Goal: Browse casually: Explore the website without a specific task or goal

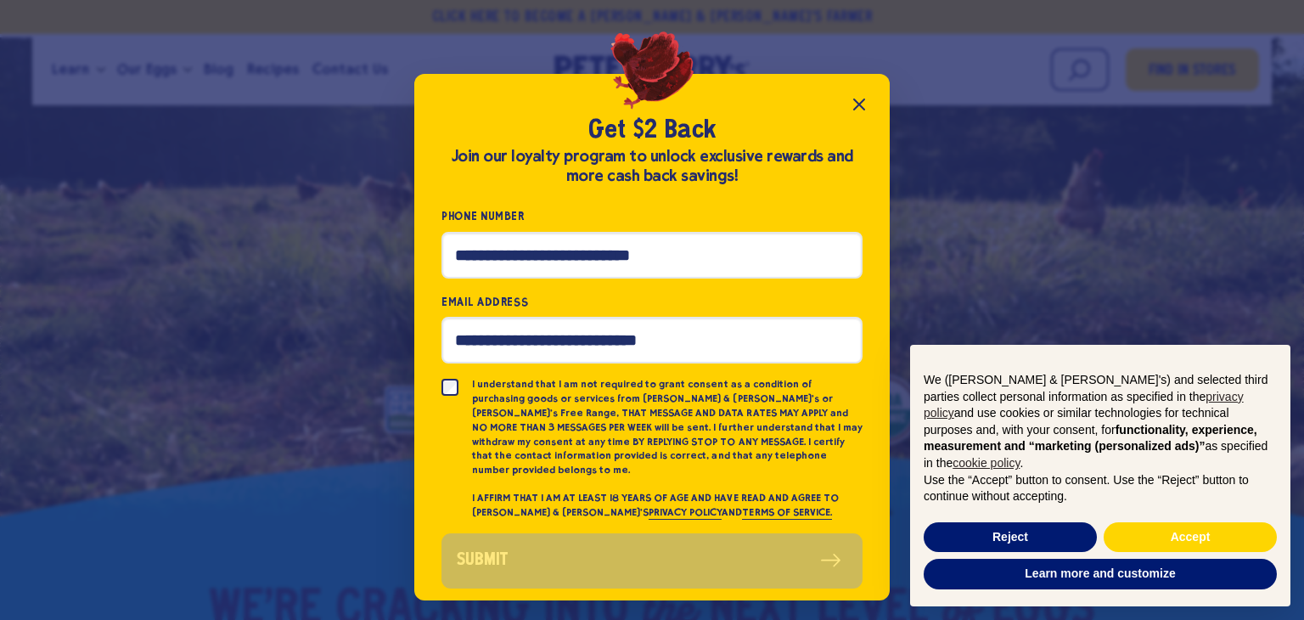
click at [297, 263] on div "Get $2 Back Join our loyalty program to unlock exclusive rewards and more cash …" at bounding box center [652, 310] width 1304 height 620
click at [853, 106] on icon "Close popup" at bounding box center [859, 104] width 20 height 20
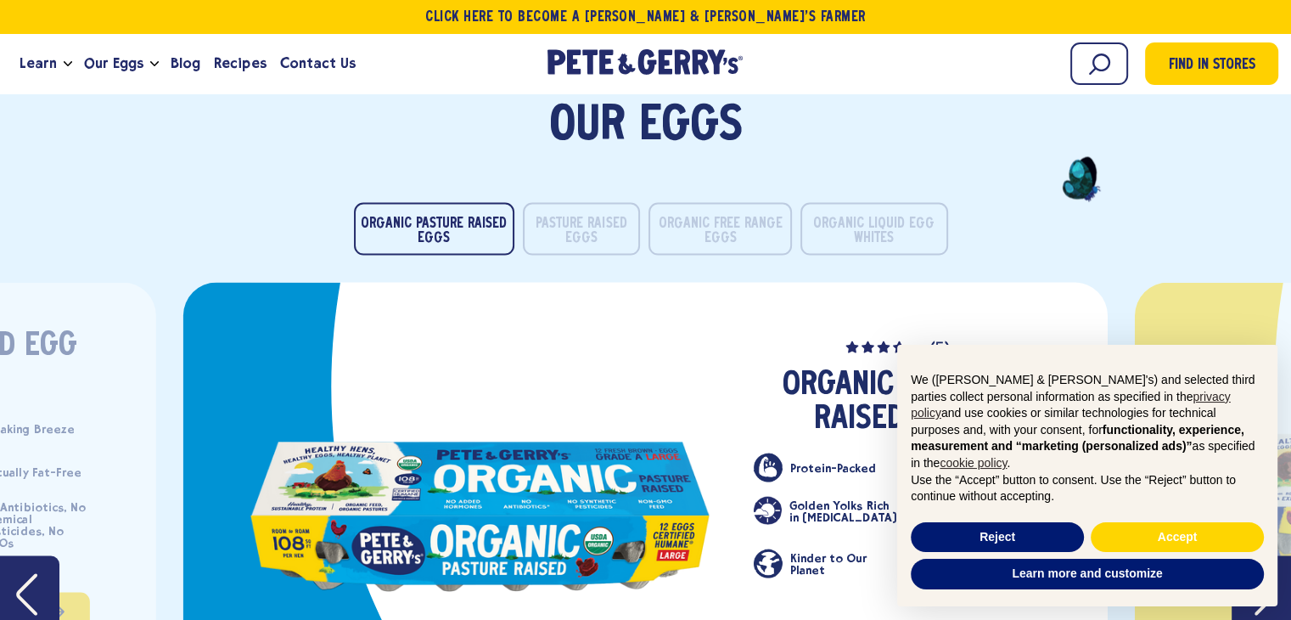
scroll to position [3227, 0]
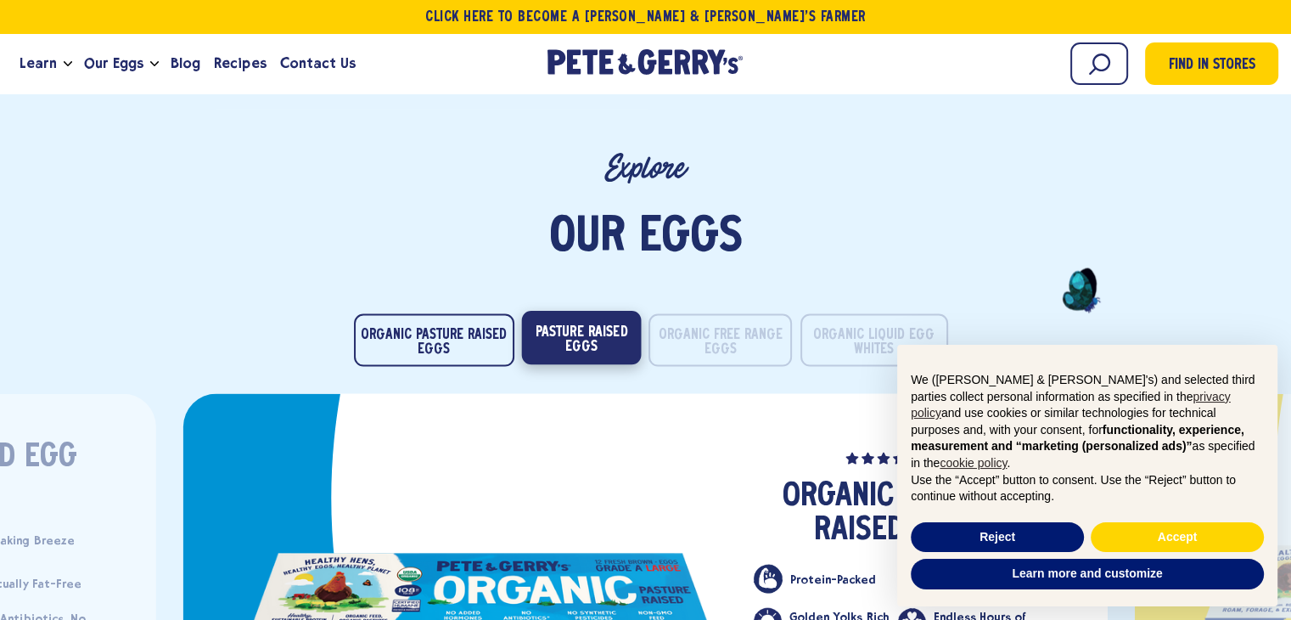
click at [610, 311] on button "Pasture Raised Eggs" at bounding box center [581, 337] width 120 height 53
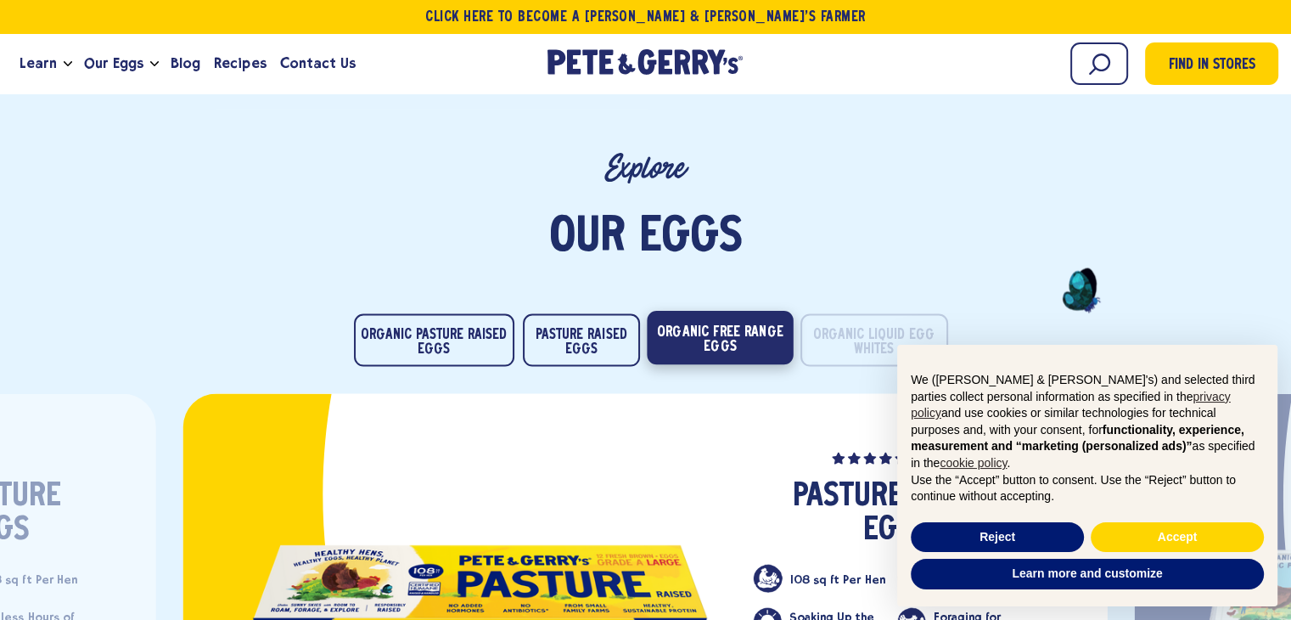
click at [684, 311] on button "Organic Free Range Eggs" at bounding box center [720, 337] width 146 height 53
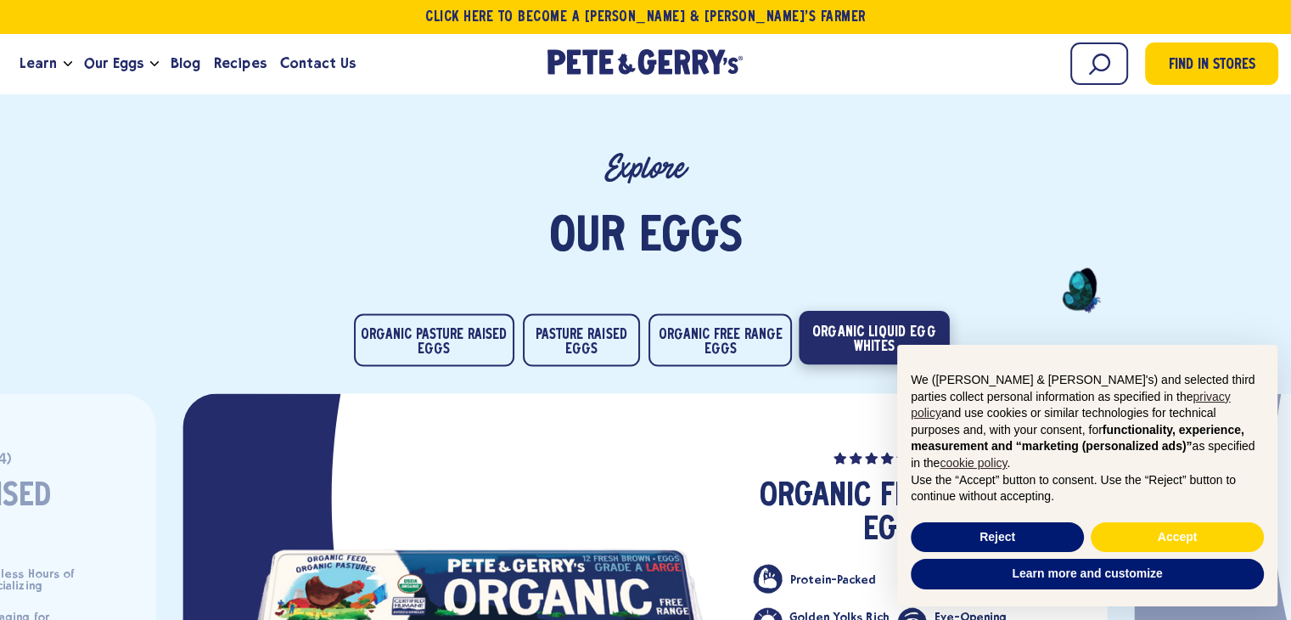
click at [873, 311] on button "Organic Liquid Egg Whites" at bounding box center [874, 337] width 150 height 53
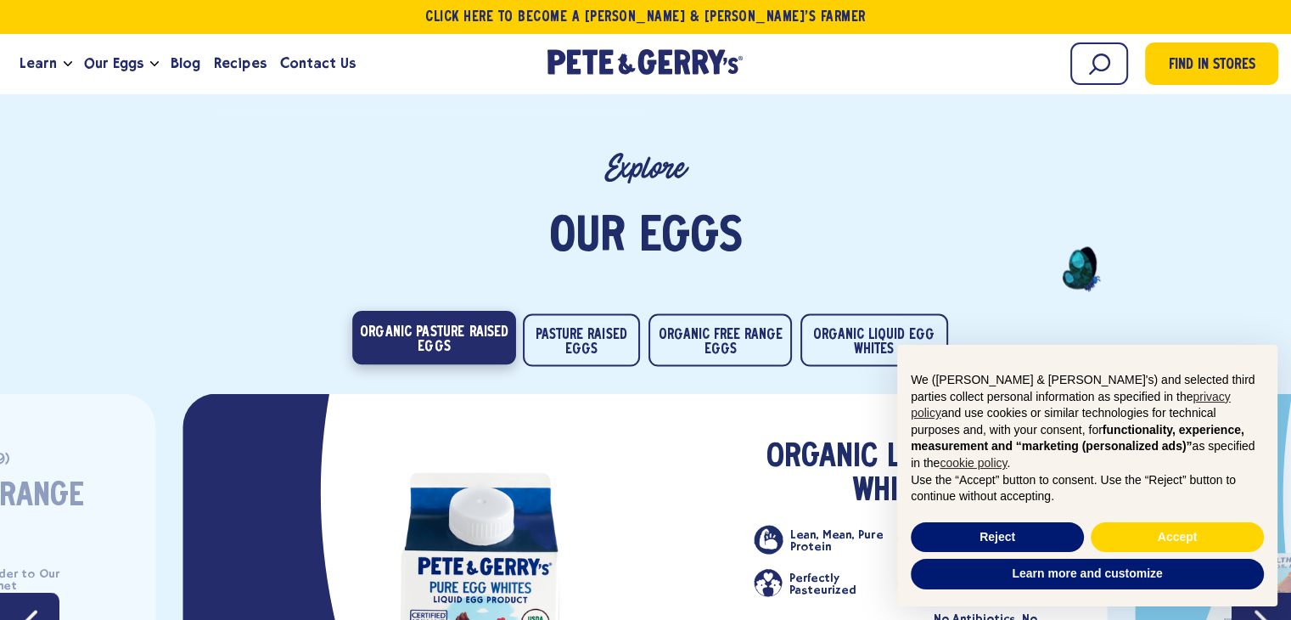
click at [494, 311] on button "Organic Pasture Raised Eggs" at bounding box center [434, 337] width 164 height 53
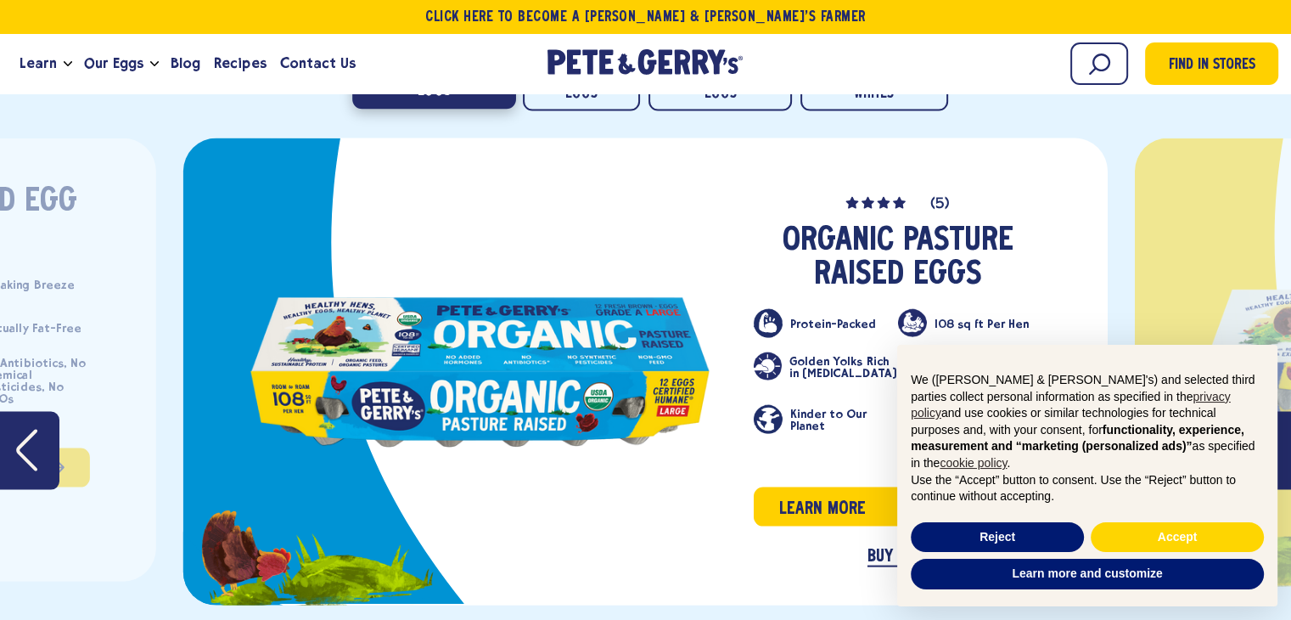
scroll to position [3651, 0]
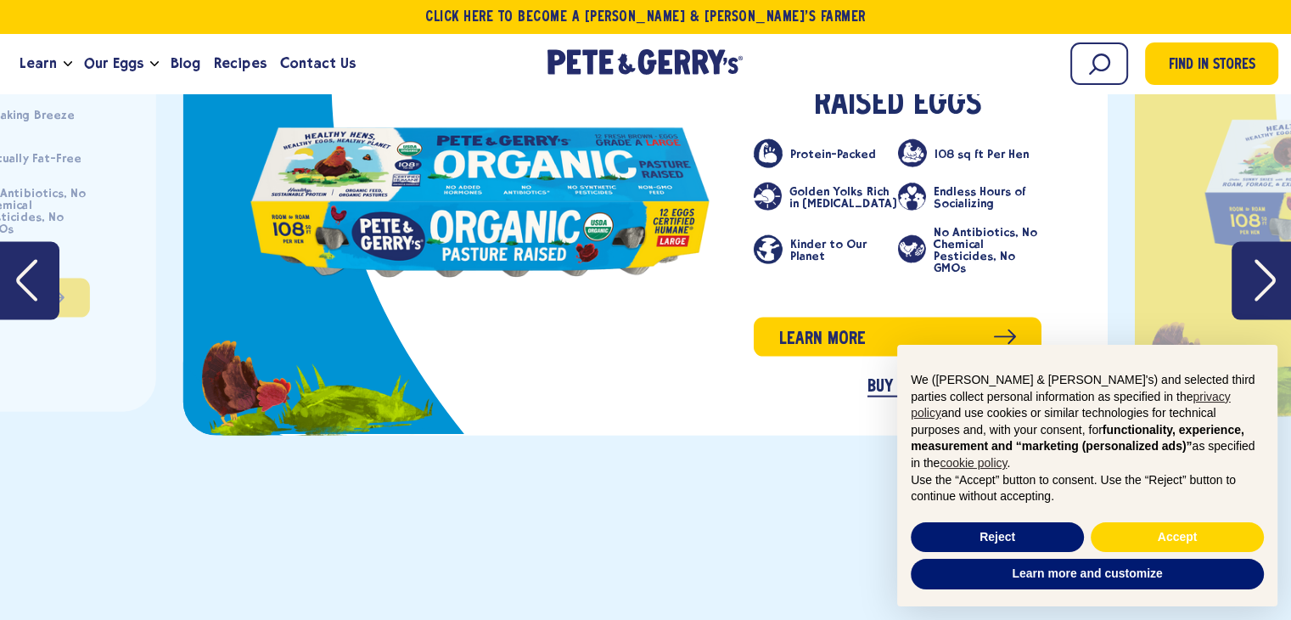
click at [1267, 259] on icon "Next" at bounding box center [1265, 280] width 21 height 43
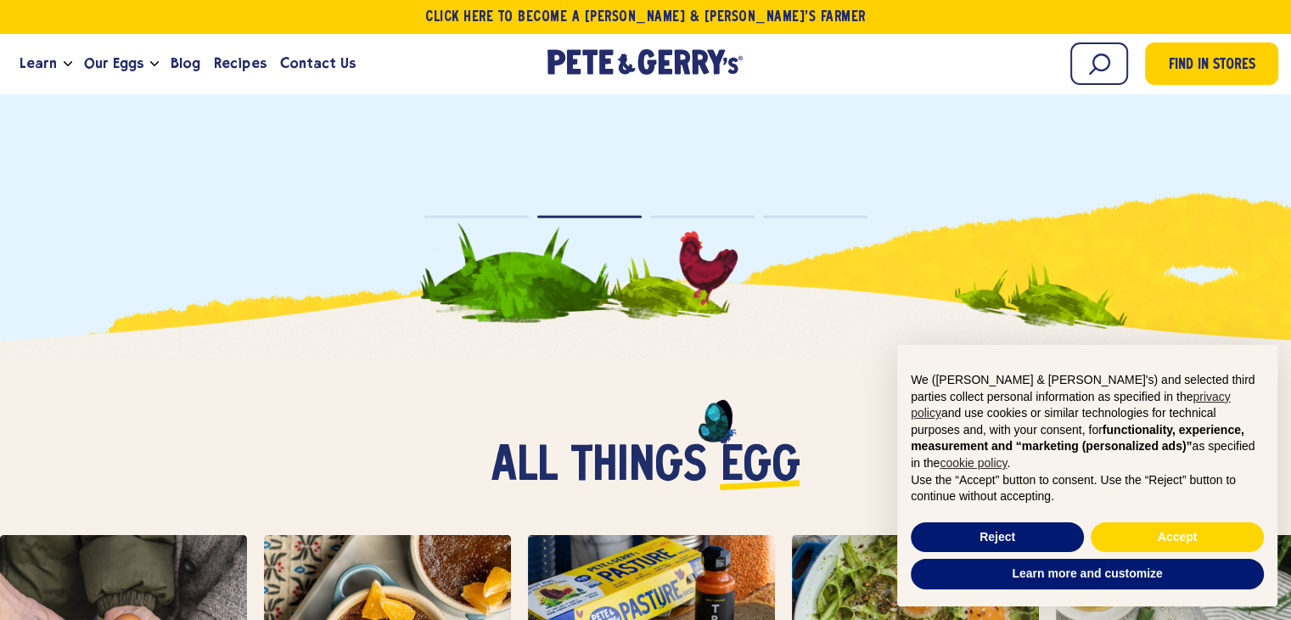
scroll to position [4076, 0]
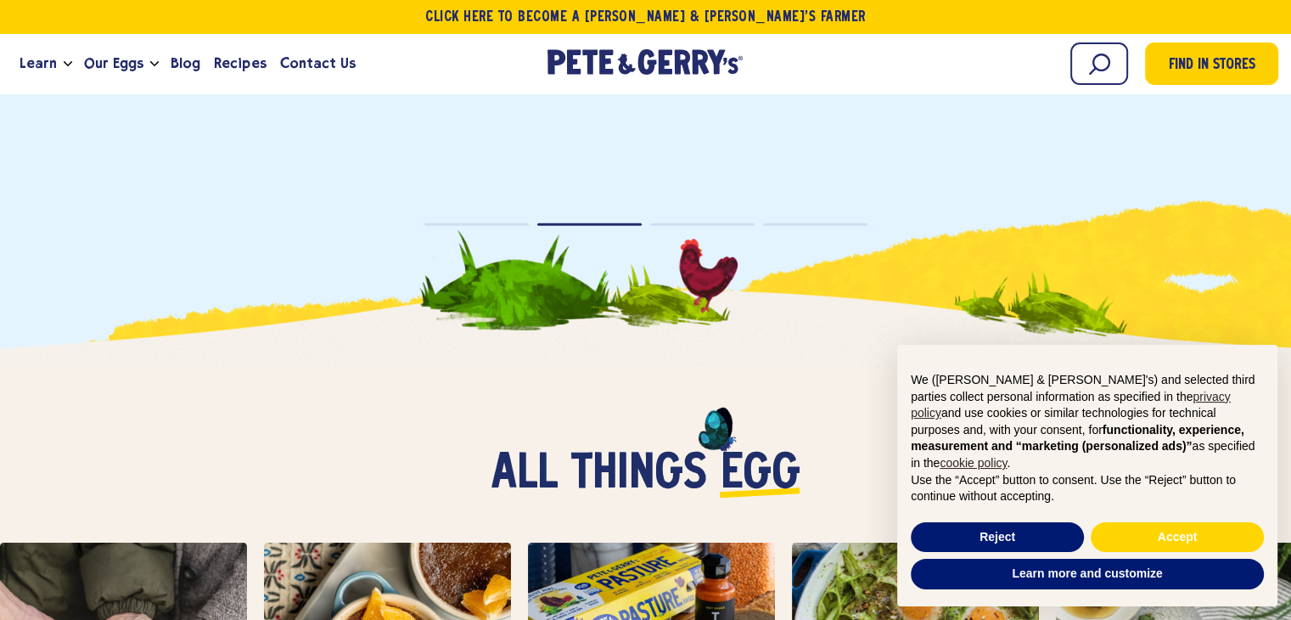
click at [697, 223] on button "Page dot 3" at bounding box center [702, 224] width 104 height 3
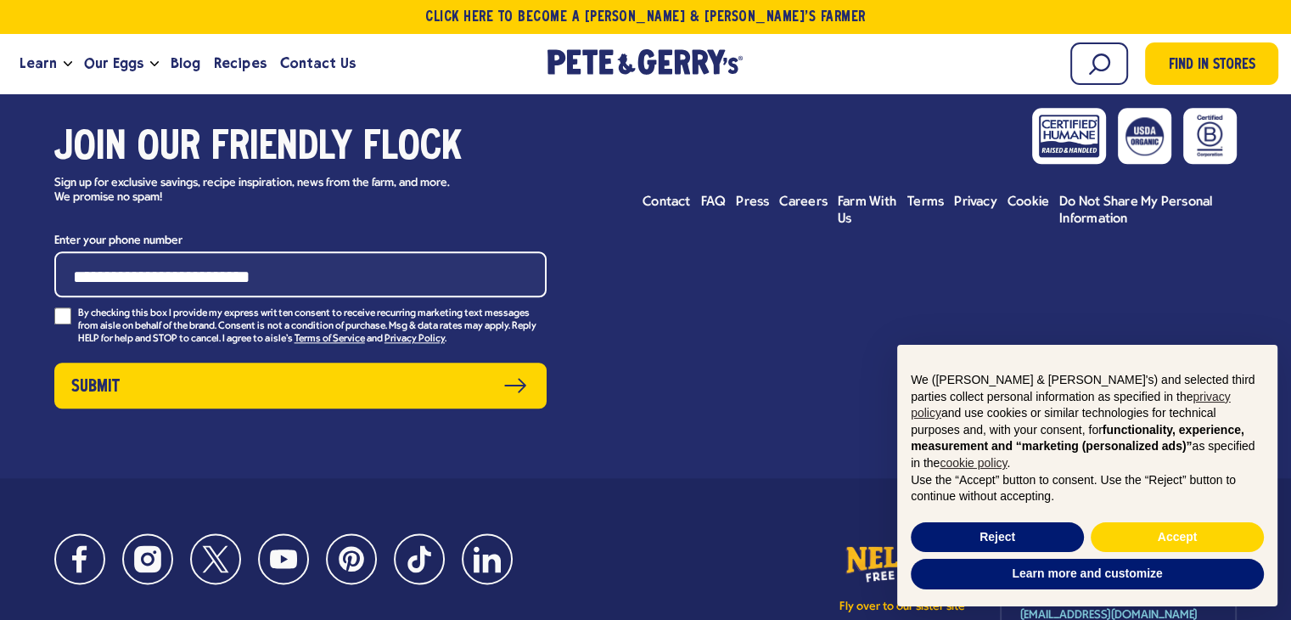
scroll to position [8433, 0]
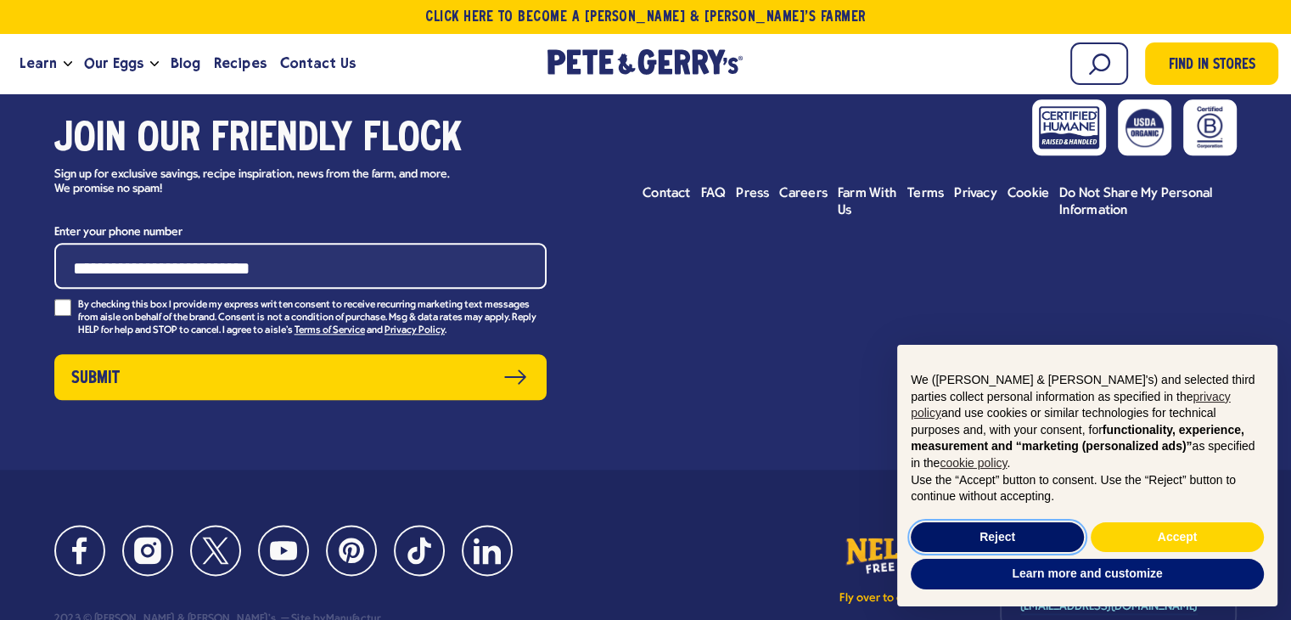
click at [1010, 540] on button "Reject" at bounding box center [997, 537] width 173 height 31
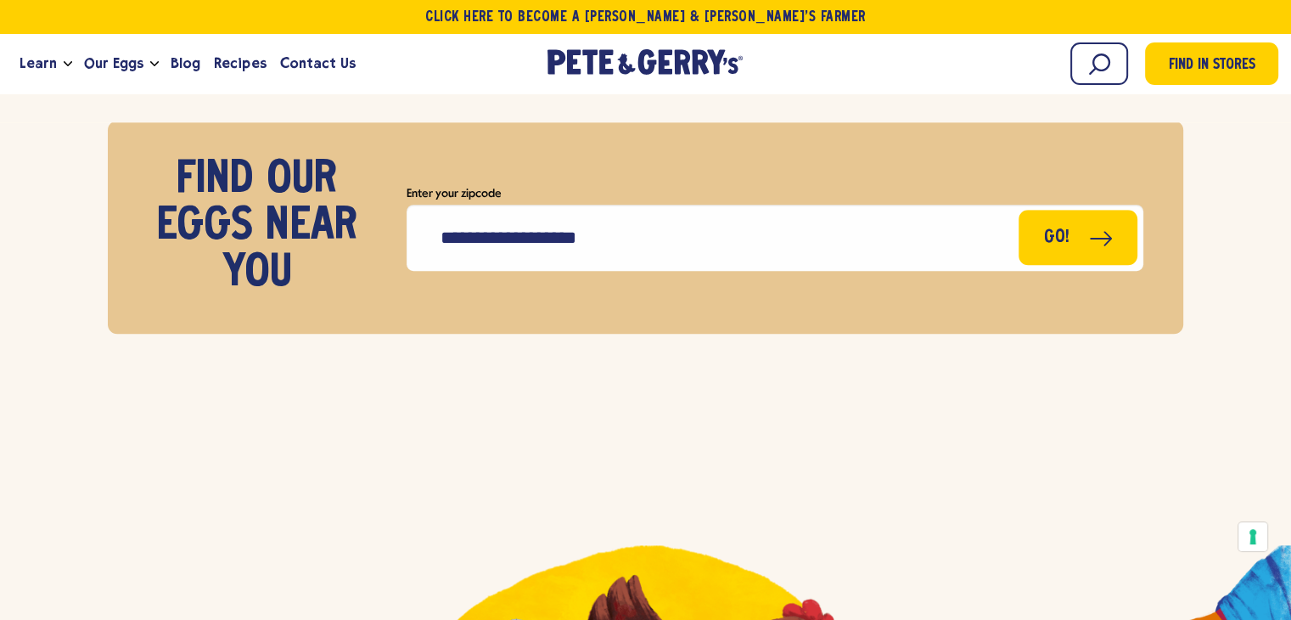
scroll to position [7924, 0]
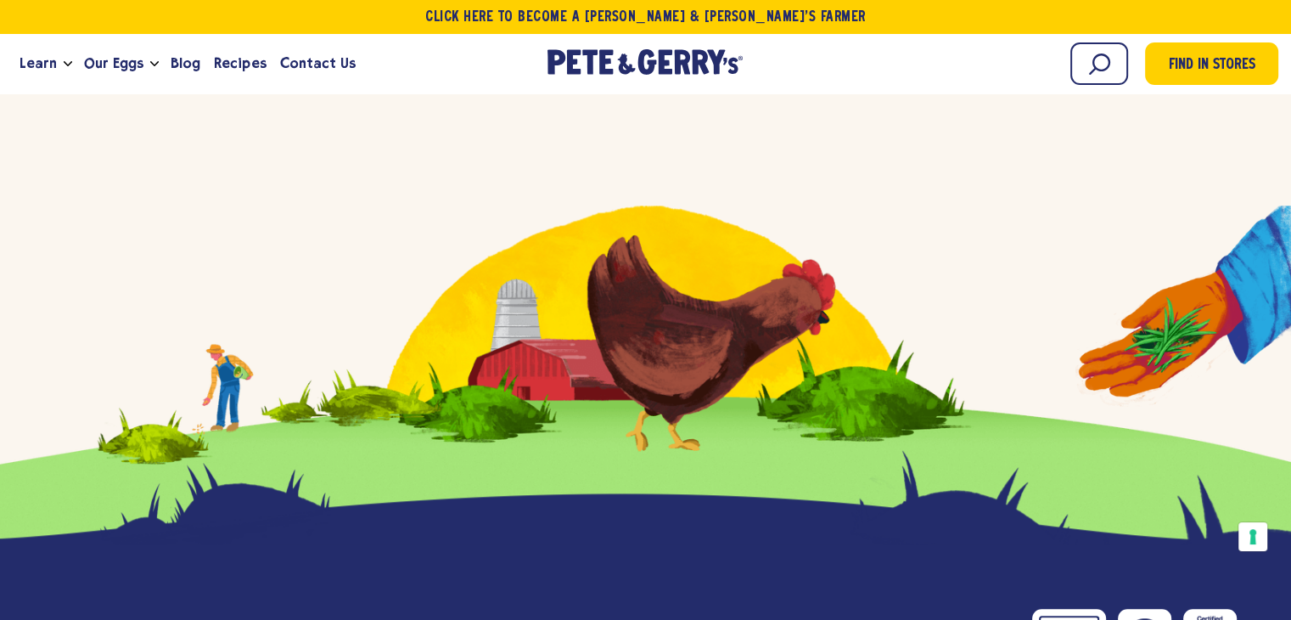
drag, startPoint x: 540, startPoint y: 338, endPoint x: 686, endPoint y: 318, distance: 147.5
click at [686, 318] on div "Find our eggs near you Enter your zipcode Go!" at bounding box center [645, 163] width 1291 height 765
drag, startPoint x: 692, startPoint y: 344, endPoint x: 735, endPoint y: 289, distance: 70.2
click at [713, 313] on div "Find our eggs near you Enter your zipcode Go!" at bounding box center [645, 163] width 1291 height 765
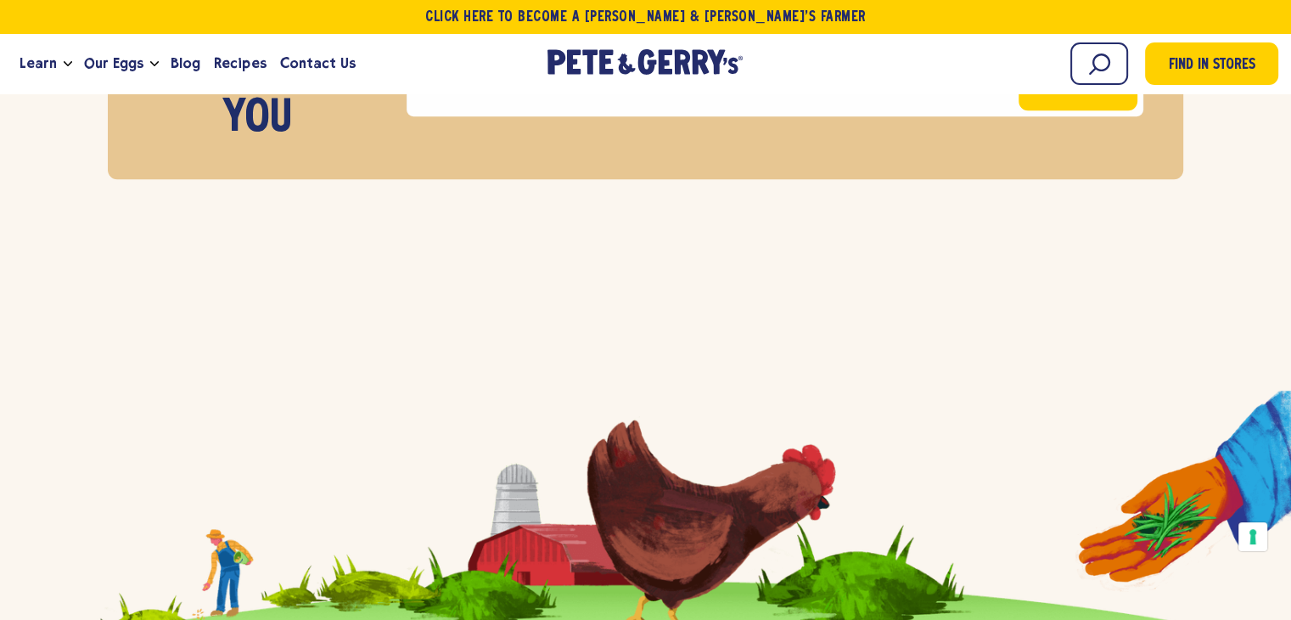
scroll to position [7741, 0]
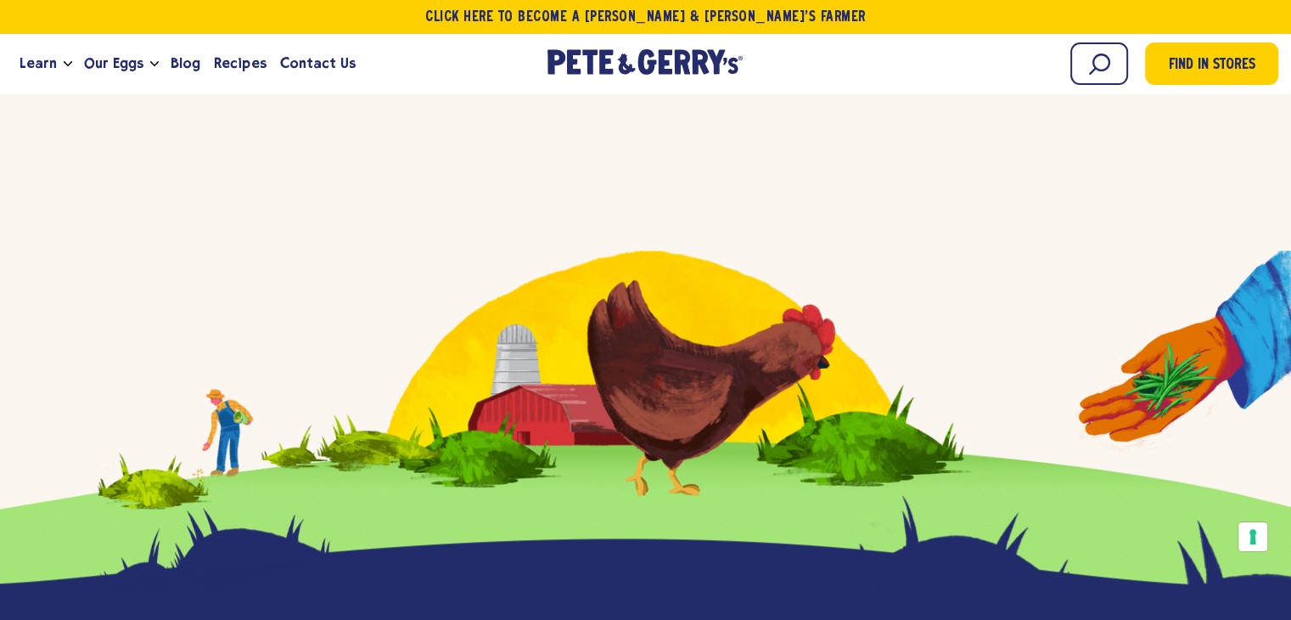
drag, startPoint x: 632, startPoint y: 290, endPoint x: 696, endPoint y: 292, distance: 64.6
click at [696, 292] on div "Find our eggs near you Enter your zipcode Go!" at bounding box center [645, 208] width 1291 height 765
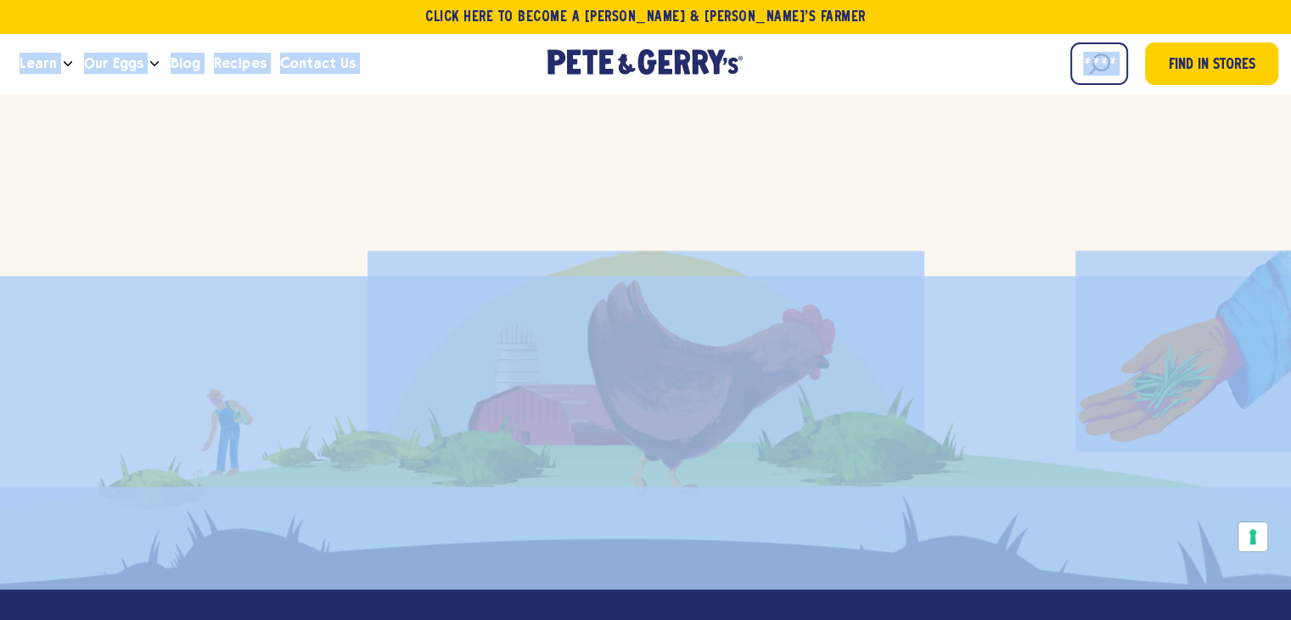
drag, startPoint x: 0, startPoint y: 65, endPoint x: 1266, endPoint y: 595, distance: 1372.4
click at [445, 121] on div "Find our eggs near you Enter your zipcode Go!" at bounding box center [645, 208] width 1291 height 765
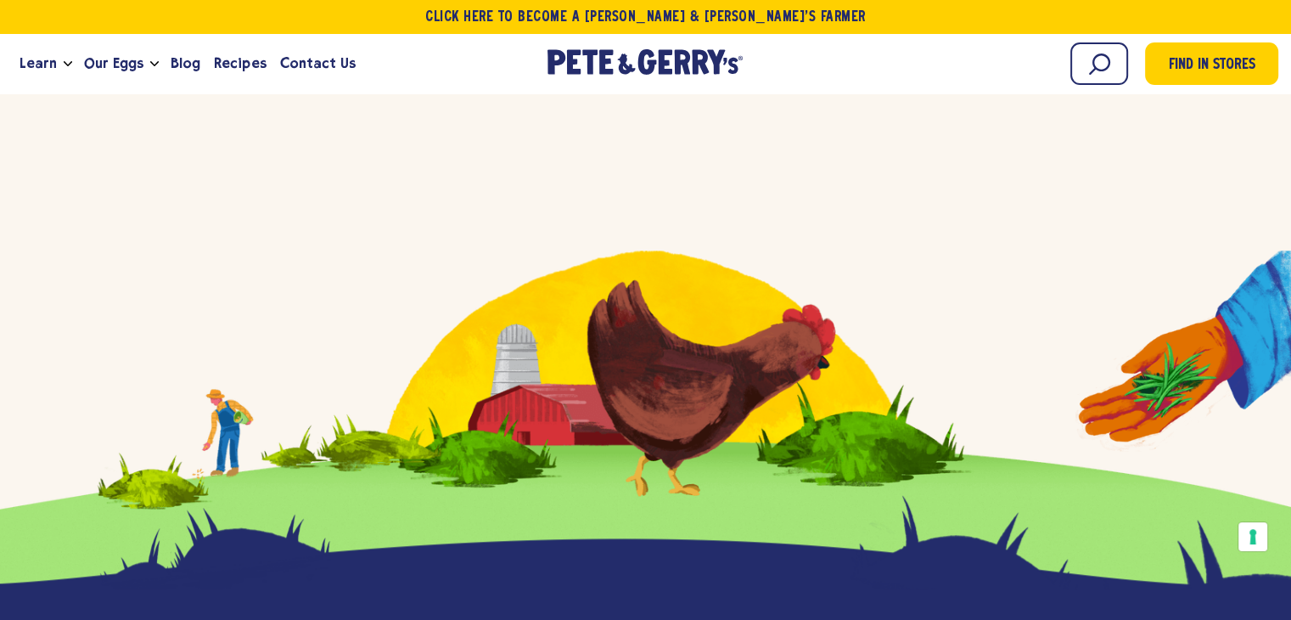
drag, startPoint x: 1276, startPoint y: 192, endPoint x: 0, endPoint y: 21, distance: 1287.6
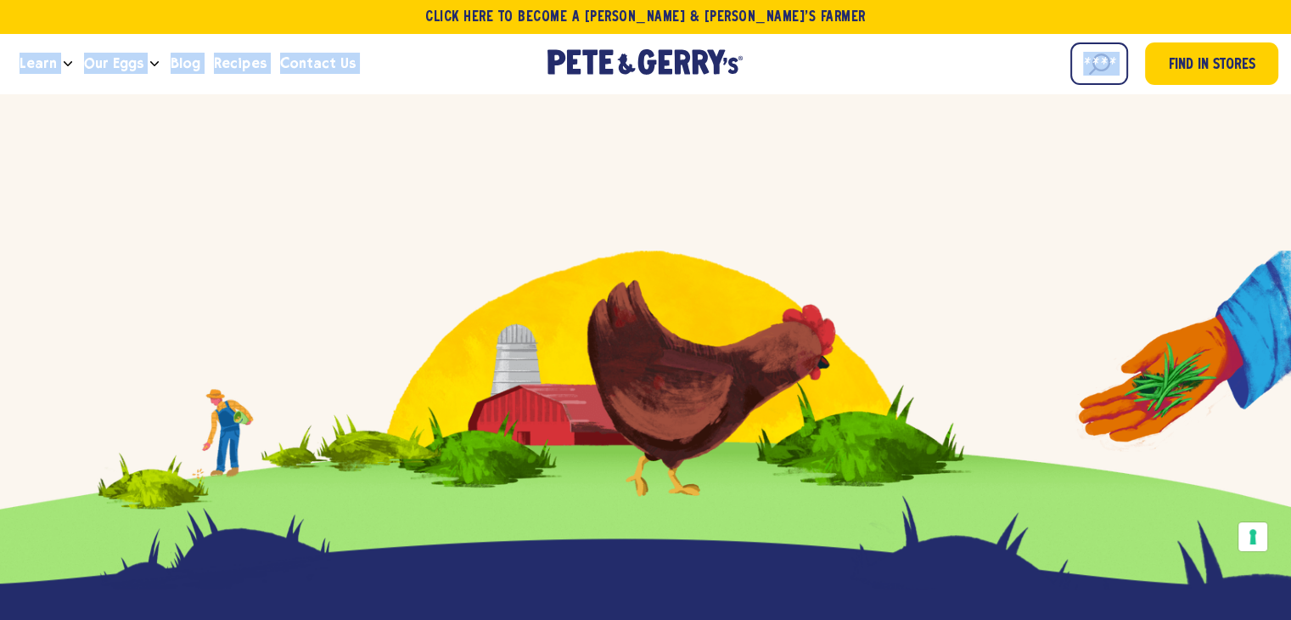
drag, startPoint x: 0, startPoint y: 54, endPoint x: 1166, endPoint y: 191, distance: 1173.8
click at [336, 202] on div "Find our eggs near you Enter your zipcode Go!" at bounding box center [645, 208] width 1291 height 765
drag, startPoint x: 0, startPoint y: 59, endPoint x: 1240, endPoint y: 289, distance: 1260.9
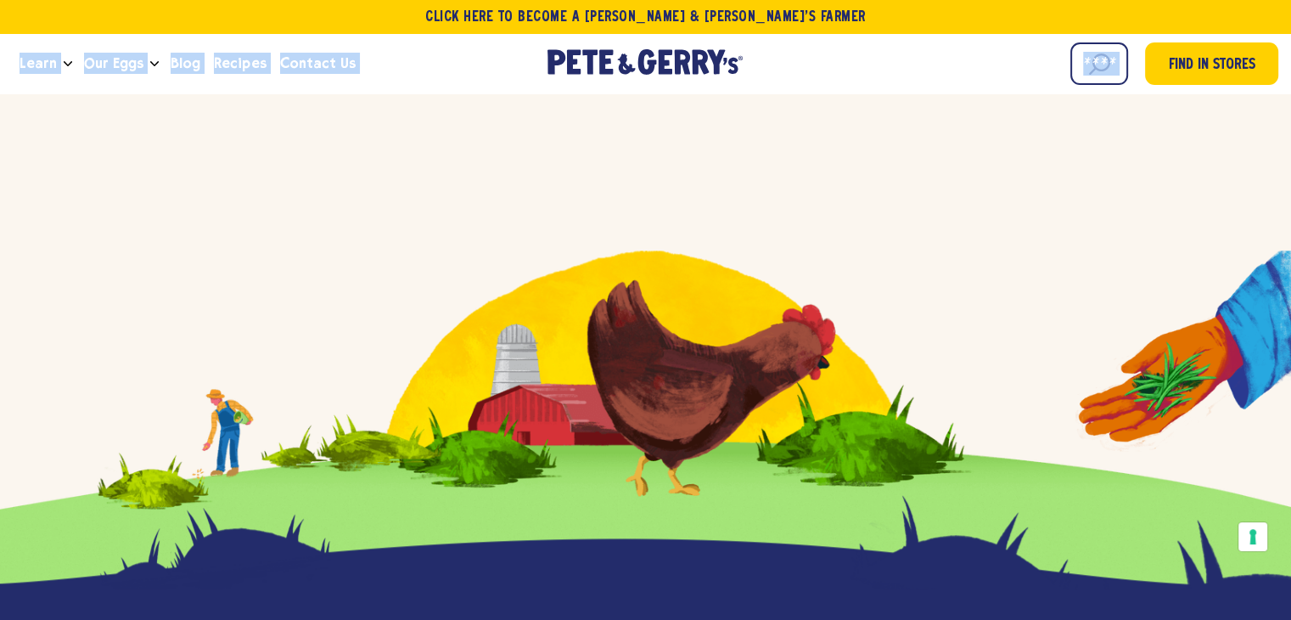
click at [224, 143] on div "Find our eggs near you Enter your zipcode Go!" at bounding box center [645, 208] width 1291 height 765
drag, startPoint x: 0, startPoint y: 57, endPoint x: 1260, endPoint y: 260, distance: 1276.3
click at [391, 141] on div "Find our eggs near you Enter your zipcode Go!" at bounding box center [645, 208] width 1291 height 765
drag, startPoint x: 509, startPoint y: 69, endPoint x: 932, endPoint y: 208, distance: 446.0
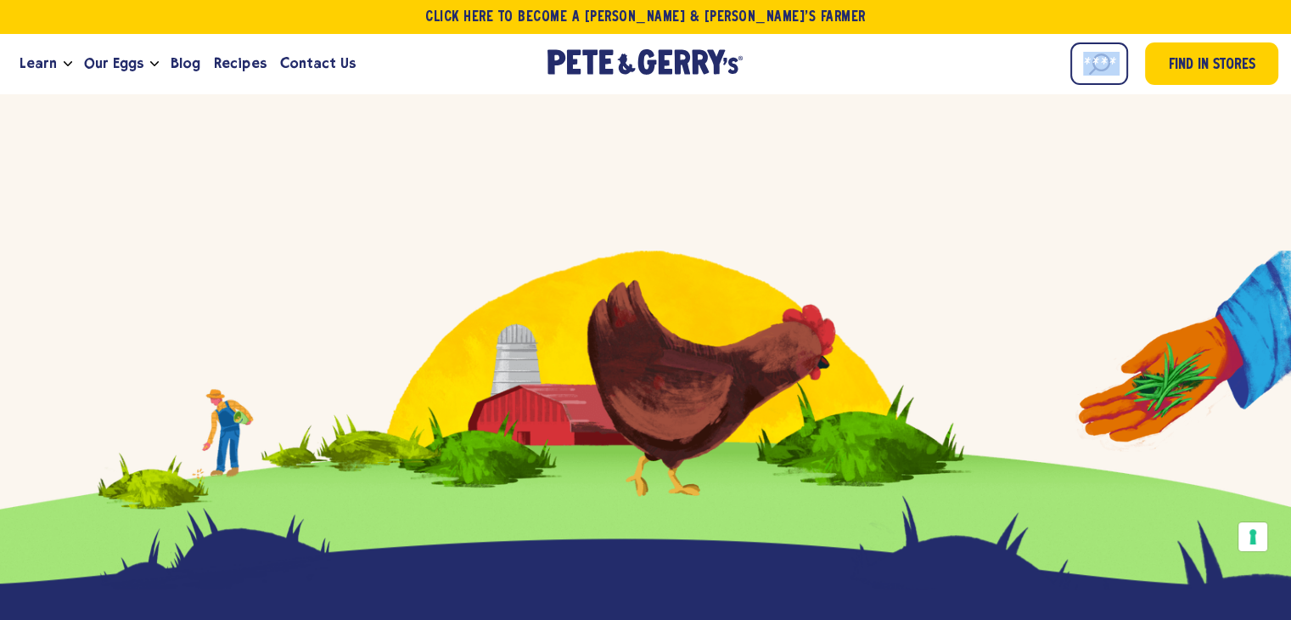
click at [994, 239] on div "Find our eggs near you Enter your zipcode Go!" at bounding box center [645, 208] width 1291 height 765
click at [1111, 65] on input "Search" at bounding box center [1022, 63] width 212 height 42
click at [1022, 158] on div "Find our eggs near you Enter your zipcode Go!" at bounding box center [645, 208] width 1291 height 765
click at [1097, 65] on input "Search" at bounding box center [1022, 63] width 212 height 42
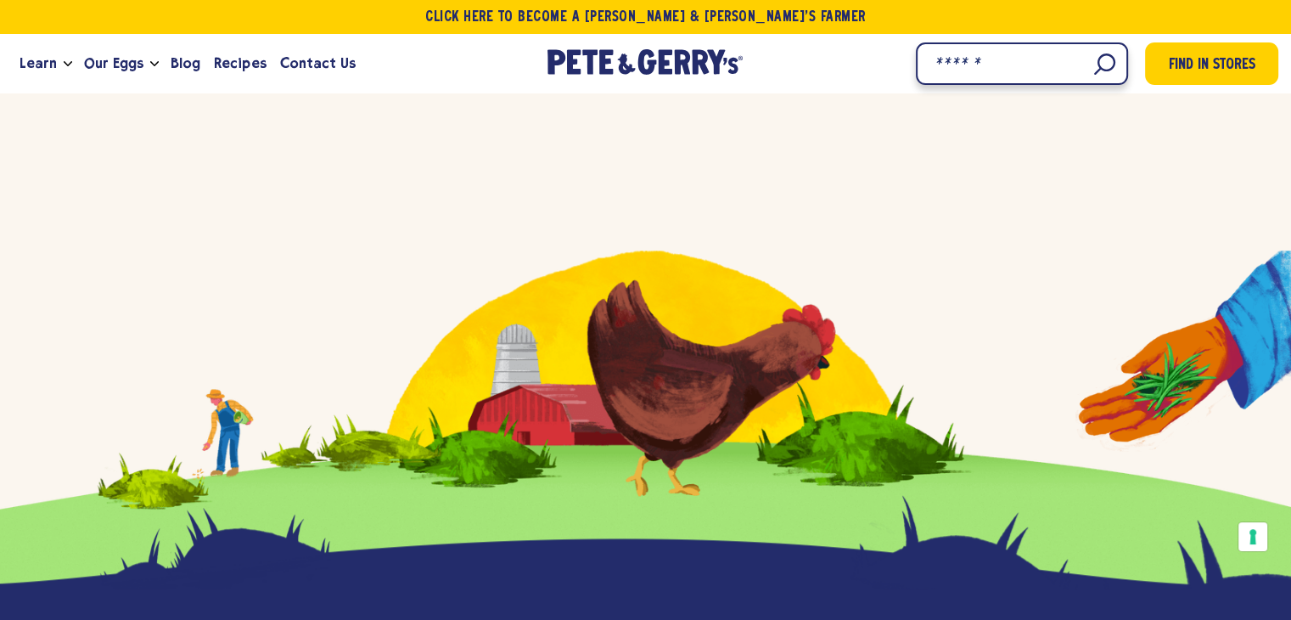
click at [996, 60] on input "Search" at bounding box center [1022, 63] width 212 height 42
click at [996, 141] on div "Find our eggs near you Enter your zipcode Go!" at bounding box center [645, 208] width 1291 height 765
click at [1090, 67] on input "Search" at bounding box center [1022, 63] width 212 height 42
click at [967, 121] on div "Find our eggs near you Enter your zipcode Go!" at bounding box center [645, 208] width 1291 height 765
drag, startPoint x: 726, startPoint y: 363, endPoint x: 781, endPoint y: 305, distance: 80.5
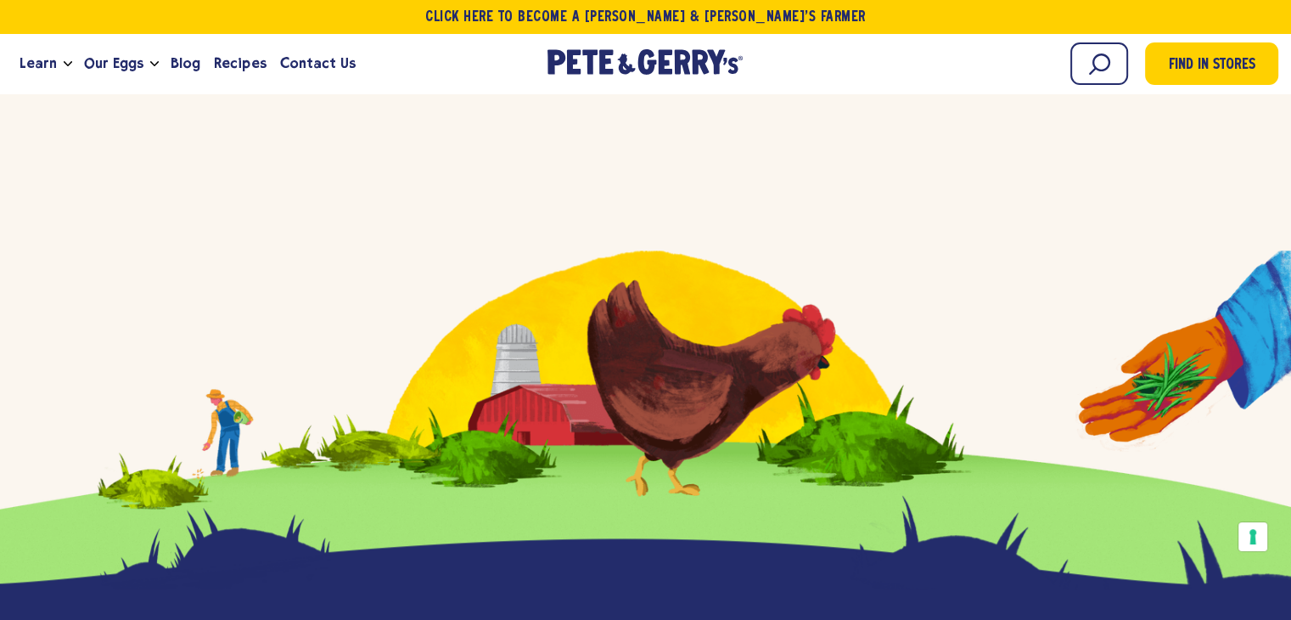
click at [781, 305] on div "Find our eggs near you Enter your zipcode Go!" at bounding box center [645, 208] width 1291 height 765
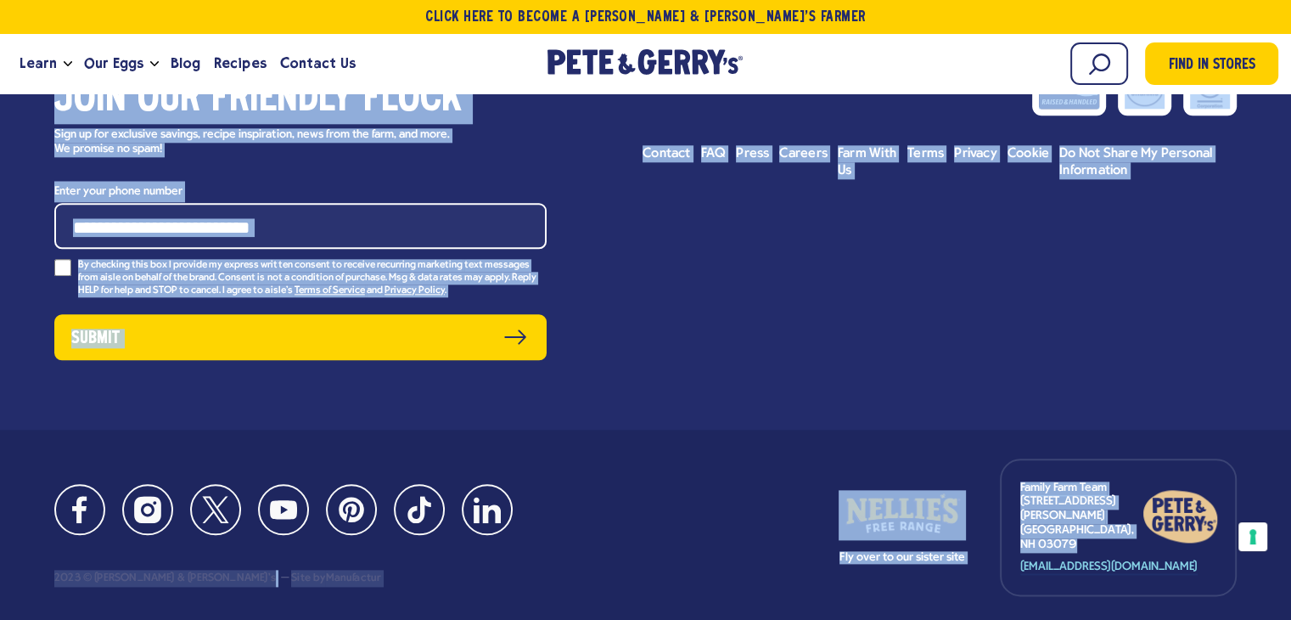
scroll to position [8339, 0]
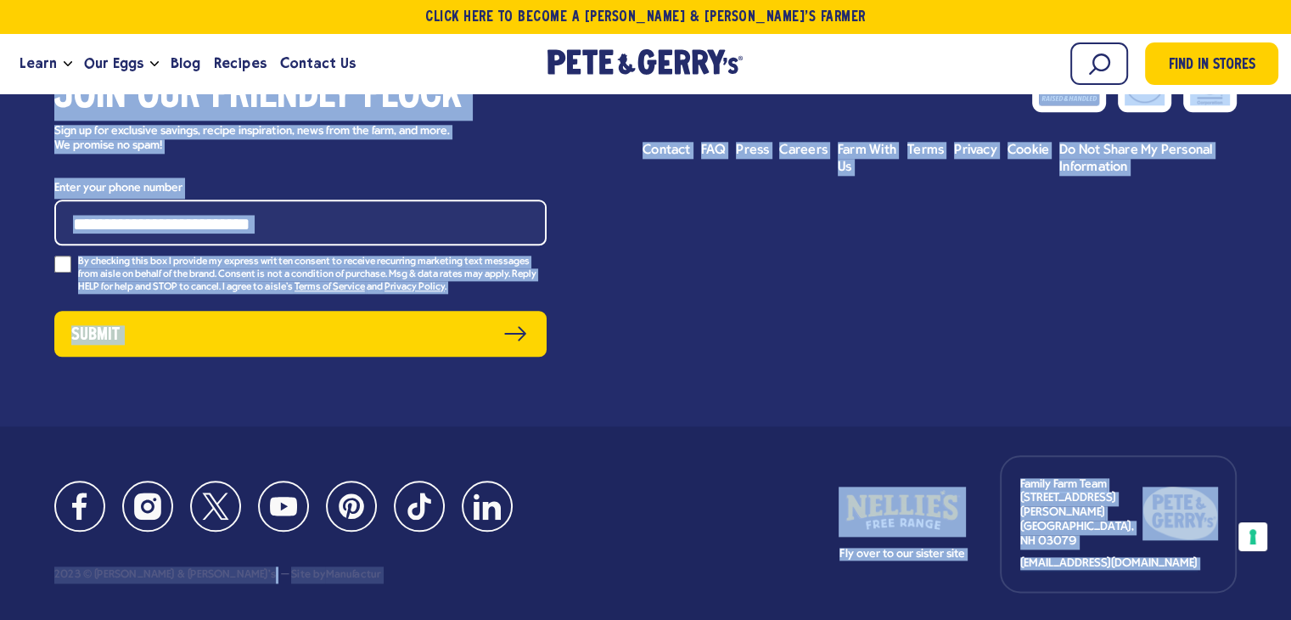
drag, startPoint x: 0, startPoint y: 186, endPoint x: 1104, endPoint y: 575, distance: 1170.3
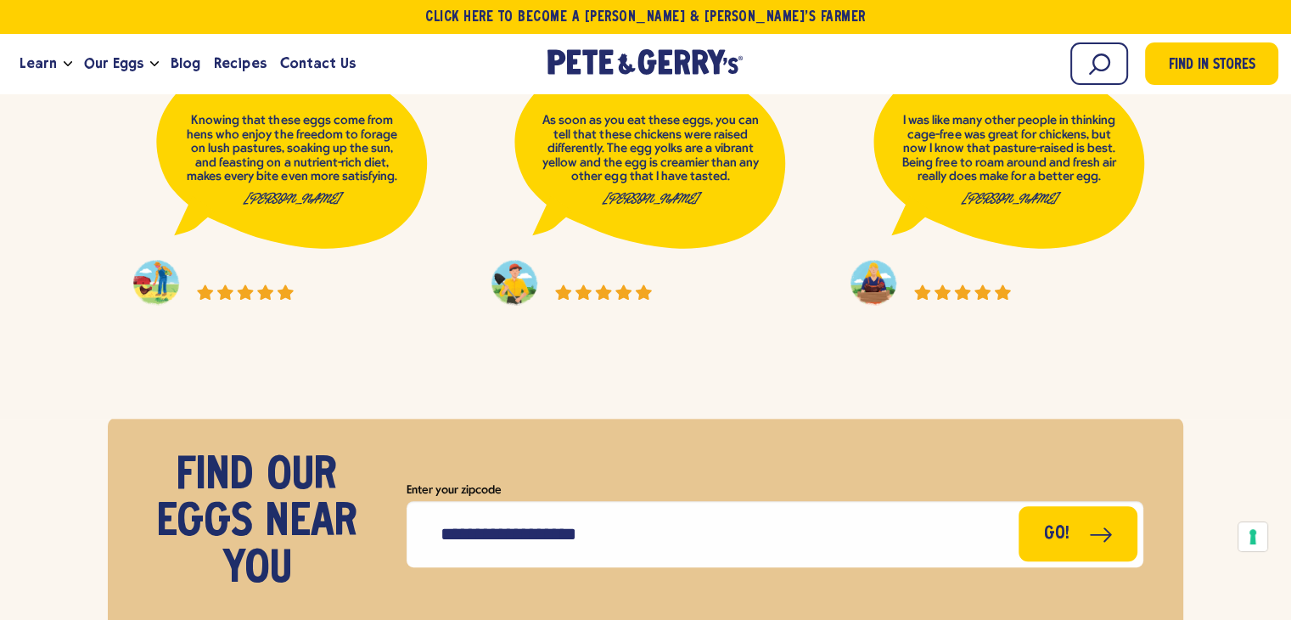
scroll to position [7575, 0]
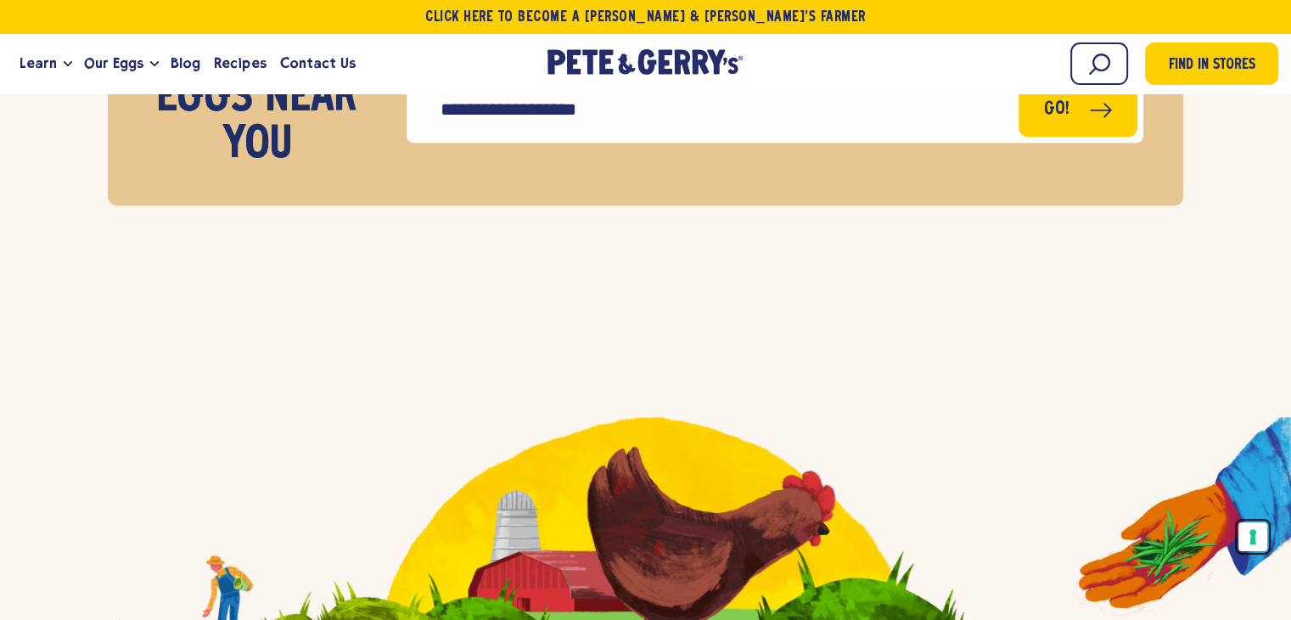
click at [1256, 533] on button "Your consent preferences for tracking technologies" at bounding box center [1253, 536] width 29 height 29
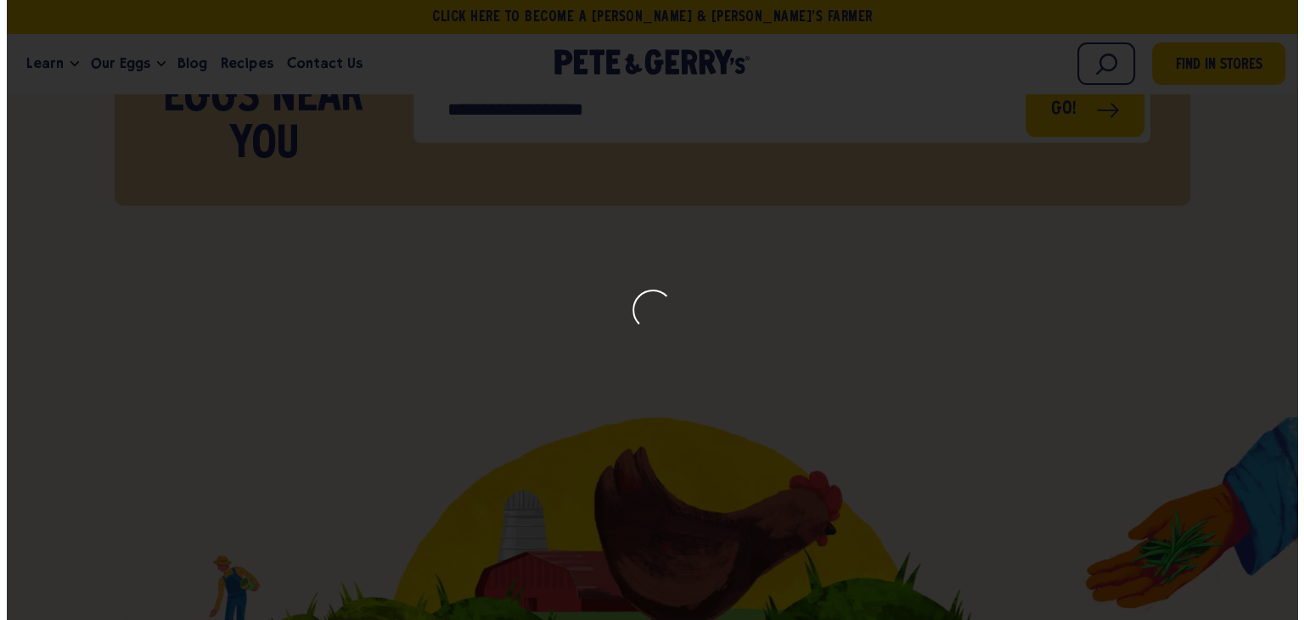
scroll to position [7580, 0]
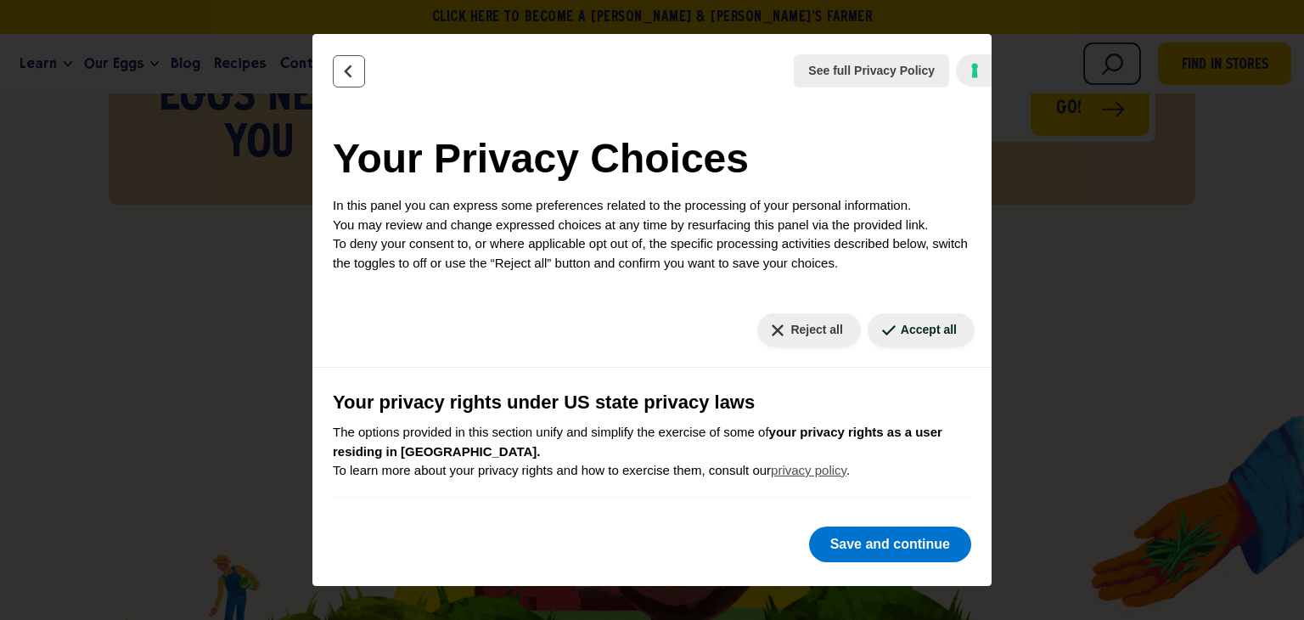
click at [352, 68] on icon "Back" at bounding box center [348, 71] width 17 height 17
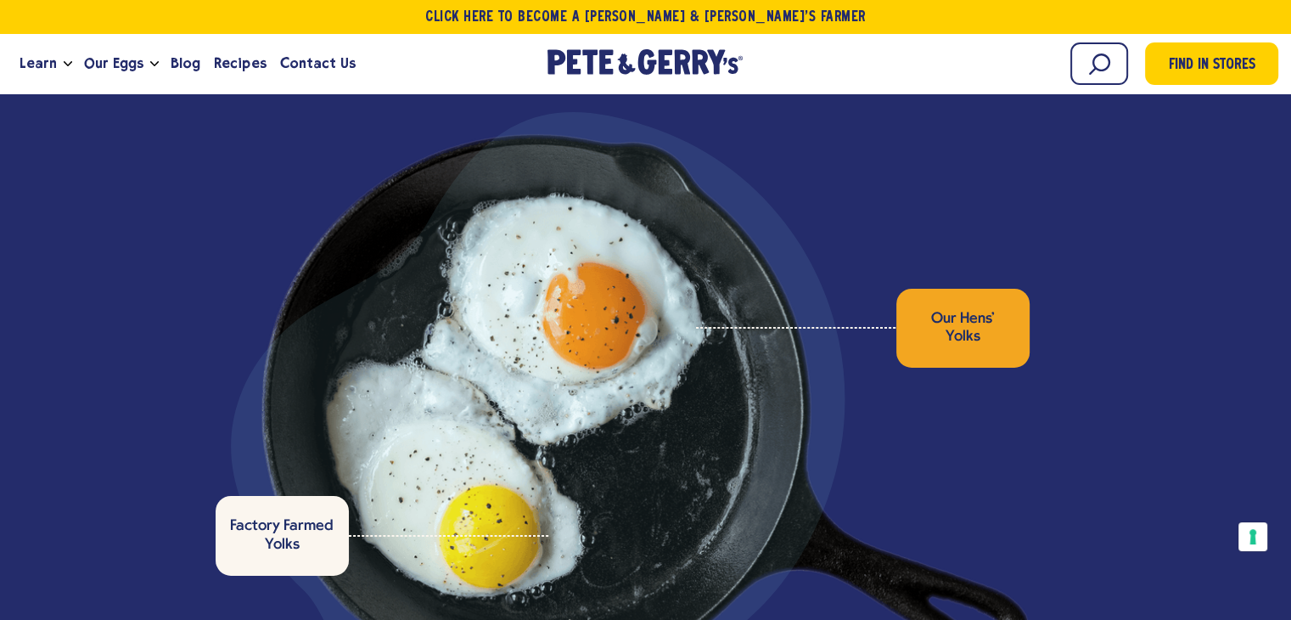
scroll to position [5452, 0]
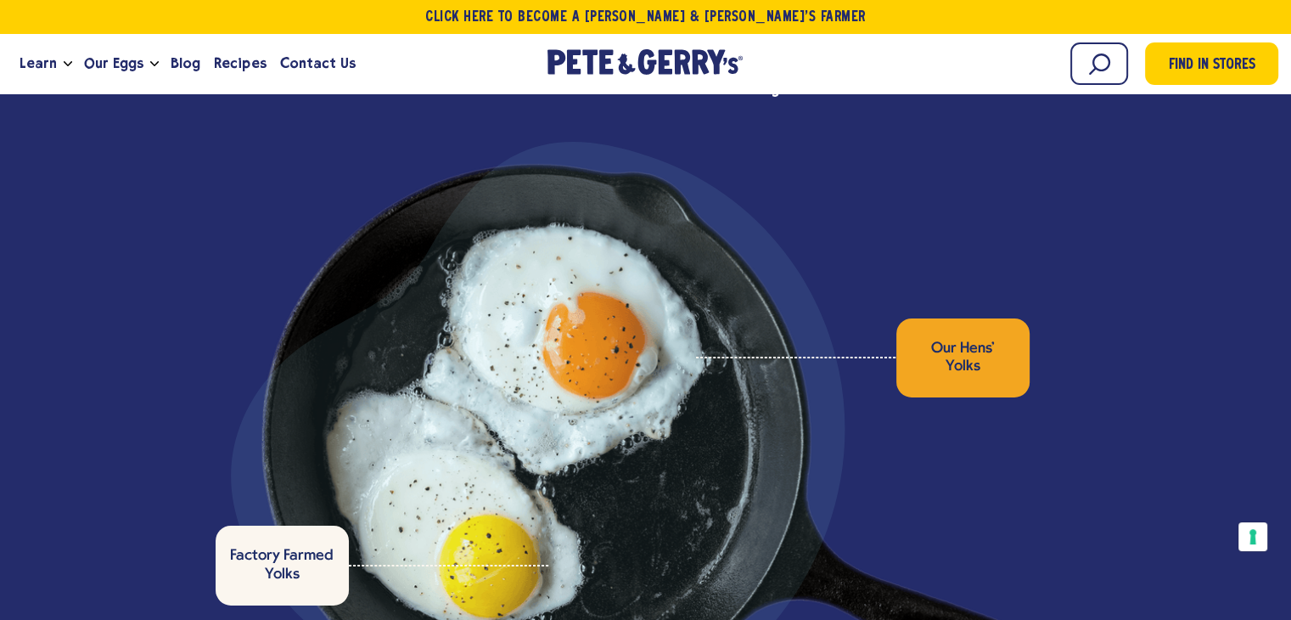
click at [145, 294] on div "6 g Protein 70 Calories 0 g Sugar Our Hens' Yolks Factory Farmed Yolks" at bounding box center [645, 372] width 1055 height 688
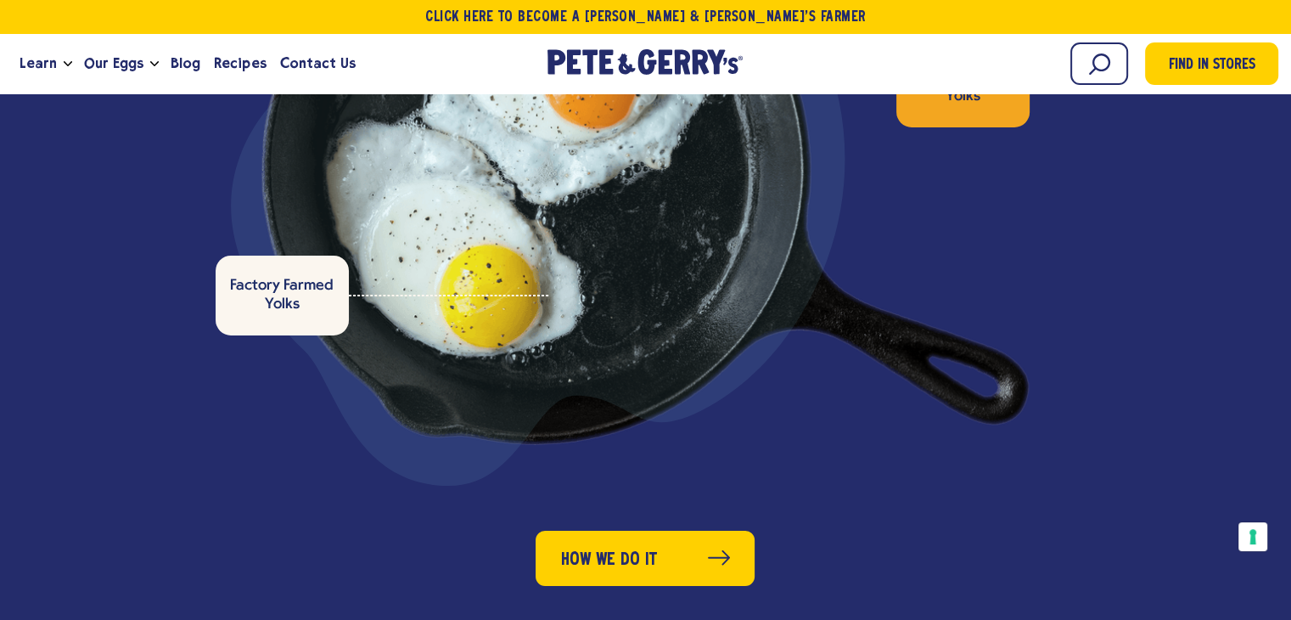
scroll to position [5622, 0]
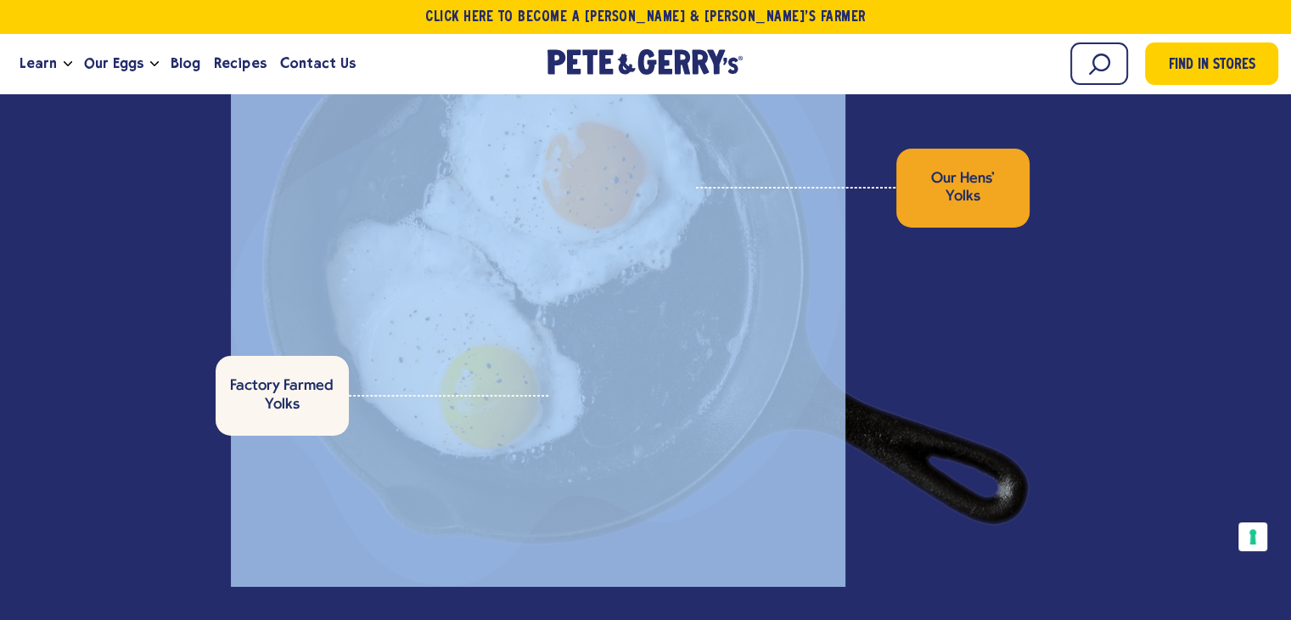
drag, startPoint x: 460, startPoint y: 323, endPoint x: 581, endPoint y: 318, distance: 120.7
click at [581, 318] on div at bounding box center [538, 279] width 615 height 615
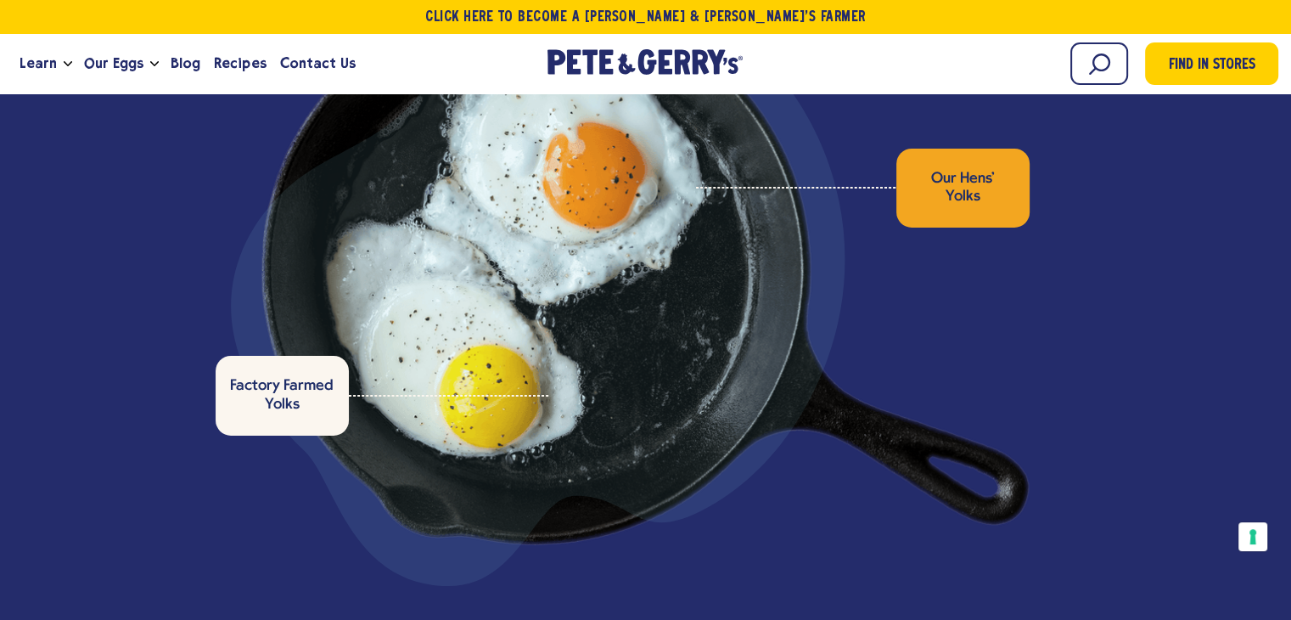
click at [973, 340] on div at bounding box center [646, 270] width 768 height 552
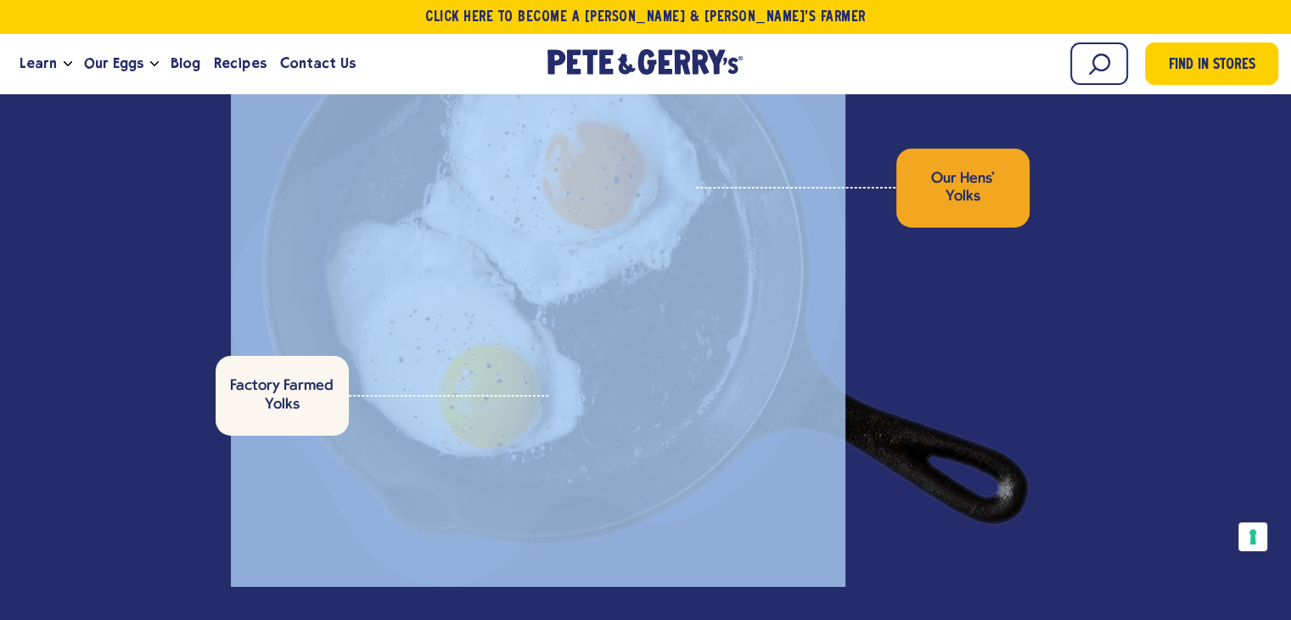
drag, startPoint x: 509, startPoint y: 303, endPoint x: 838, endPoint y: 350, distance: 332.7
click at [825, 348] on div at bounding box center [538, 279] width 615 height 615
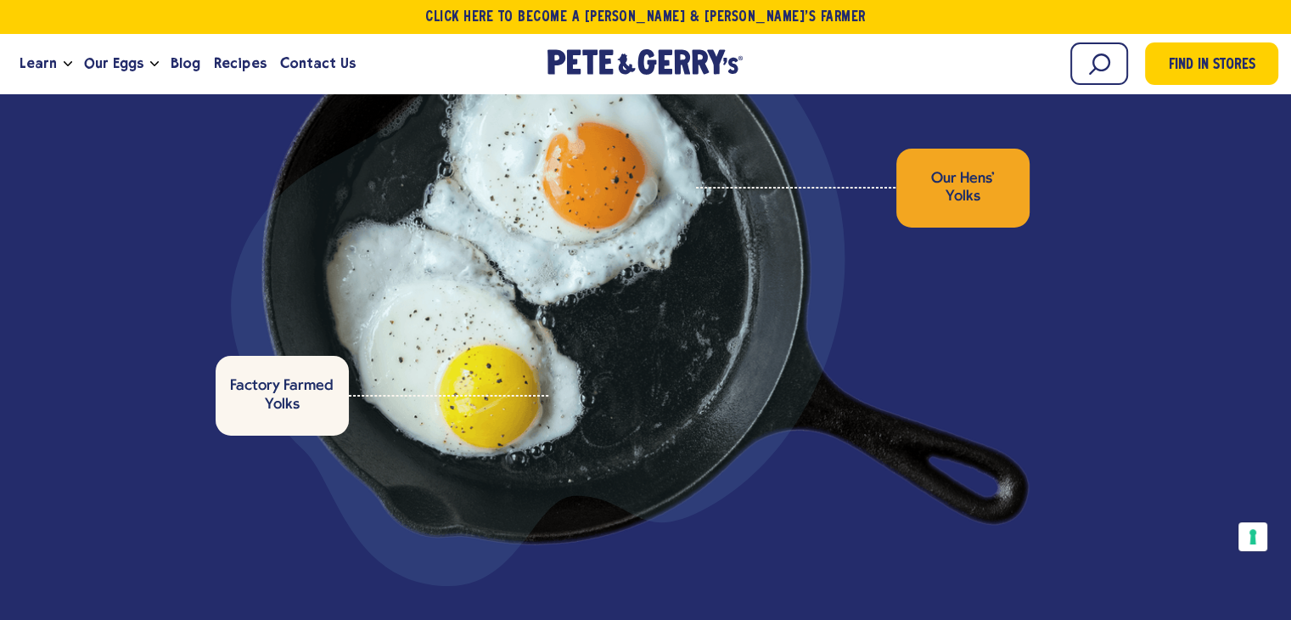
click at [978, 351] on div at bounding box center [646, 270] width 768 height 552
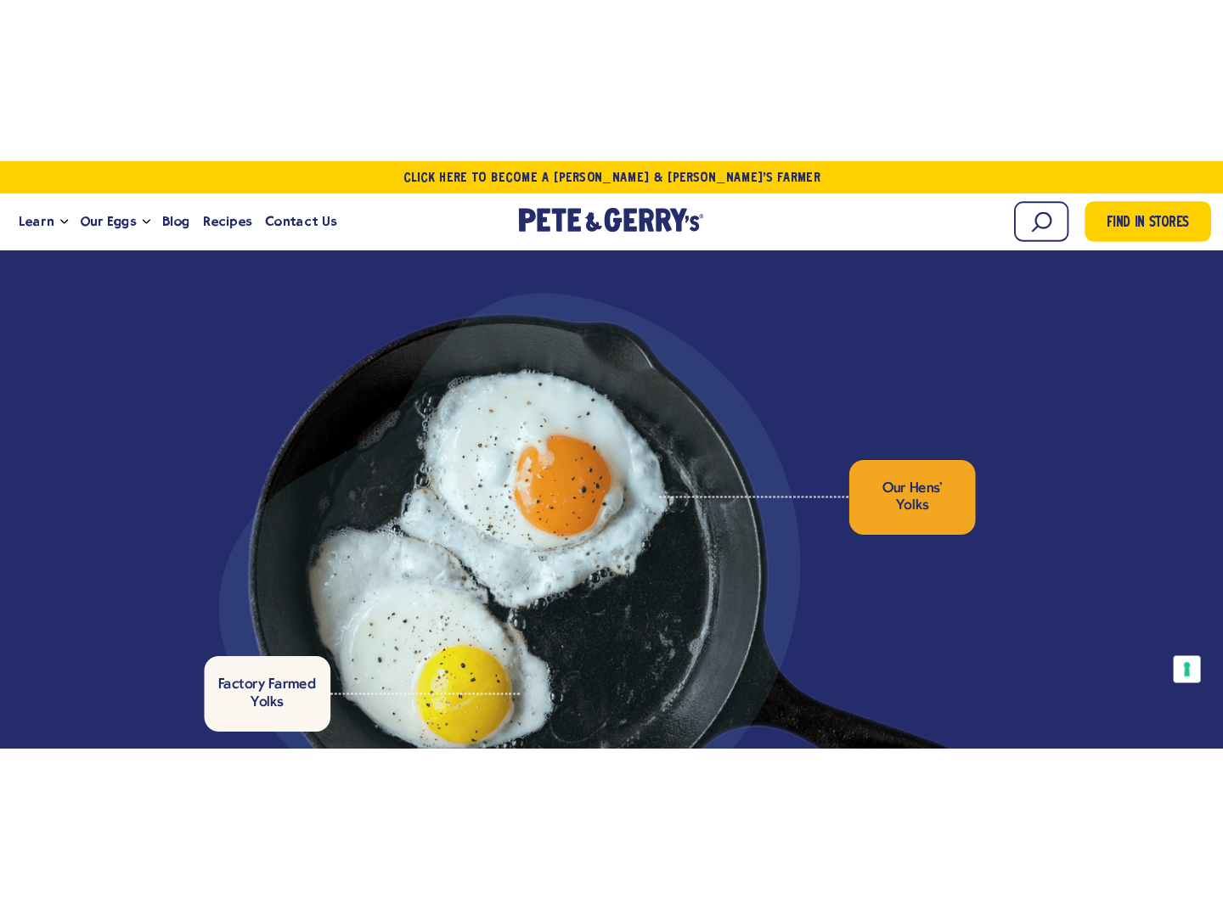
scroll to position [5452, 0]
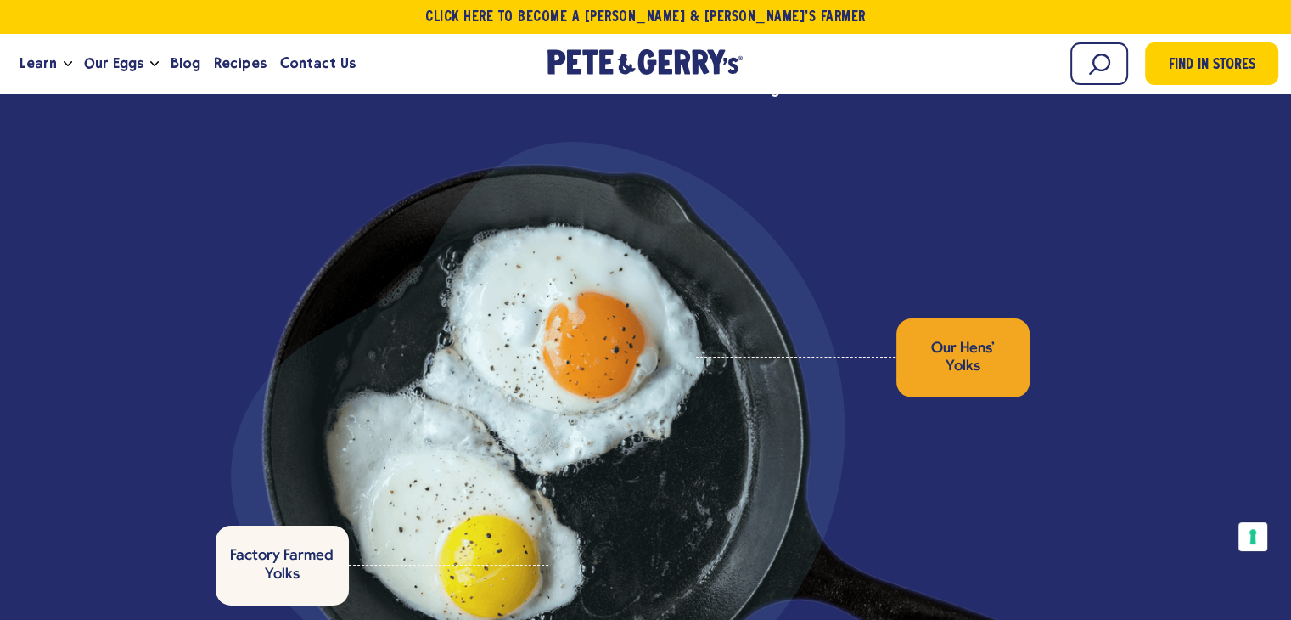
click at [685, 367] on div at bounding box center [538, 449] width 615 height 615
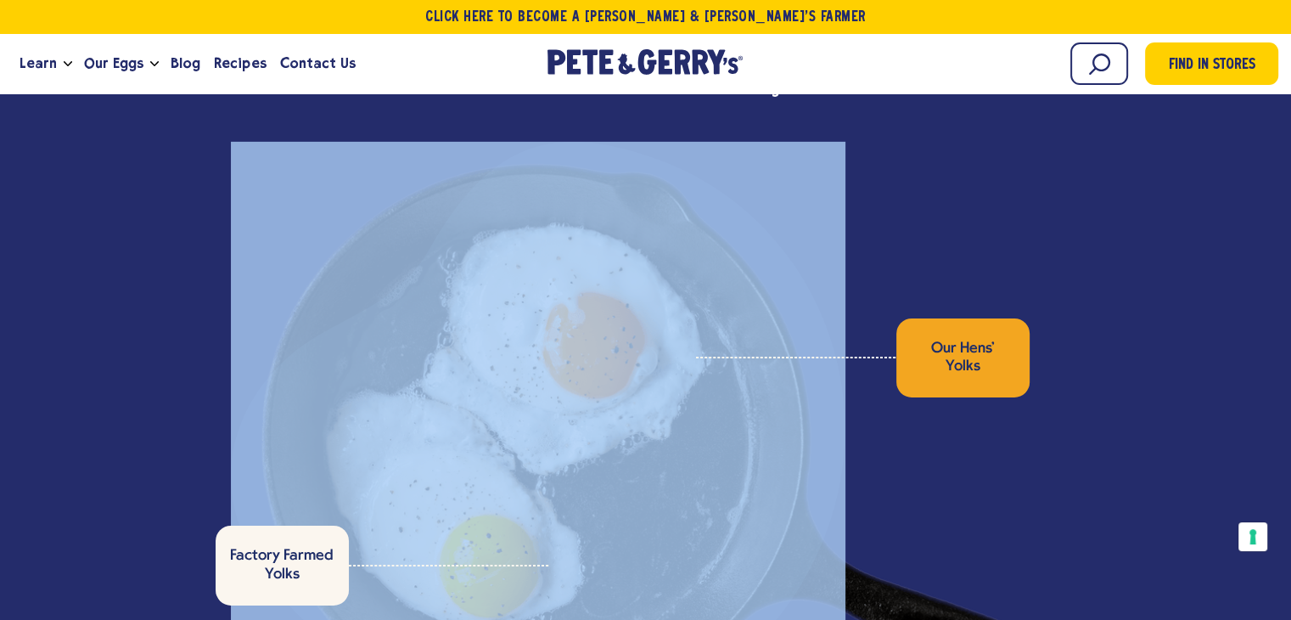
drag, startPoint x: 509, startPoint y: 365, endPoint x: 774, endPoint y: 374, distance: 265.1
click at [646, 358] on div at bounding box center [538, 449] width 615 height 615
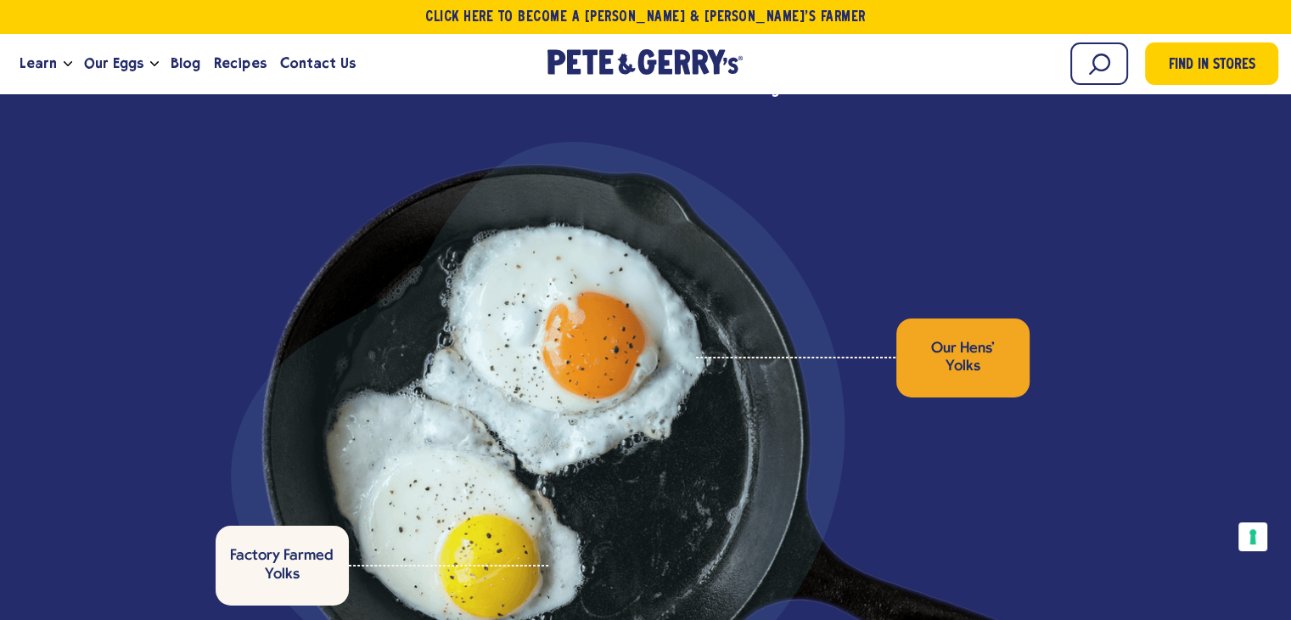
click at [919, 388] on div at bounding box center [646, 440] width 768 height 552
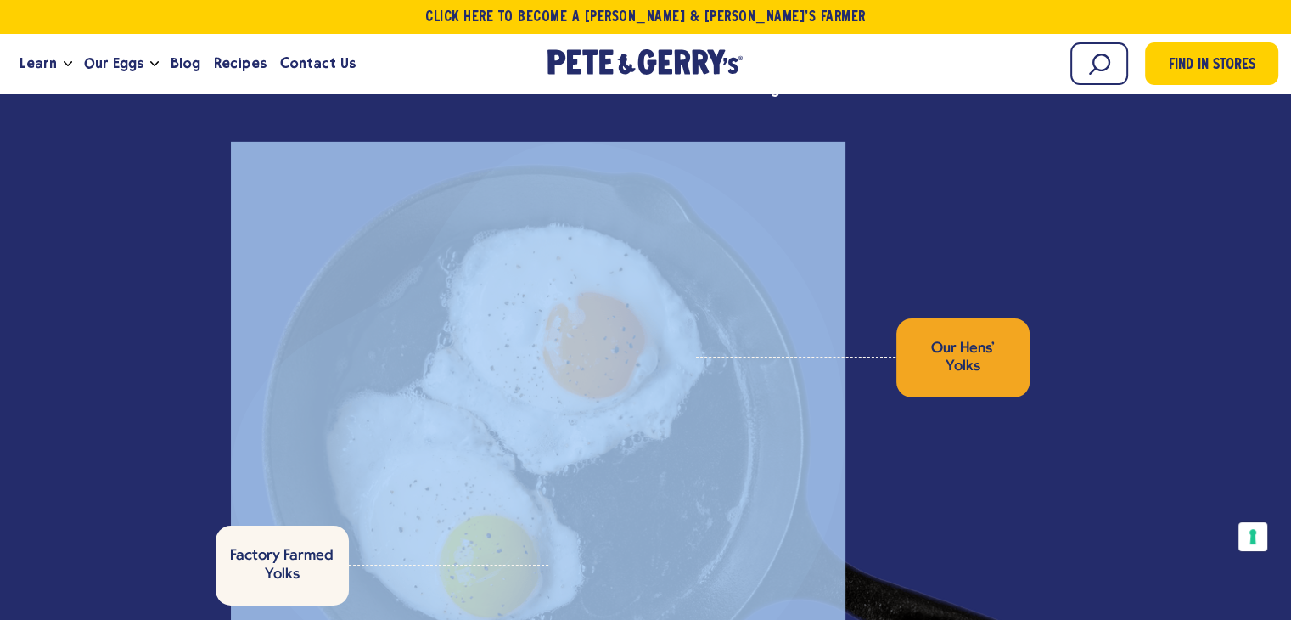
drag, startPoint x: 645, startPoint y: 359, endPoint x: 858, endPoint y: 378, distance: 213.1
click at [858, 378] on div at bounding box center [646, 440] width 768 height 552
click at [888, 385] on div at bounding box center [646, 440] width 768 height 552
drag, startPoint x: 436, startPoint y: 337, endPoint x: 933, endPoint y: 409, distance: 501.9
click at [819, 402] on div at bounding box center [538, 449] width 615 height 615
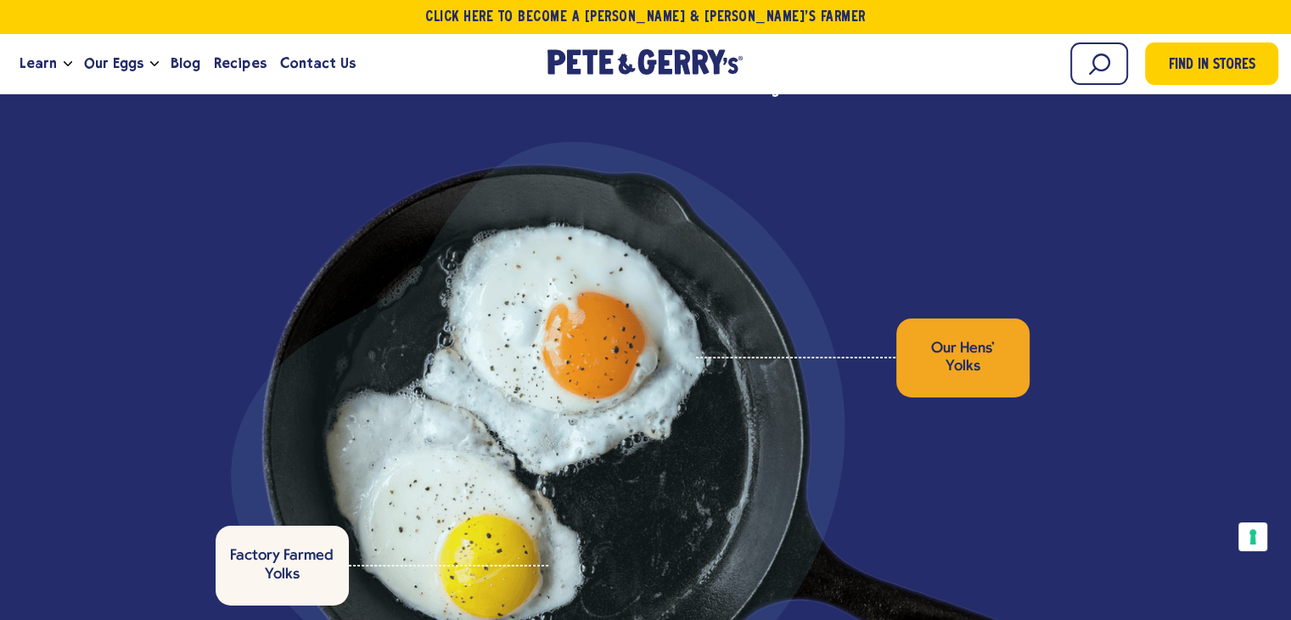
click at [933, 409] on div at bounding box center [646, 440] width 768 height 552
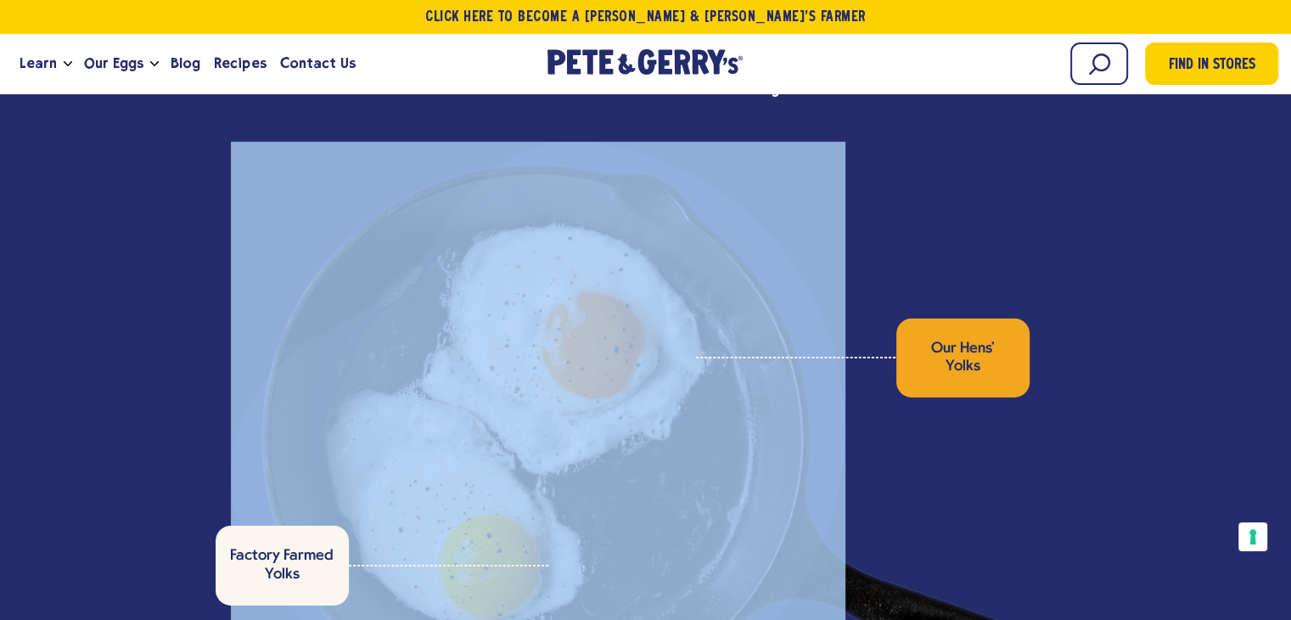
drag, startPoint x: 489, startPoint y: 358, endPoint x: 847, endPoint y: 419, distance: 363.5
click at [825, 413] on div at bounding box center [538, 449] width 615 height 615
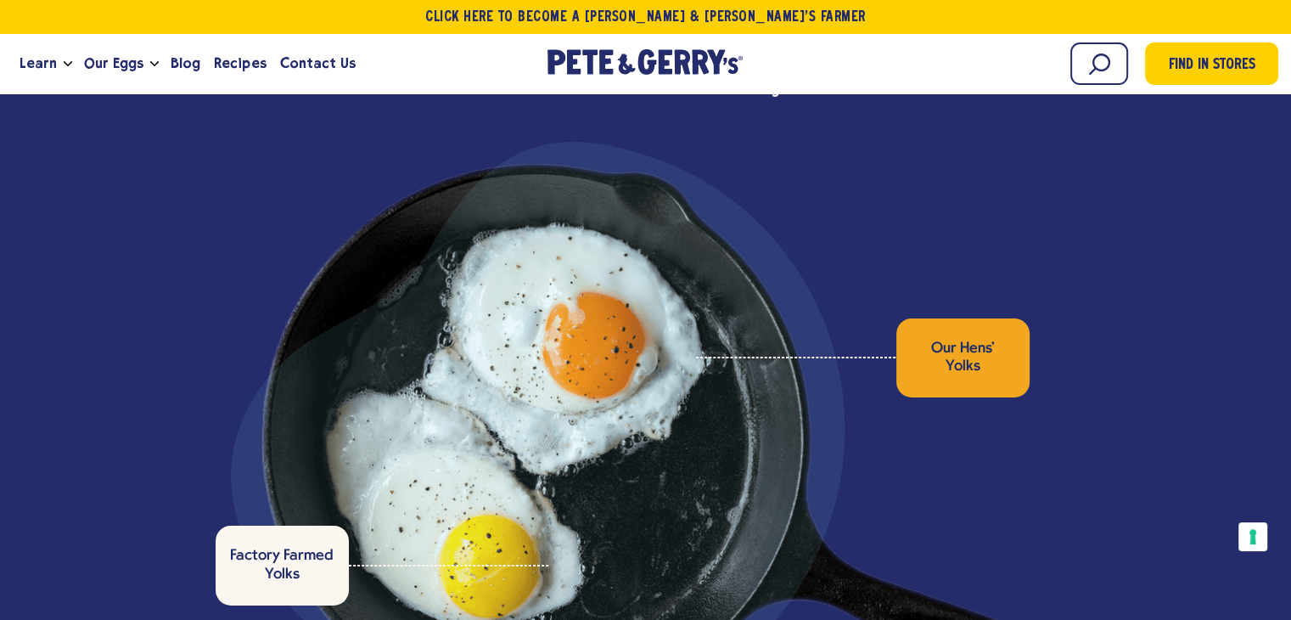
click at [949, 437] on div at bounding box center [646, 440] width 768 height 552
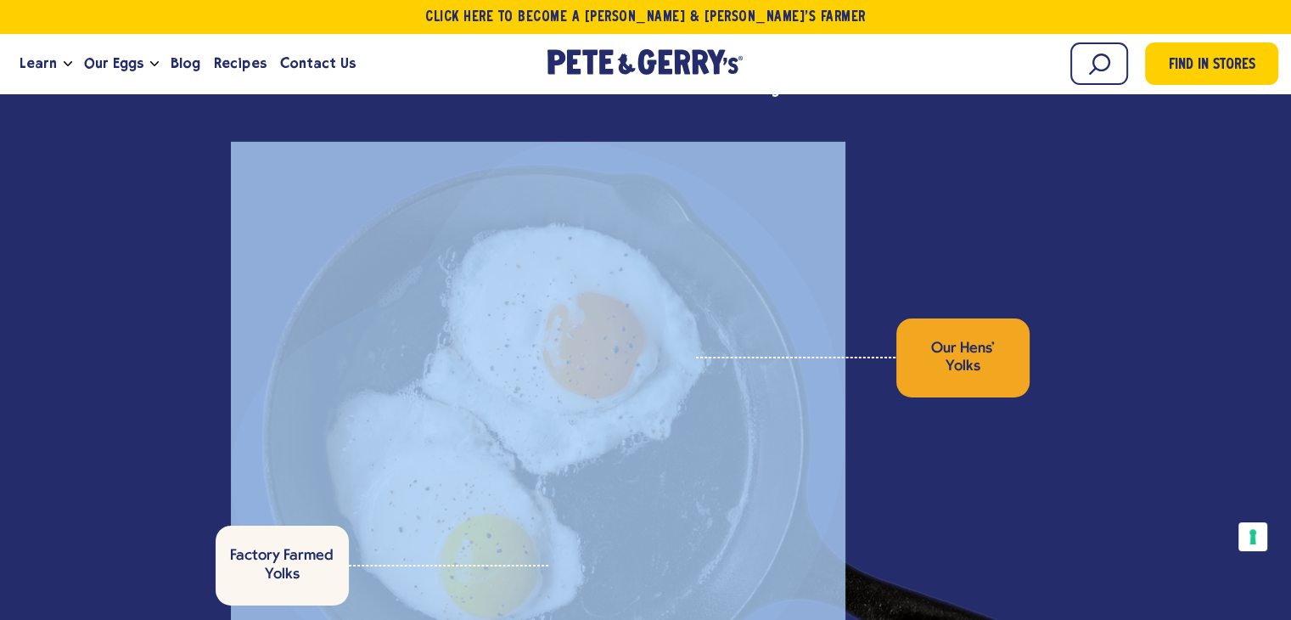
drag, startPoint x: 360, startPoint y: 292, endPoint x: 905, endPoint y: 419, distance: 559.8
click at [905, 419] on div at bounding box center [646, 440] width 768 height 552
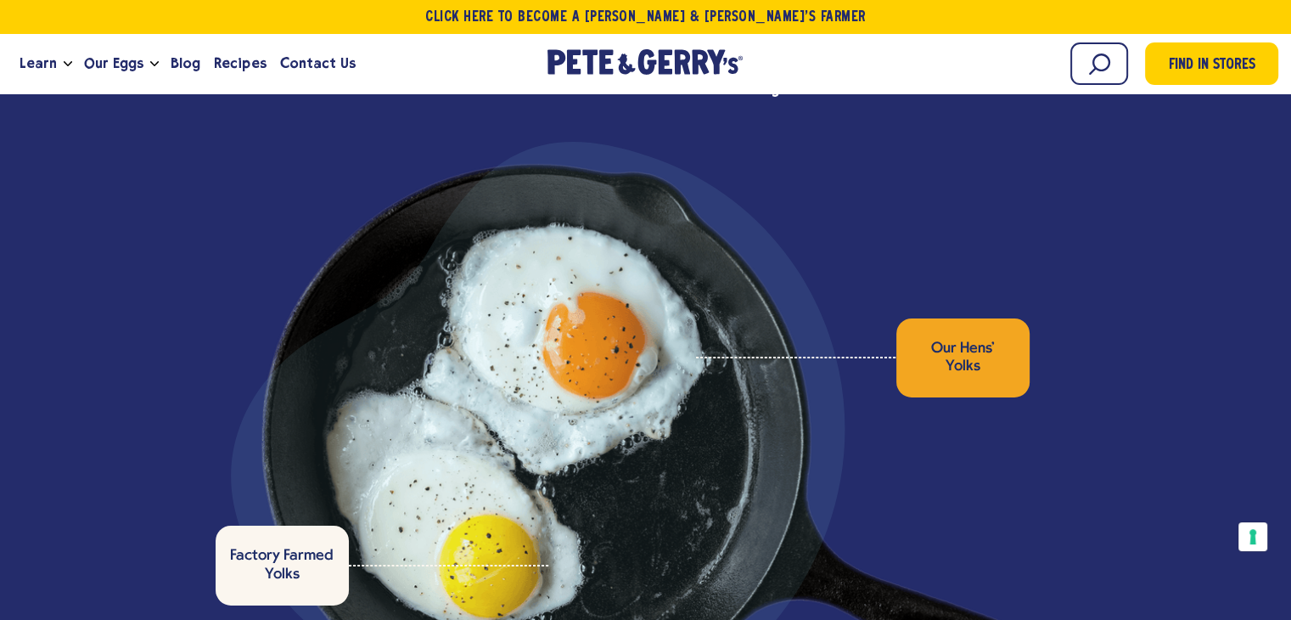
click at [1005, 433] on div at bounding box center [646, 440] width 768 height 552
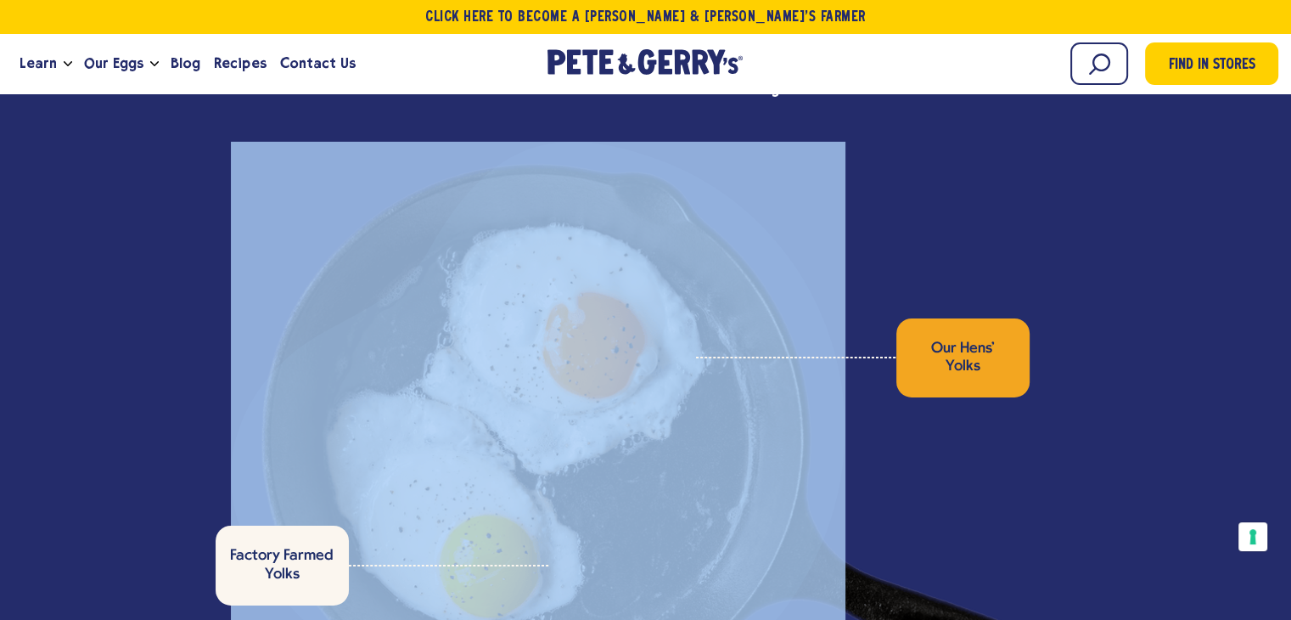
drag, startPoint x: 384, startPoint y: 307, endPoint x: 877, endPoint y: 396, distance: 501.3
click at [808, 376] on div at bounding box center [538, 449] width 615 height 615
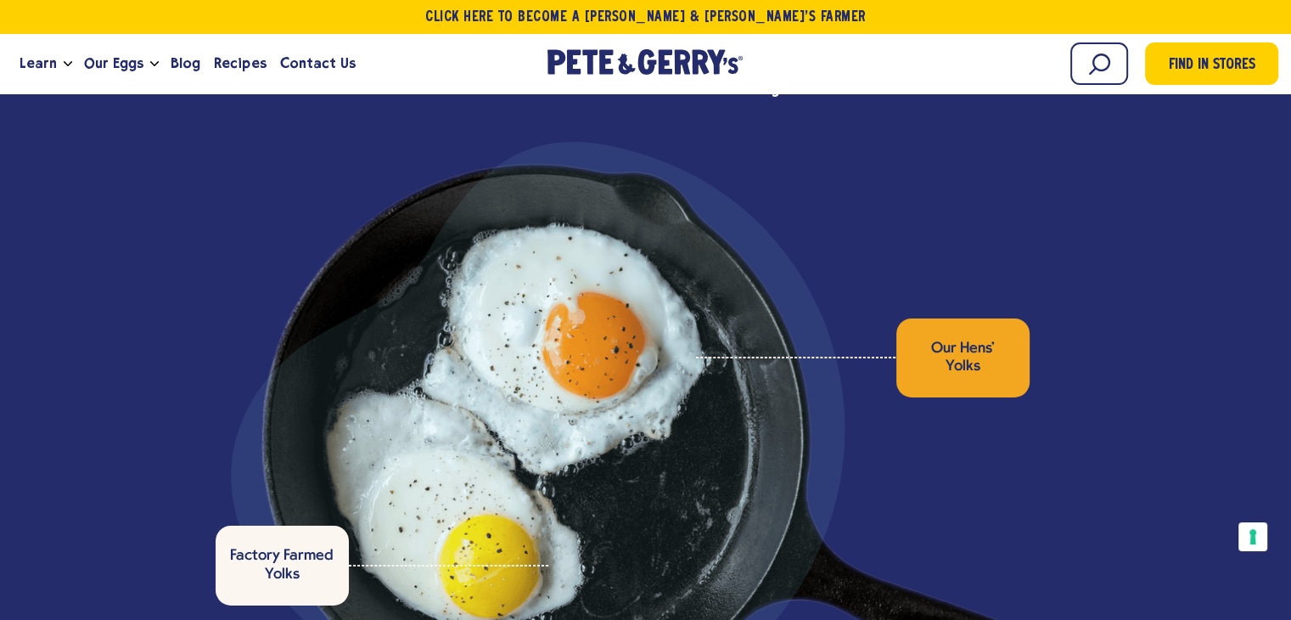
click at [928, 407] on div at bounding box center [646, 440] width 768 height 552
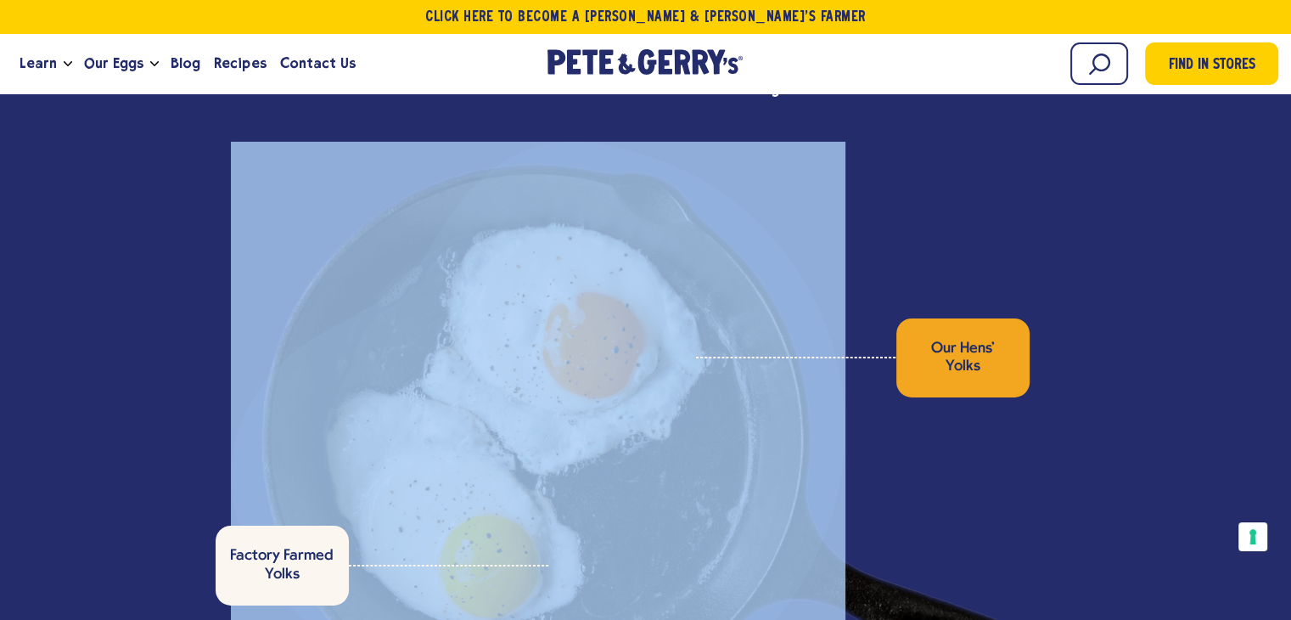
drag, startPoint x: 465, startPoint y: 335, endPoint x: 917, endPoint y: 416, distance: 459.0
click at [854, 404] on div at bounding box center [646, 440] width 768 height 552
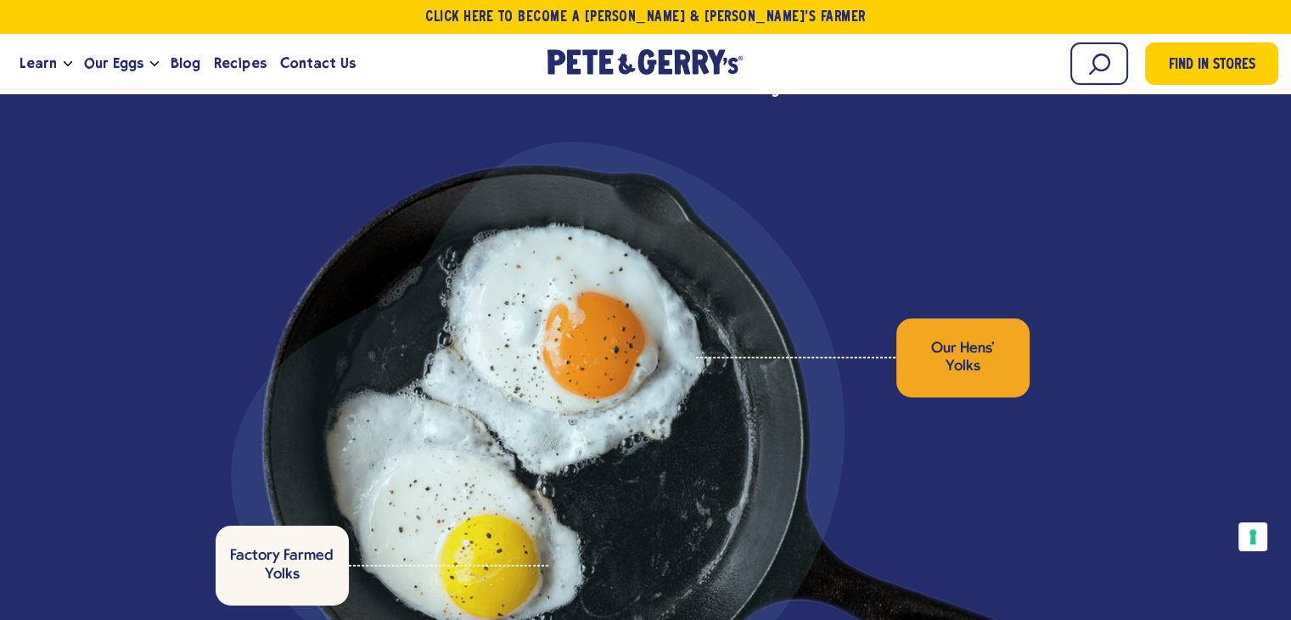
click at [923, 417] on div at bounding box center [646, 440] width 768 height 552
drag, startPoint x: 419, startPoint y: 330, endPoint x: 893, endPoint y: 403, distance: 480.2
click at [875, 401] on div at bounding box center [646, 440] width 768 height 552
click at [893, 403] on div at bounding box center [646, 440] width 768 height 552
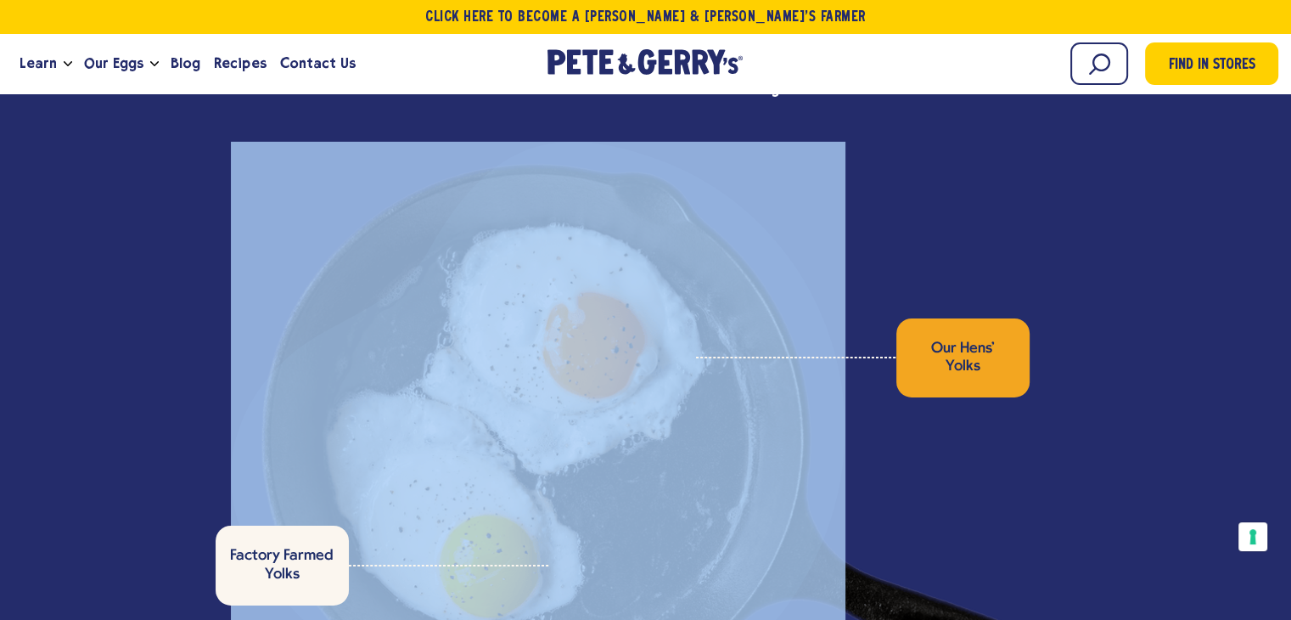
drag, startPoint x: 523, startPoint y: 344, endPoint x: 903, endPoint y: 396, distance: 383.9
click at [866, 388] on div at bounding box center [646, 440] width 768 height 552
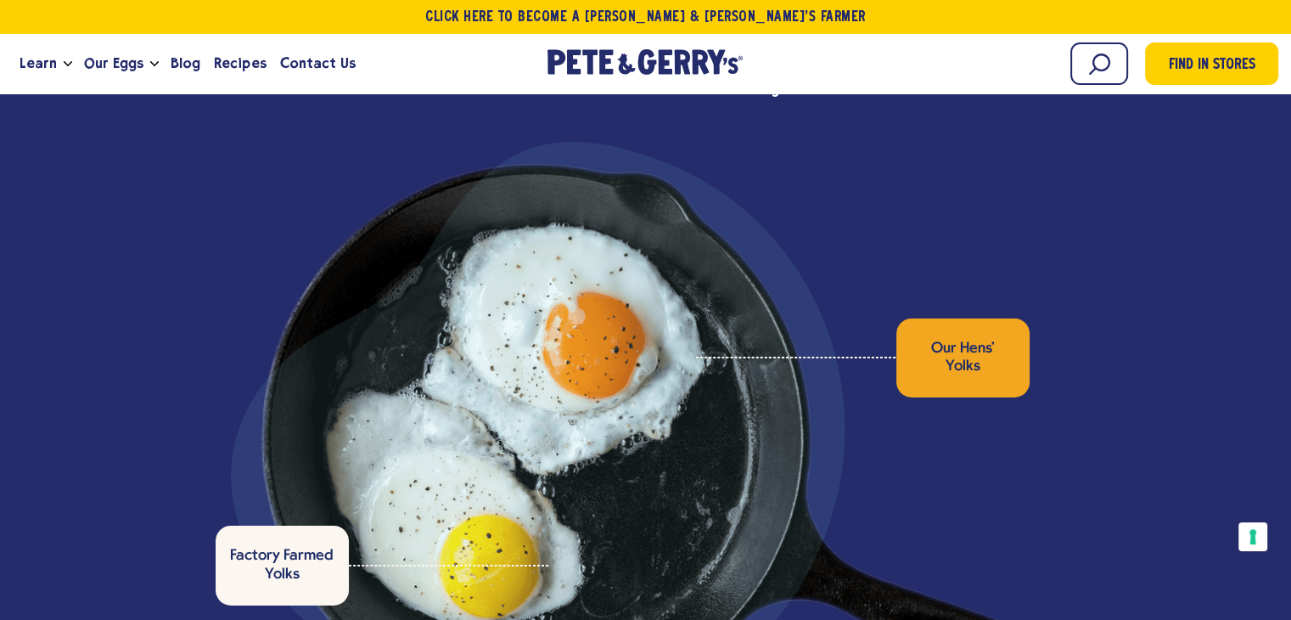
click at [931, 404] on div at bounding box center [646, 440] width 768 height 552
drag, startPoint x: 425, startPoint y: 312, endPoint x: 1016, endPoint y: 393, distance: 596.6
click at [1016, 393] on div at bounding box center [646, 440] width 768 height 552
click at [919, 395] on div at bounding box center [646, 440] width 768 height 552
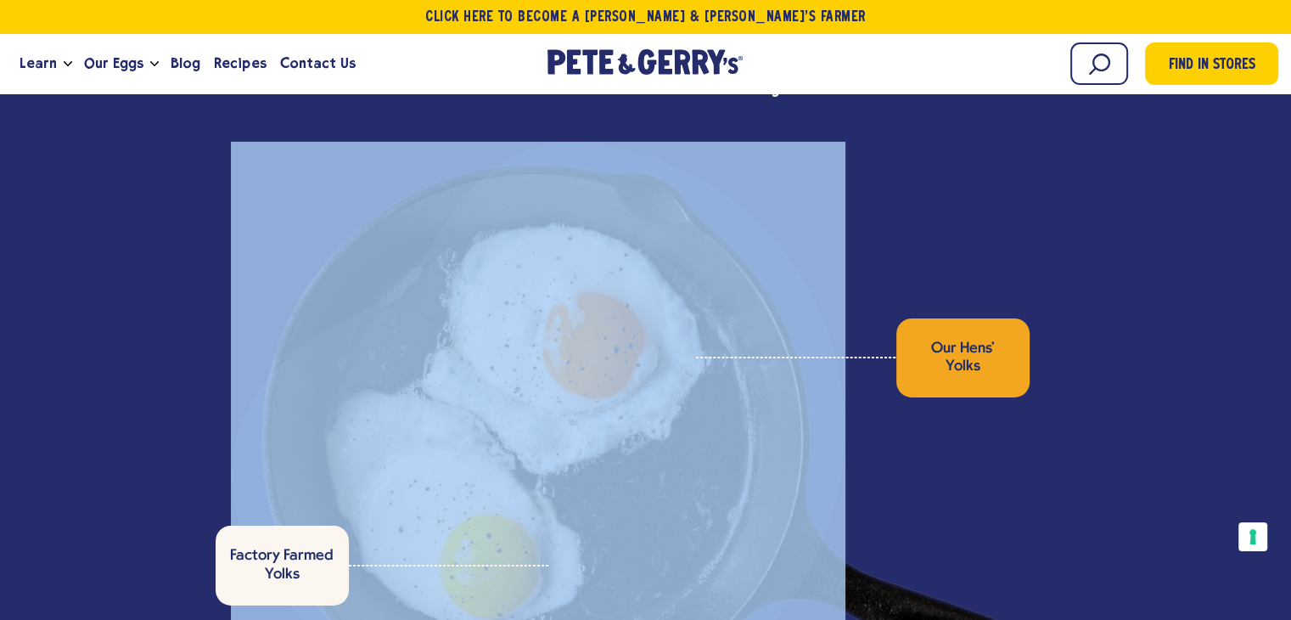
drag, startPoint x: 362, startPoint y: 288, endPoint x: 774, endPoint y: 369, distance: 420.6
click at [774, 369] on div at bounding box center [538, 449] width 615 height 615
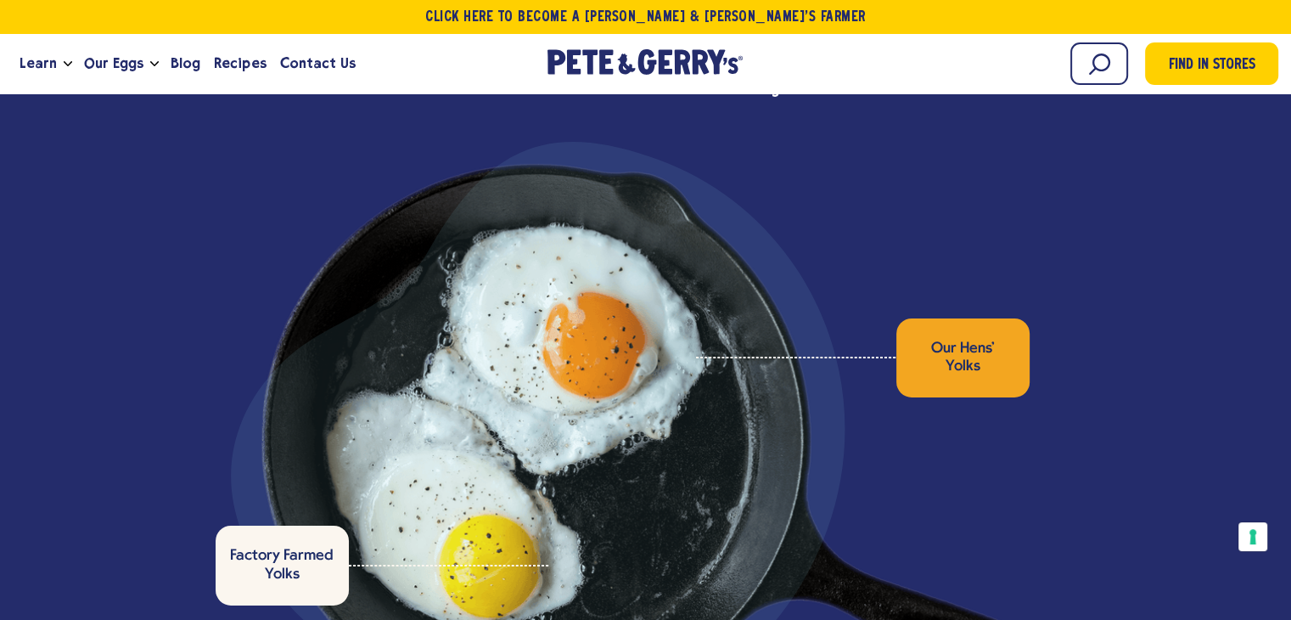
click at [892, 378] on div at bounding box center [646, 440] width 768 height 552
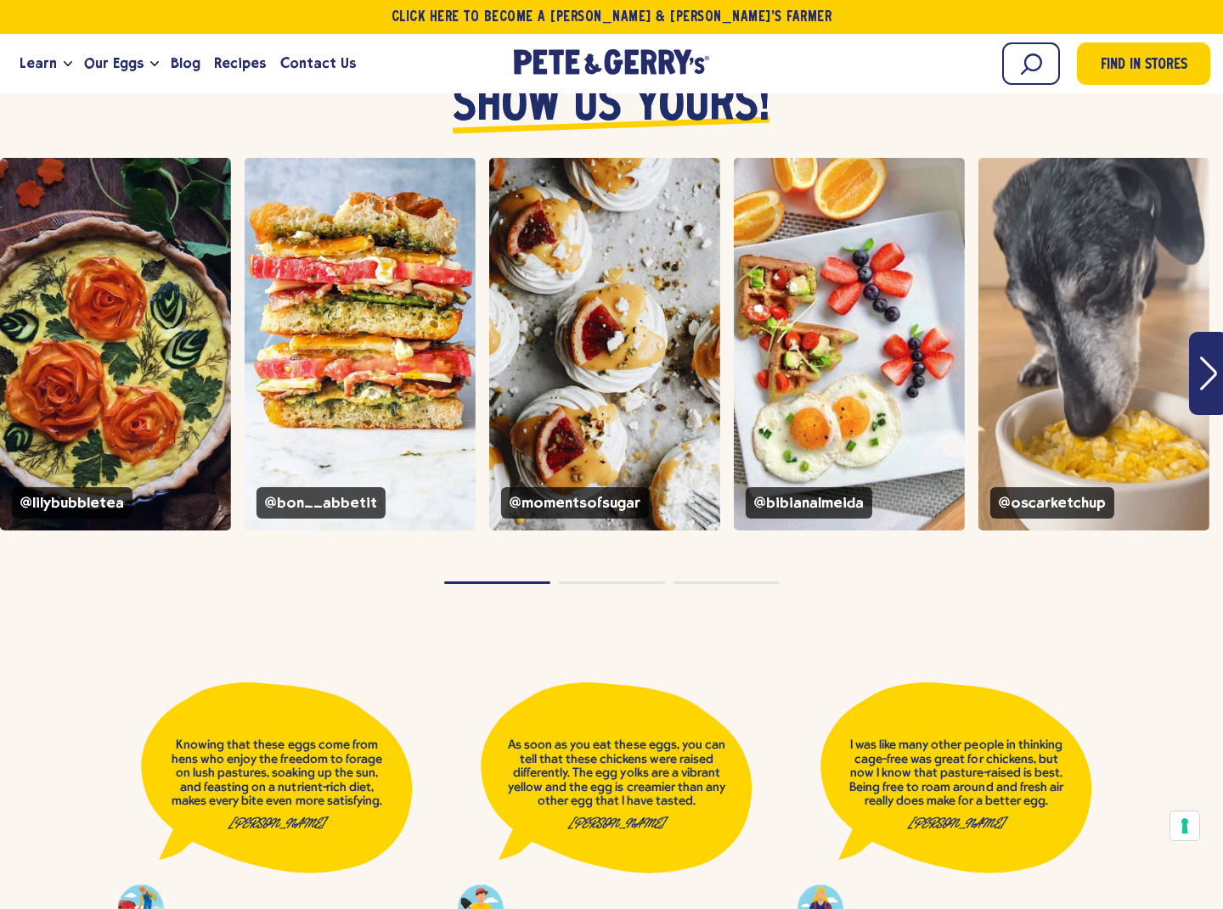
scroll to position [6471, 0]
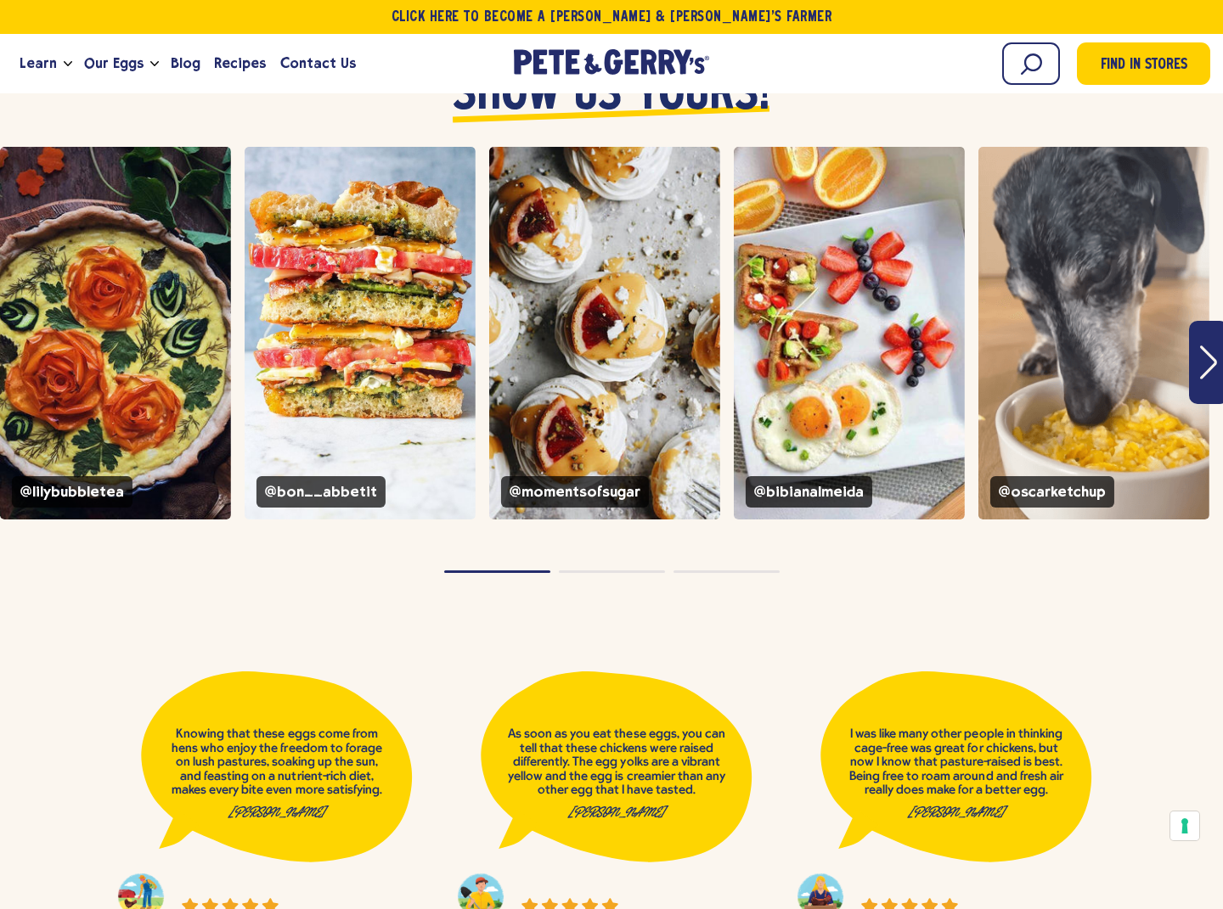
click at [1209, 346] on icon "Next" at bounding box center [1208, 363] width 17 height 34
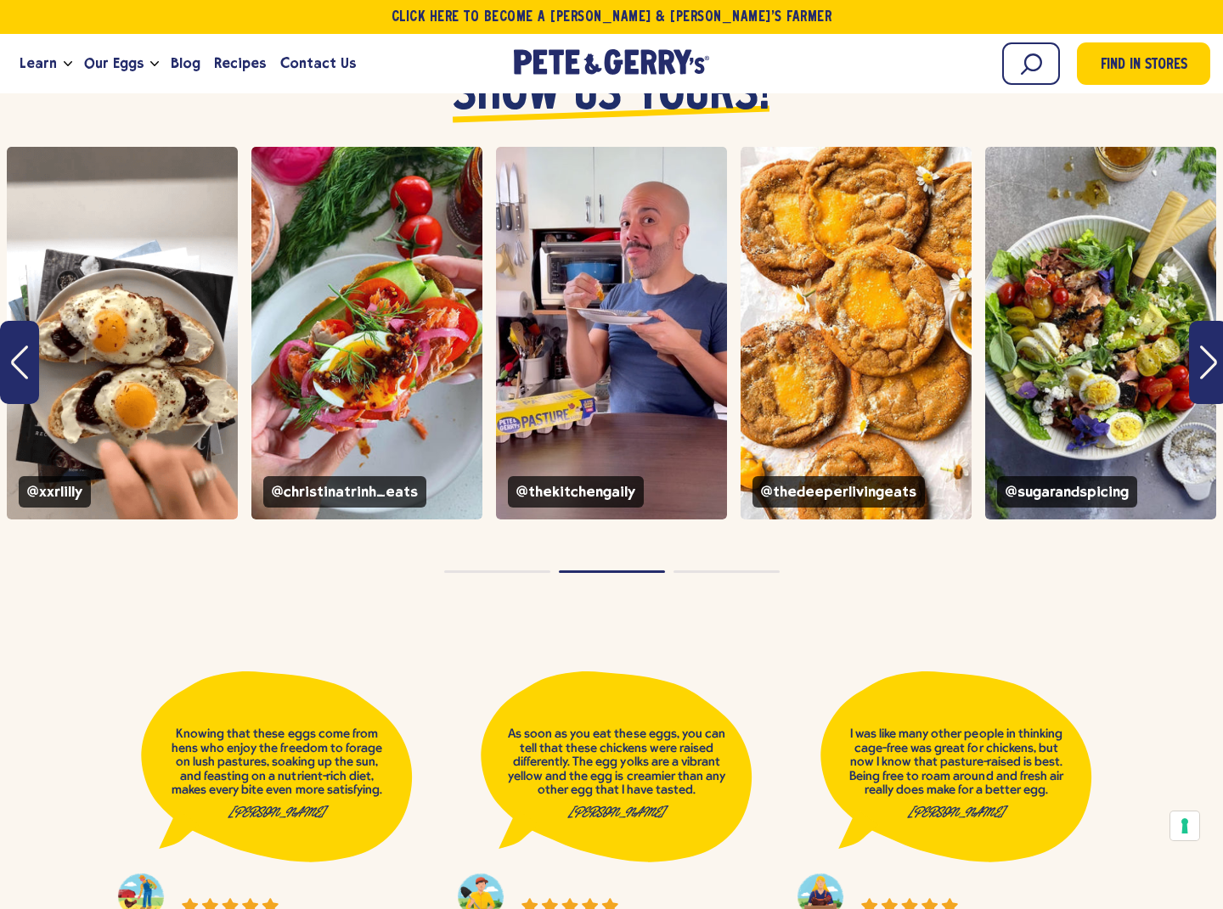
click at [1209, 346] on icon "Next" at bounding box center [1208, 363] width 17 height 34
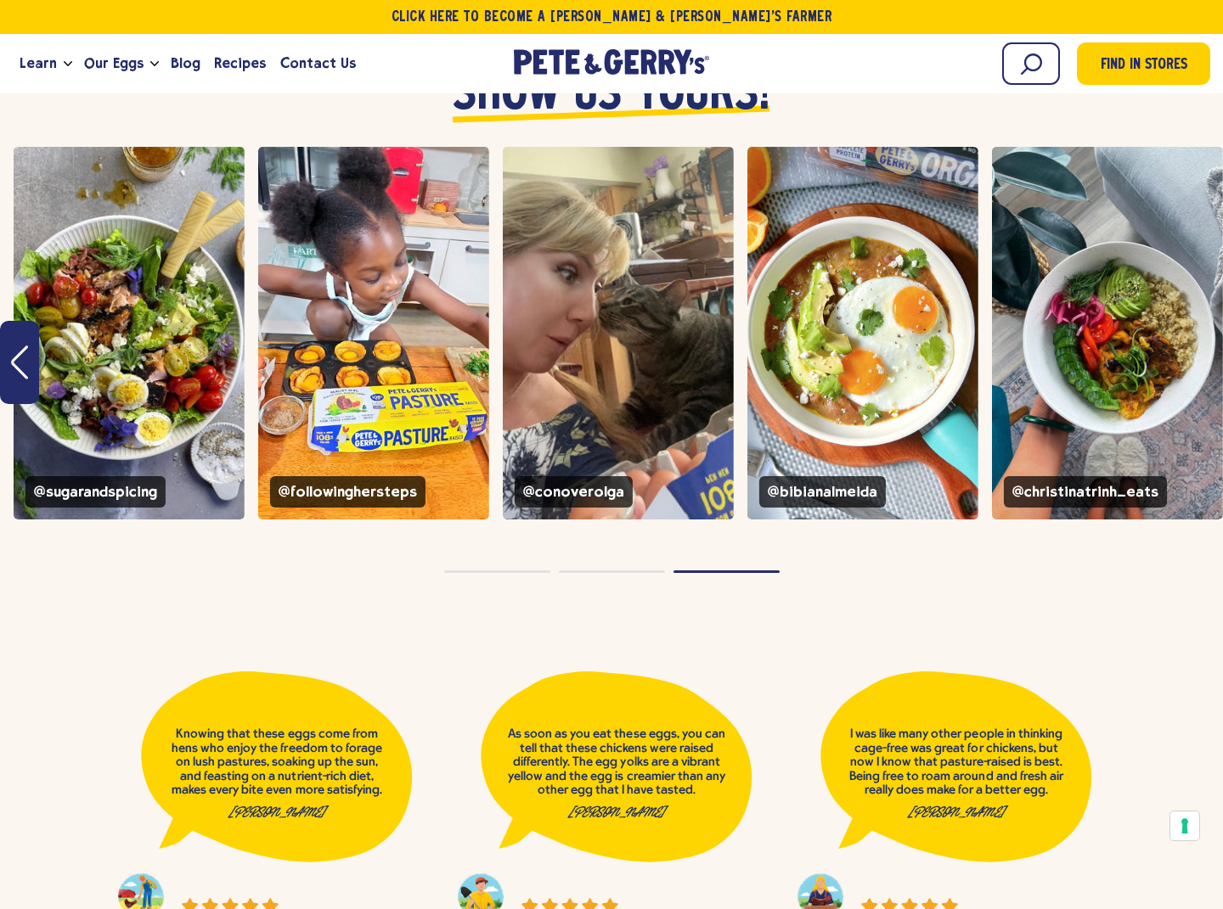
click at [31, 342] on button "Previous" at bounding box center [19, 362] width 39 height 83
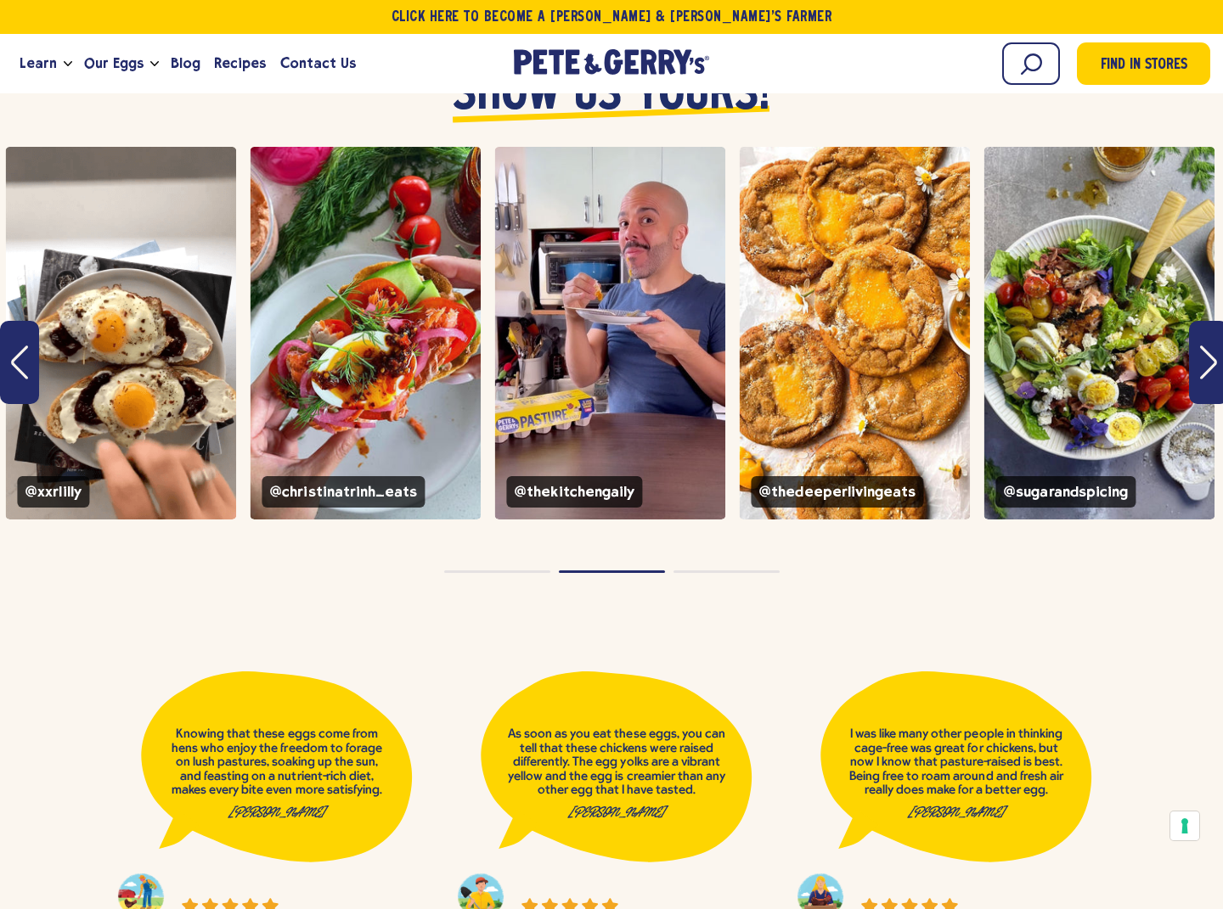
click at [20, 346] on icon "Previous" at bounding box center [19, 363] width 17 height 34
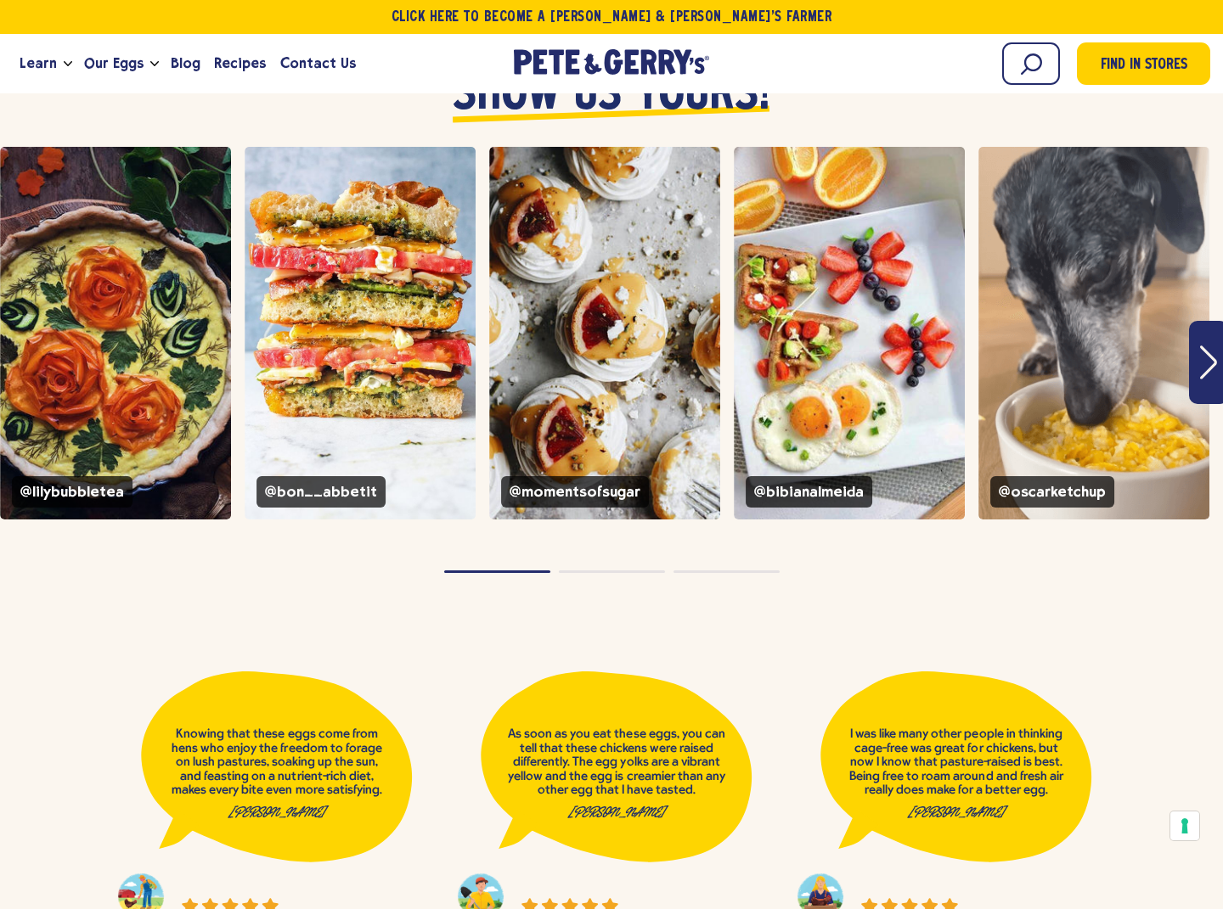
click at [1206, 346] on icon "Next" at bounding box center [1208, 363] width 17 height 34
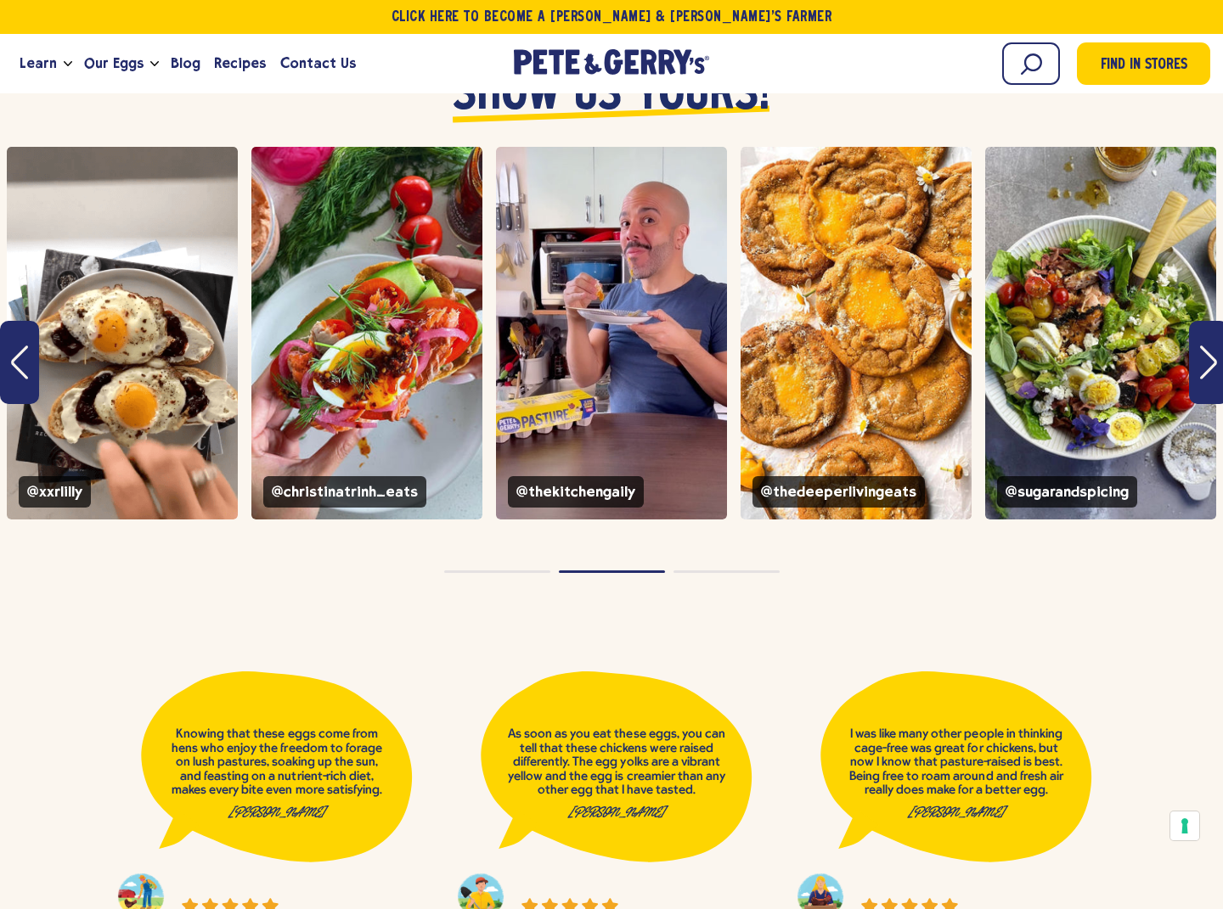
click at [1207, 346] on icon "Next" at bounding box center [1208, 363] width 17 height 34
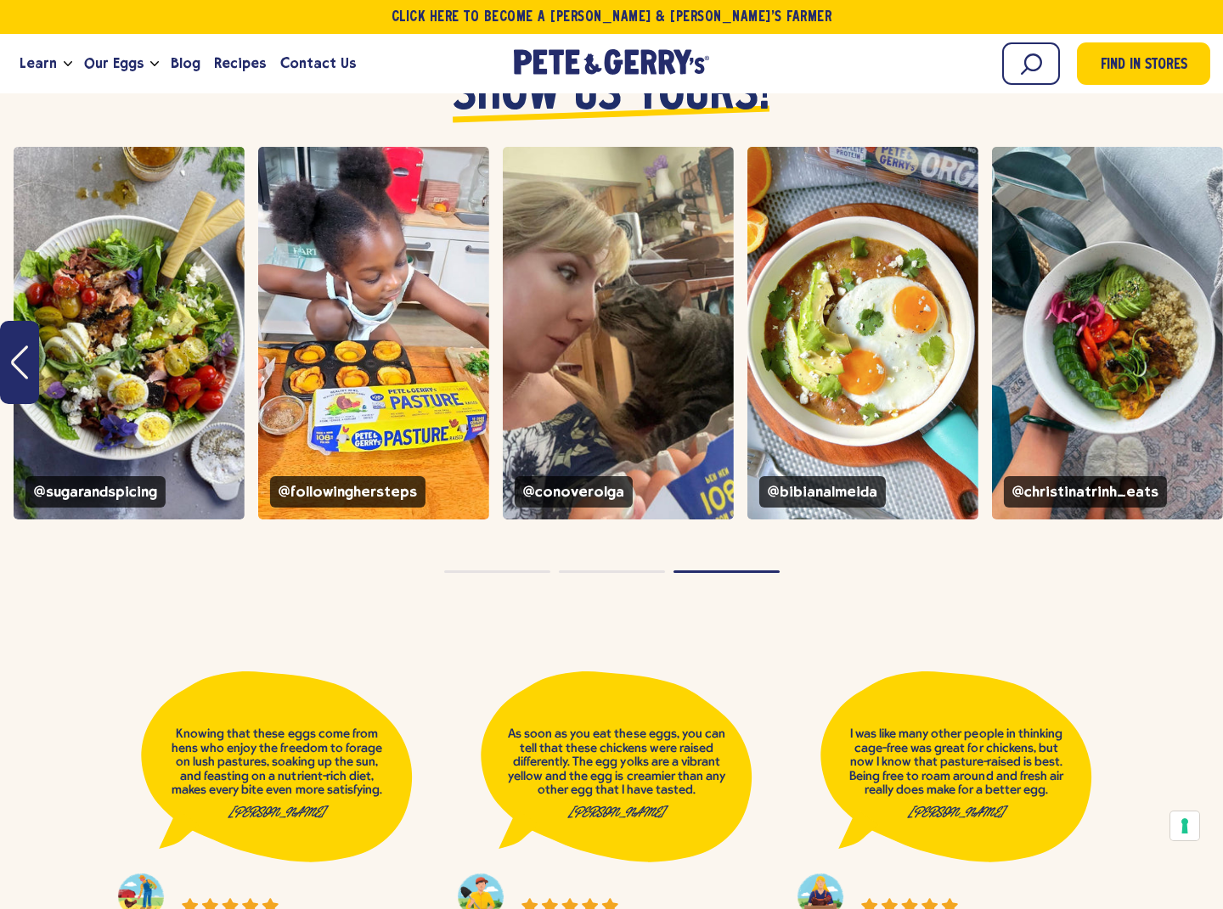
click at [14, 321] on button "Previous" at bounding box center [19, 362] width 39 height 83
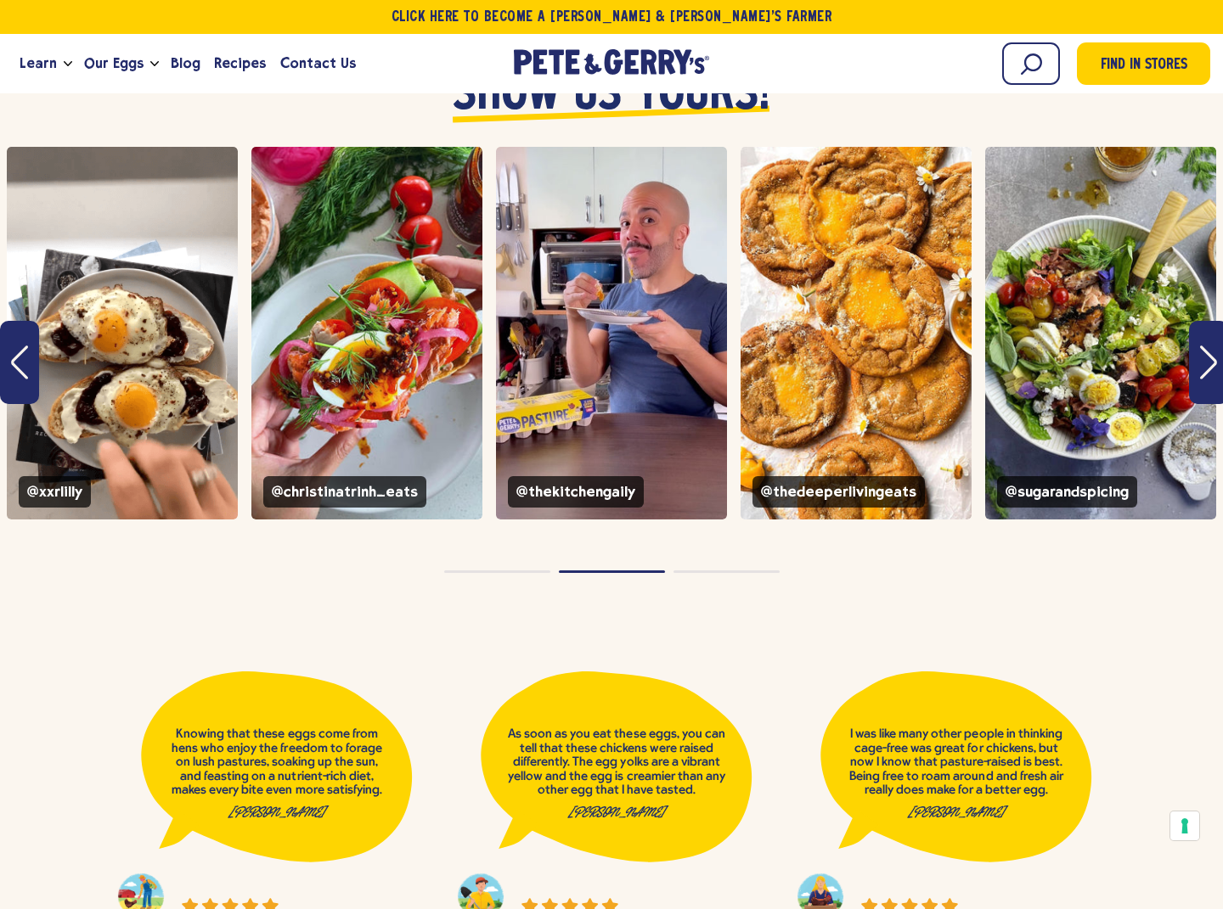
click at [14, 321] on button "Previous" at bounding box center [19, 362] width 39 height 83
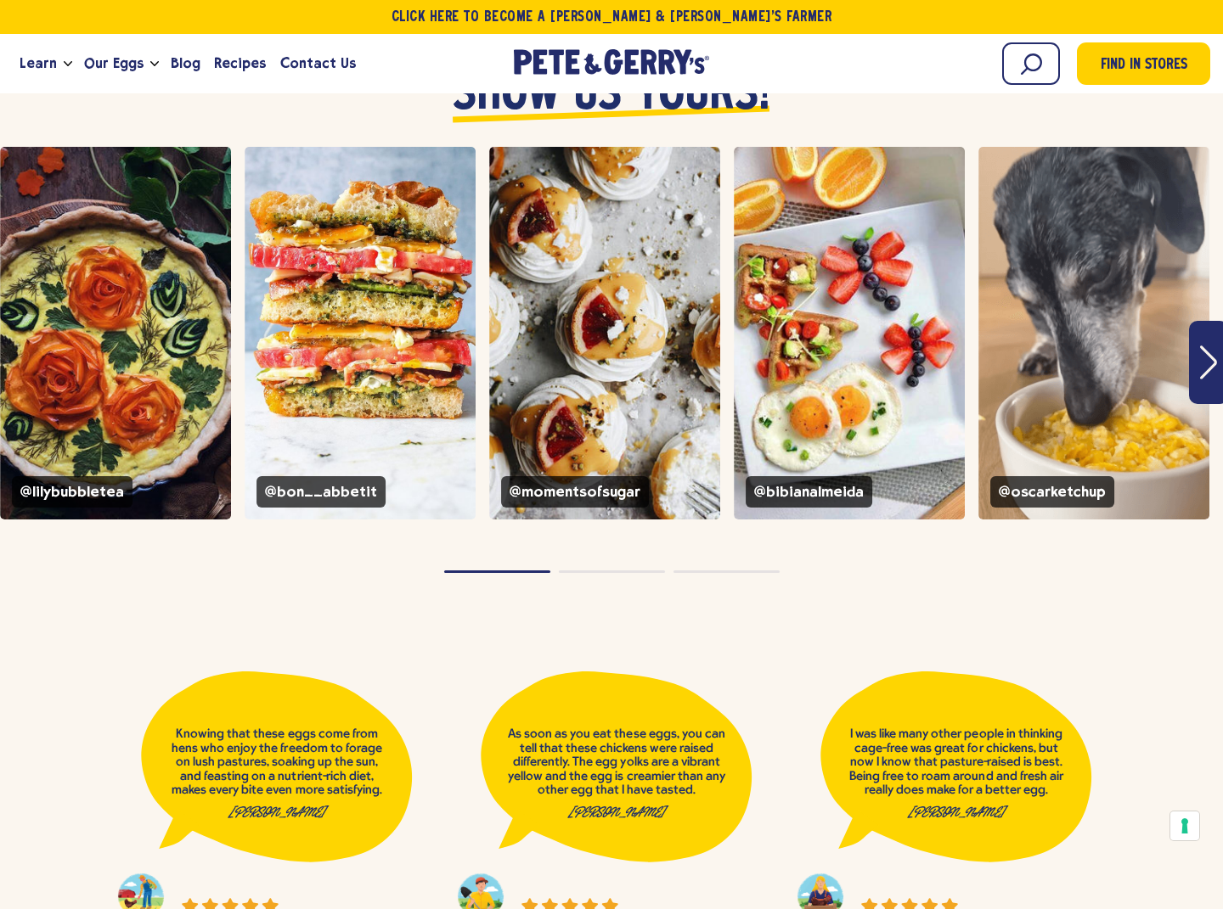
click at [1203, 346] on icon "Next" at bounding box center [1208, 363] width 17 height 34
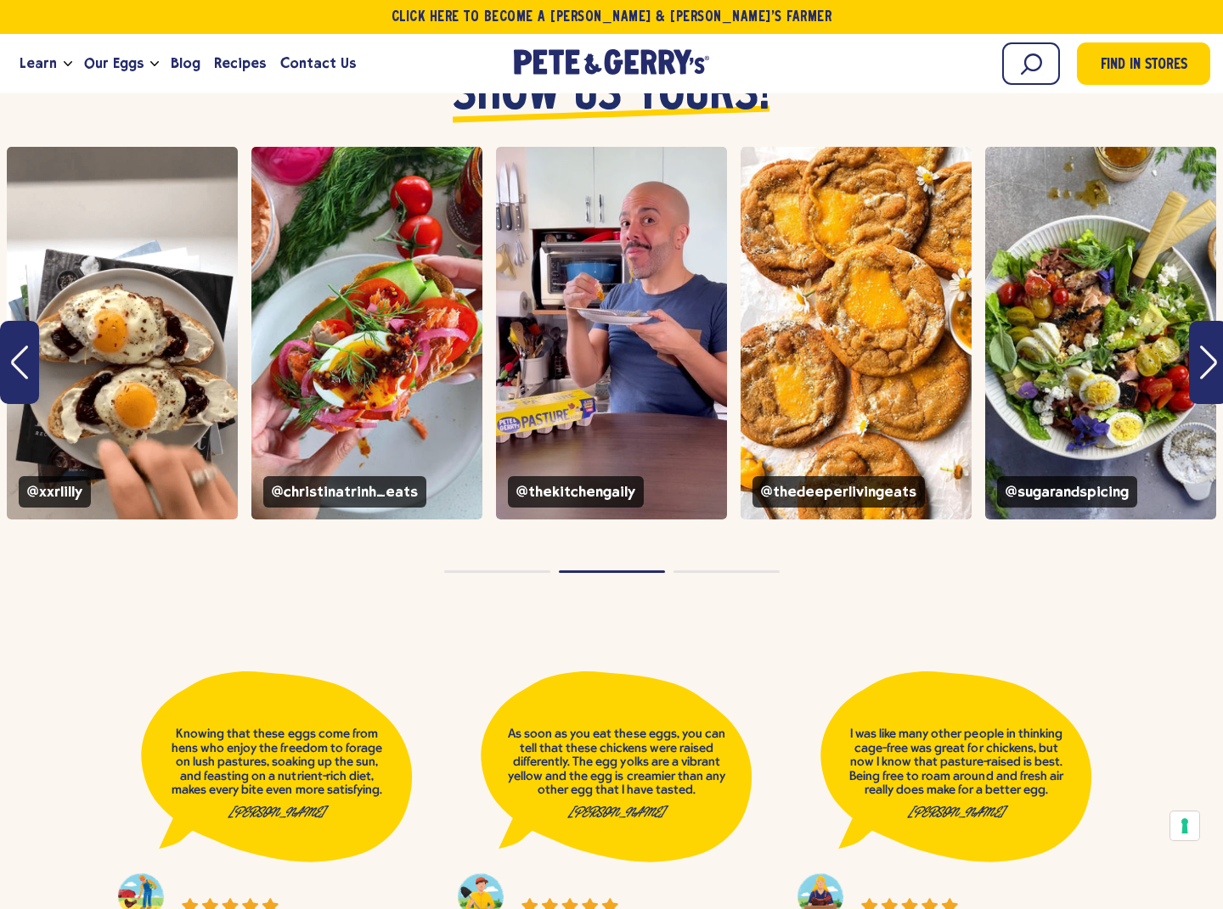
click at [727, 571] on button "Page dot 3" at bounding box center [726, 572] width 106 height 3
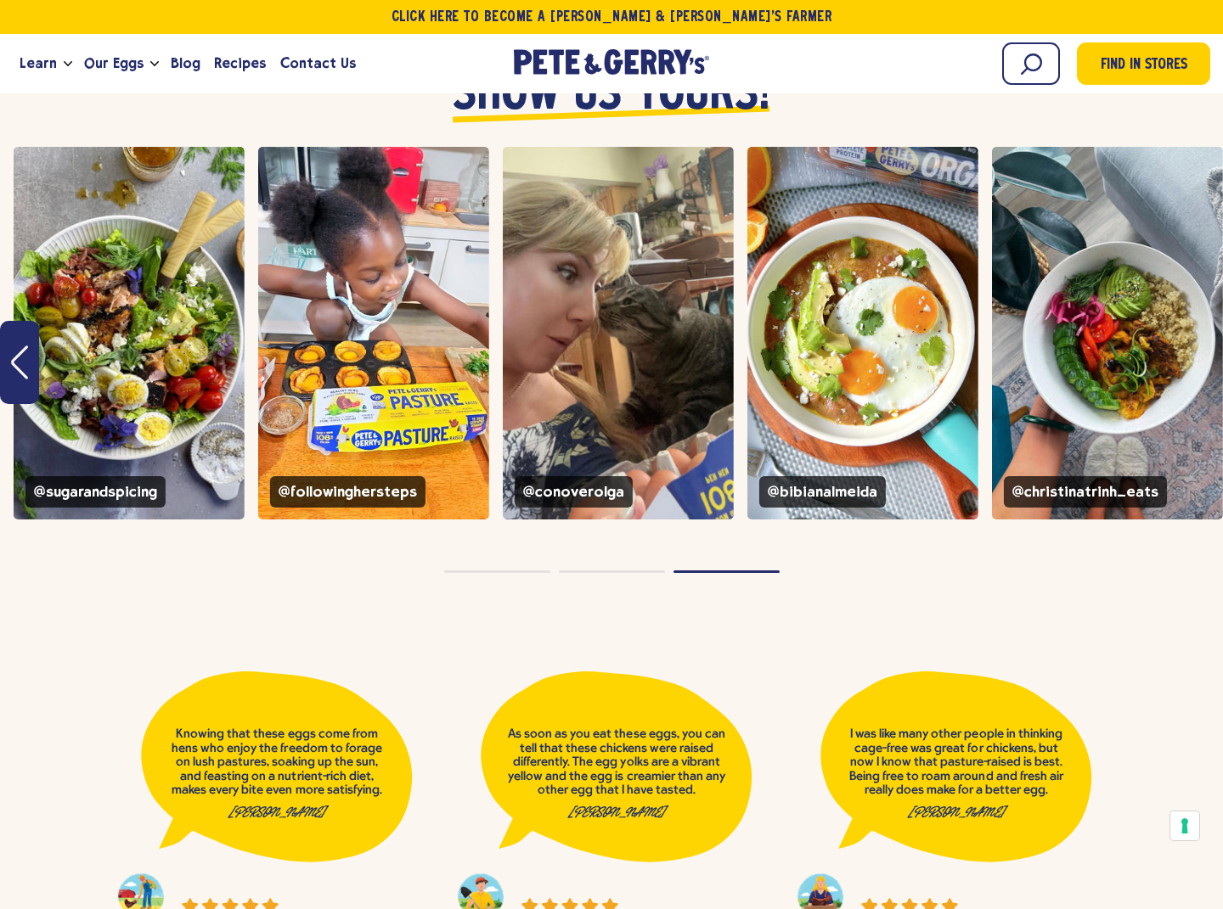
click at [509, 571] on button "Page dot 1" at bounding box center [497, 572] width 106 height 3
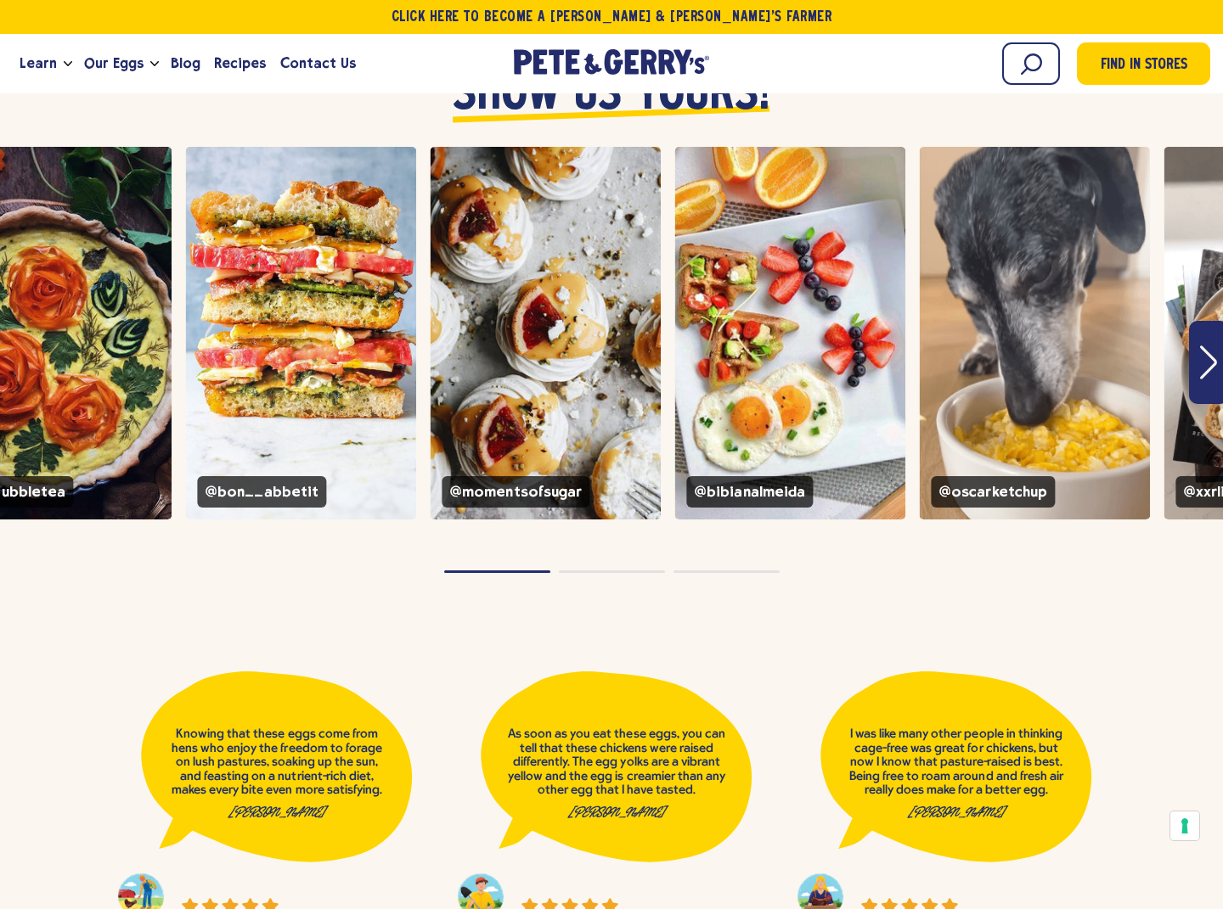
click at [611, 571] on button "Page dot 2" at bounding box center [612, 572] width 106 height 3
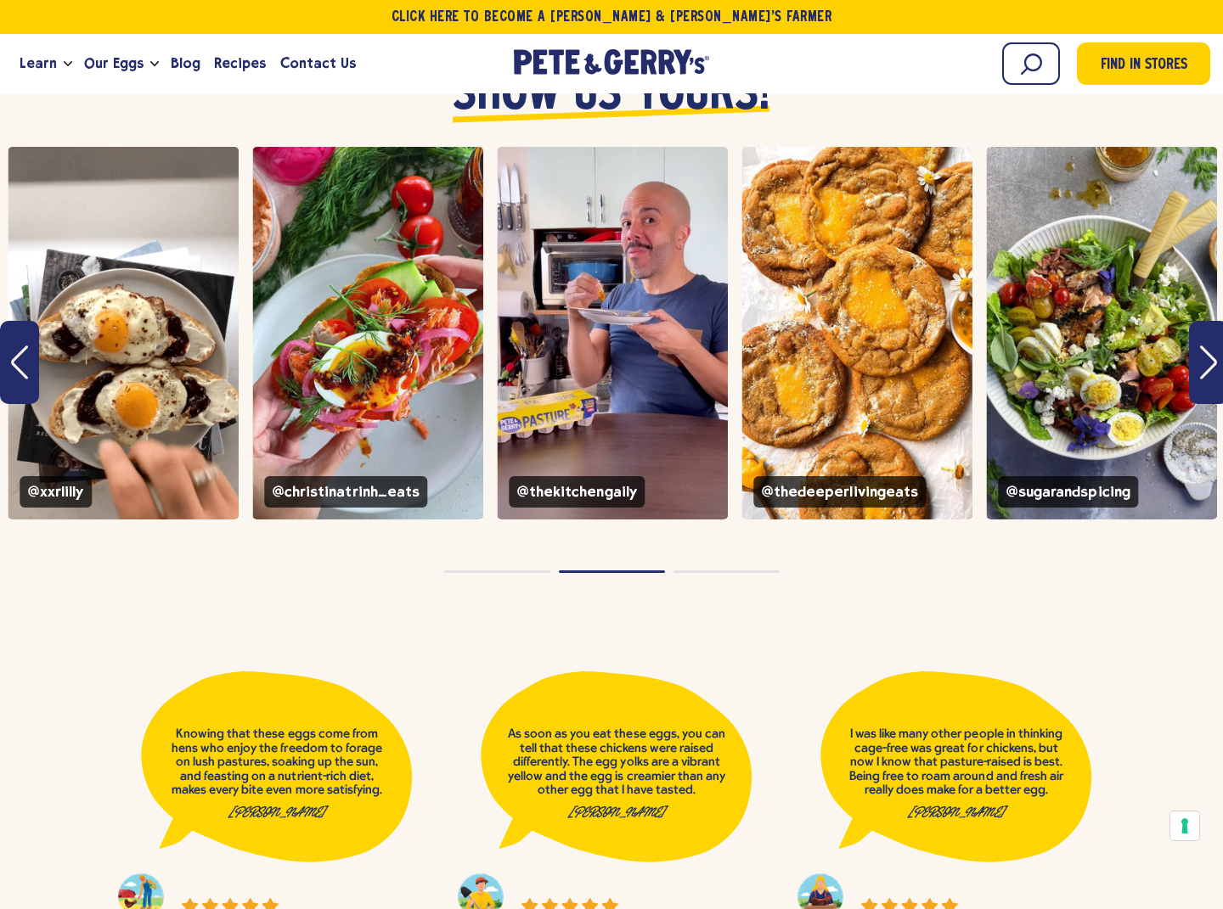
click at [724, 571] on button "Page dot 3" at bounding box center [726, 572] width 106 height 3
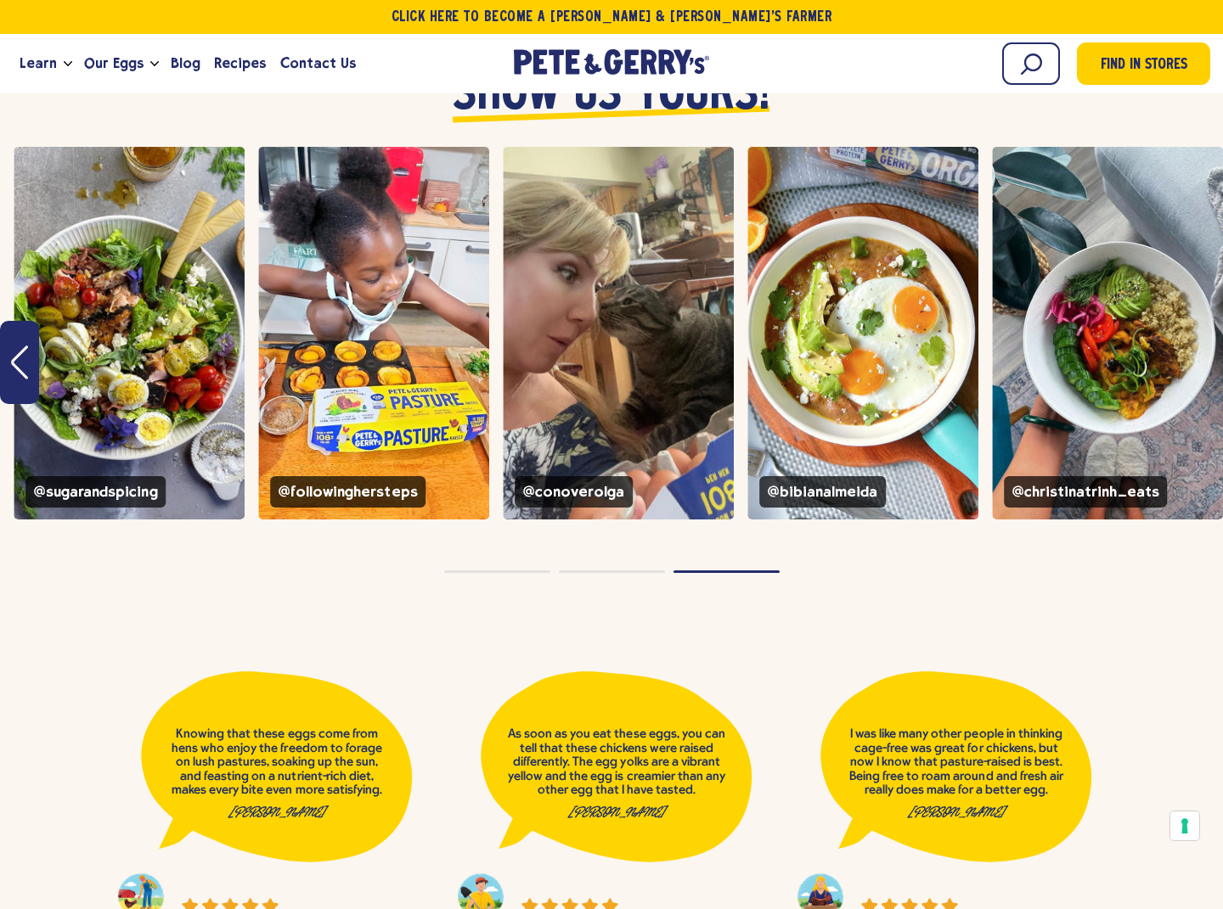
click at [538, 571] on button "Page dot 1" at bounding box center [497, 572] width 106 height 3
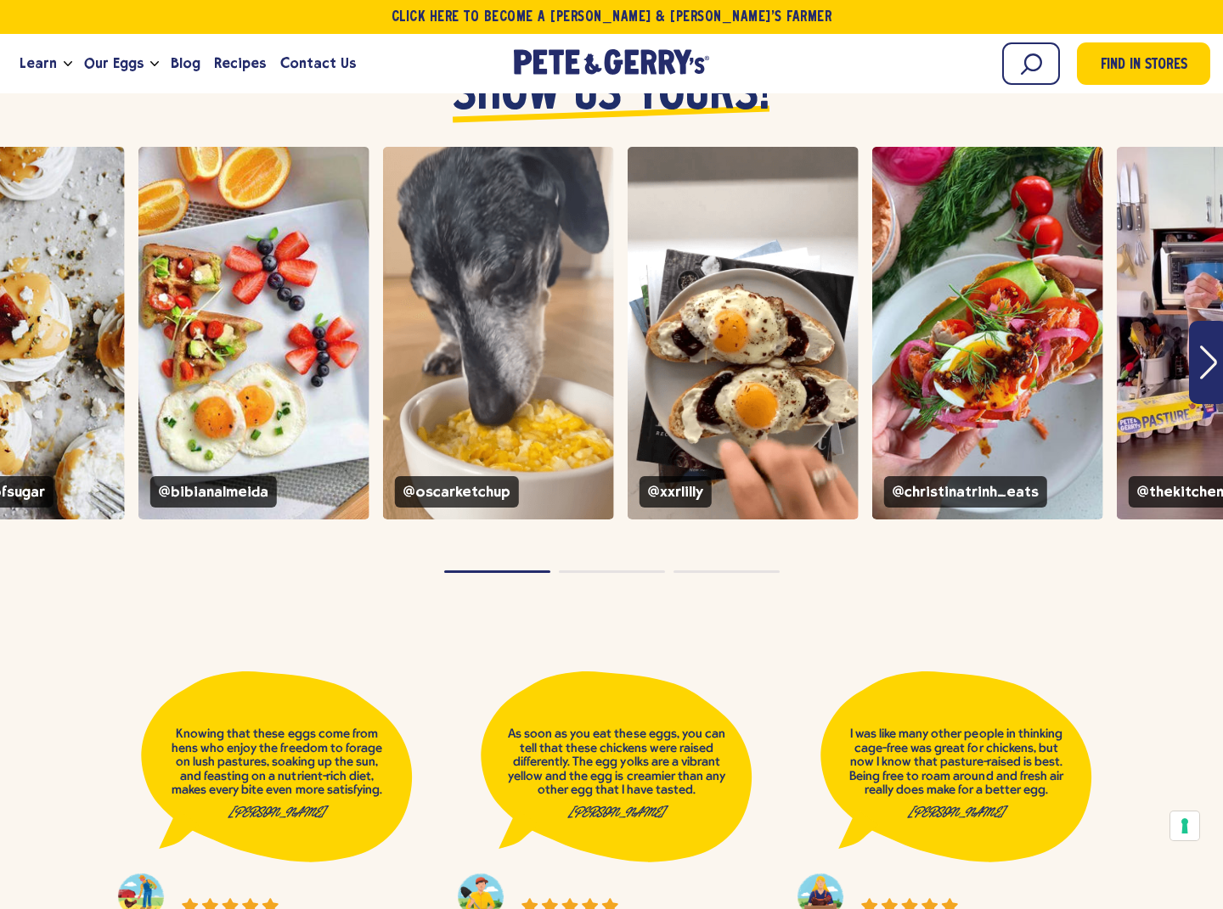
click at [608, 571] on button "Page dot 2" at bounding box center [612, 572] width 106 height 3
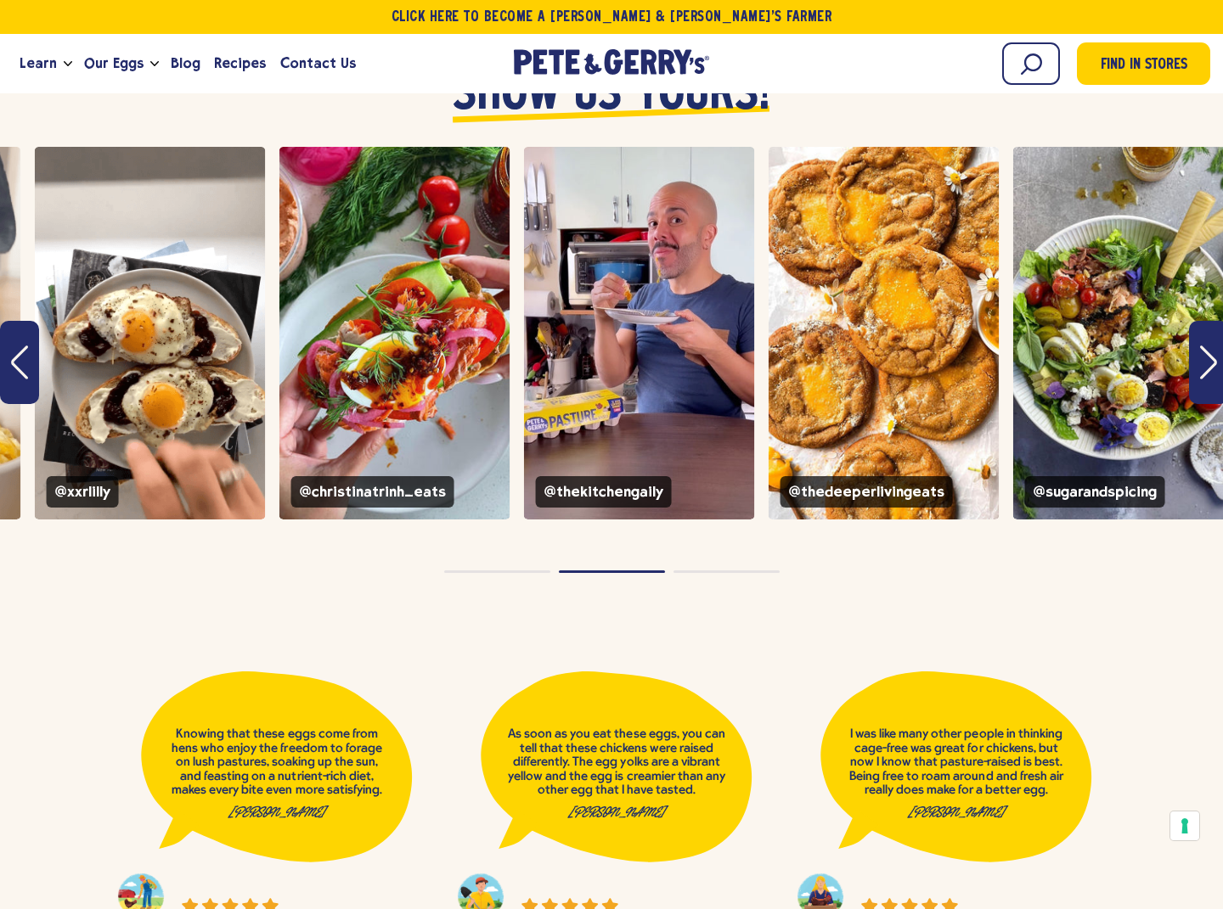
click at [700, 571] on button "Page dot 3" at bounding box center [726, 572] width 106 height 3
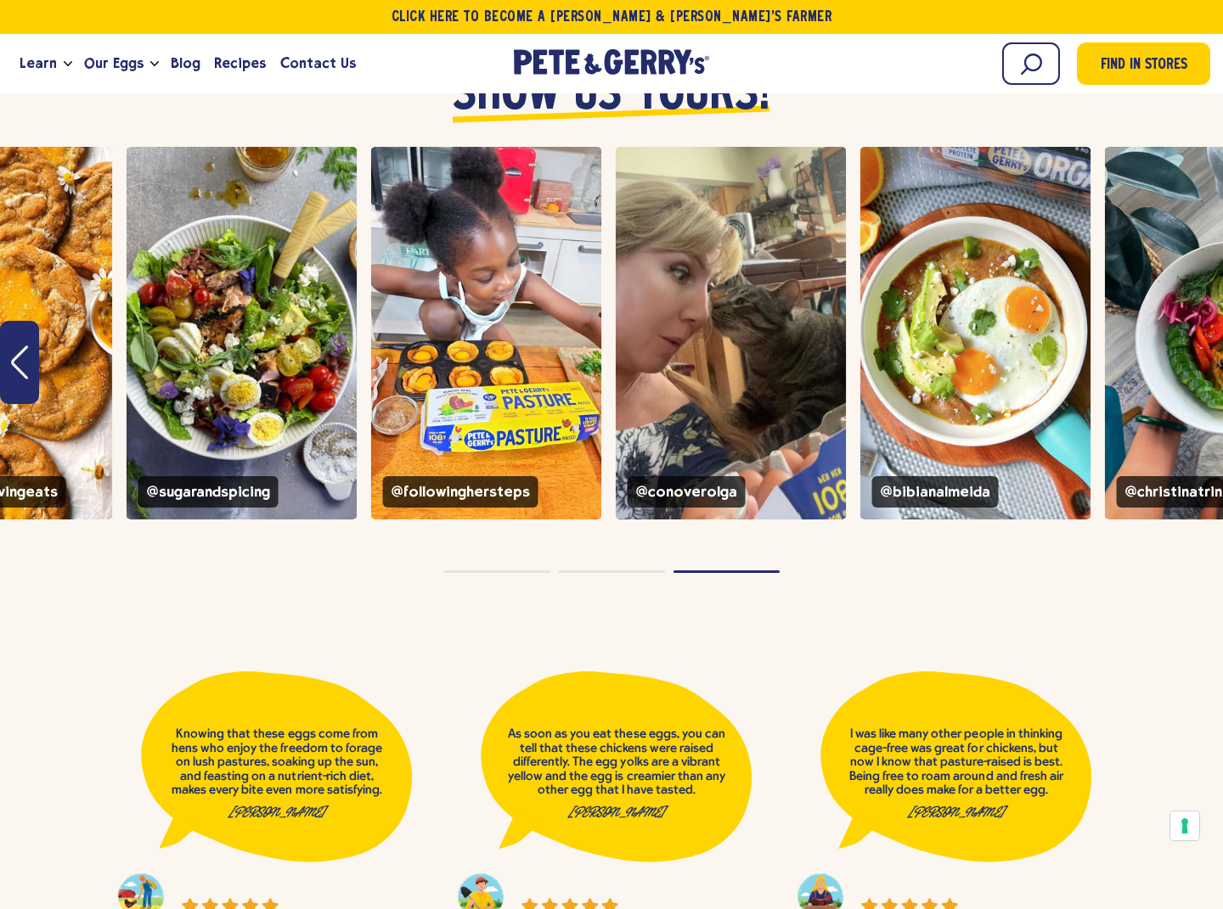
click at [523, 571] on button "Page dot 1" at bounding box center [497, 572] width 106 height 3
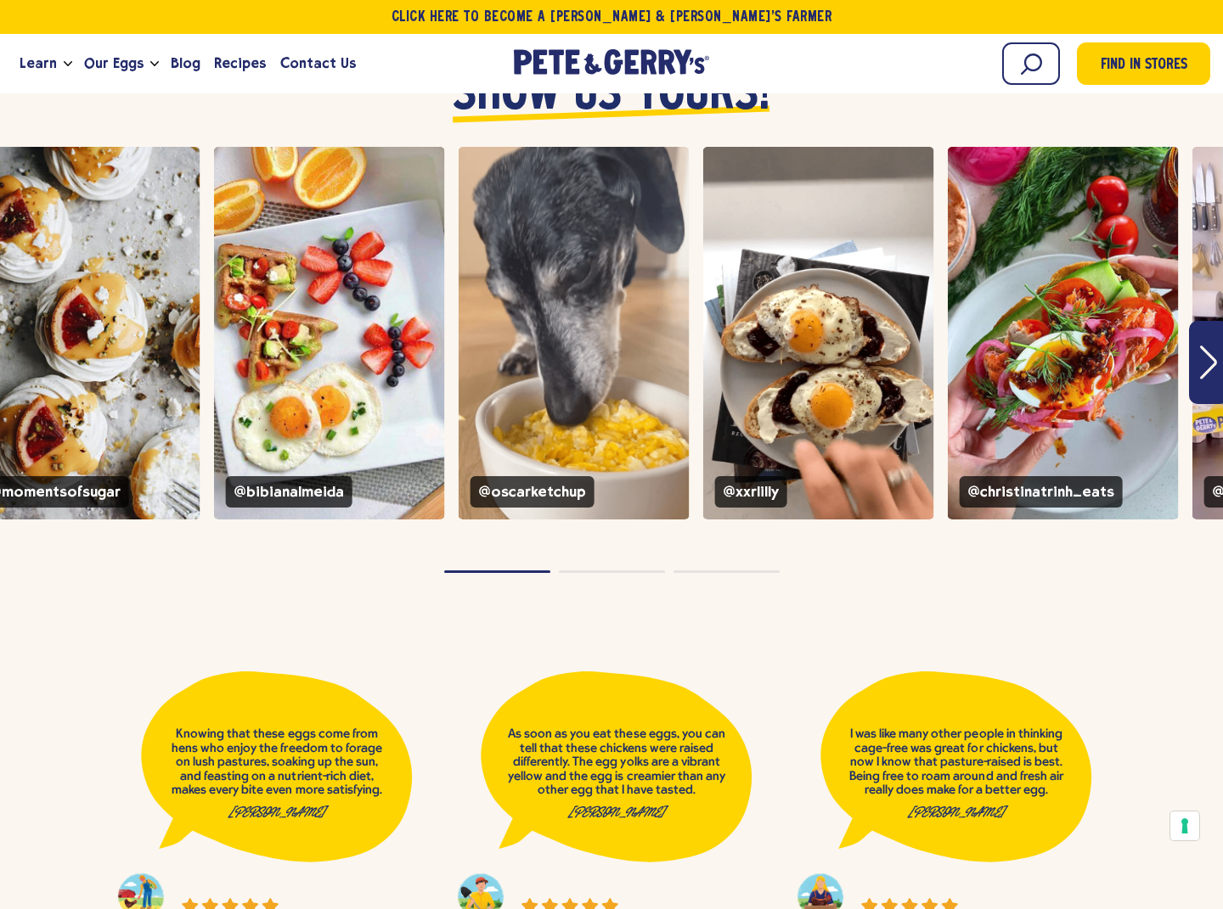
click at [598, 571] on button "Page dot 2" at bounding box center [612, 572] width 106 height 3
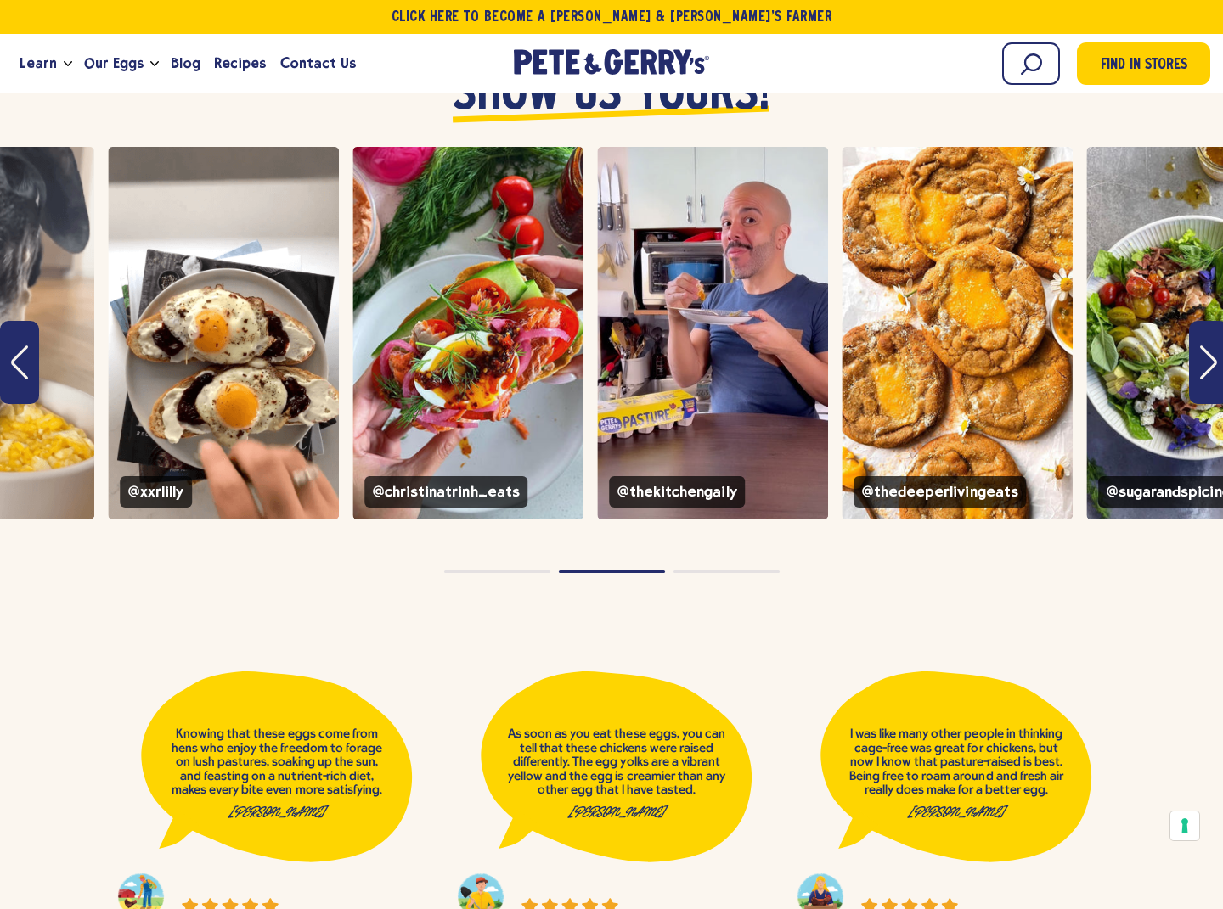
click at [761, 571] on button "Page dot 3" at bounding box center [726, 572] width 106 height 3
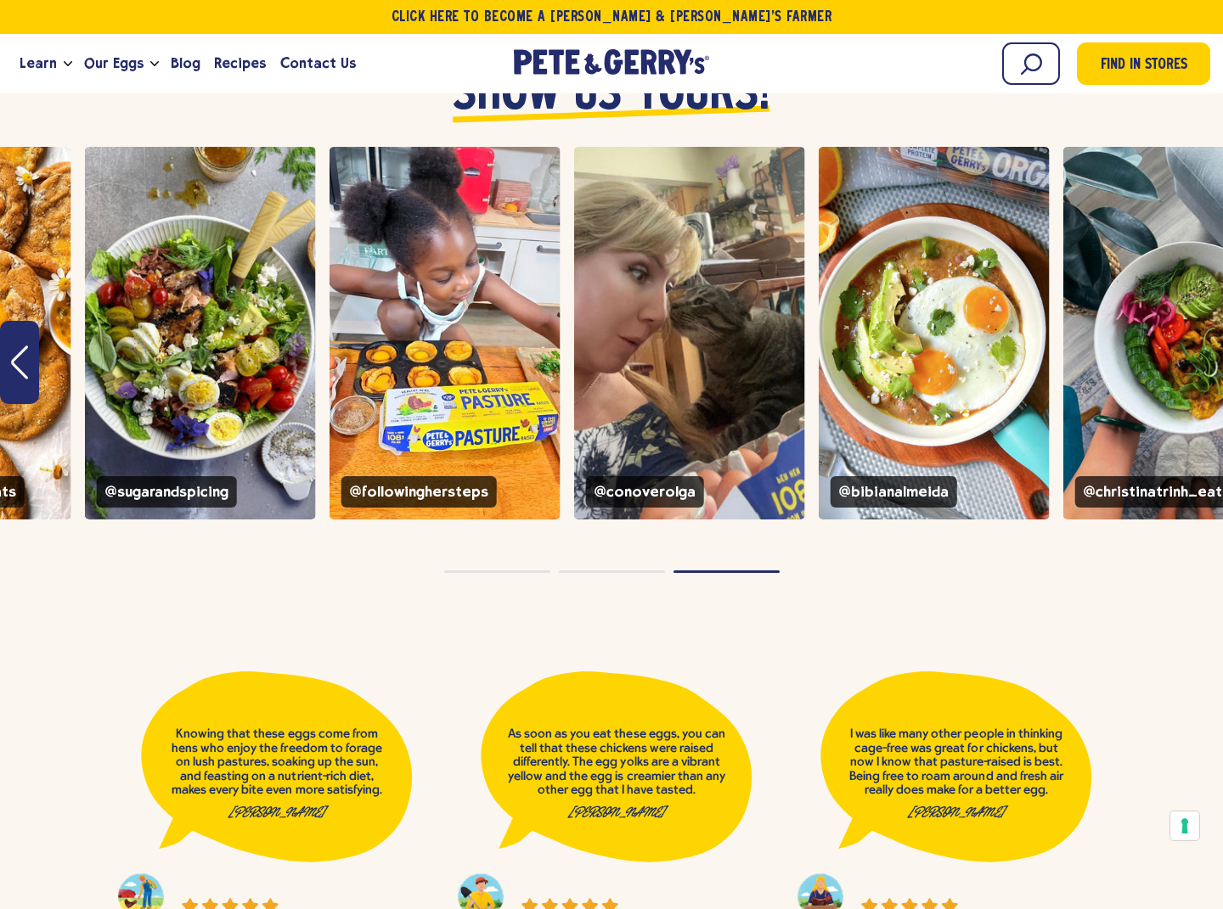
click at [509, 571] on button "Page dot 1" at bounding box center [497, 572] width 106 height 3
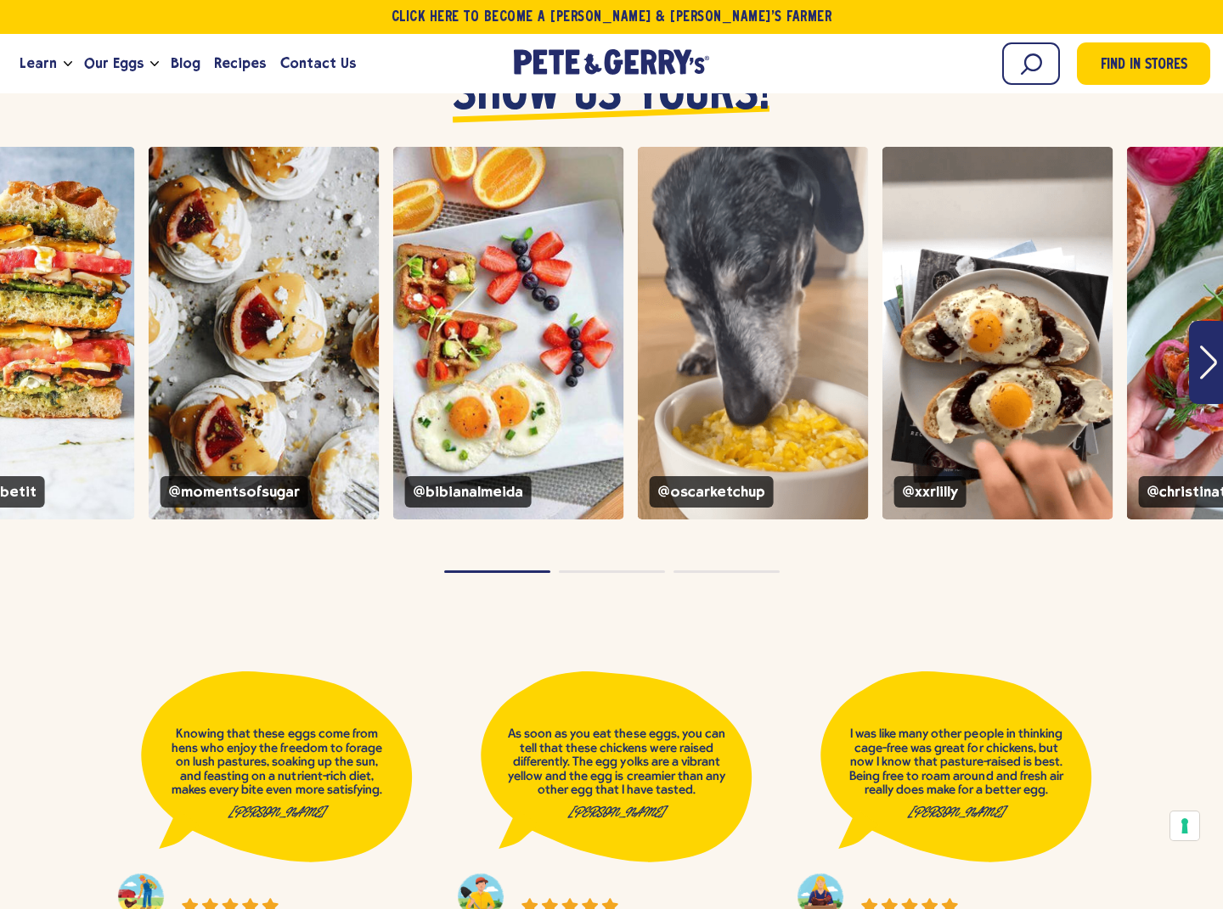
click at [591, 571] on button "Page dot 2" at bounding box center [612, 572] width 106 height 3
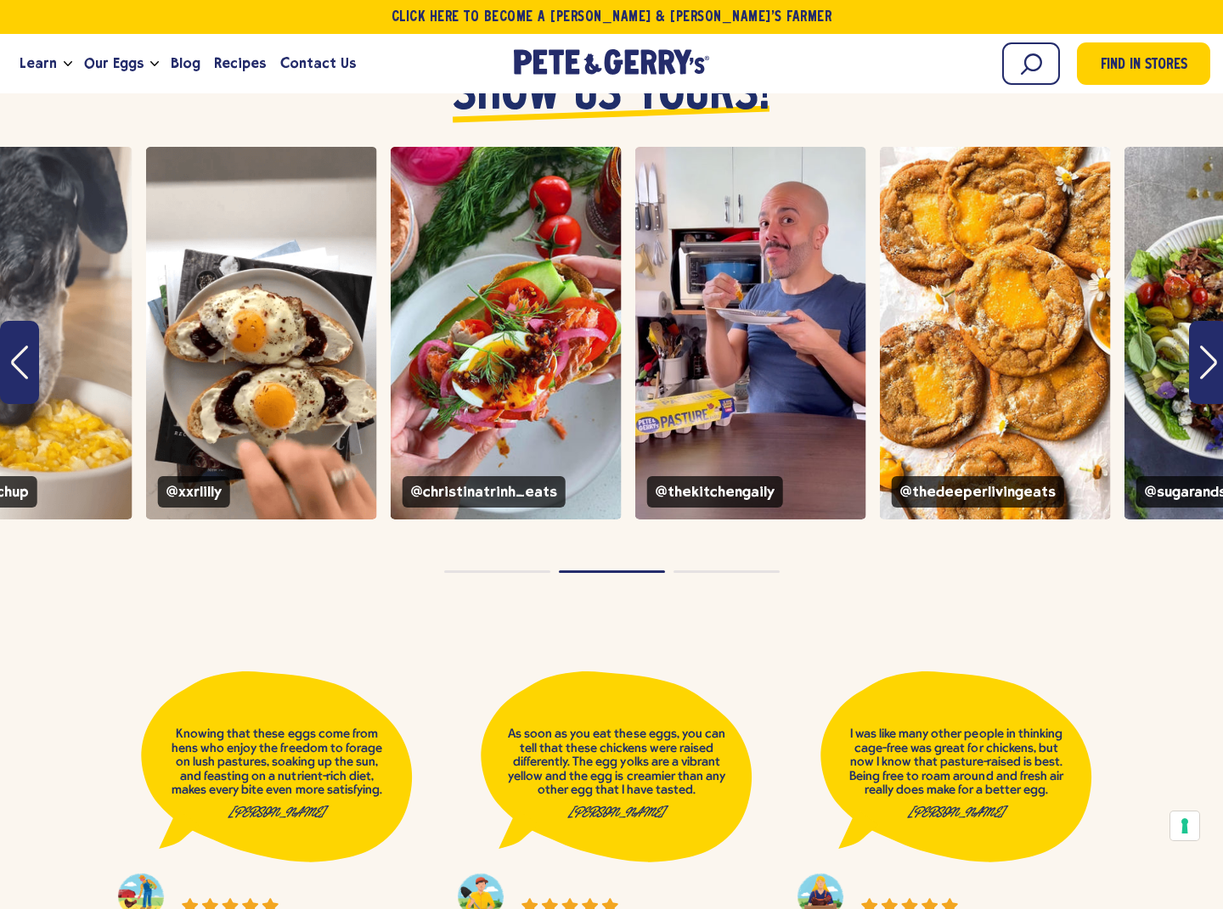
click at [710, 566] on div "instagram feed" at bounding box center [611, 571] width 1223 height 11
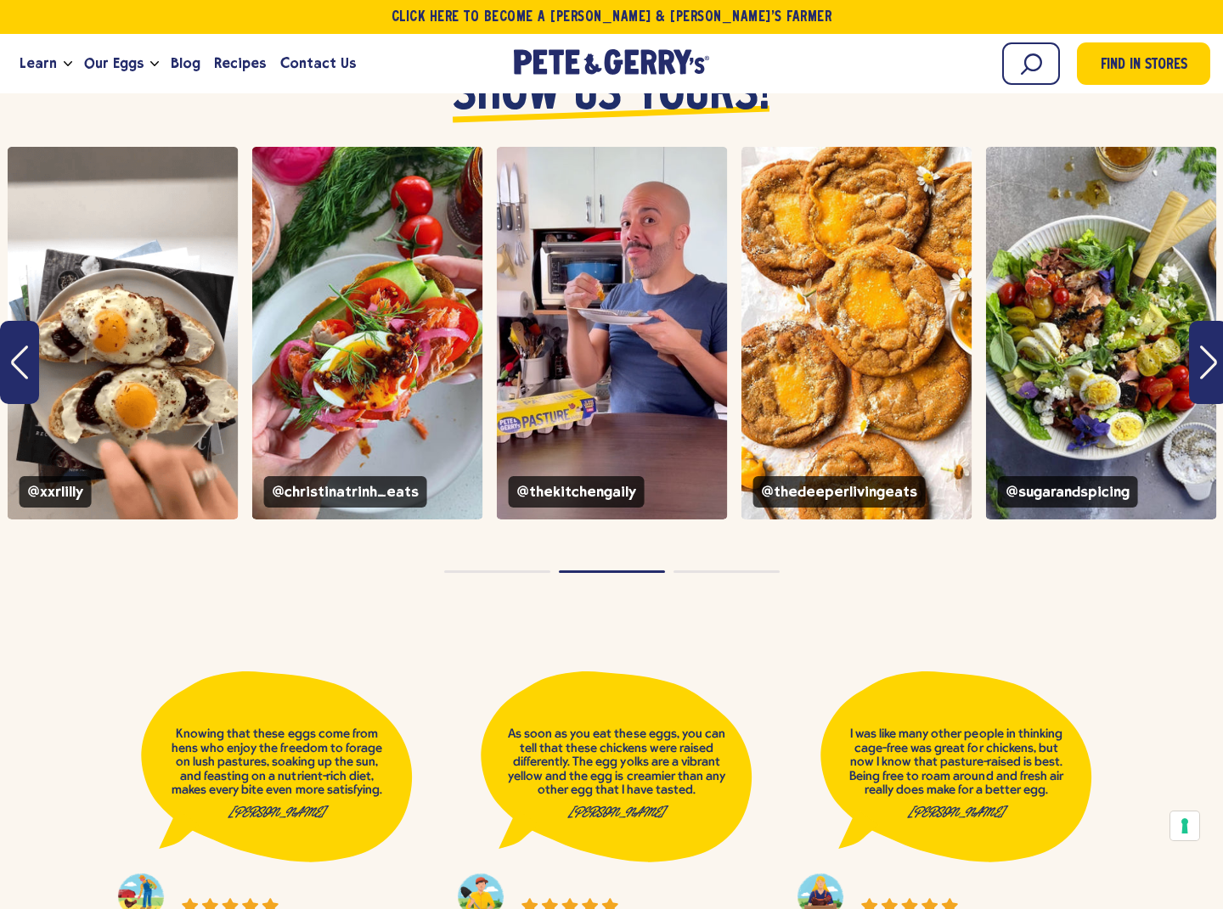
click at [723, 516] on div "This is a carousel with rotating slides. Use Next and Previous buttons to navig…" at bounding box center [611, 362] width 1223 height 430
click at [725, 571] on button "Page dot 3" at bounding box center [726, 572] width 106 height 3
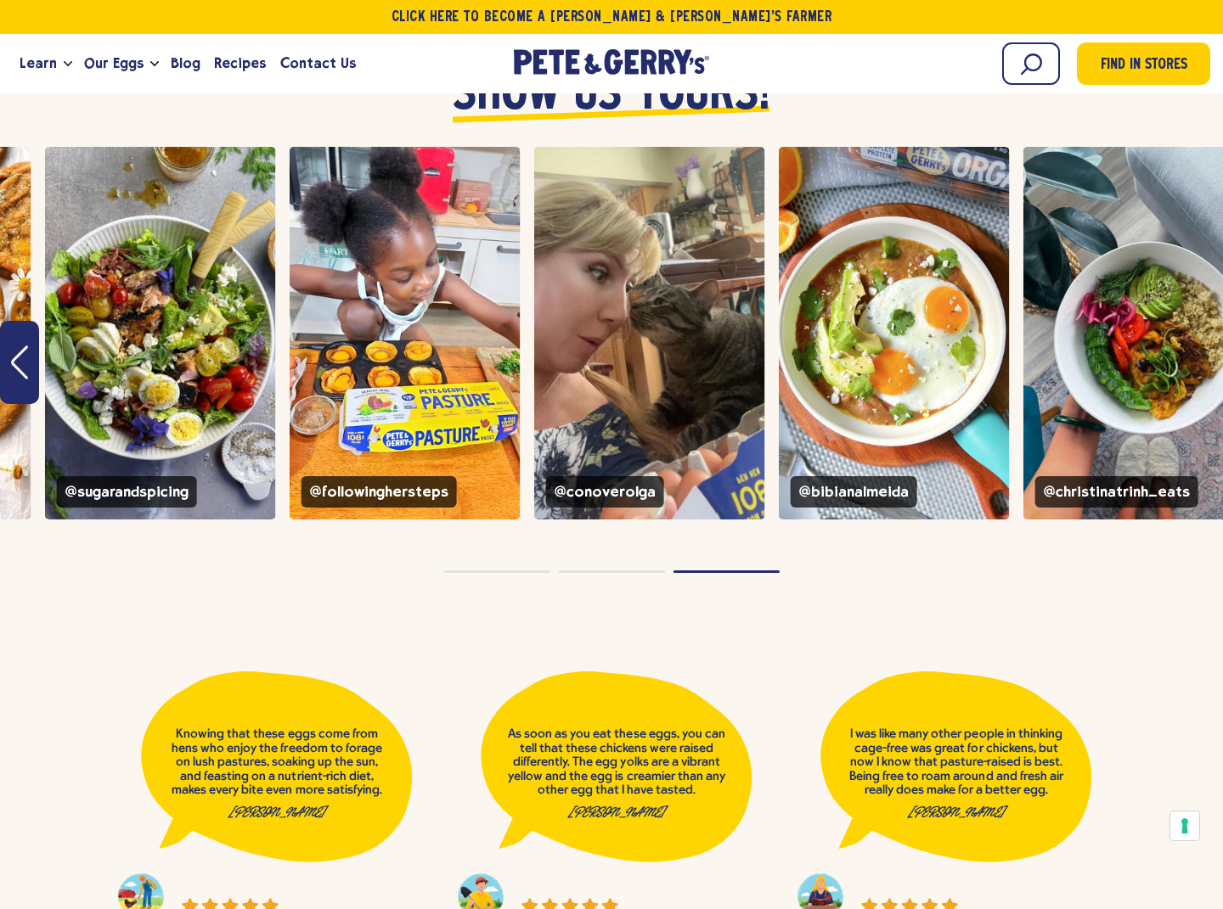
click at [499, 571] on button "Page dot 1" at bounding box center [497, 572] width 106 height 3
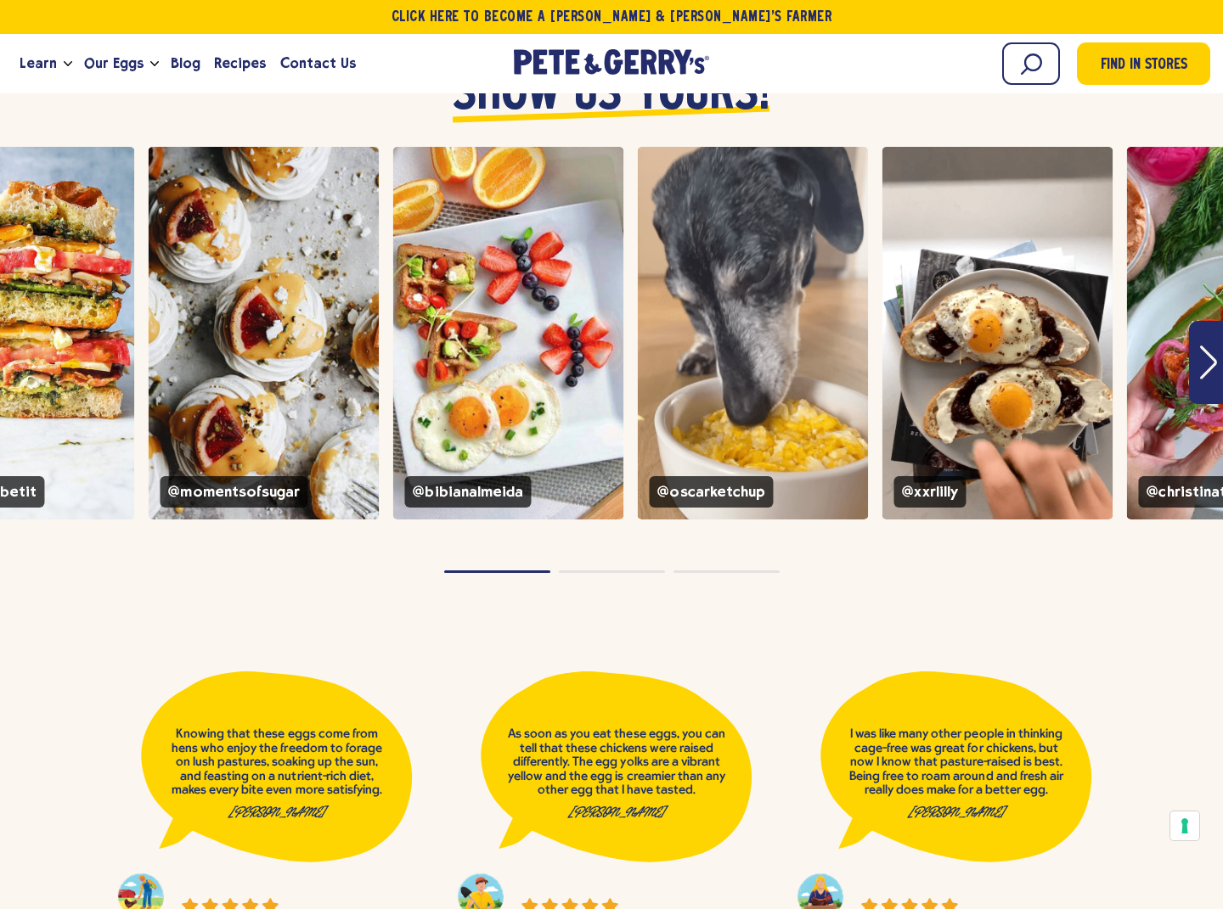
click at [637, 571] on button "Page dot 2" at bounding box center [612, 572] width 106 height 3
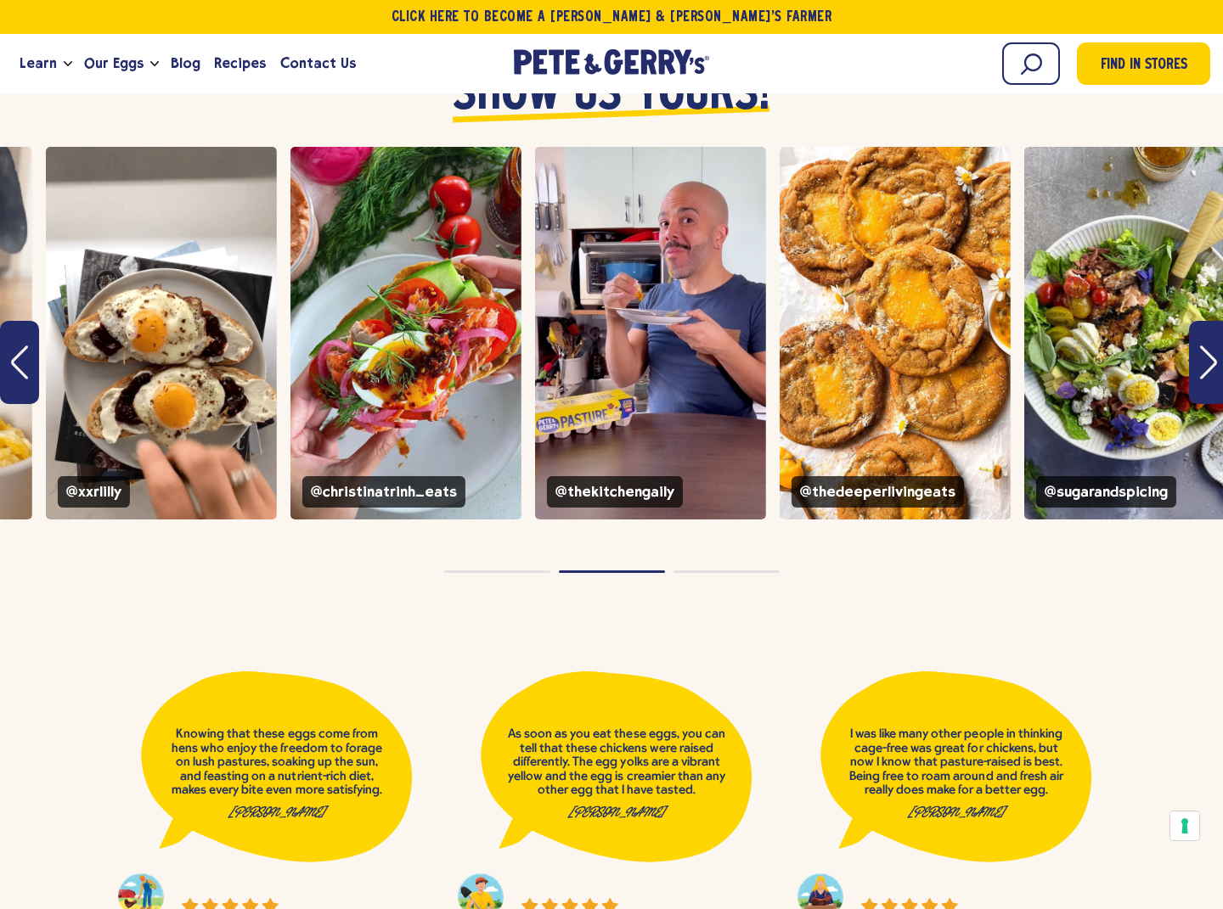
click at [723, 571] on button "Page dot 3" at bounding box center [726, 572] width 106 height 3
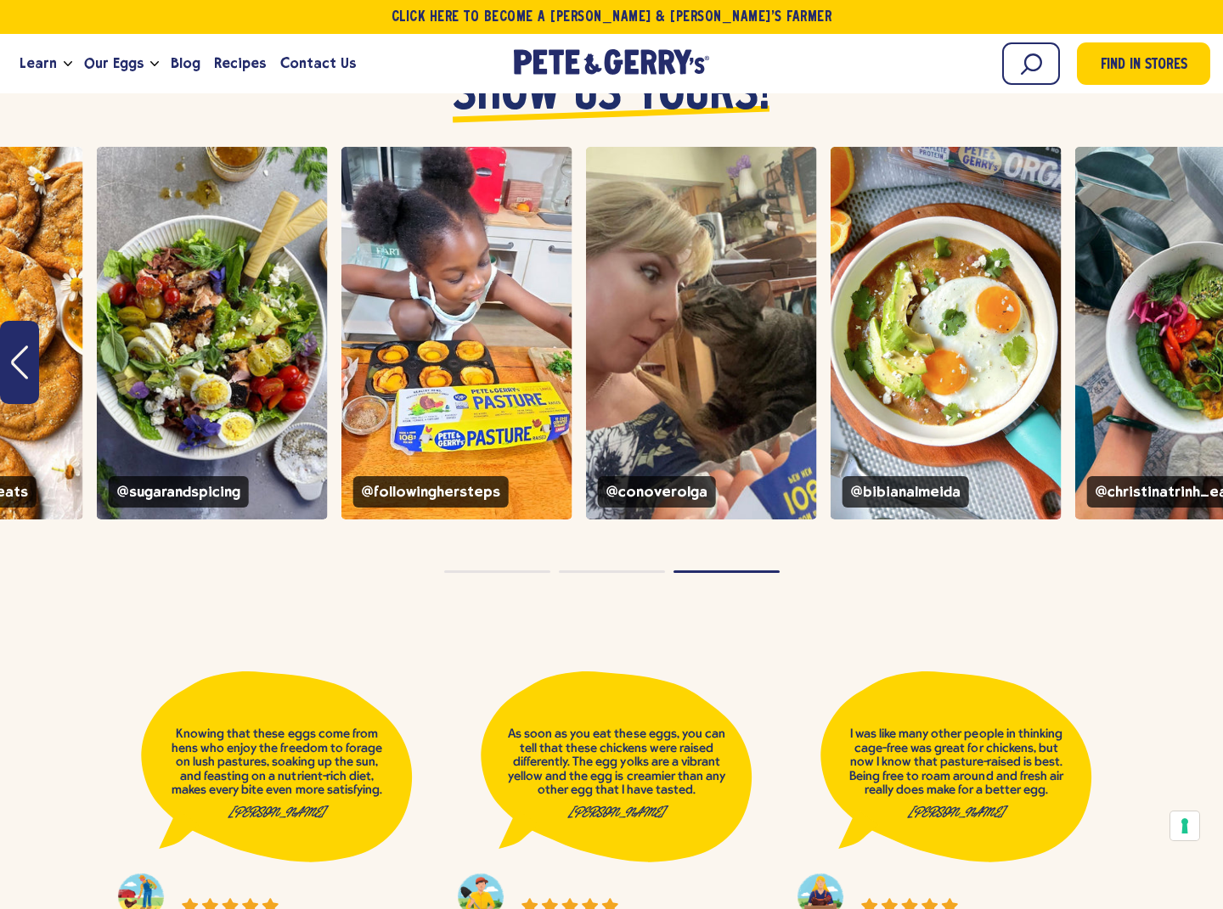
click at [503, 571] on button "Page dot 1" at bounding box center [497, 572] width 106 height 3
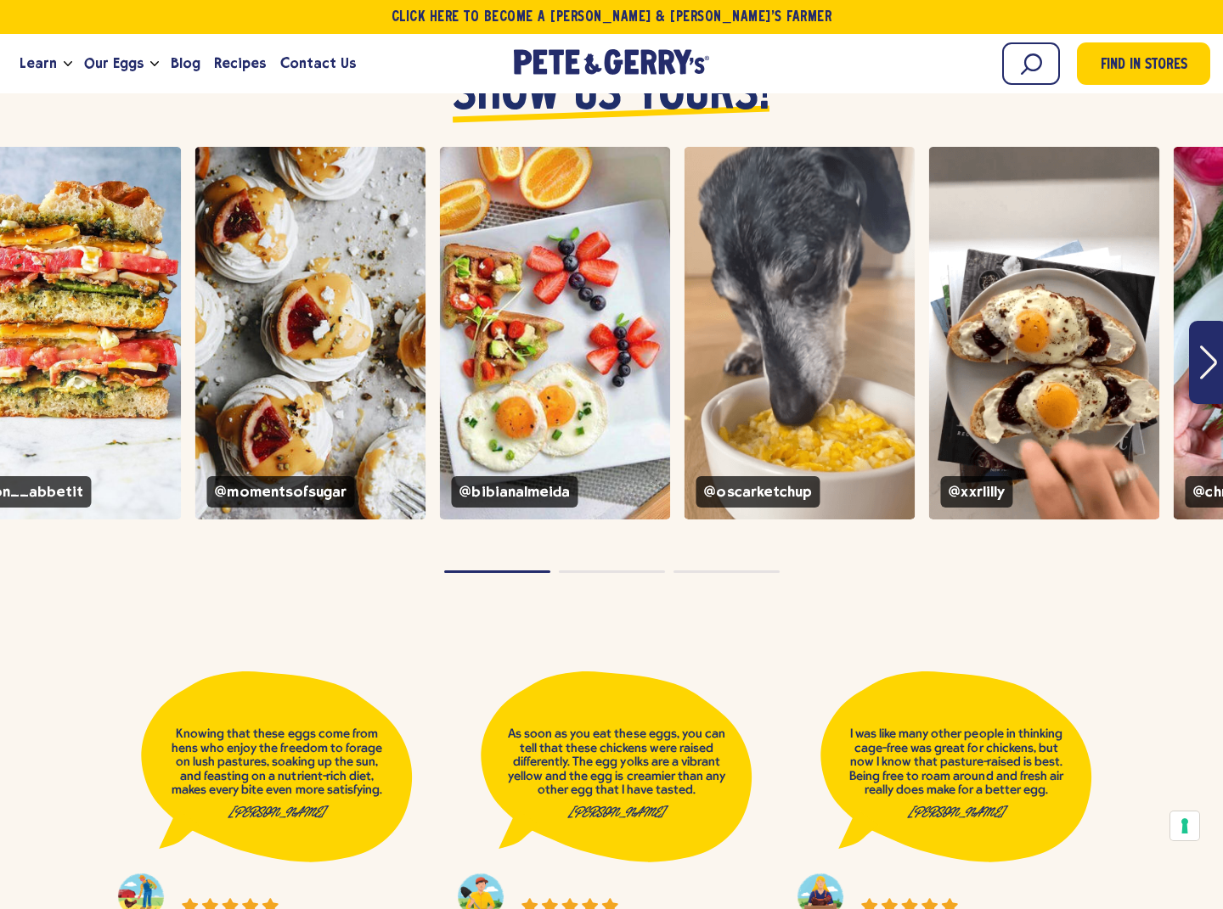
click at [598, 571] on button "Page dot 2" at bounding box center [612, 572] width 106 height 3
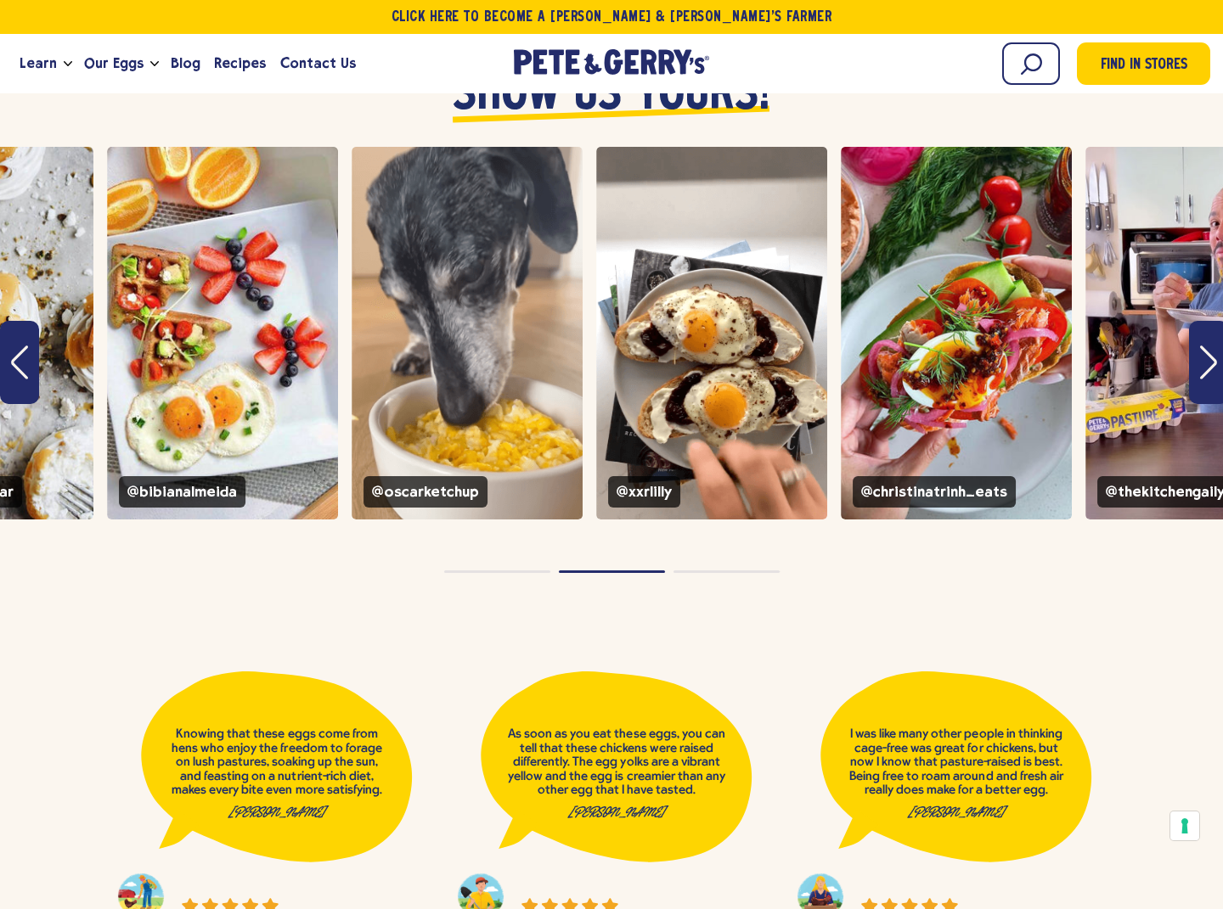
click at [761, 566] on div "instagram feed" at bounding box center [611, 571] width 1223 height 11
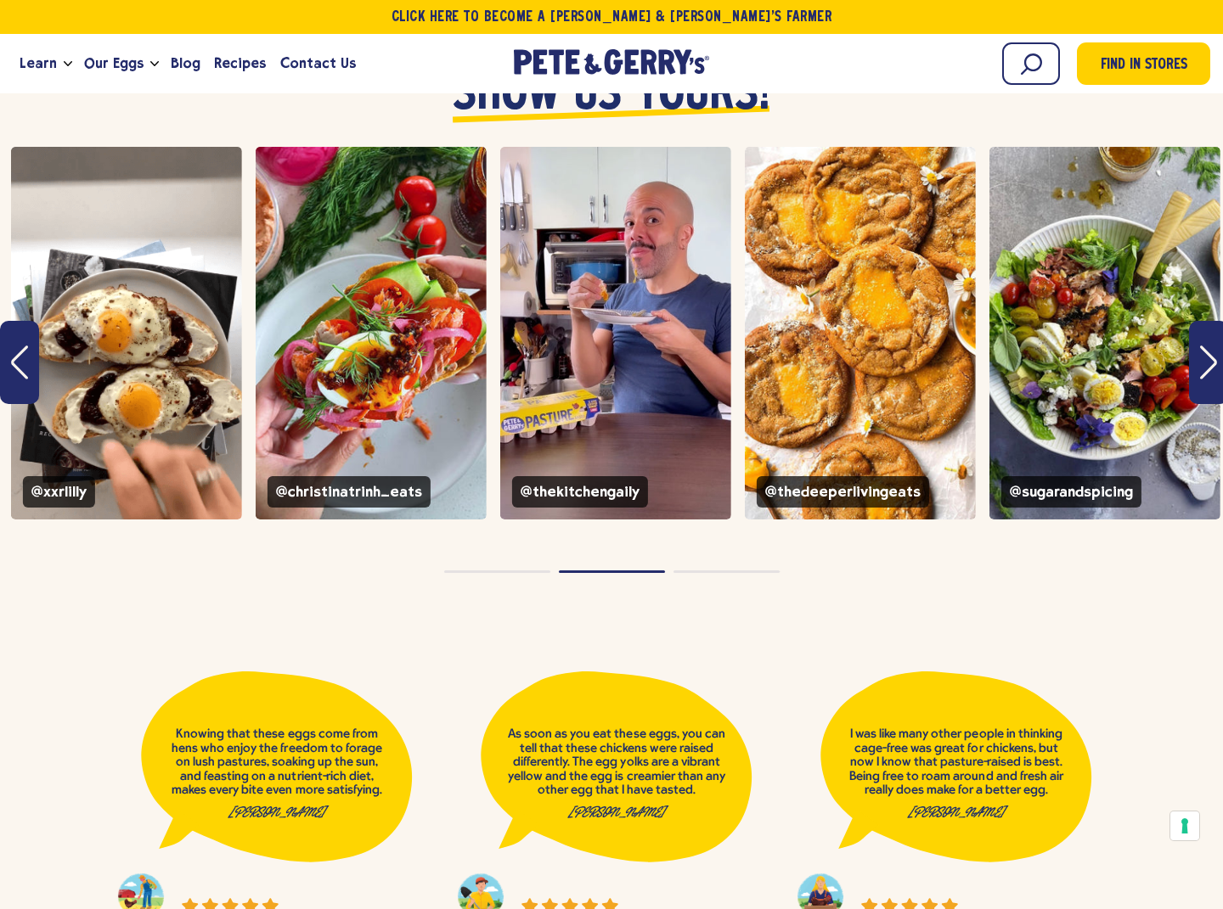
click at [715, 571] on button "Page dot 3" at bounding box center [726, 572] width 106 height 3
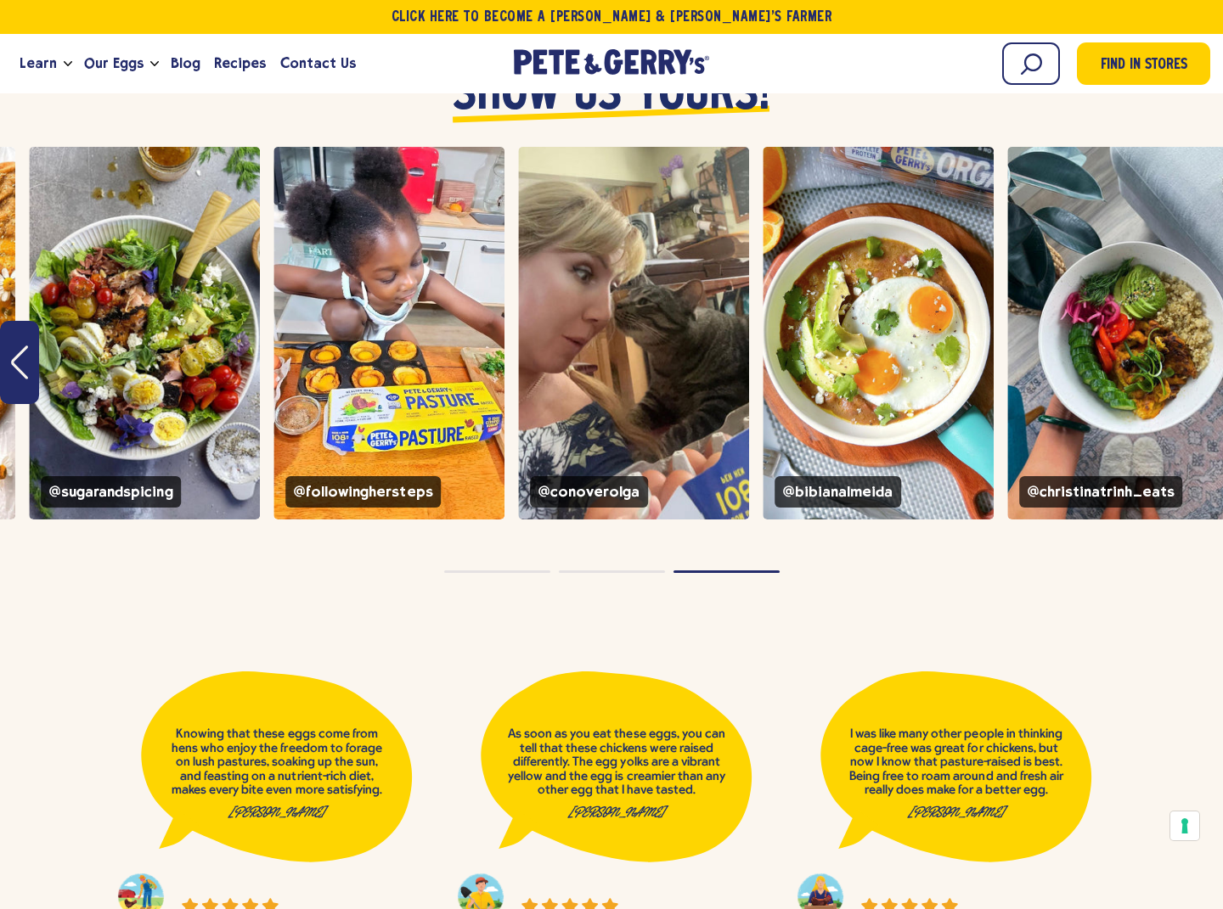
click at [489, 571] on button "Page dot 1" at bounding box center [497, 572] width 106 height 3
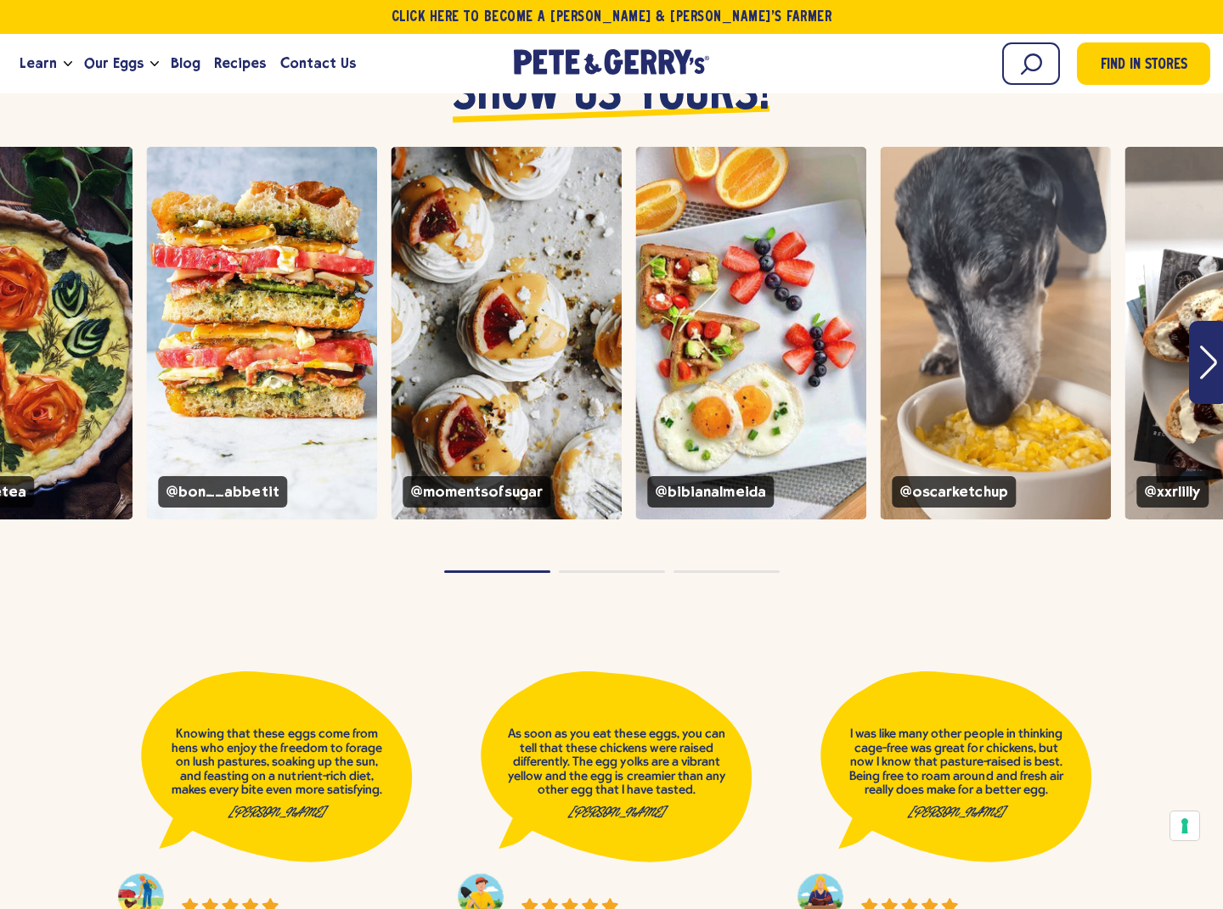
click at [605, 566] on div "instagram feed" at bounding box center [611, 571] width 1223 height 11
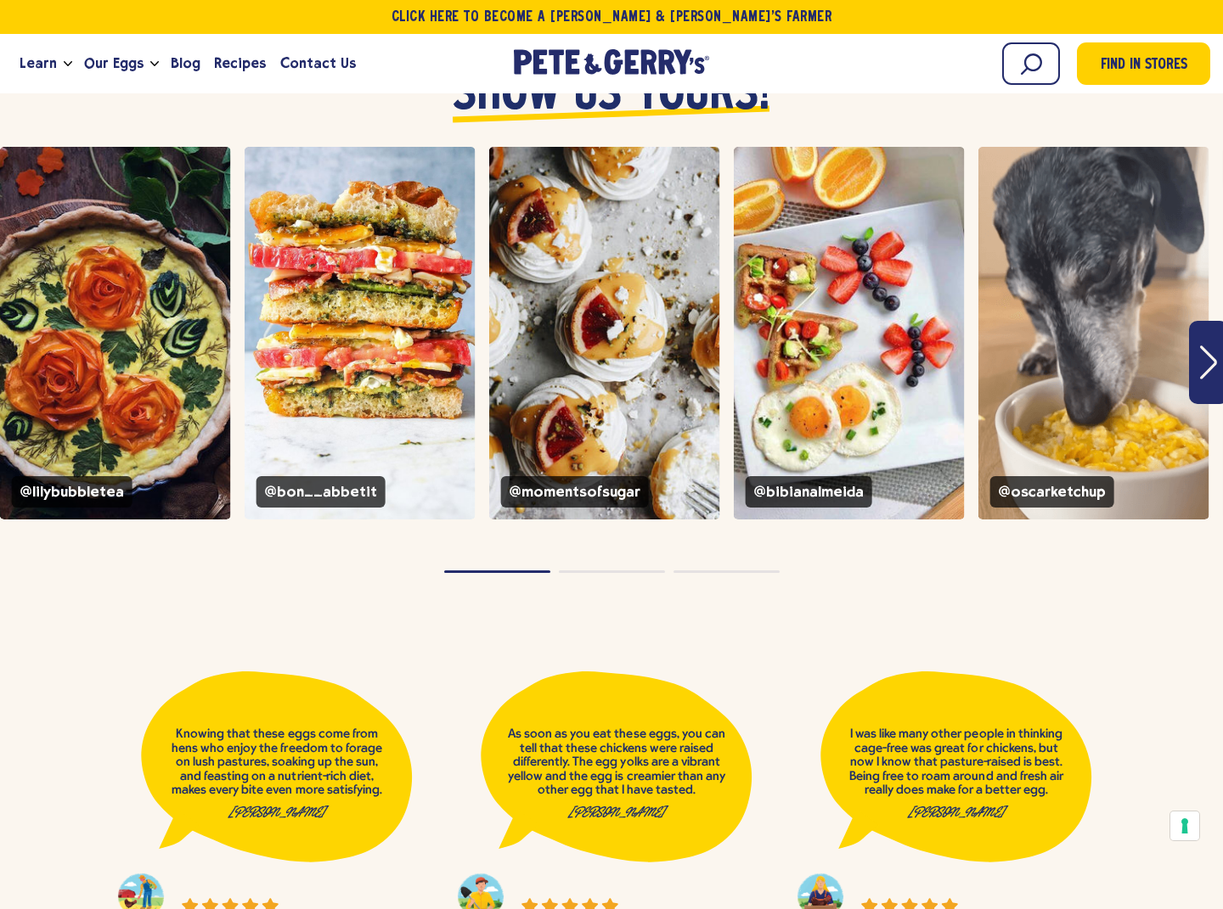
click at [652, 571] on button "Page dot 2" at bounding box center [612, 572] width 106 height 3
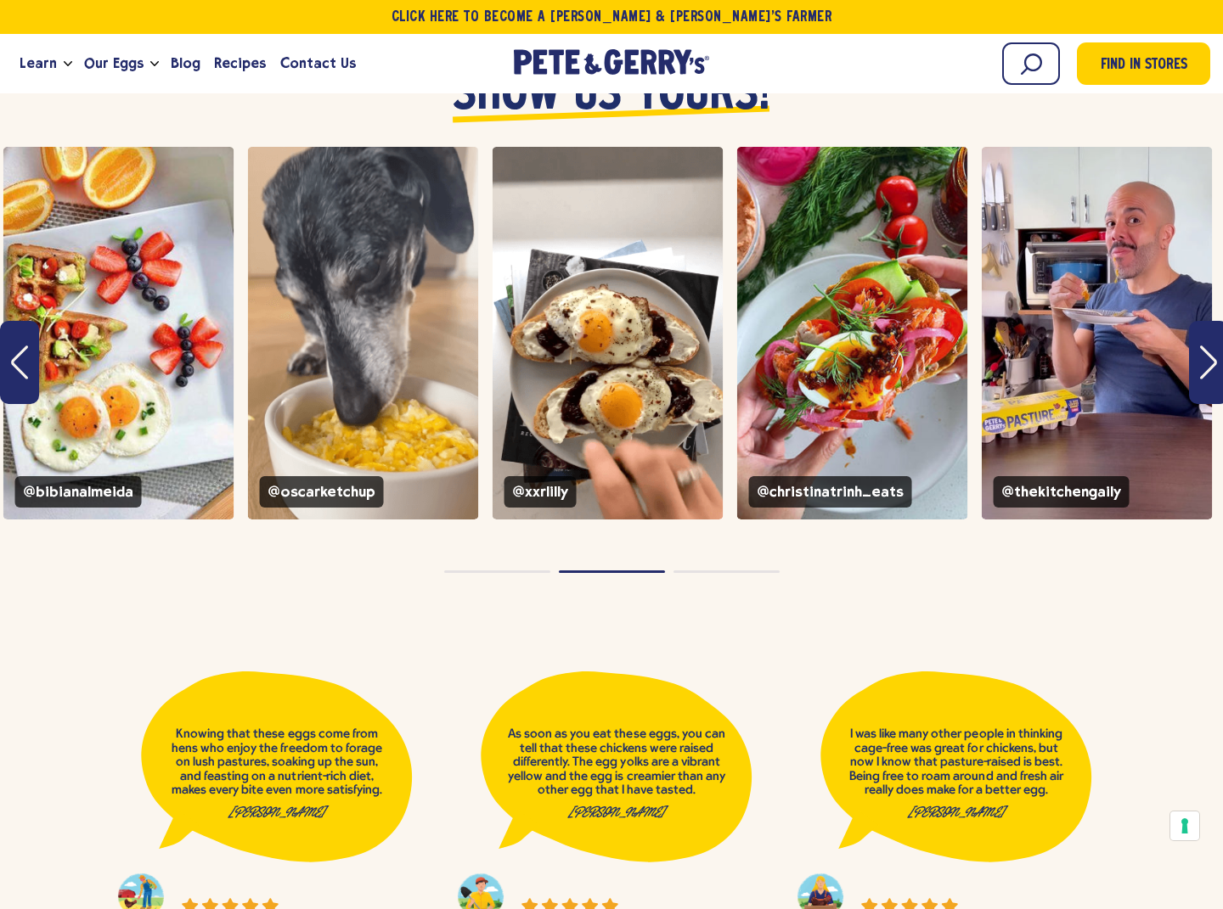
click at [742, 571] on button "Page dot 3" at bounding box center [726, 572] width 106 height 3
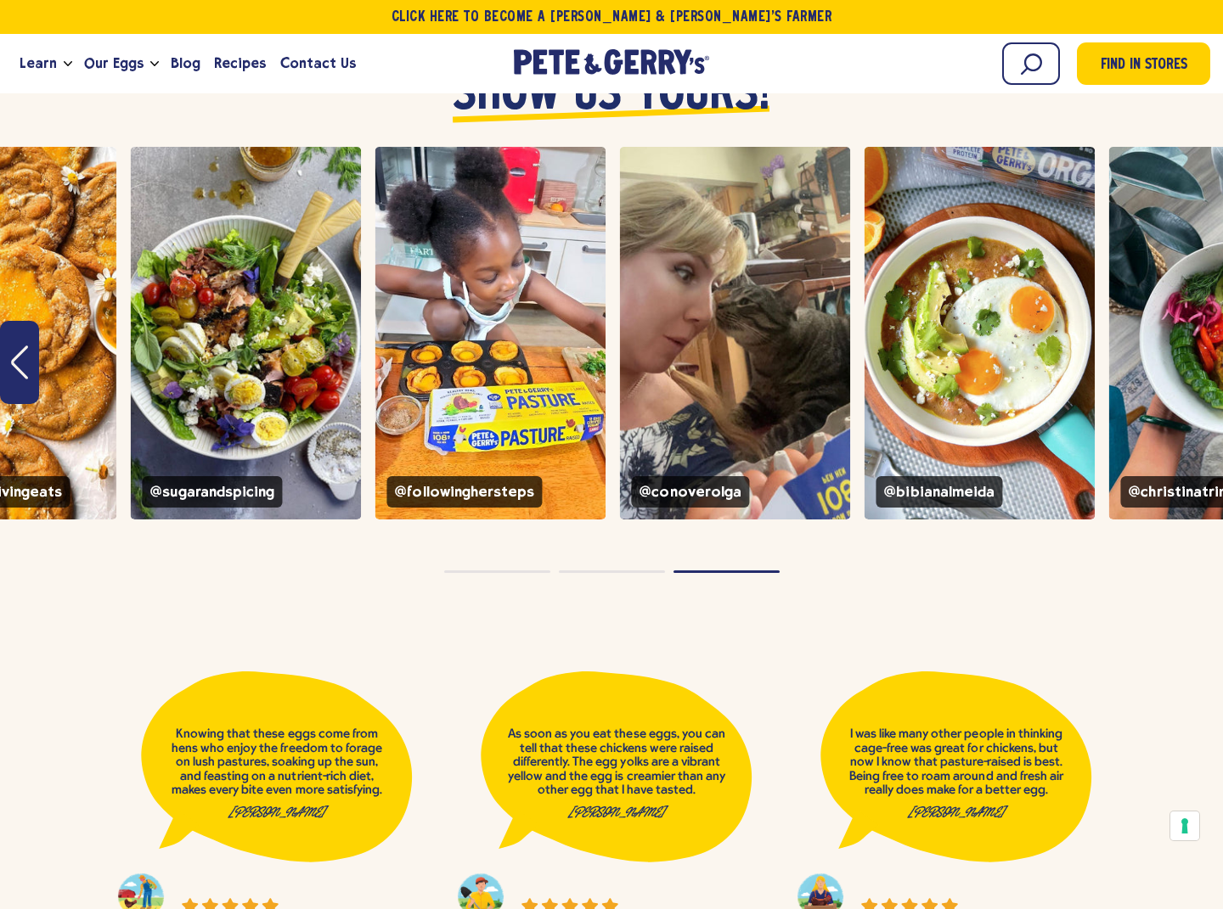
click at [448, 571] on button "Page dot 1" at bounding box center [497, 572] width 106 height 3
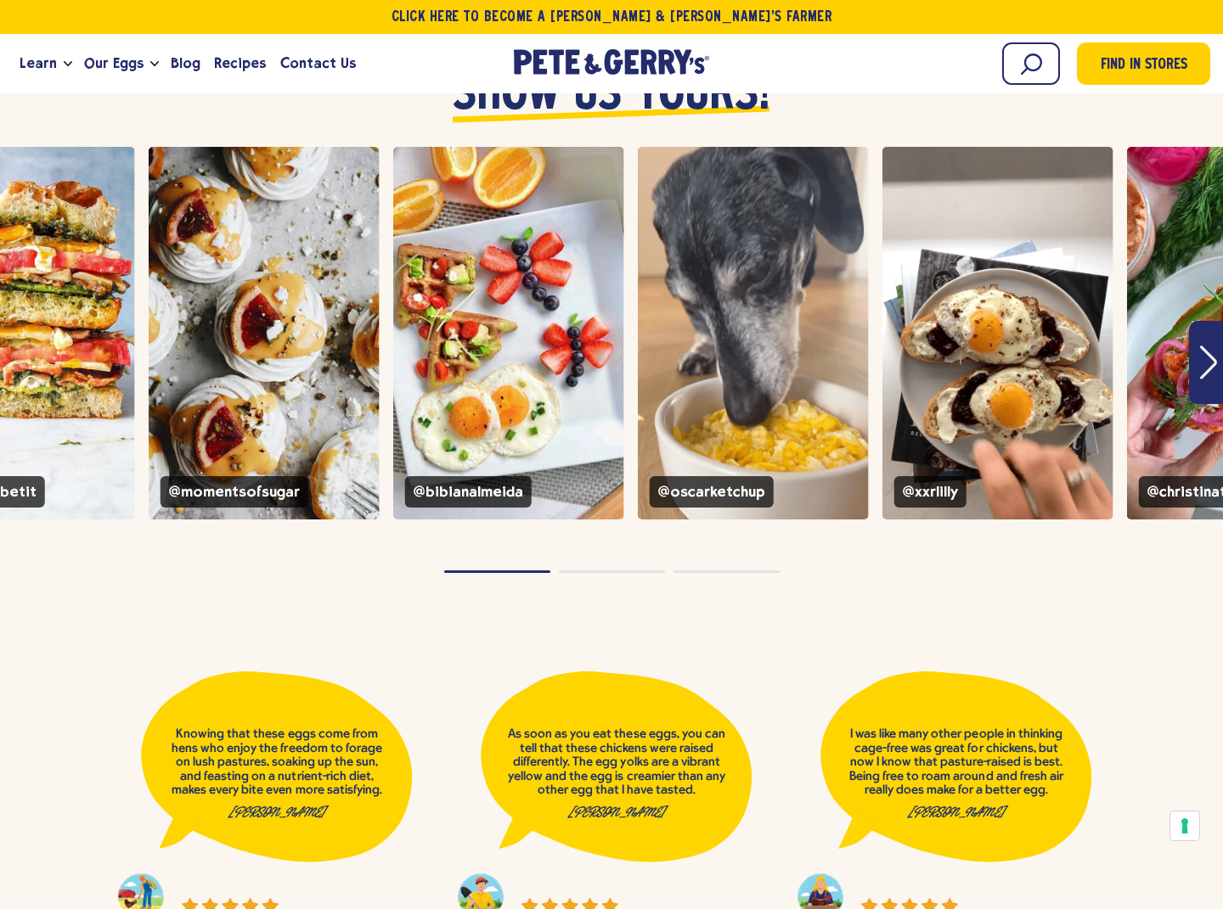
click at [612, 571] on button "Page dot 2" at bounding box center [612, 572] width 106 height 3
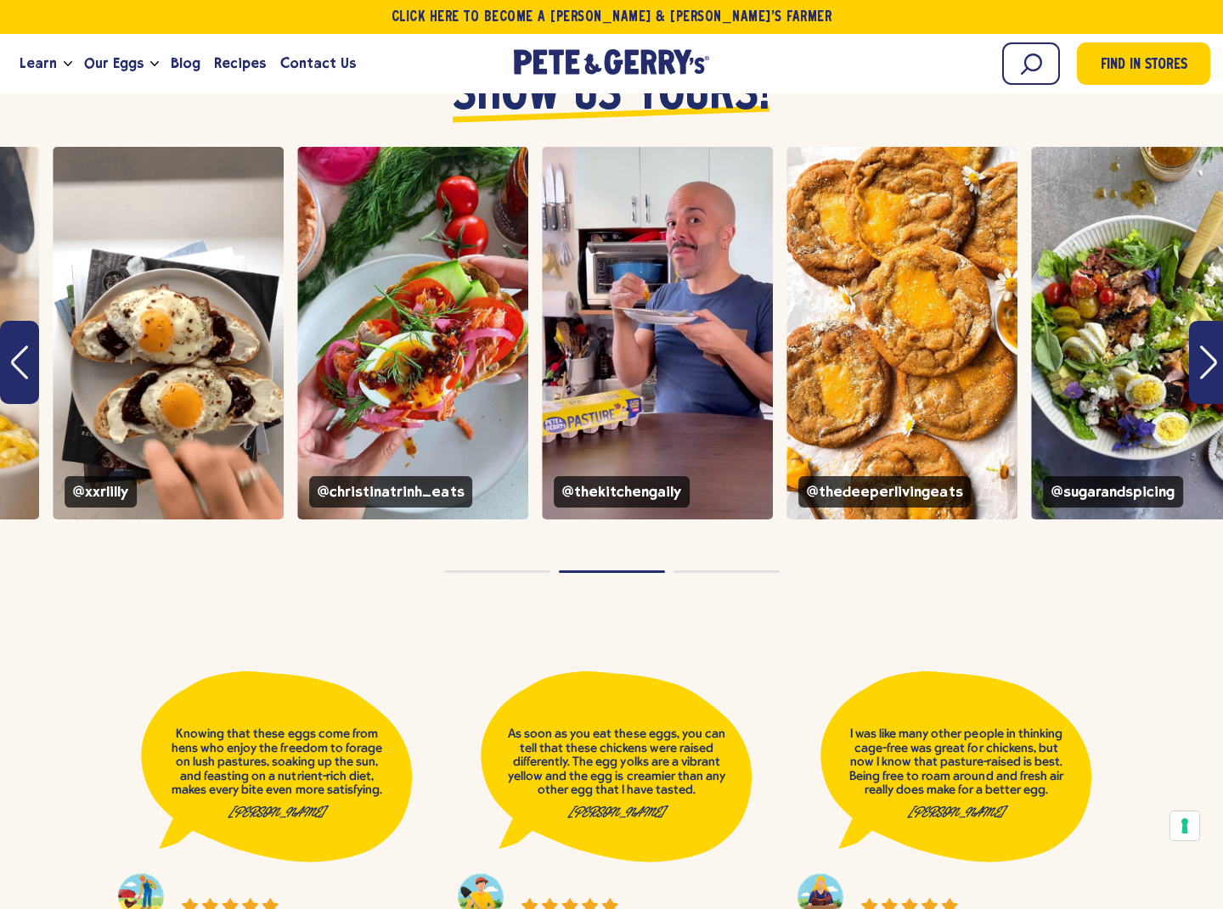
click at [723, 571] on button "Page dot 3" at bounding box center [726, 572] width 106 height 3
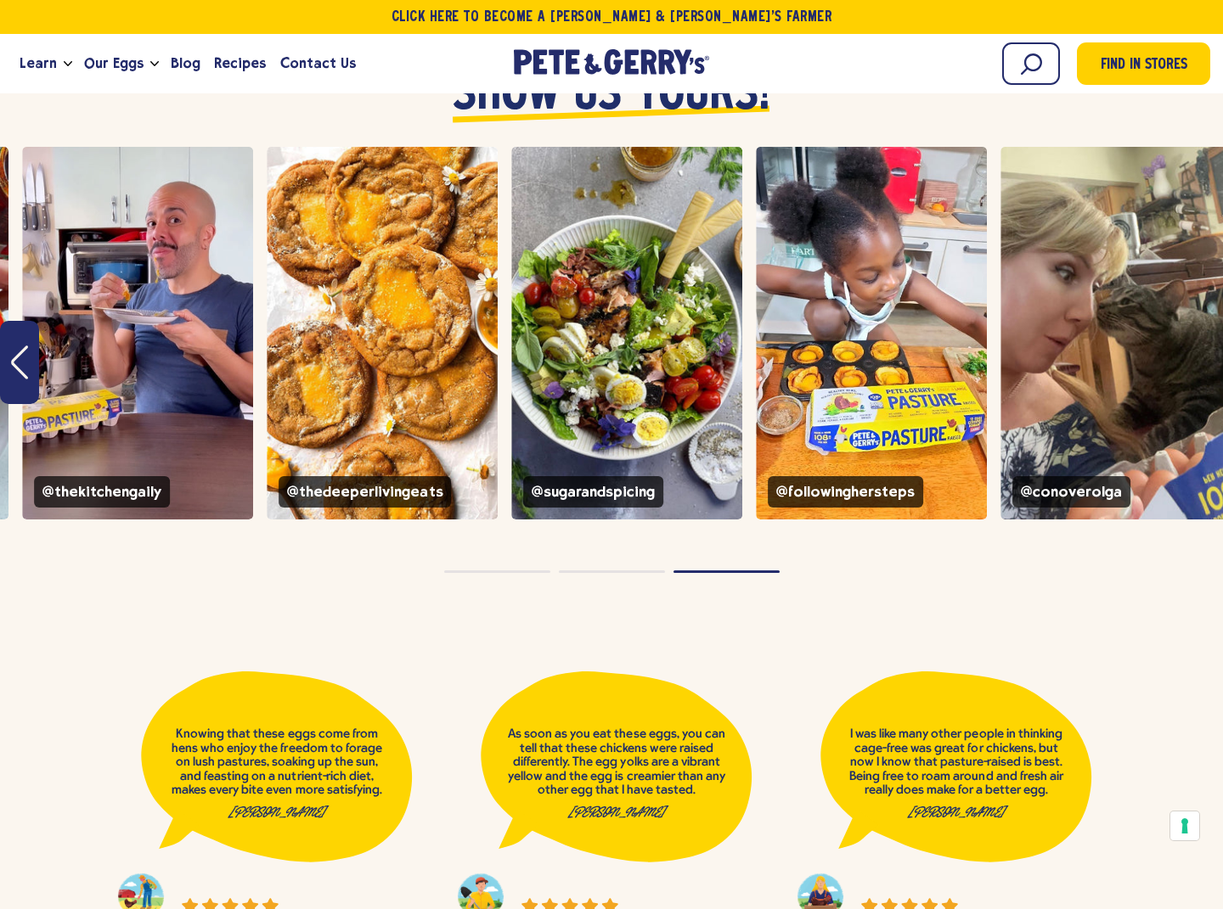
click at [504, 571] on button "Page dot 1" at bounding box center [497, 572] width 106 height 3
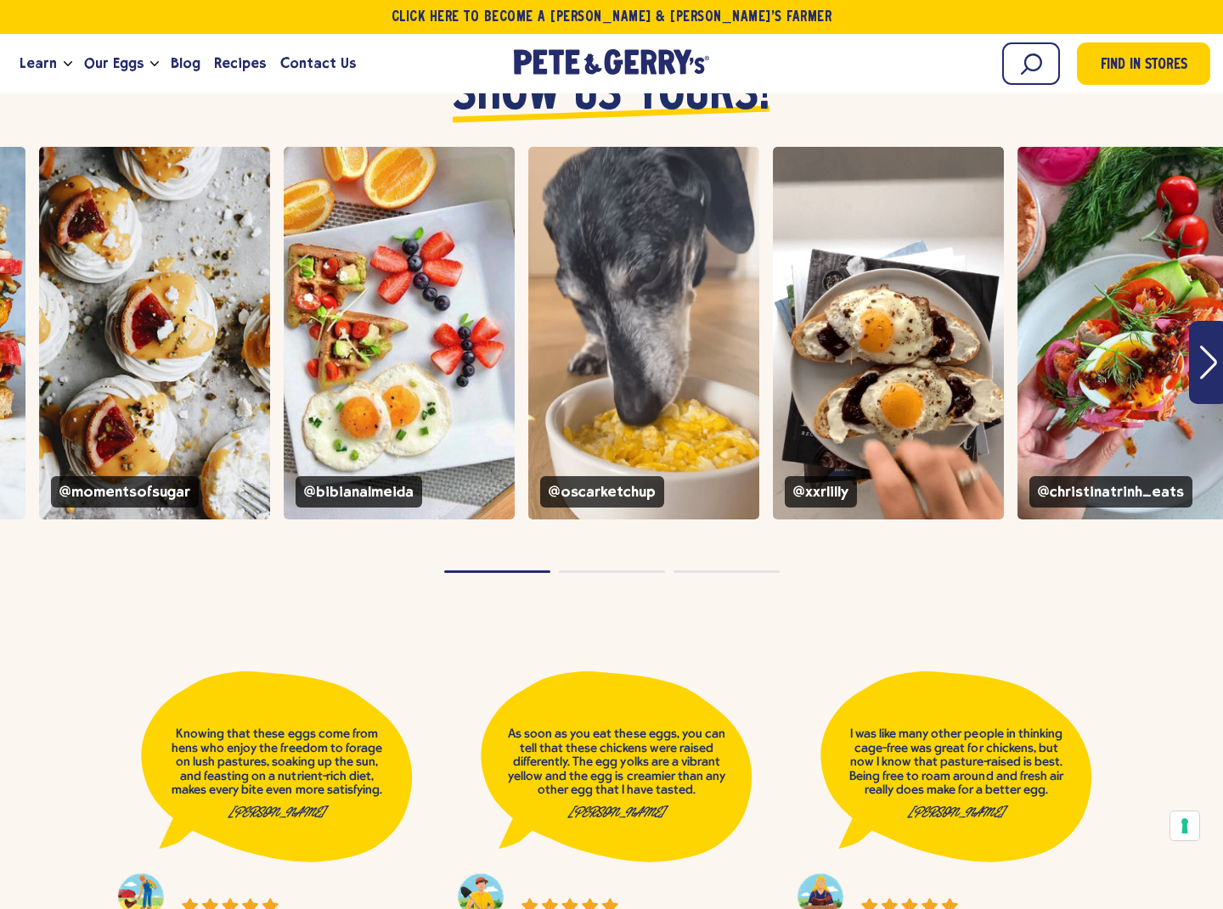
click at [567, 571] on button "Page dot 2" at bounding box center [612, 572] width 106 height 3
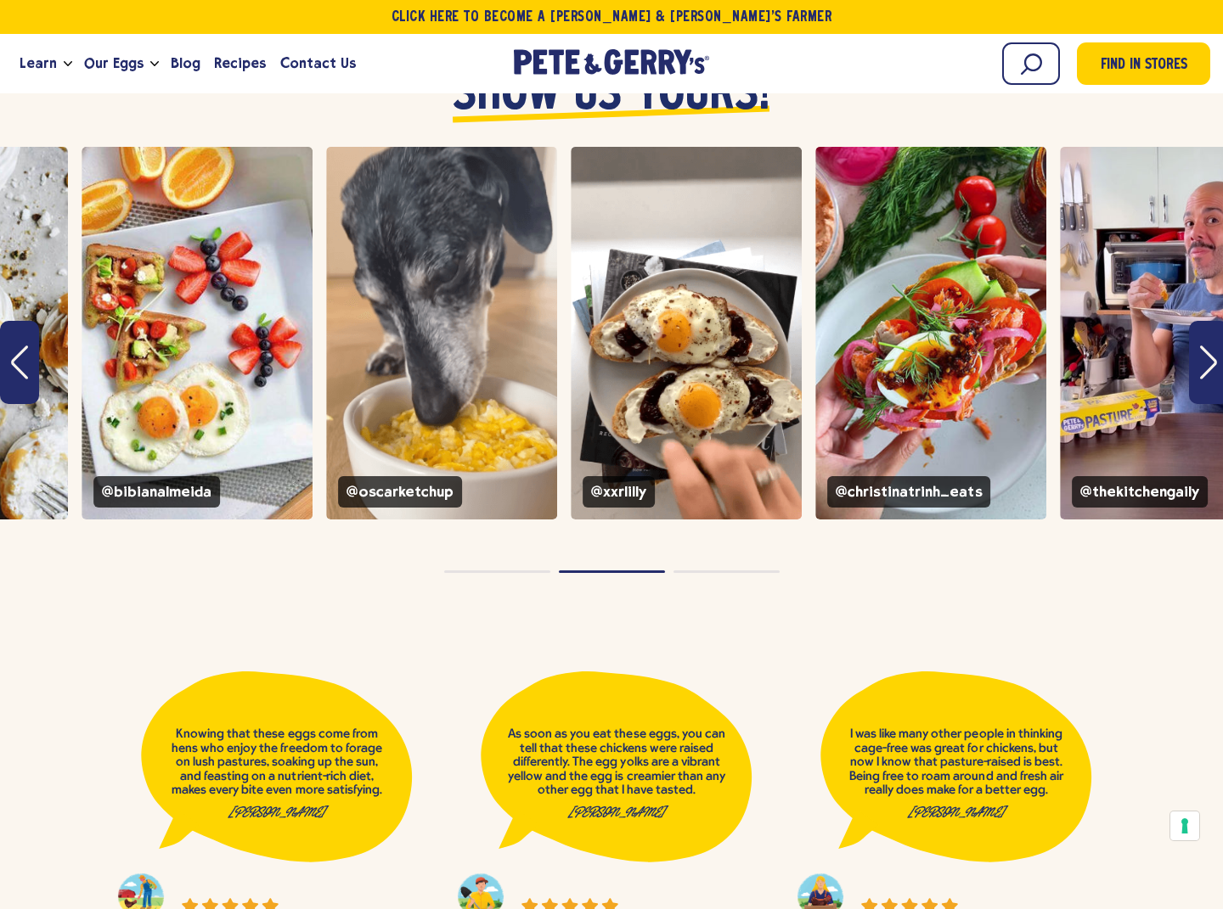
click at [715, 571] on button "Page dot 3" at bounding box center [726, 572] width 106 height 3
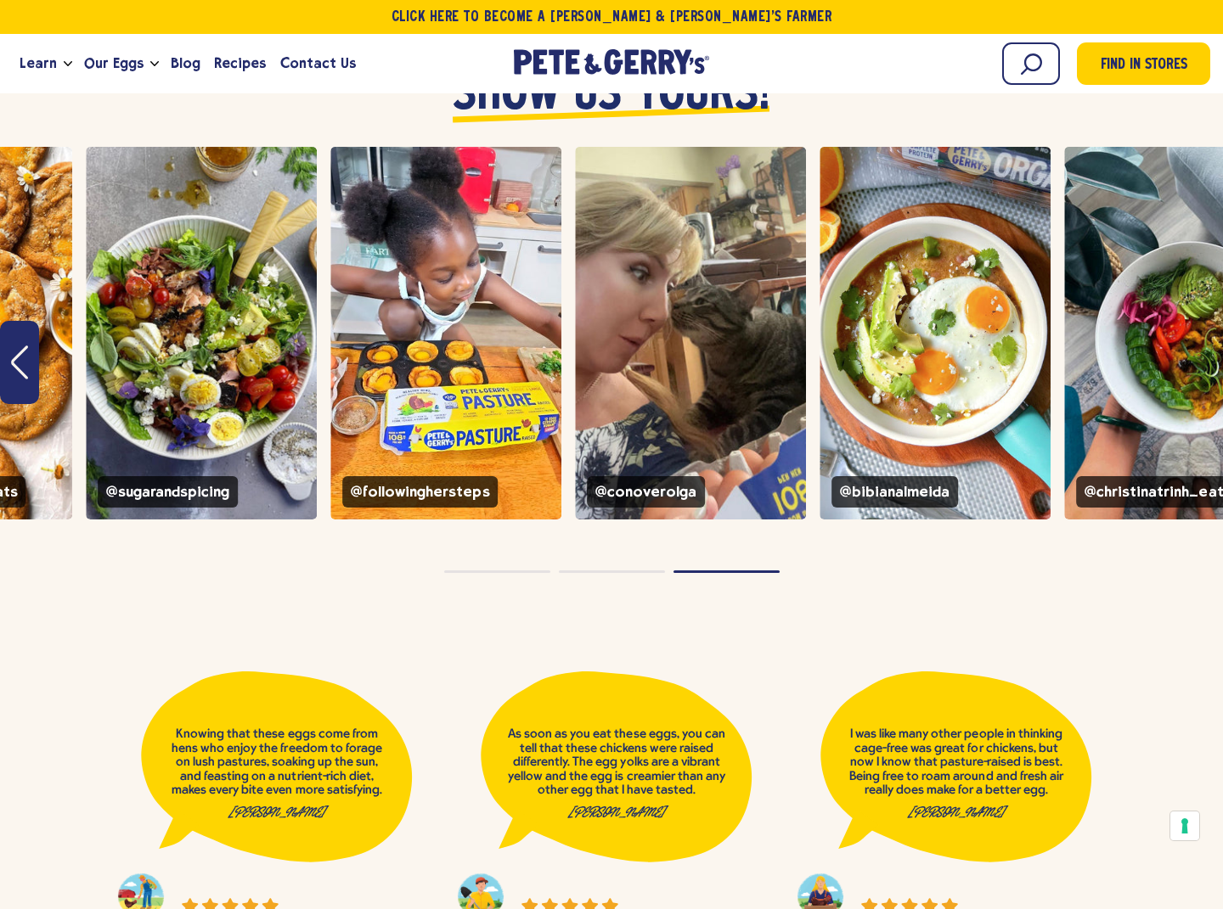
click at [533, 571] on button "Page dot 1" at bounding box center [497, 572] width 106 height 3
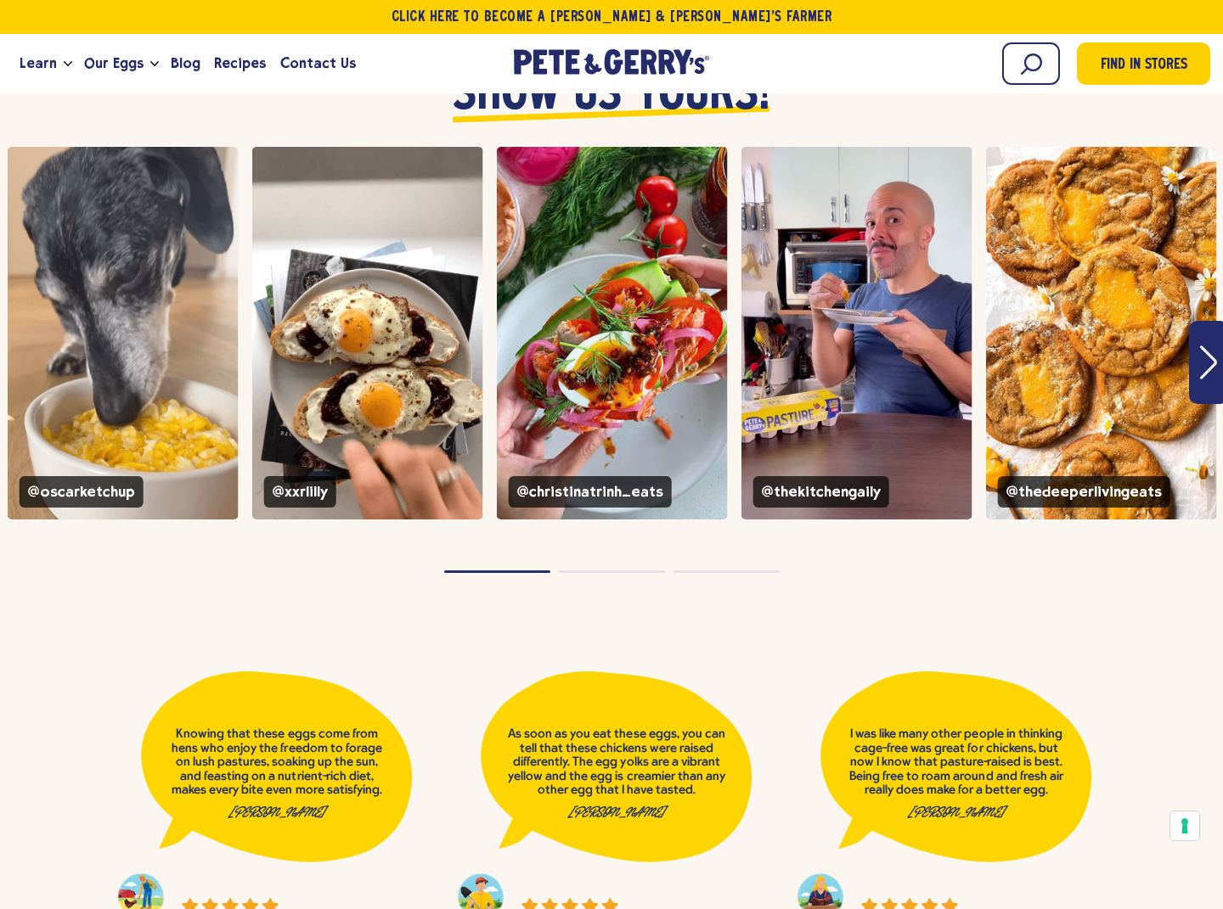
click at [639, 571] on button "Page dot 2" at bounding box center [612, 572] width 106 height 3
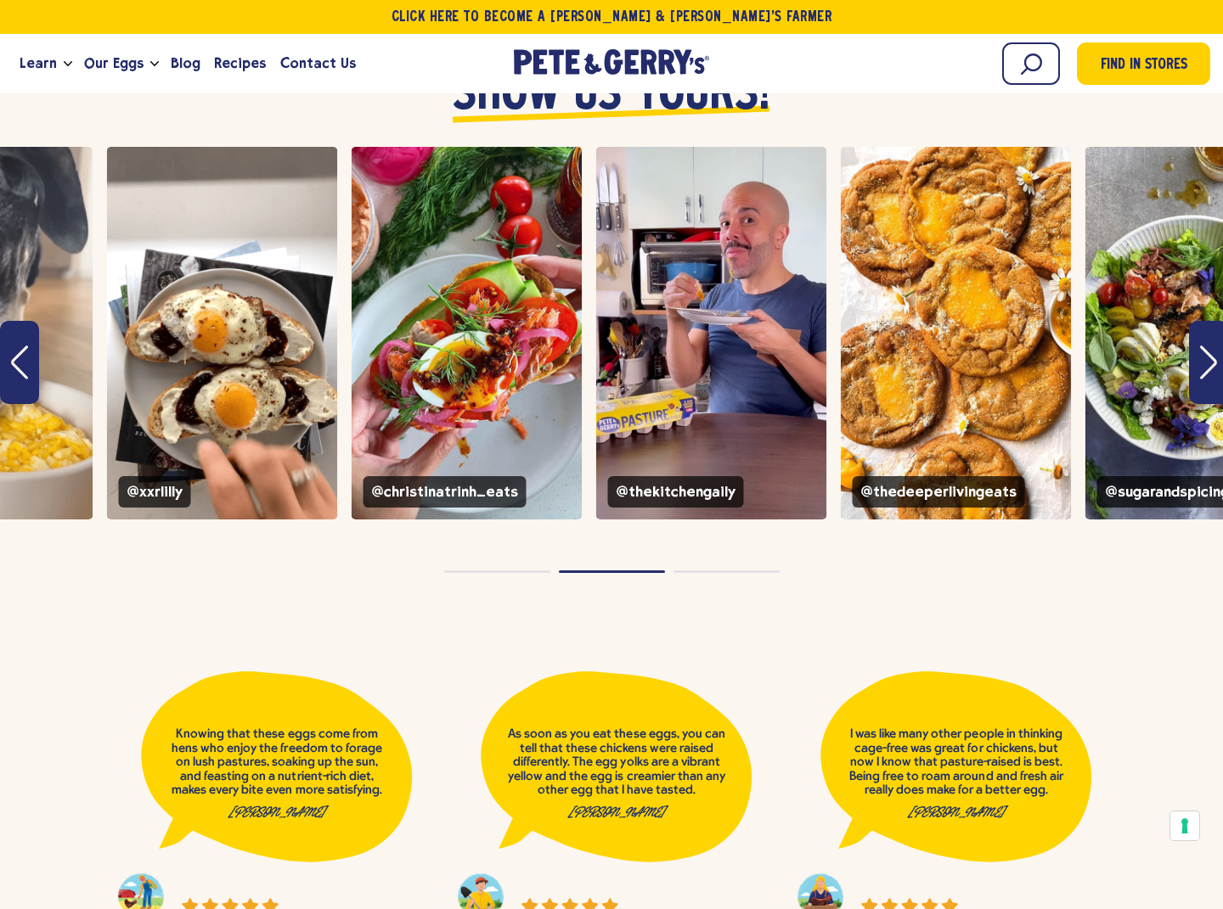
click at [761, 571] on button "Page dot 3" at bounding box center [726, 572] width 106 height 3
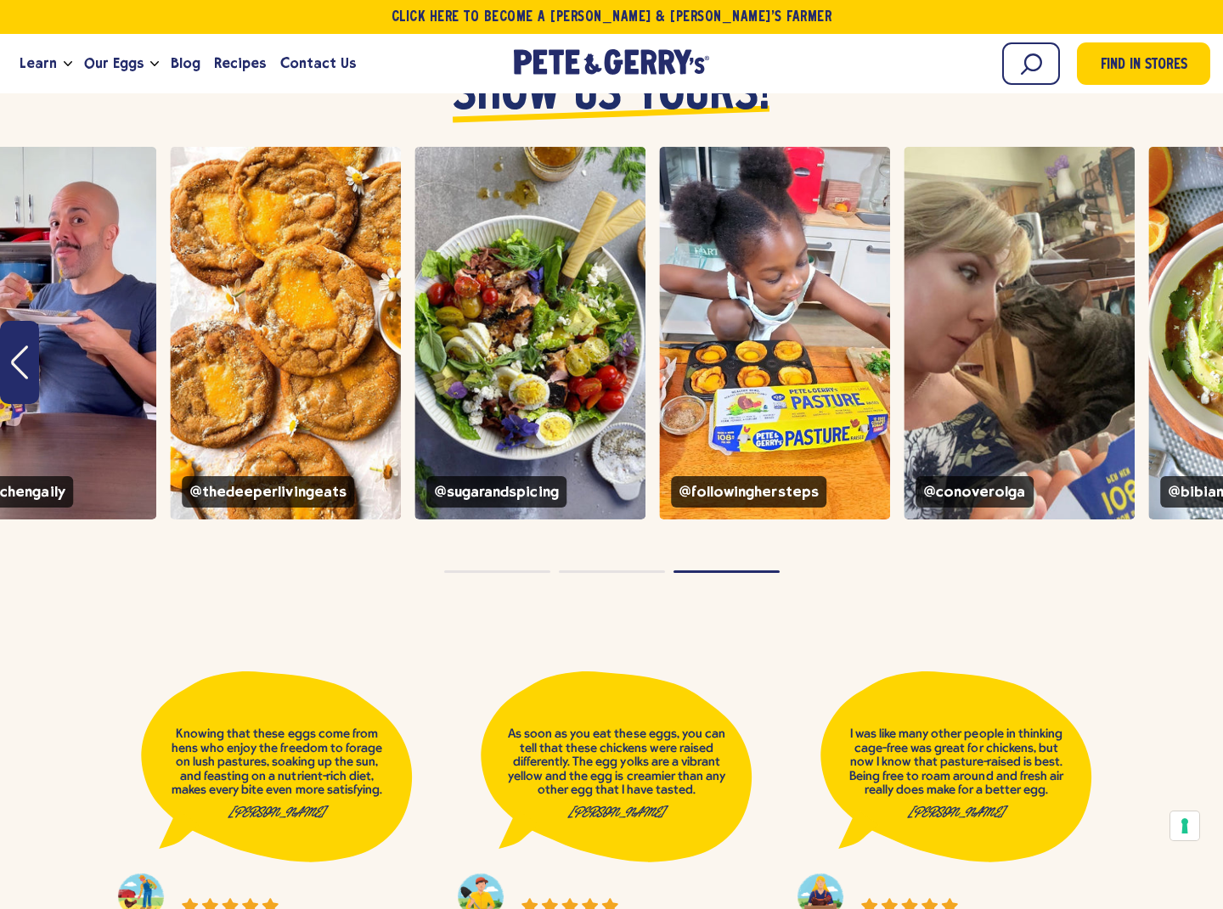
click at [504, 505] on div "This is a carousel with rotating slides. Use Next and Previous buttons to navig…" at bounding box center [611, 362] width 1223 height 430
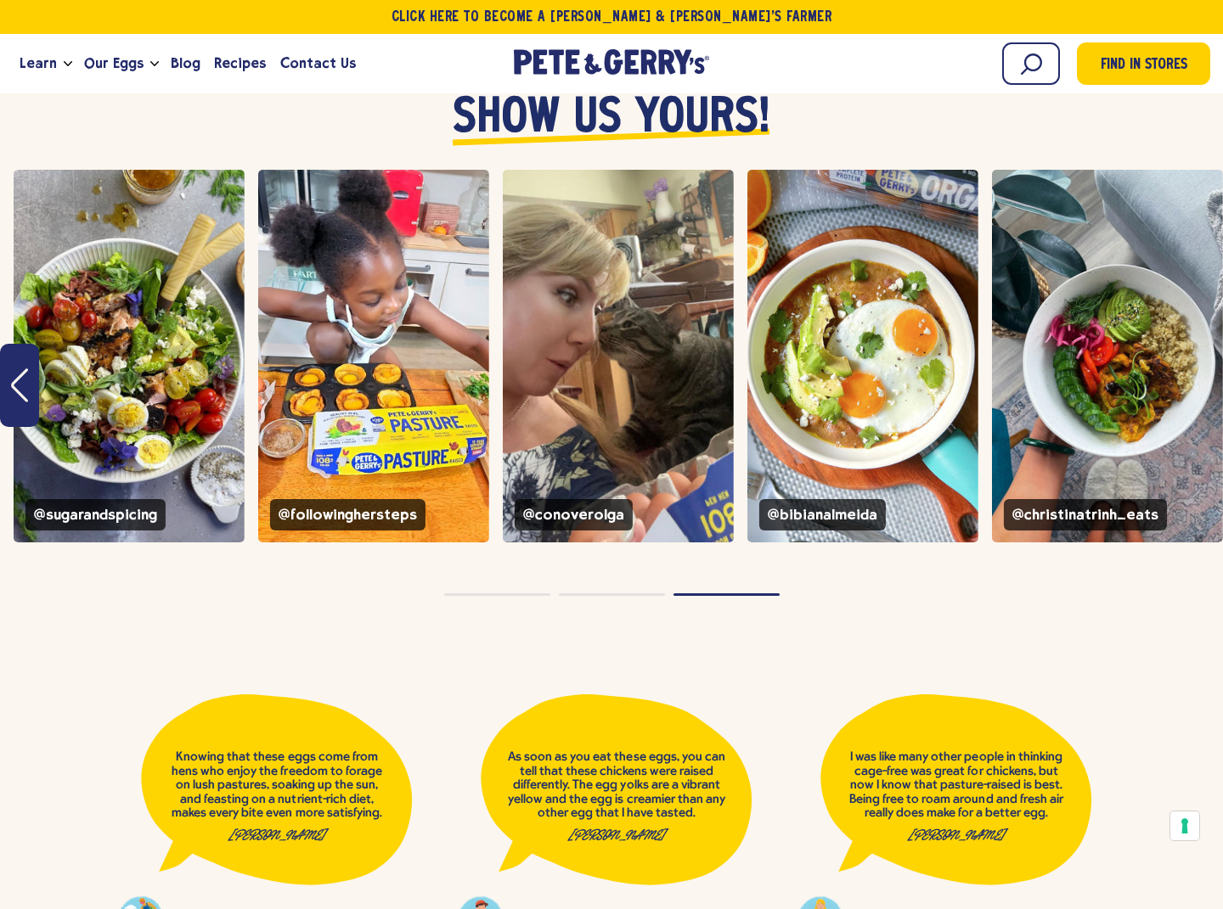
scroll to position [6439, 0]
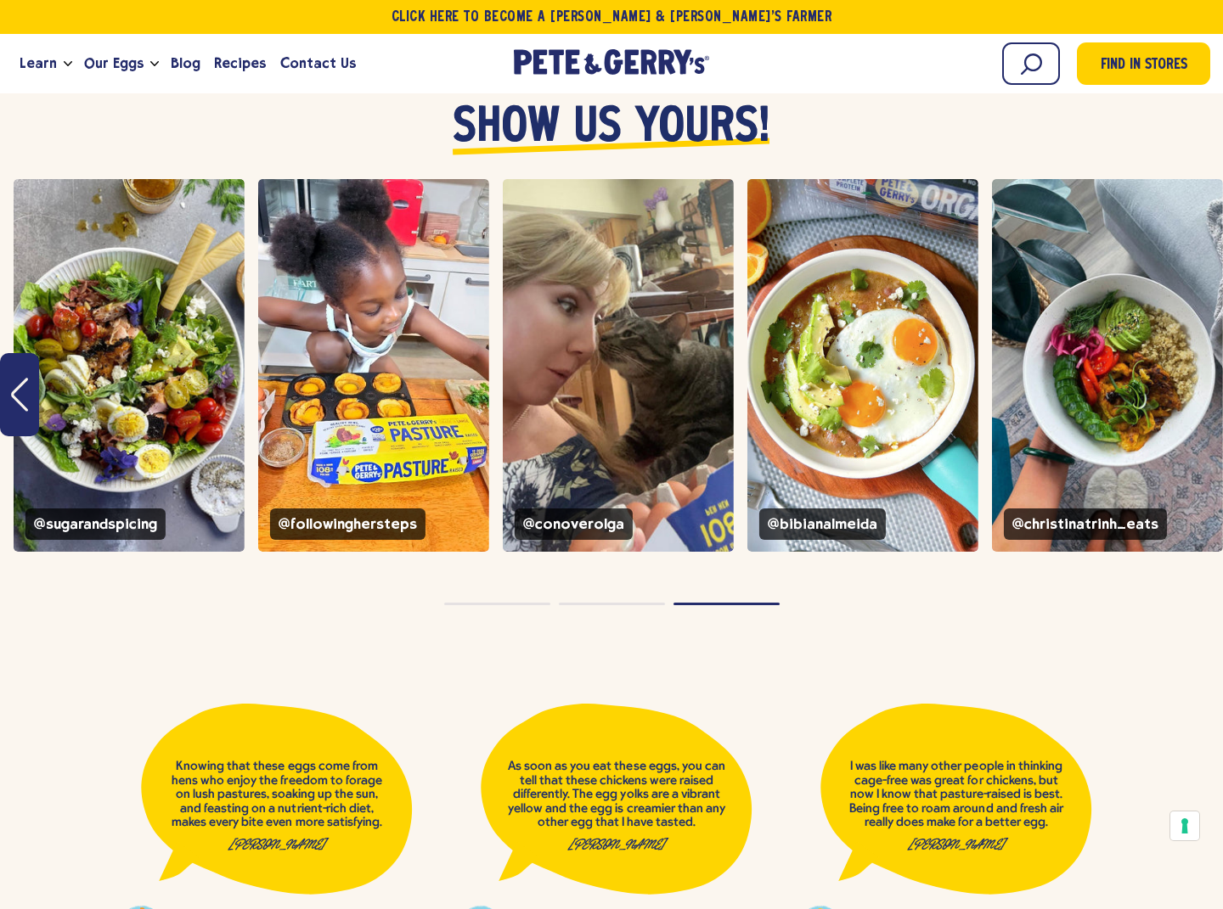
click at [544, 552] on div "This is a carousel with rotating slides. Use Next and Previous buttons to navig…" at bounding box center [611, 394] width 1223 height 430
click at [613, 603] on button "Page dot 2" at bounding box center [612, 604] width 106 height 3
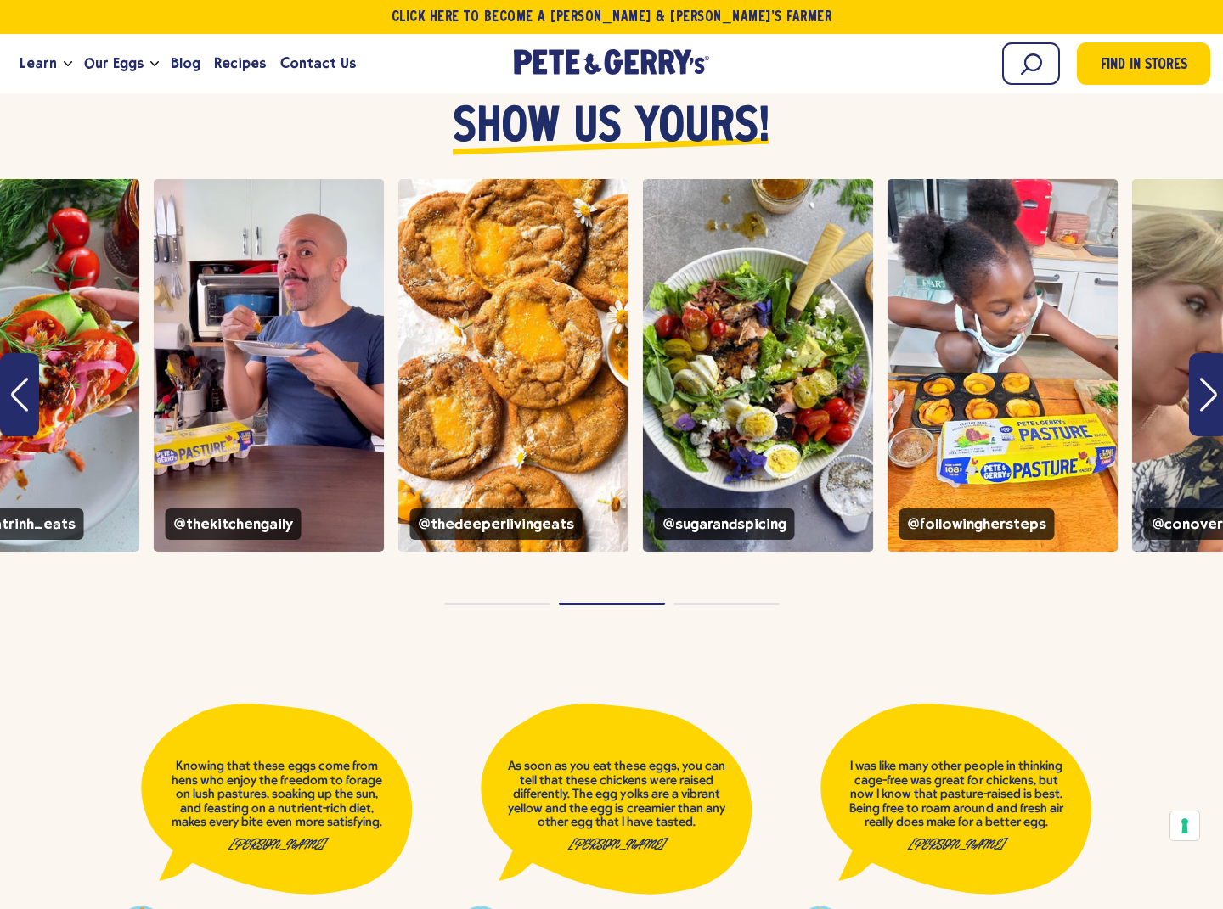
click at [503, 603] on button "Page dot 1" at bounding box center [497, 604] width 106 height 3
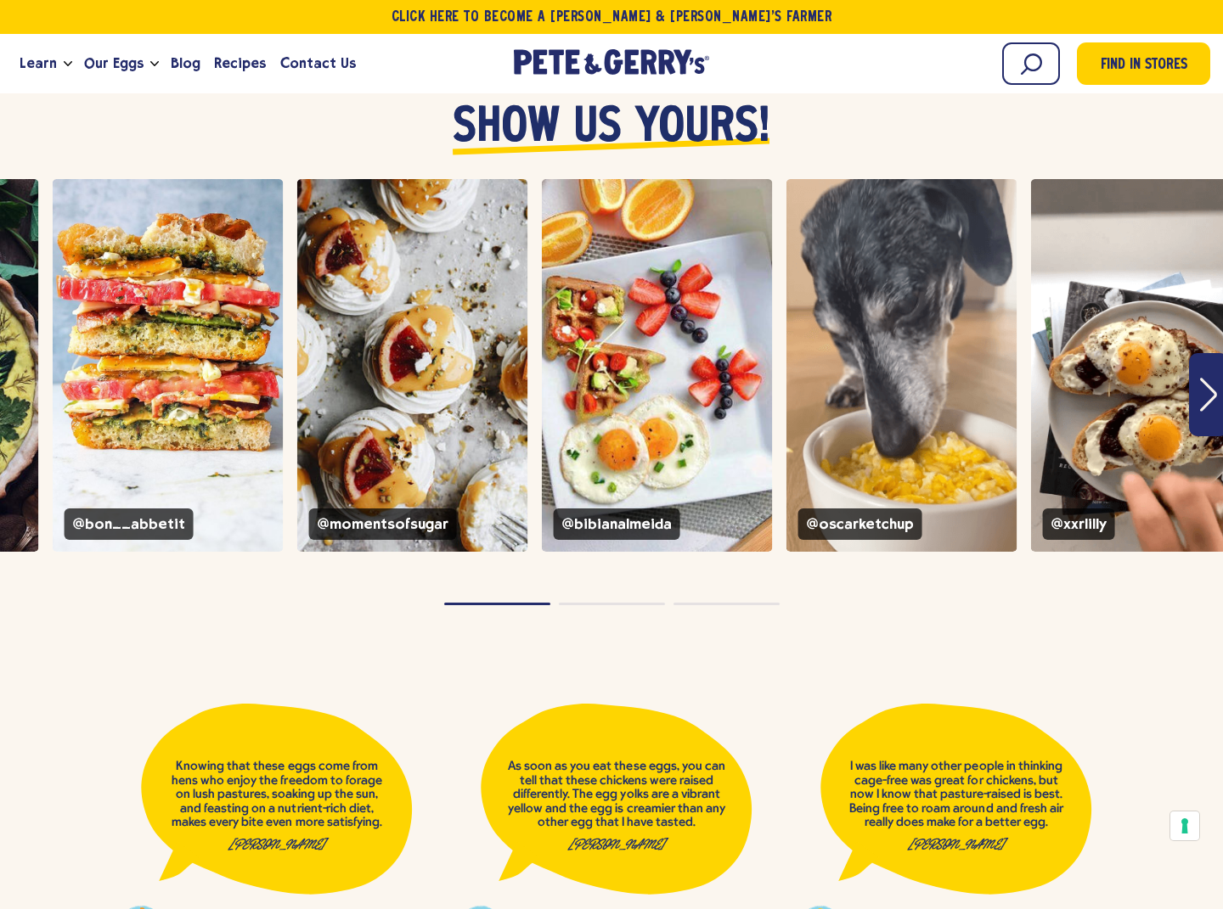
click at [693, 603] on button "Page dot 3" at bounding box center [726, 604] width 106 height 3
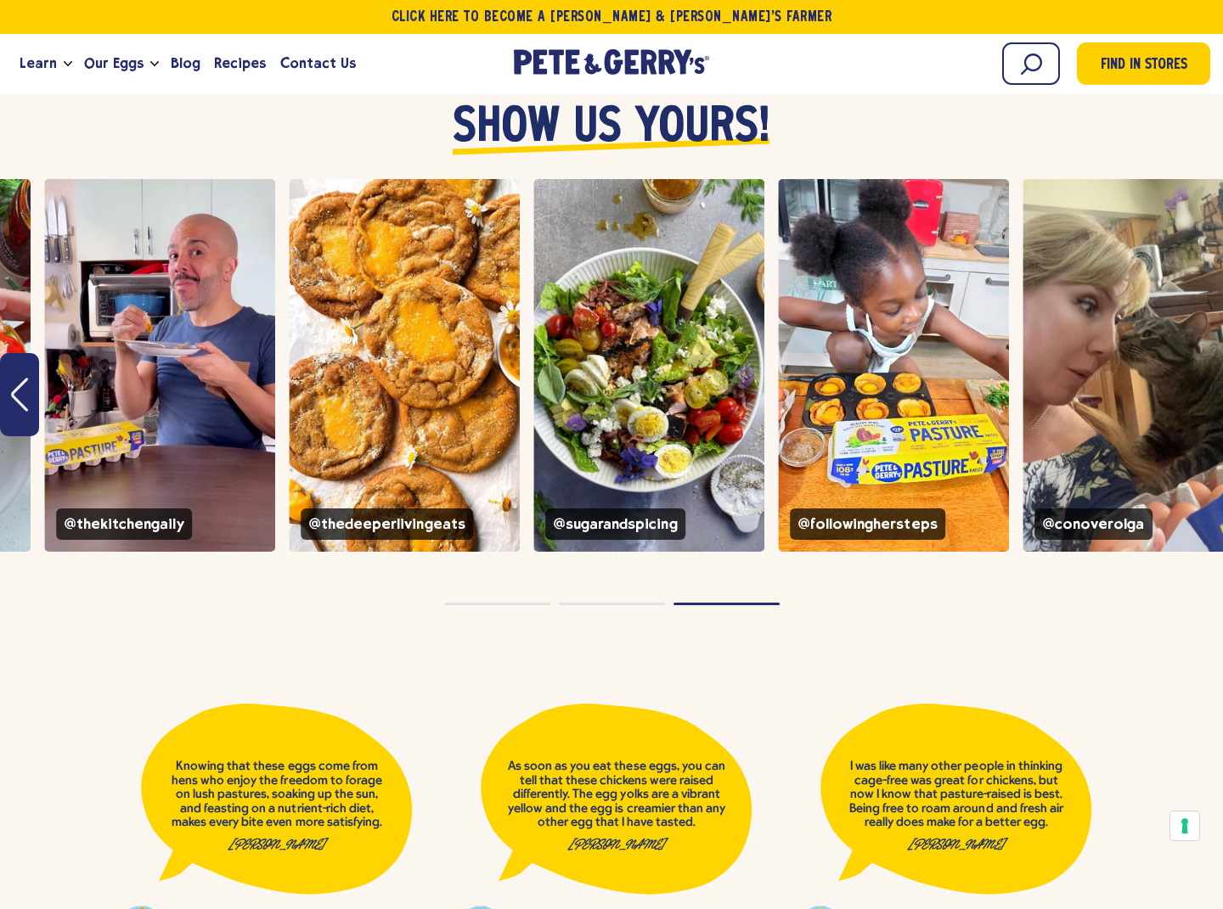
click at [628, 599] on div "instagram feed" at bounding box center [611, 604] width 1223 height 11
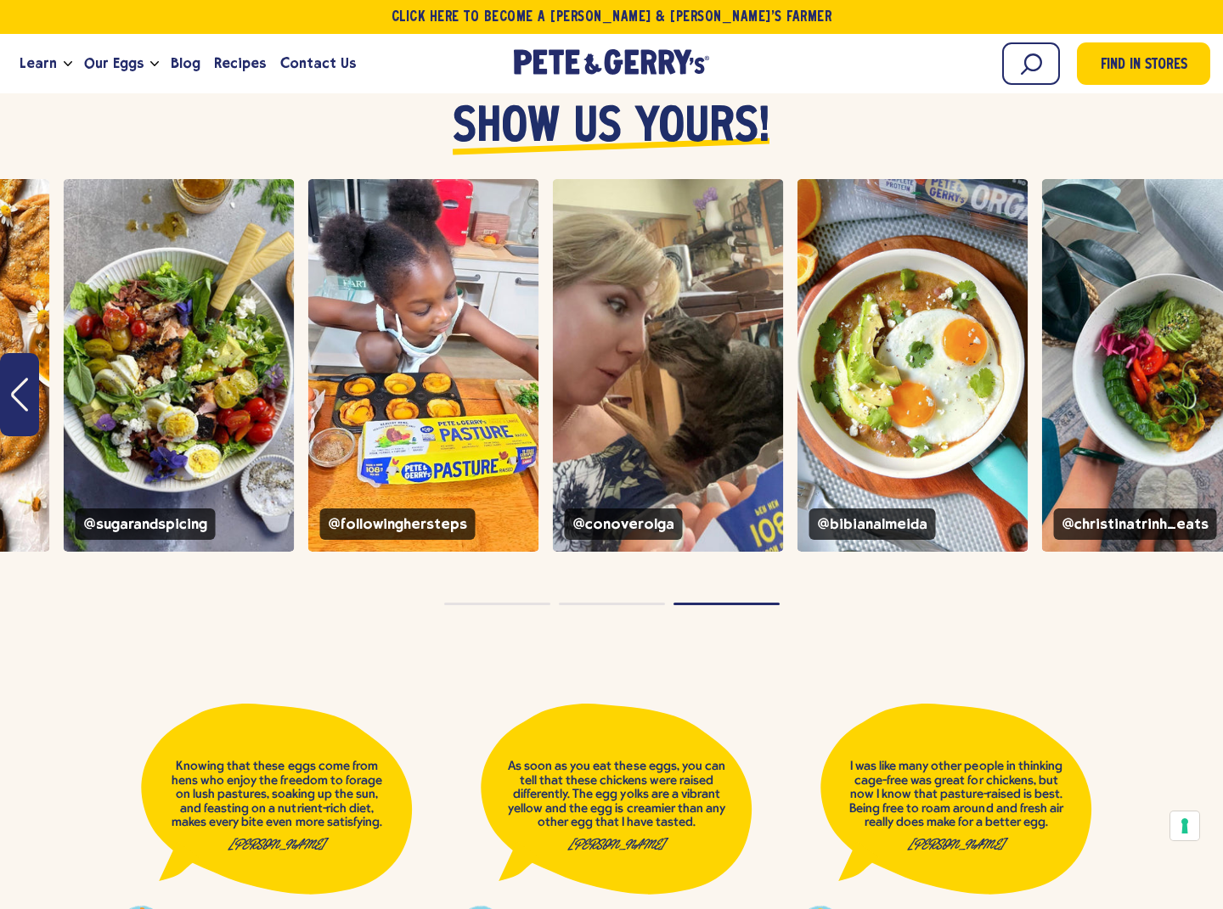
click at [492, 603] on button "Page dot 1" at bounding box center [497, 604] width 106 height 3
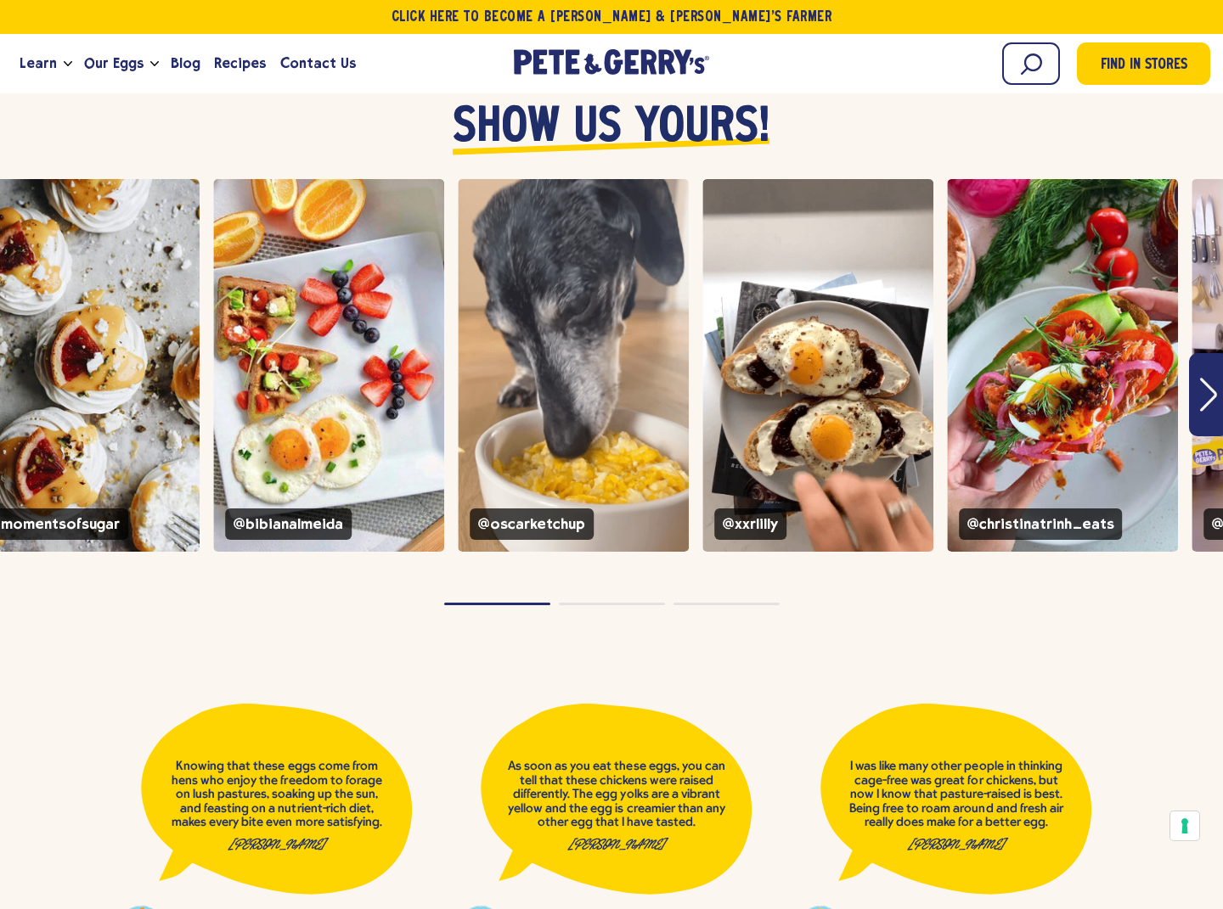
click at [640, 603] on button "Page dot 2" at bounding box center [612, 604] width 106 height 3
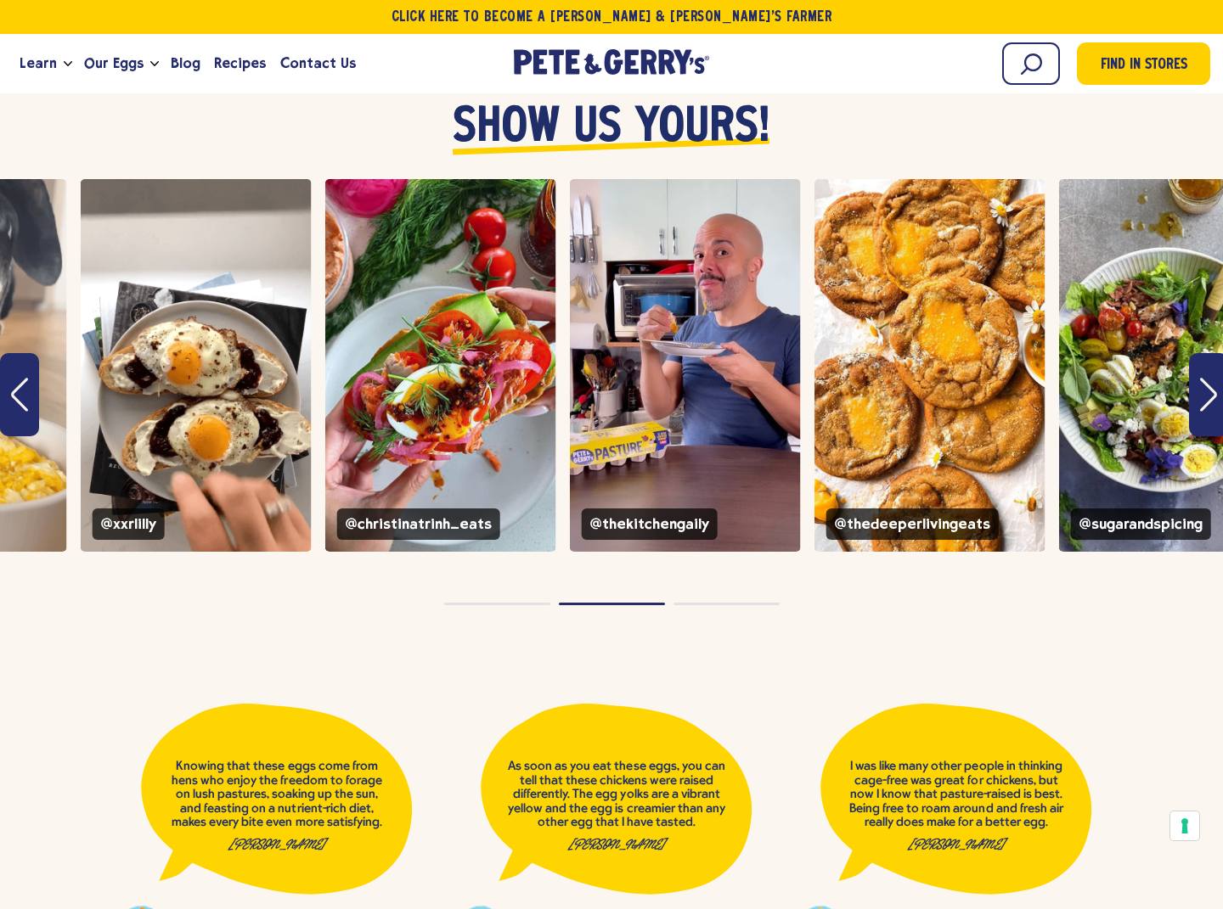
click at [723, 603] on button "Page dot 3" at bounding box center [726, 604] width 106 height 3
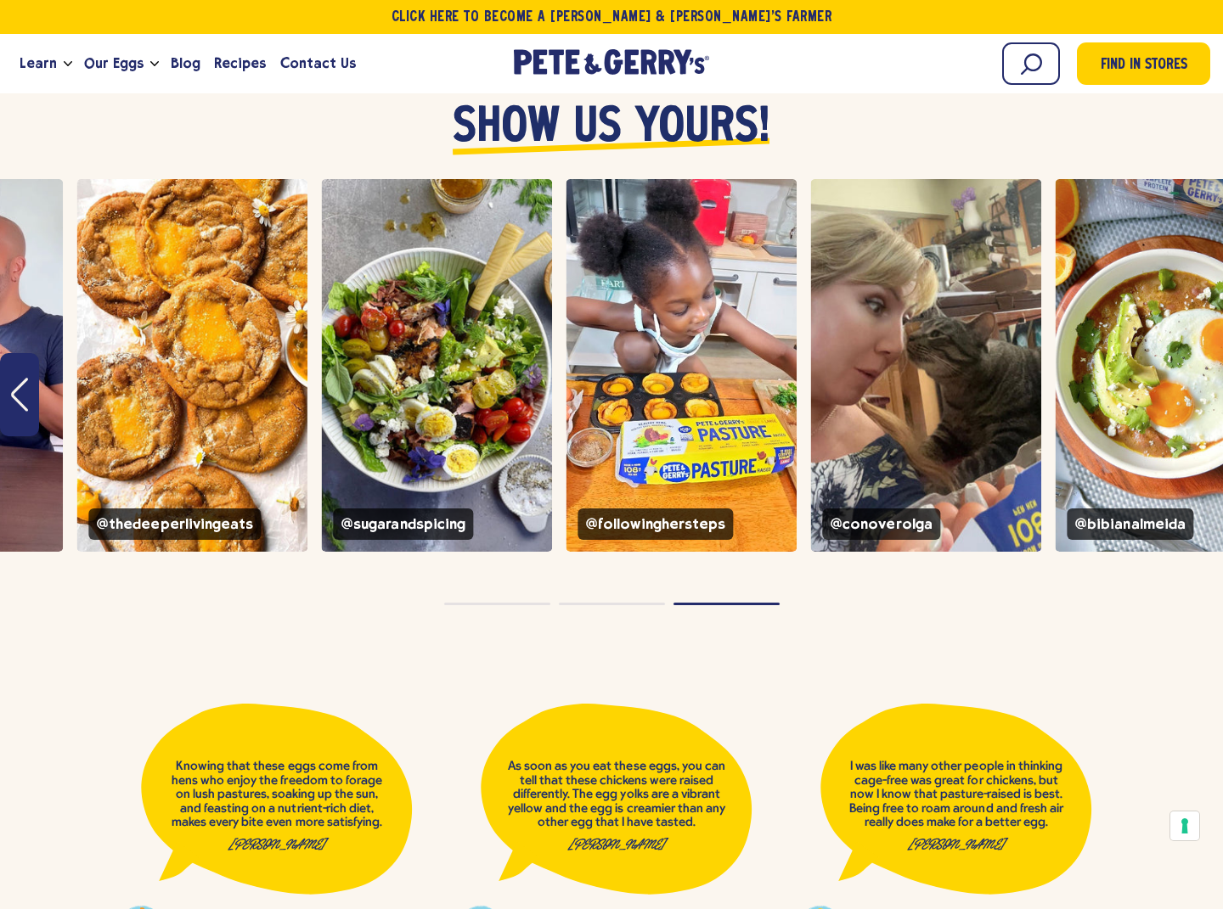
click at [873, 599] on div "instagram feed" at bounding box center [611, 604] width 1223 height 11
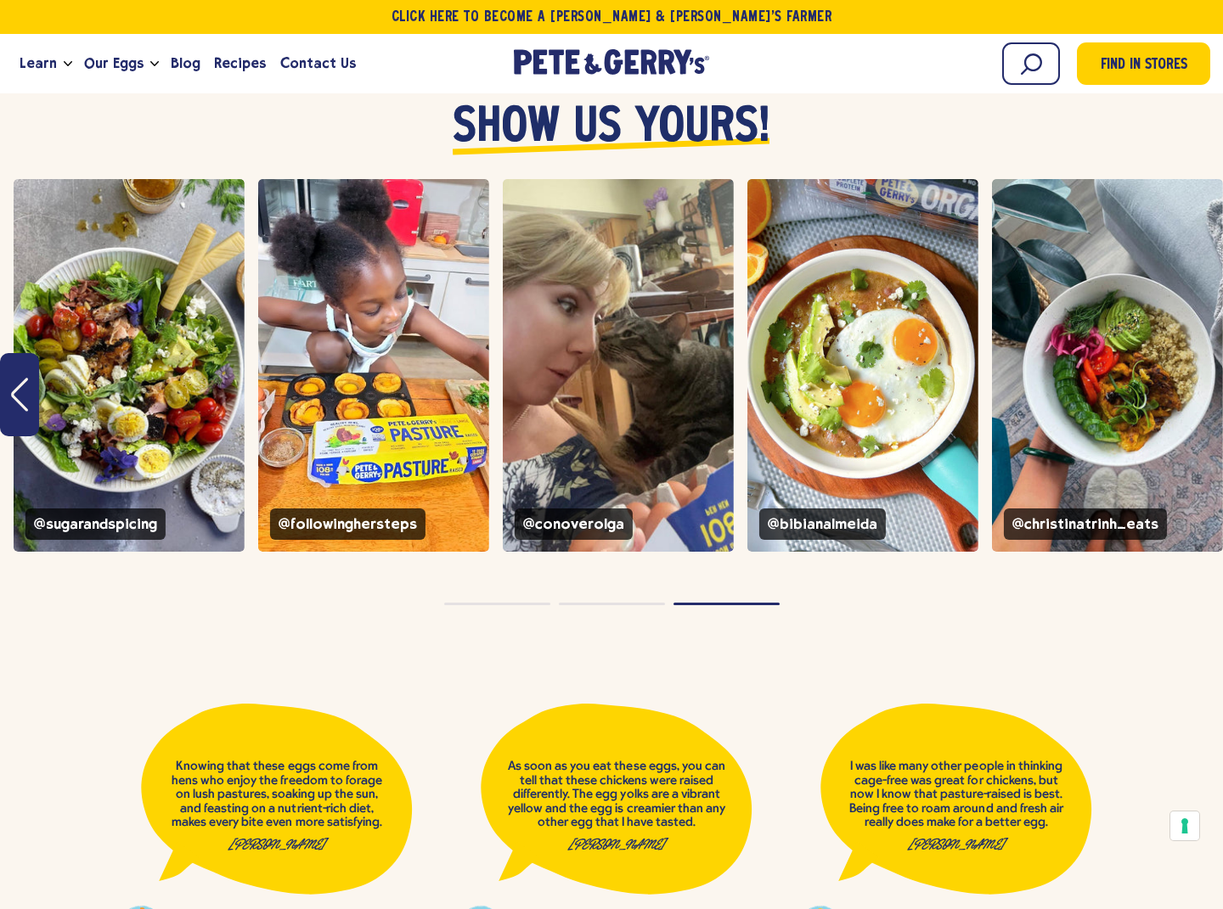
click at [514, 603] on button "Page dot 1" at bounding box center [497, 604] width 106 height 3
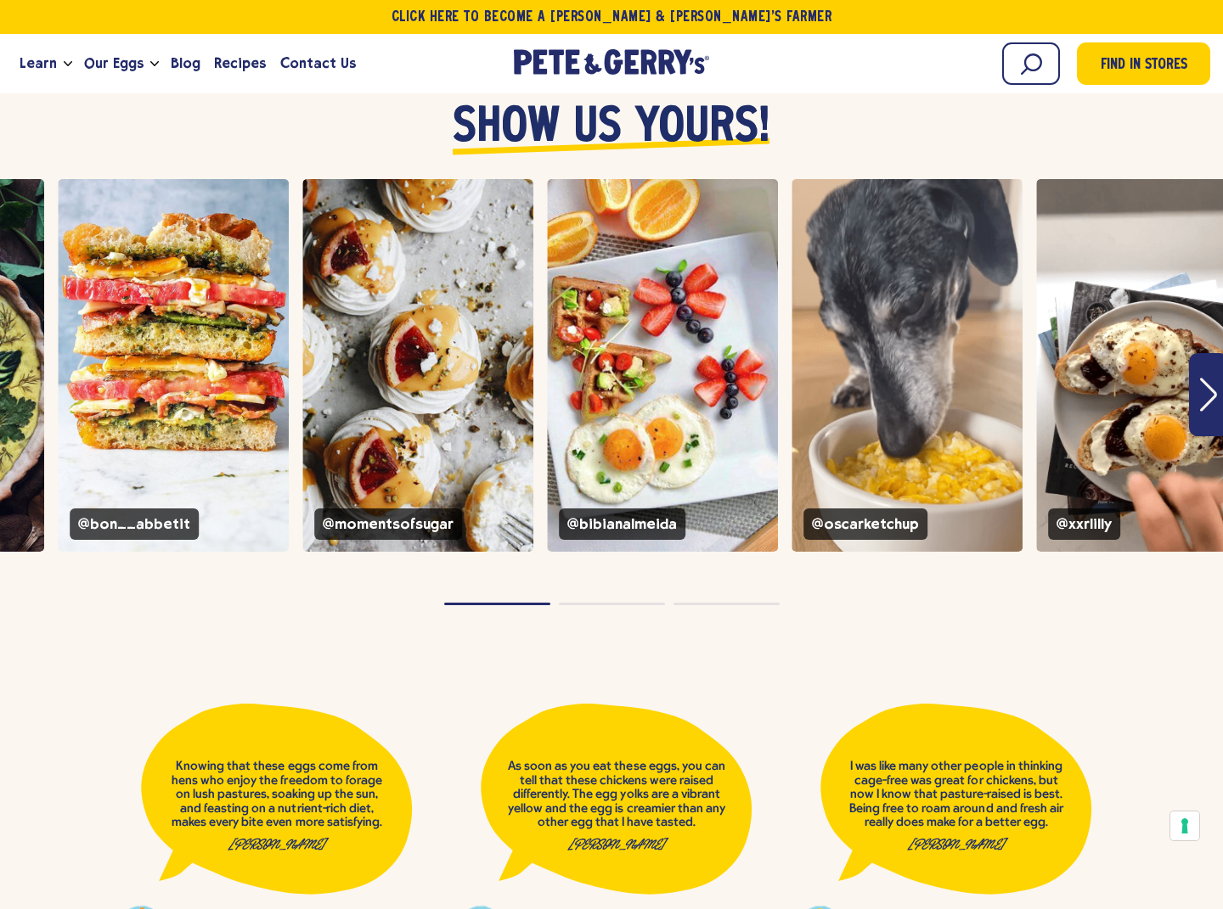
click at [581, 603] on button "Page dot 2" at bounding box center [612, 604] width 106 height 3
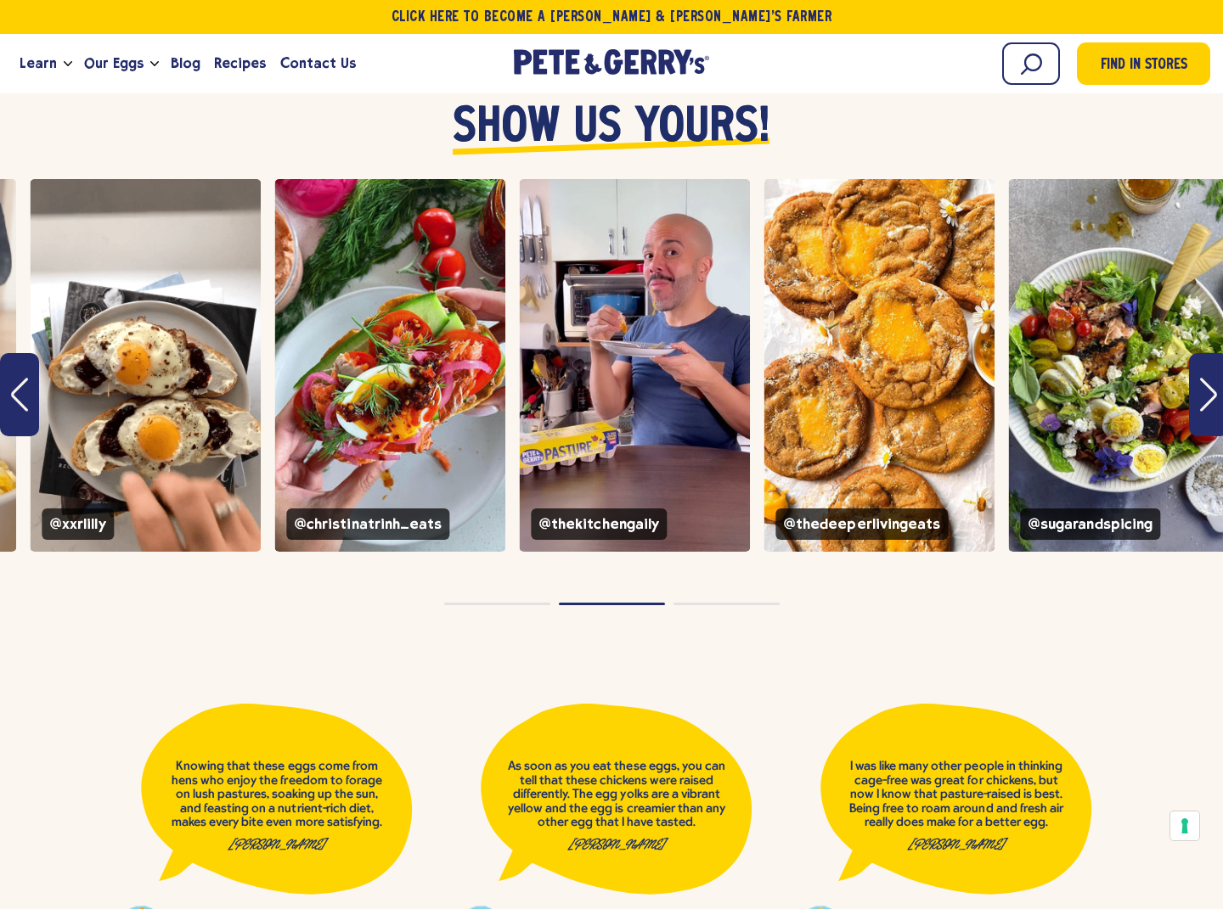
click at [679, 603] on button "Page dot 3" at bounding box center [726, 604] width 106 height 3
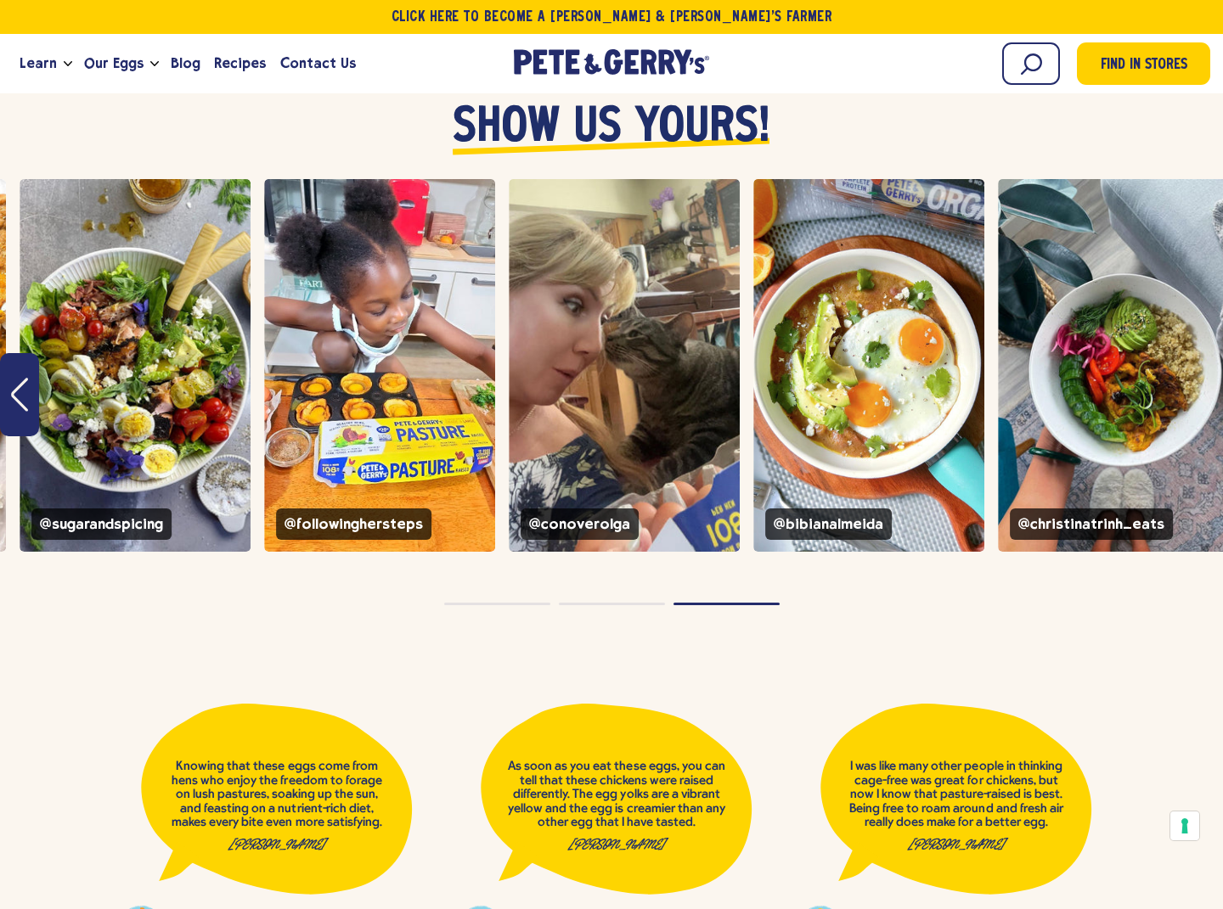
click at [492, 603] on button "Page dot 1" at bounding box center [497, 604] width 106 height 3
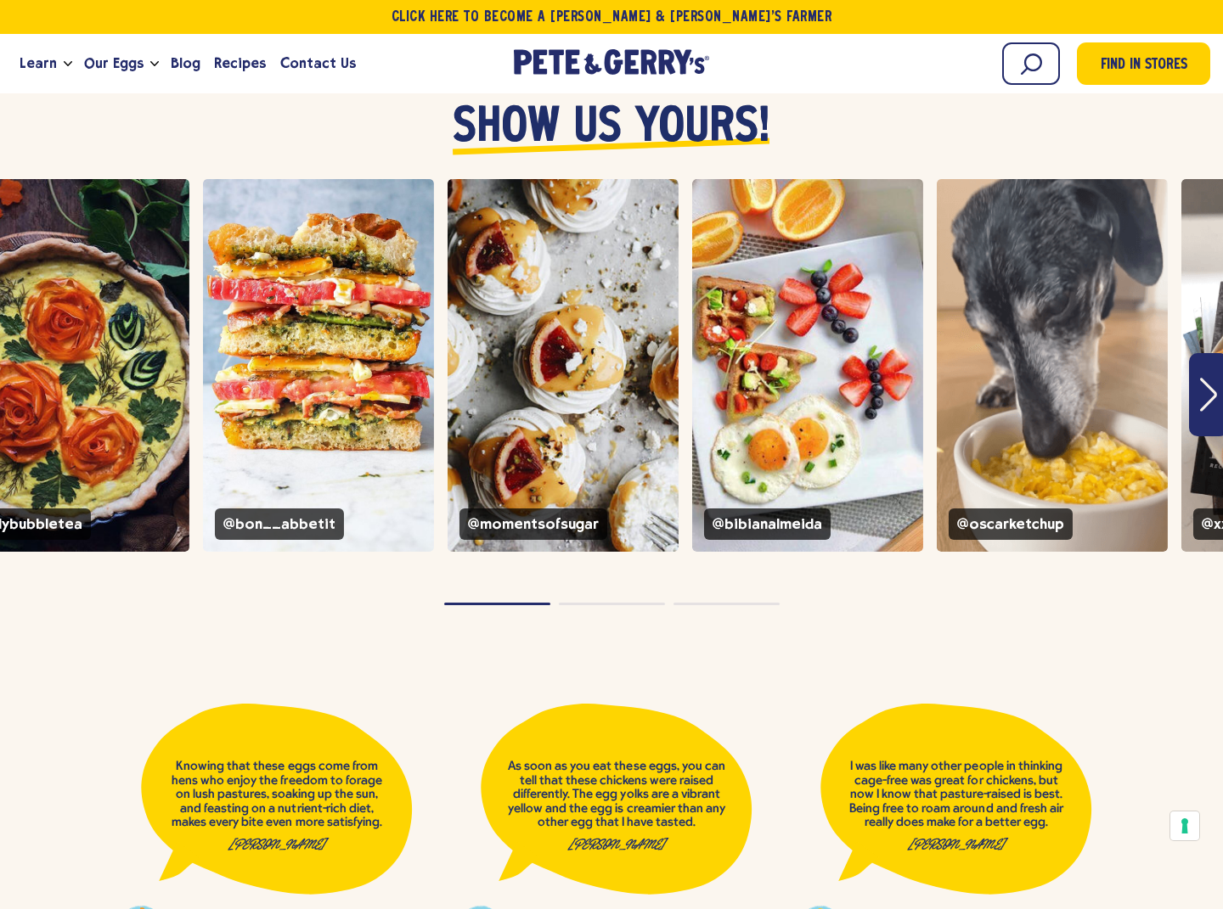
click at [598, 603] on button "Page dot 2" at bounding box center [612, 604] width 106 height 3
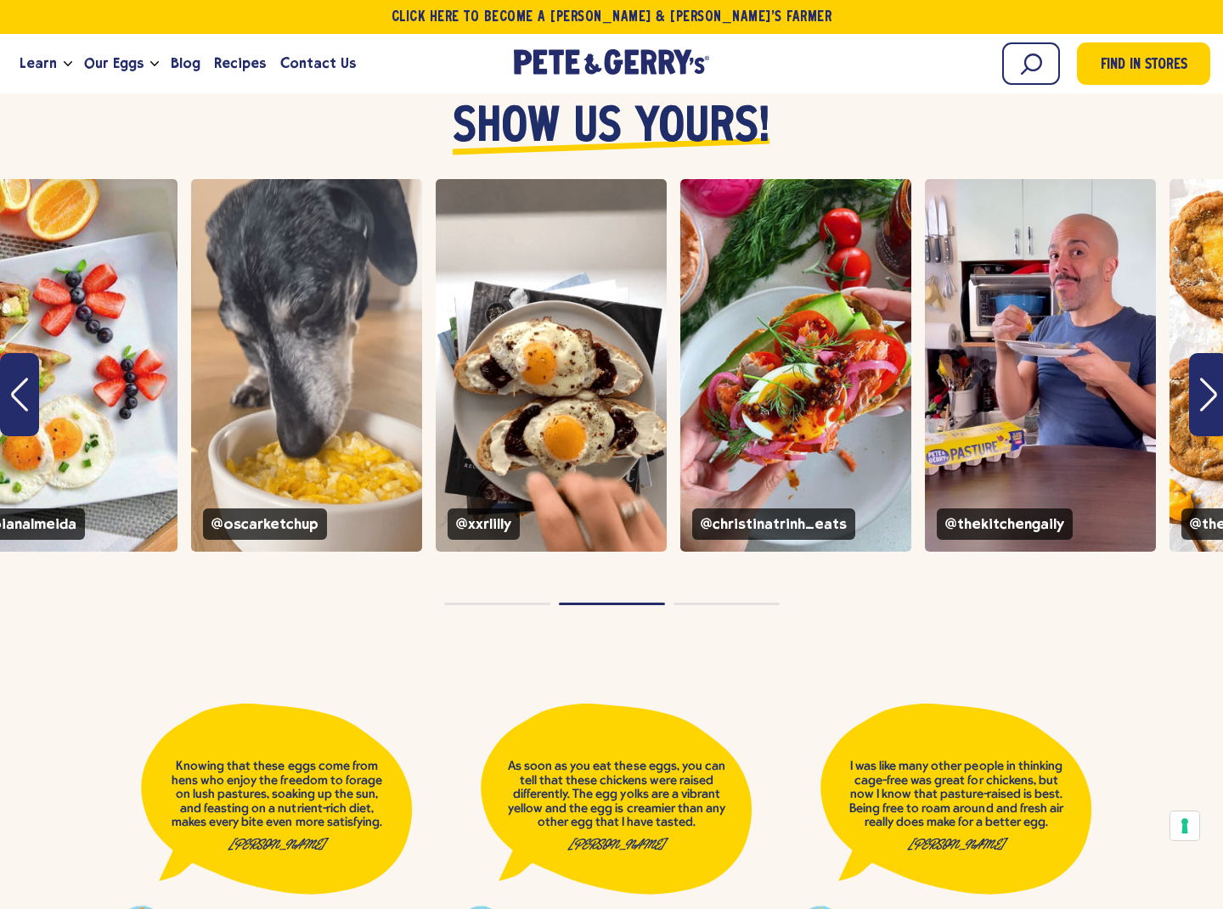
click at [708, 603] on button "Page dot 3" at bounding box center [726, 604] width 106 height 3
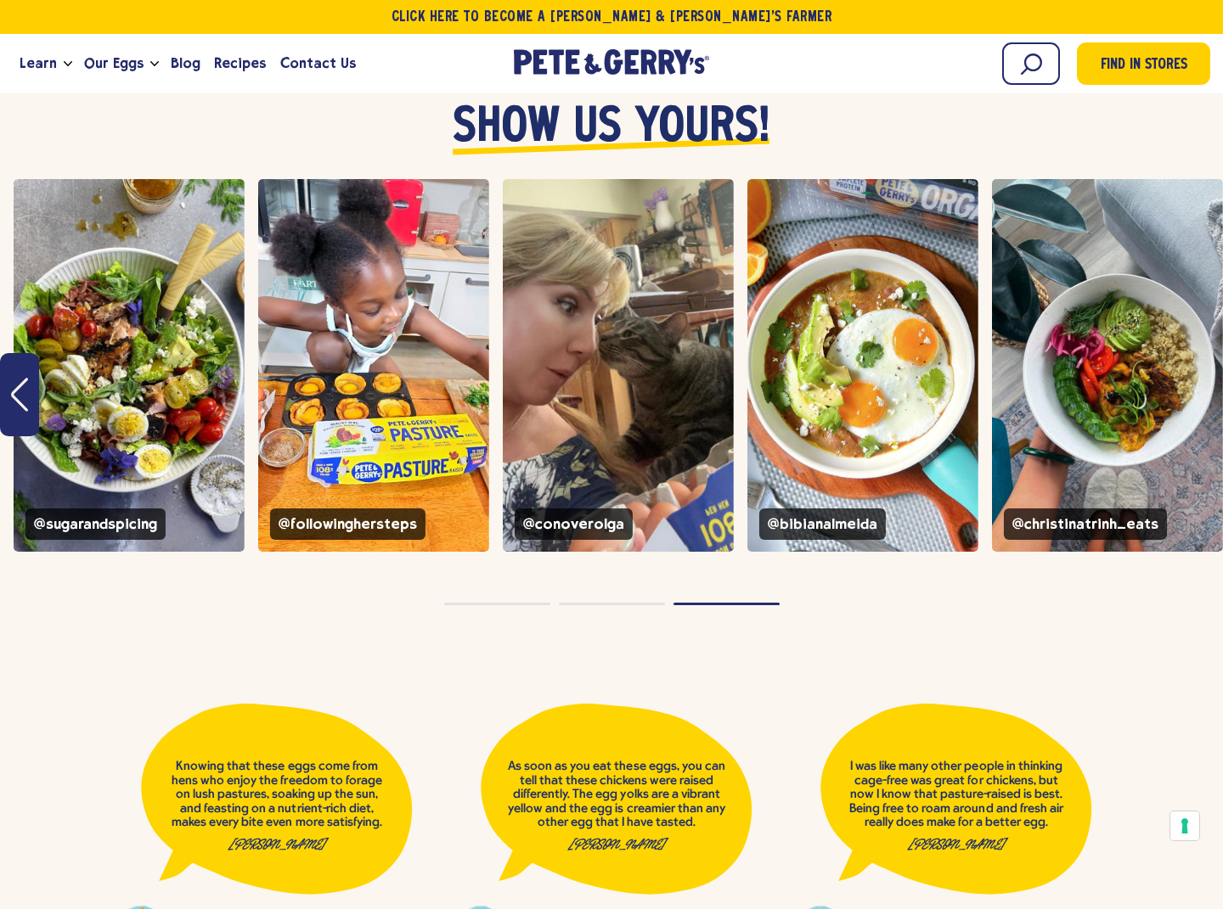
click at [528, 603] on button "Page dot 1" at bounding box center [497, 604] width 106 height 3
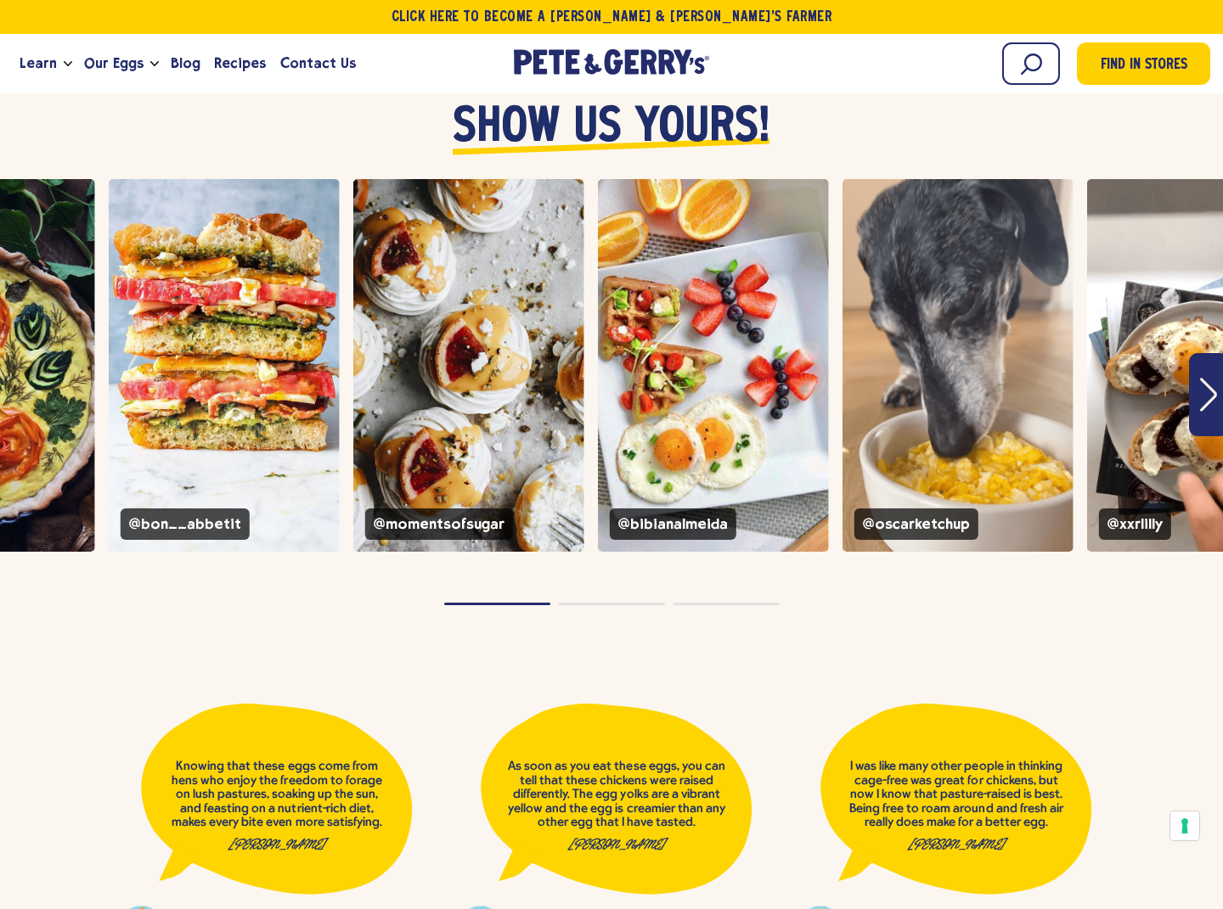
click at [616, 603] on button "Page dot 2" at bounding box center [612, 604] width 106 height 3
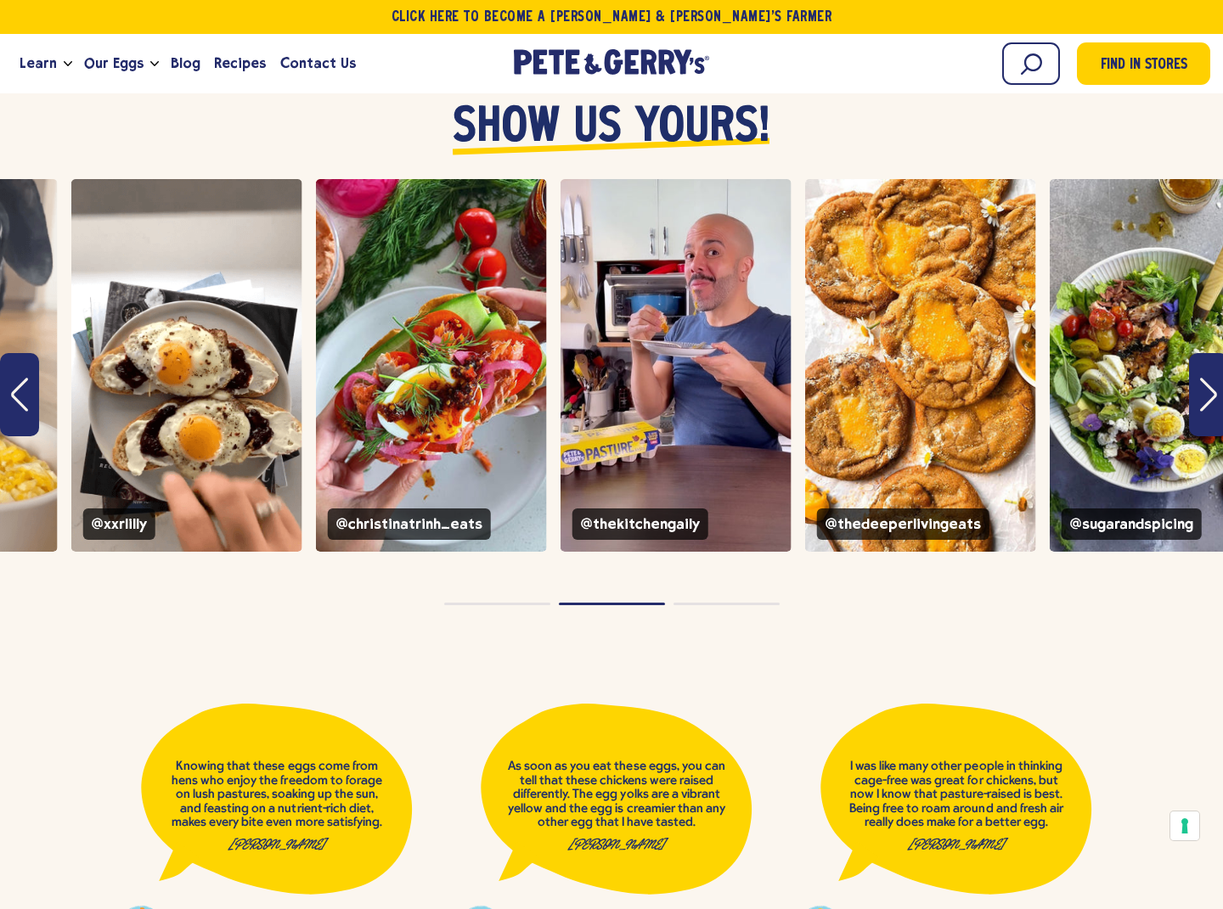
click at [712, 603] on button "Page dot 3" at bounding box center [726, 604] width 106 height 3
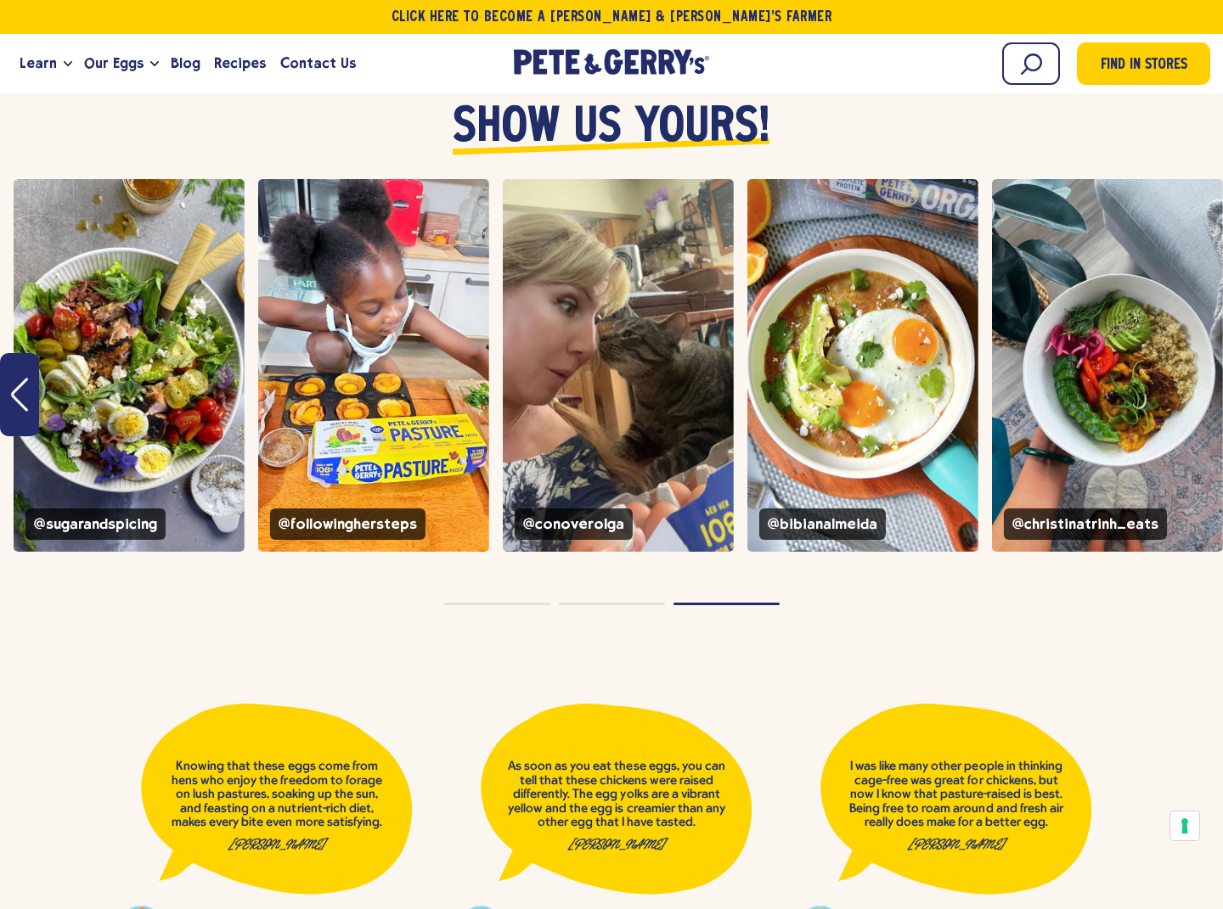
click at [510, 603] on button "Page dot 1" at bounding box center [497, 604] width 106 height 3
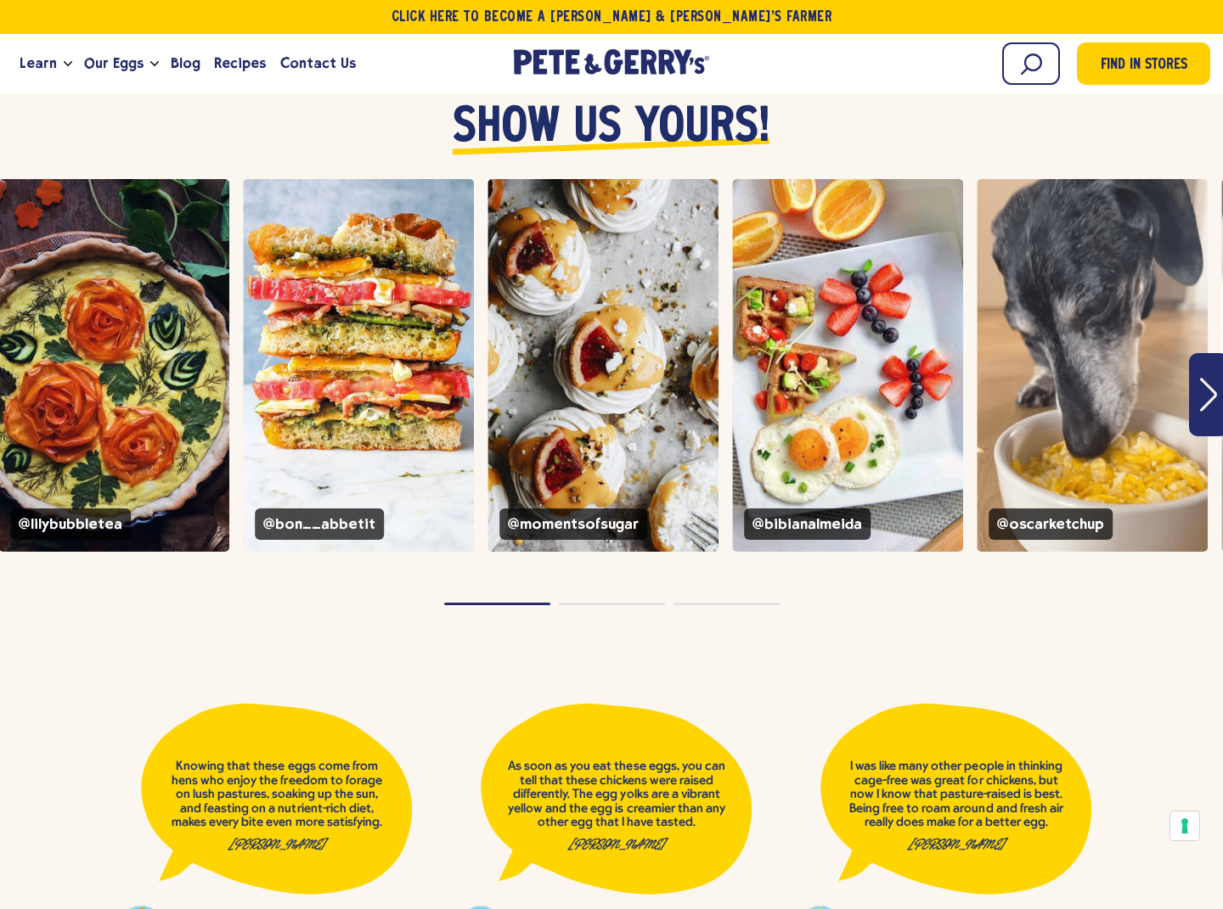
click at [610, 603] on button "Page dot 2" at bounding box center [612, 604] width 106 height 3
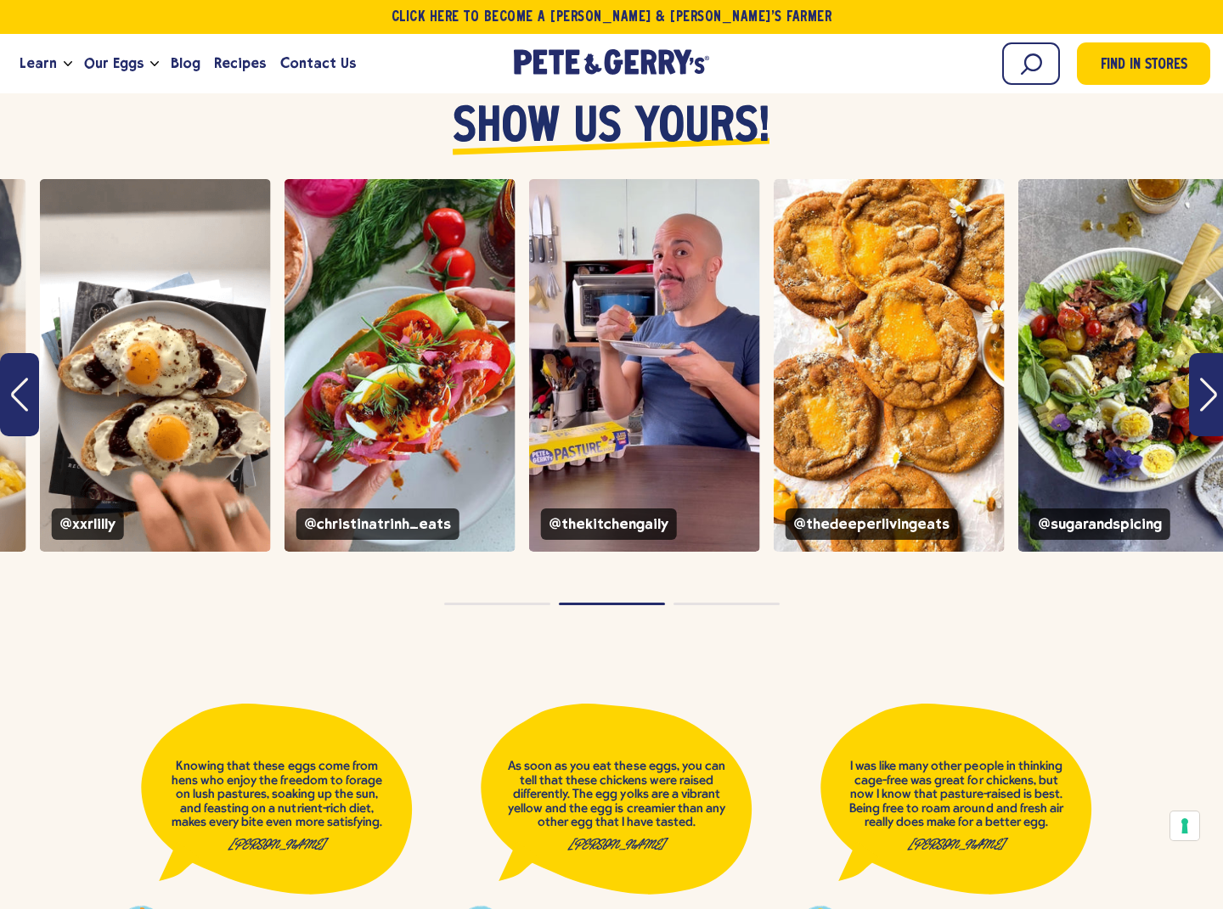
click at [727, 603] on button "Page dot 3" at bounding box center [726, 604] width 106 height 3
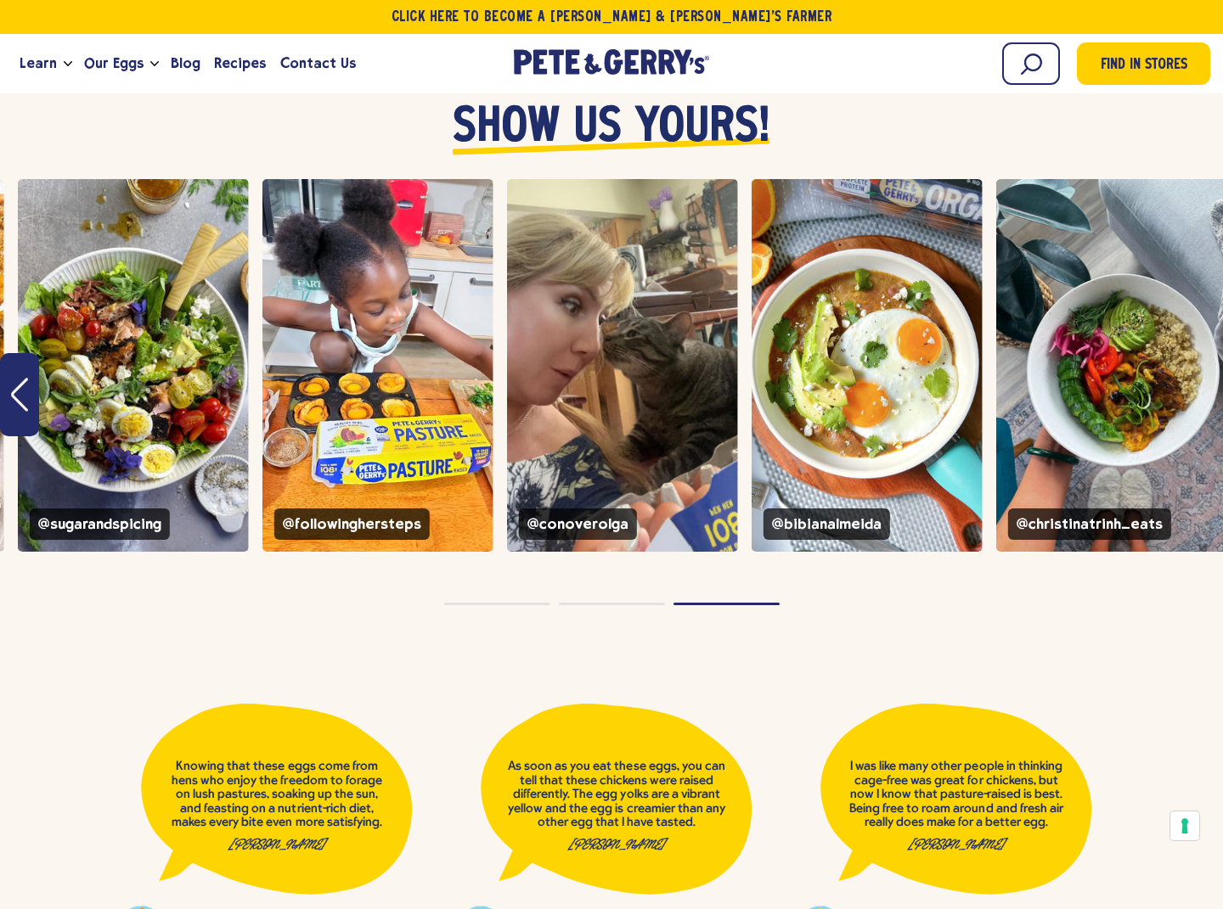
click at [526, 603] on button "Page dot 1" at bounding box center [497, 604] width 106 height 3
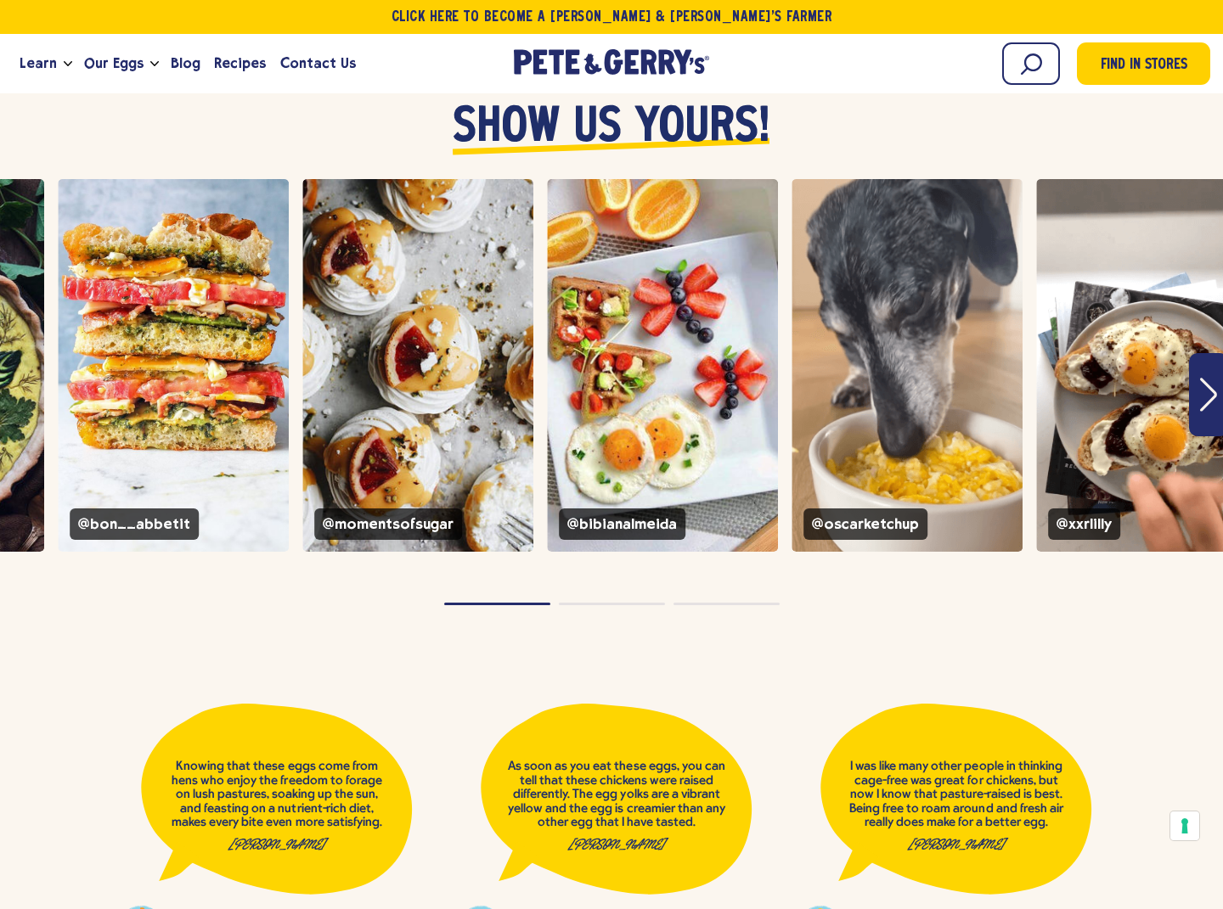
click at [615, 603] on button "Page dot 2" at bounding box center [612, 604] width 106 height 3
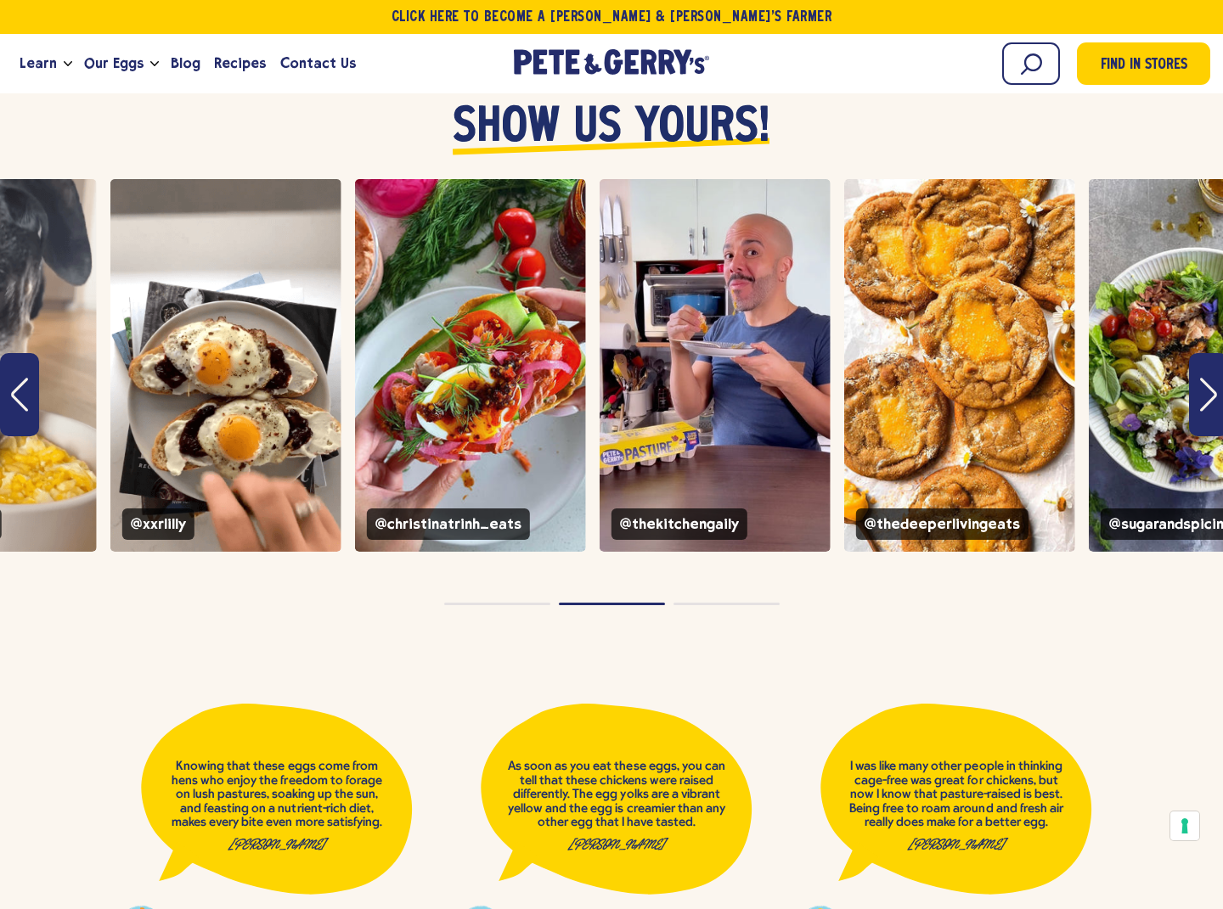
click at [723, 603] on button "Page dot 3" at bounding box center [726, 604] width 106 height 3
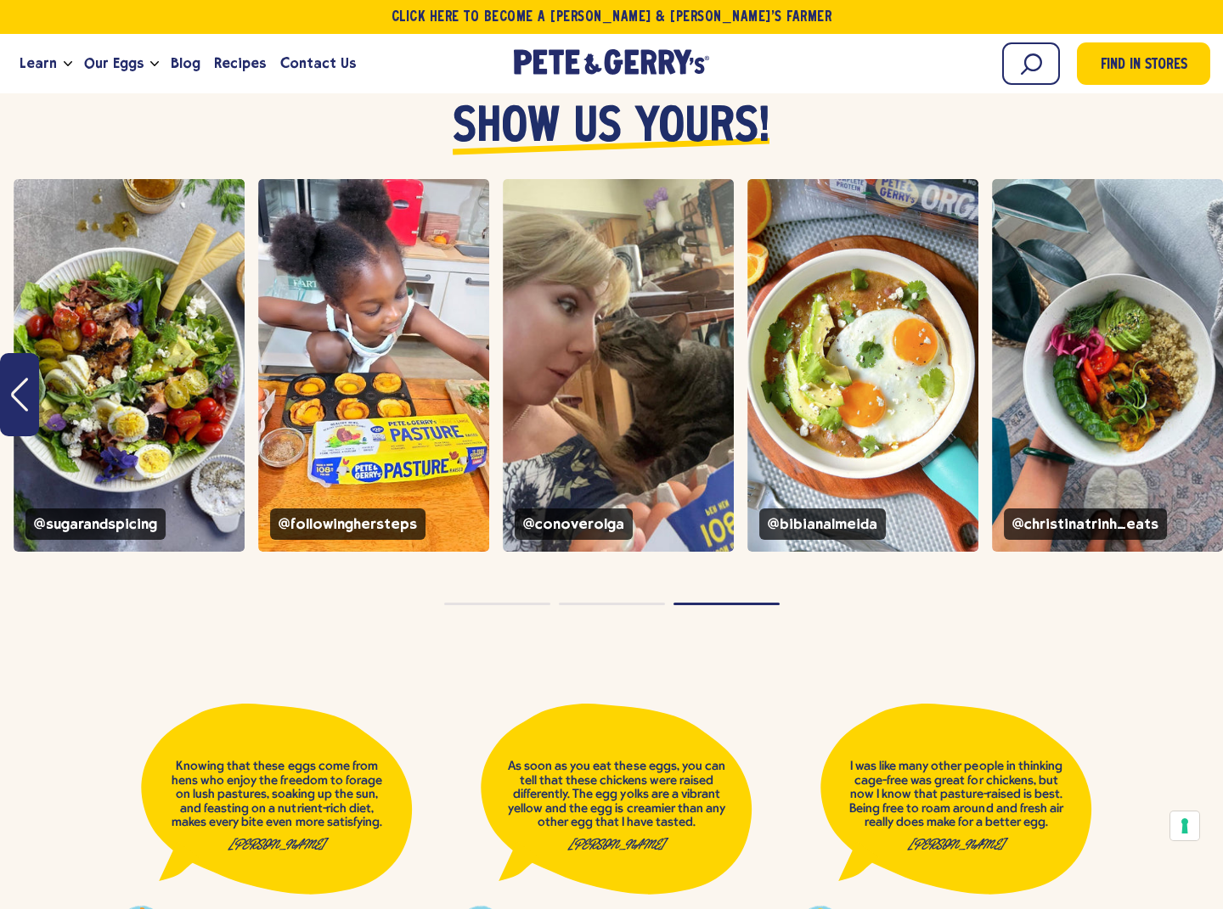
click at [526, 603] on button "Page dot 1" at bounding box center [497, 604] width 106 height 3
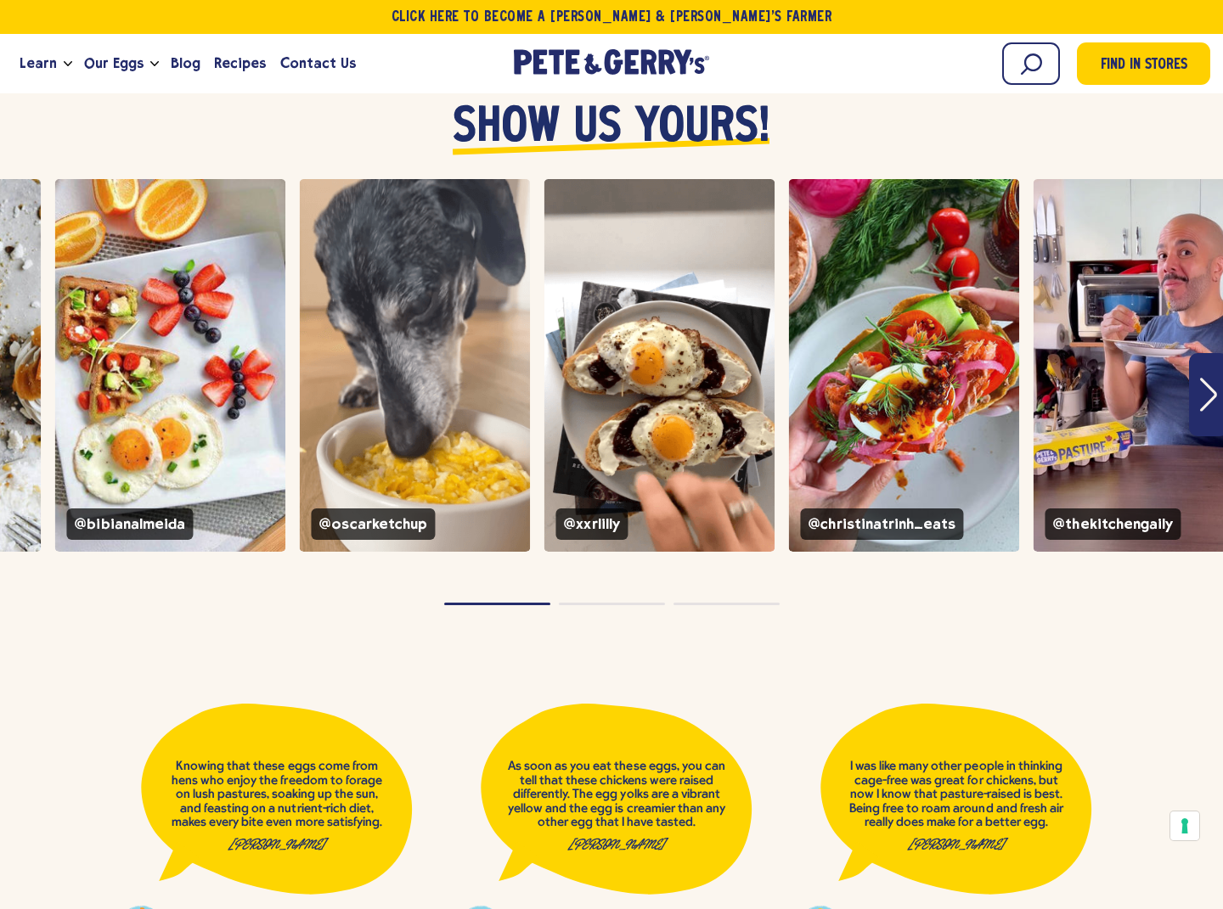
click at [623, 603] on button "Page dot 2" at bounding box center [612, 604] width 106 height 3
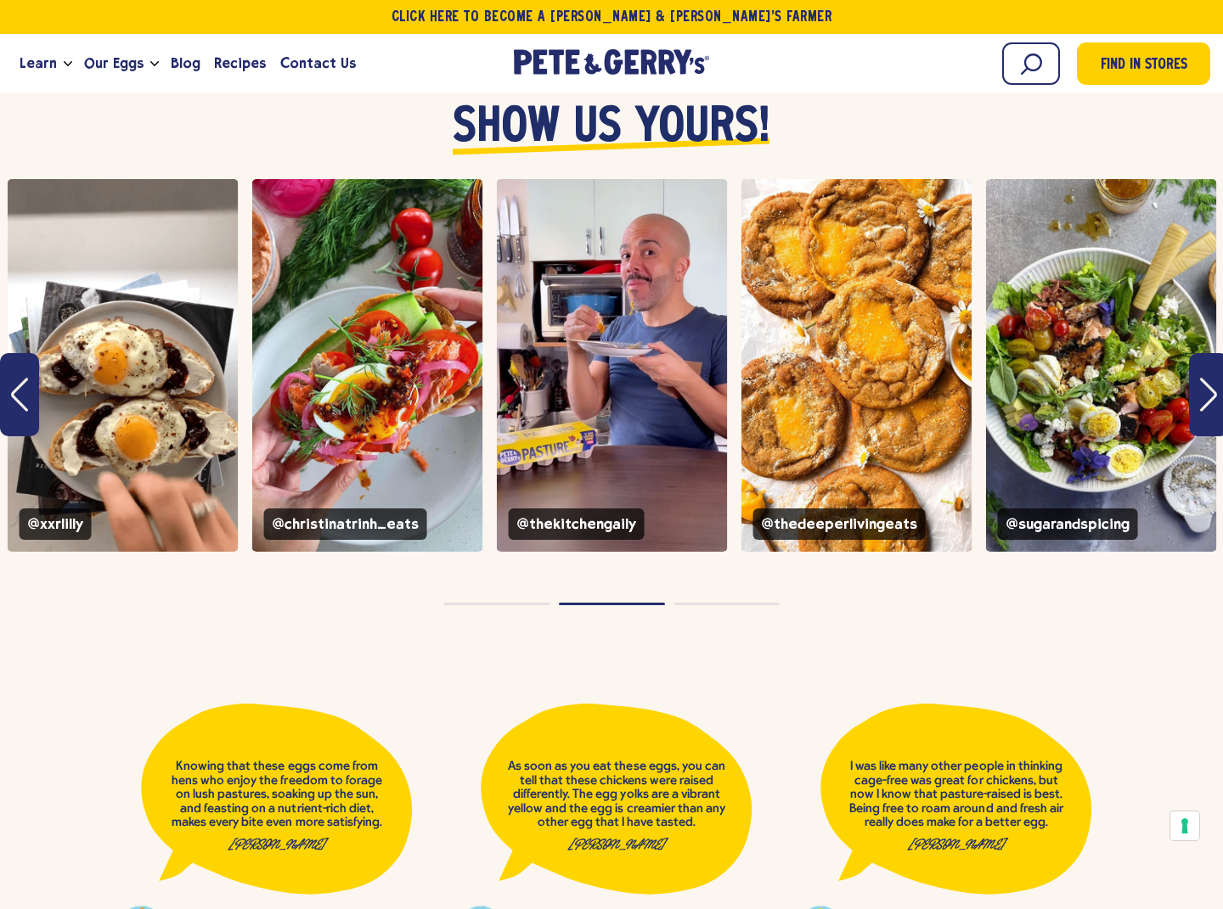
click at [700, 603] on button "Page dot 3" at bounding box center [726, 604] width 106 height 3
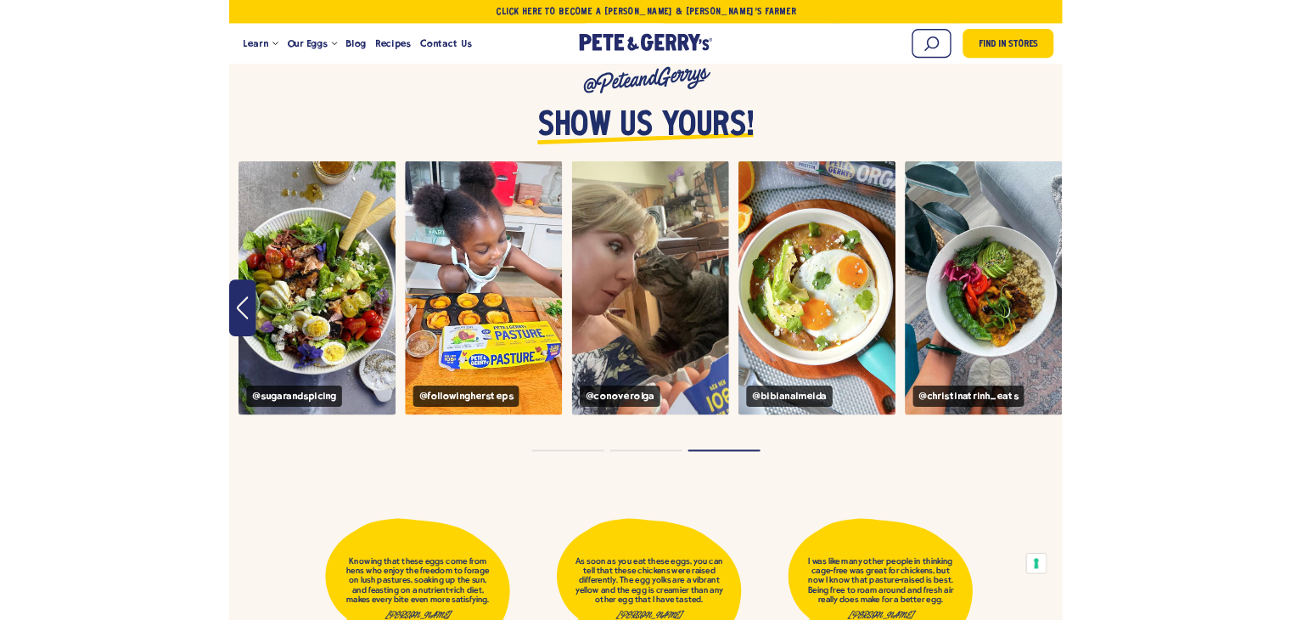
scroll to position [6269, 0]
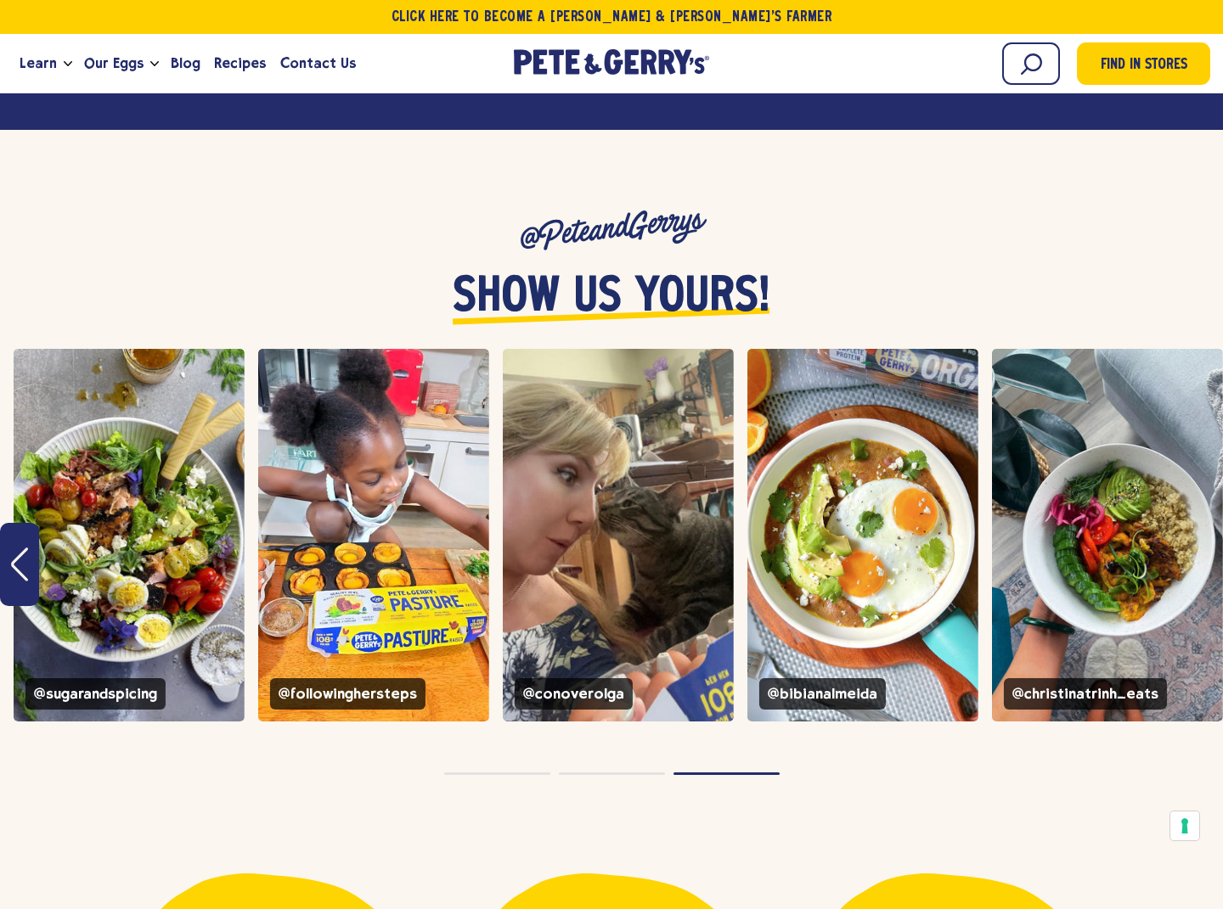
click at [14, 548] on icon "Previous" at bounding box center [19, 565] width 17 height 34
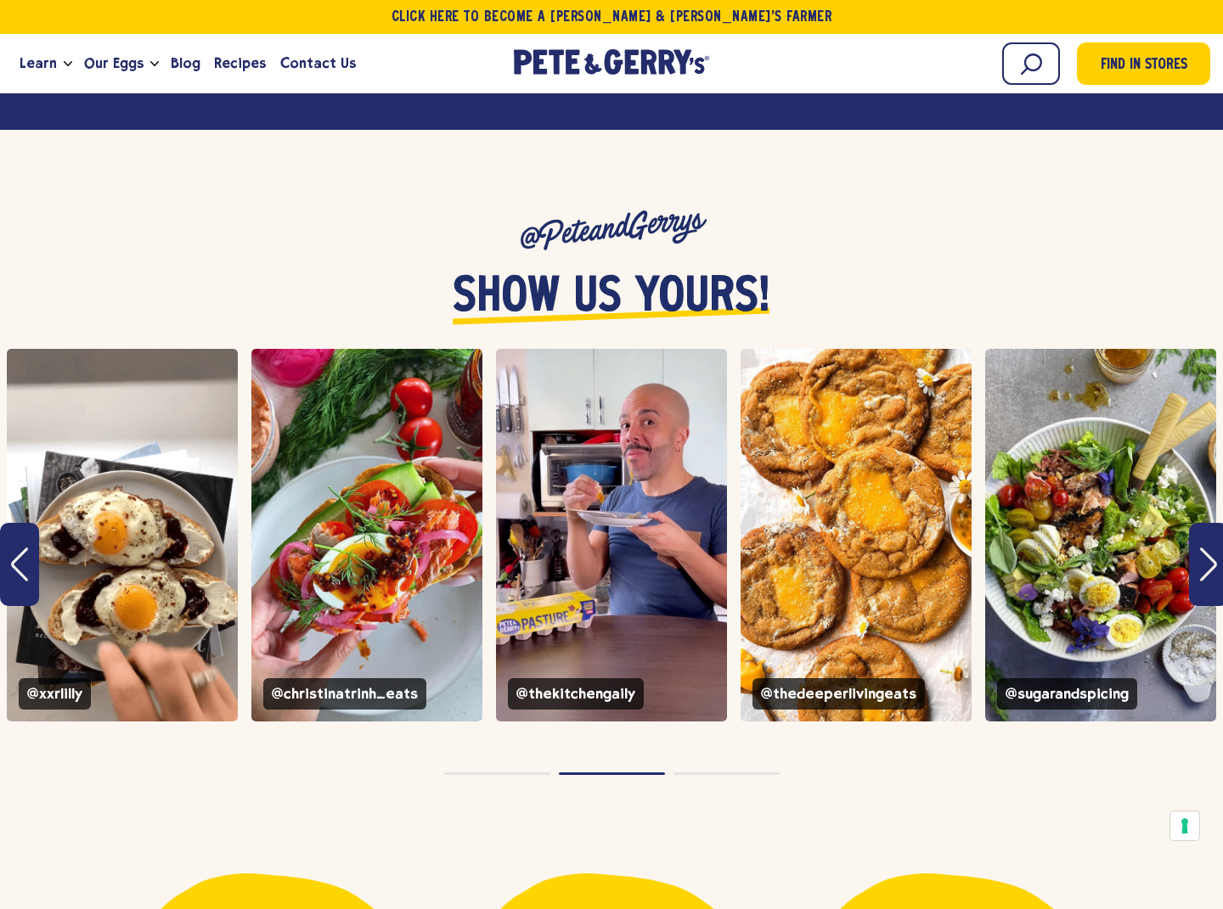
click at [1213, 548] on icon "Next" at bounding box center [1208, 565] width 17 height 34
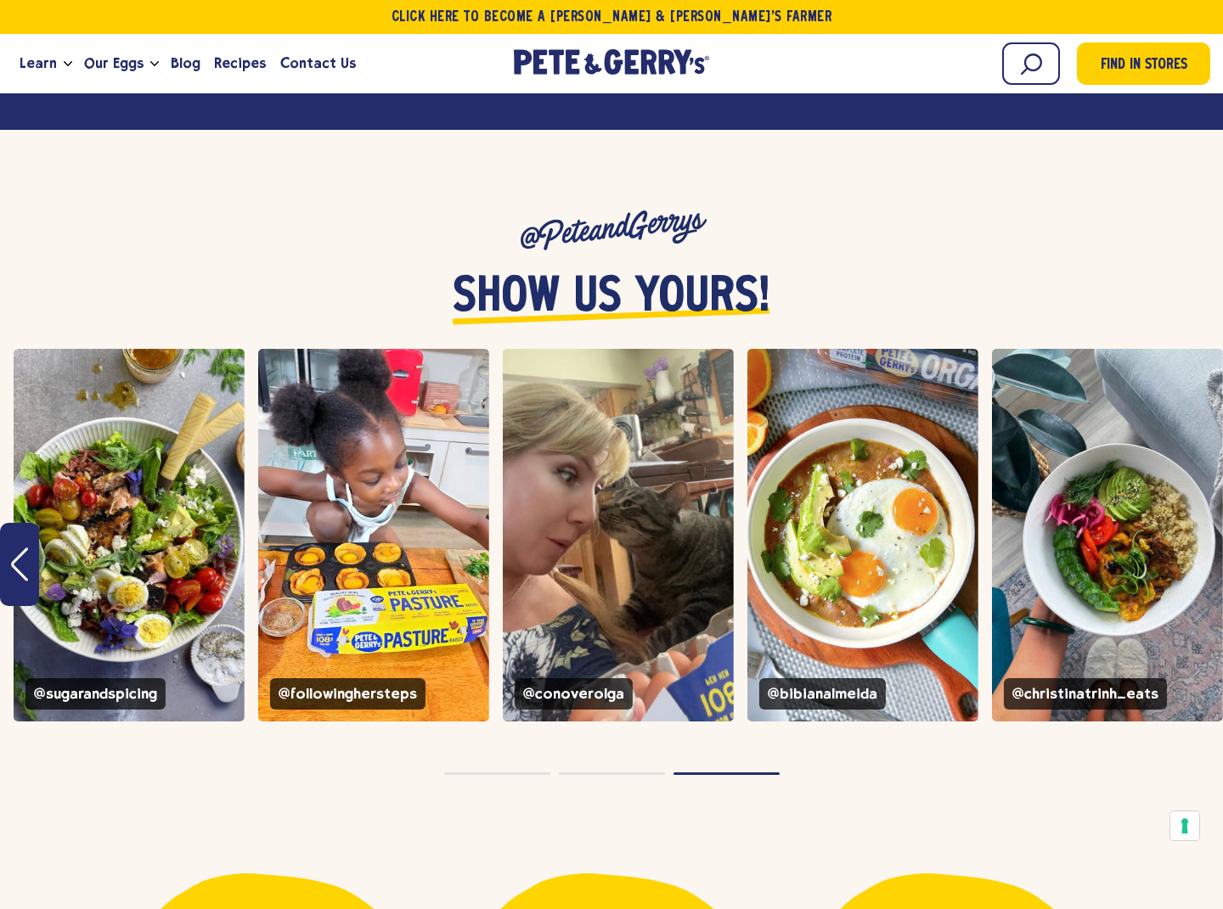
click at [24, 548] on icon "Previous" at bounding box center [19, 565] width 17 height 34
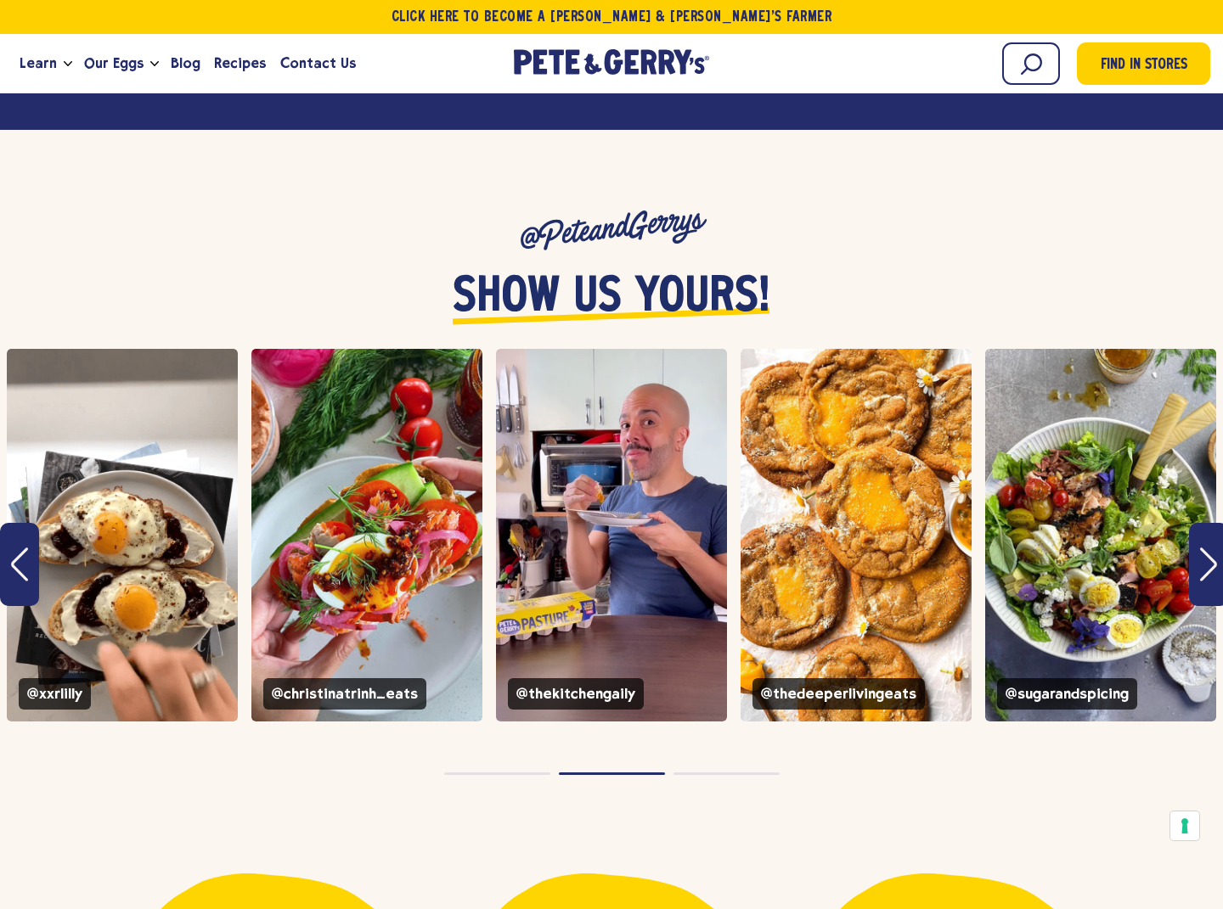
click at [22, 548] on icon "Previous" at bounding box center [19, 565] width 17 height 34
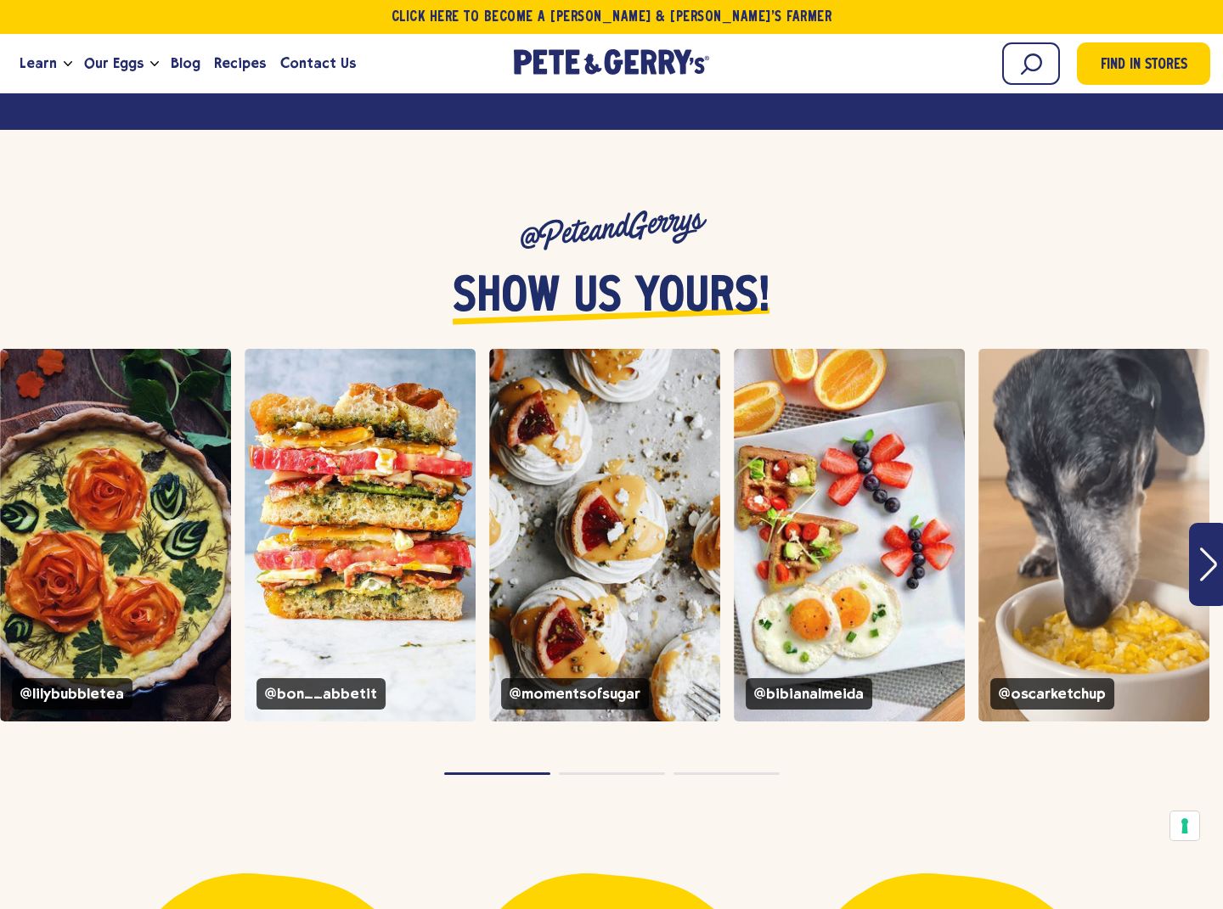
click at [1217, 530] on button "Next" at bounding box center [1208, 564] width 39 height 83
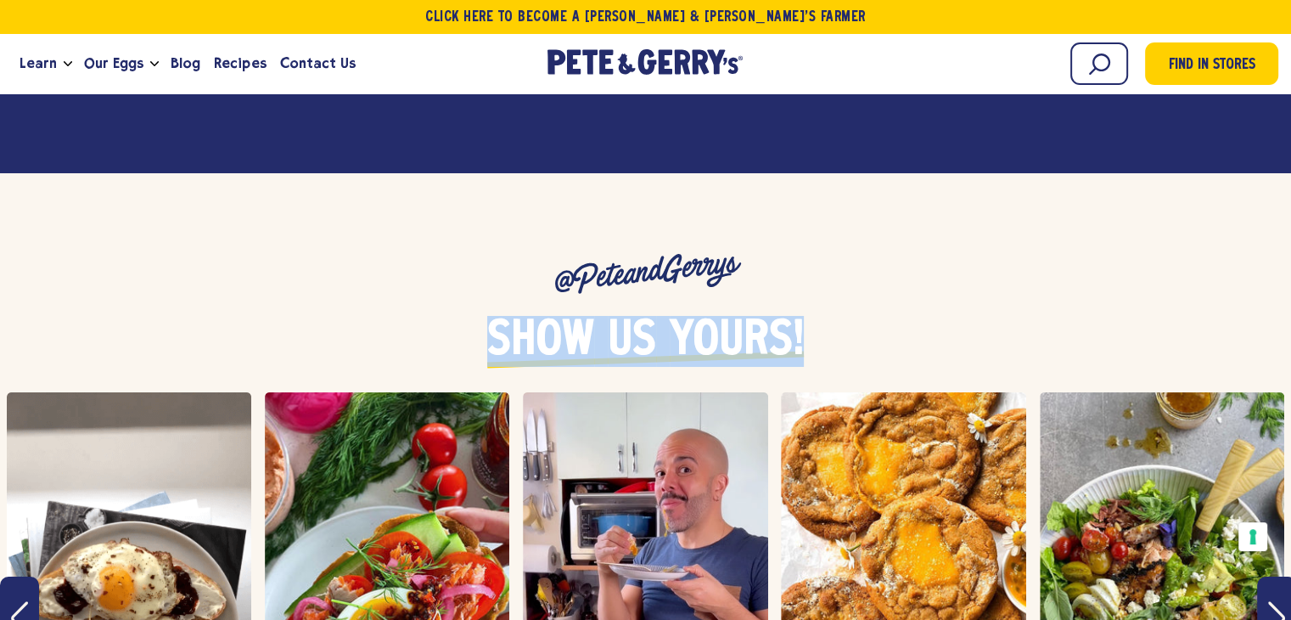
drag, startPoint x: 477, startPoint y: 298, endPoint x: 907, endPoint y: 341, distance: 431.8
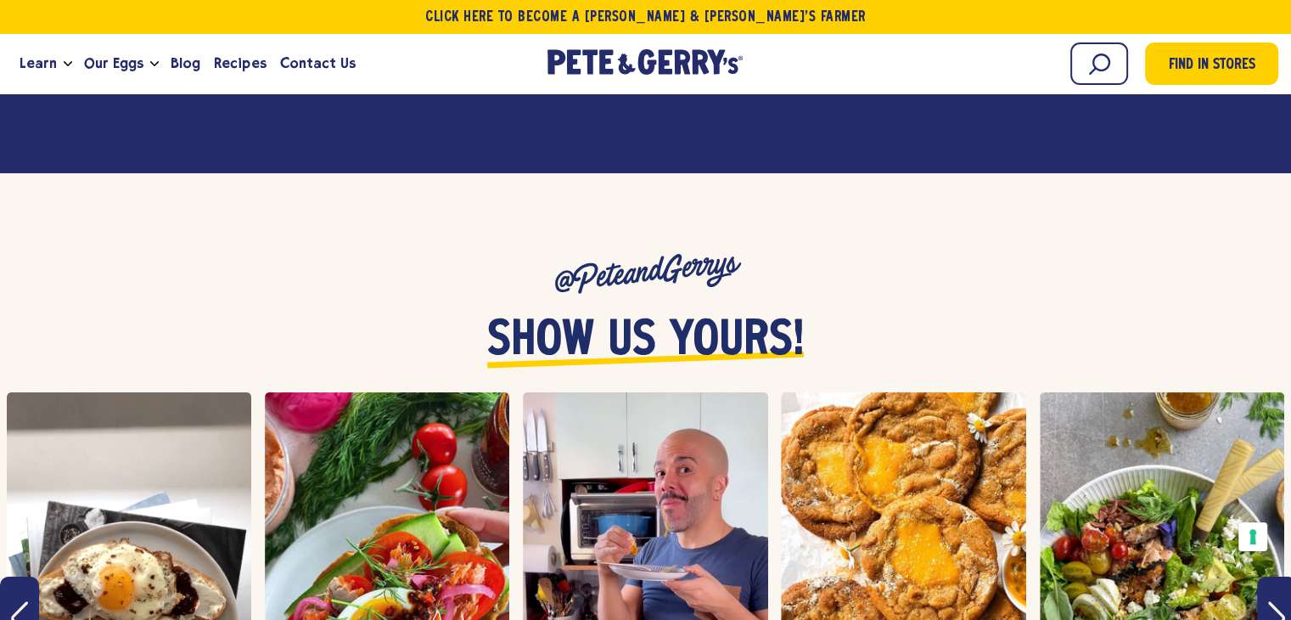
click at [700, 242] on p "@PeteandGerrys" at bounding box center [646, 271] width 1074 height 149
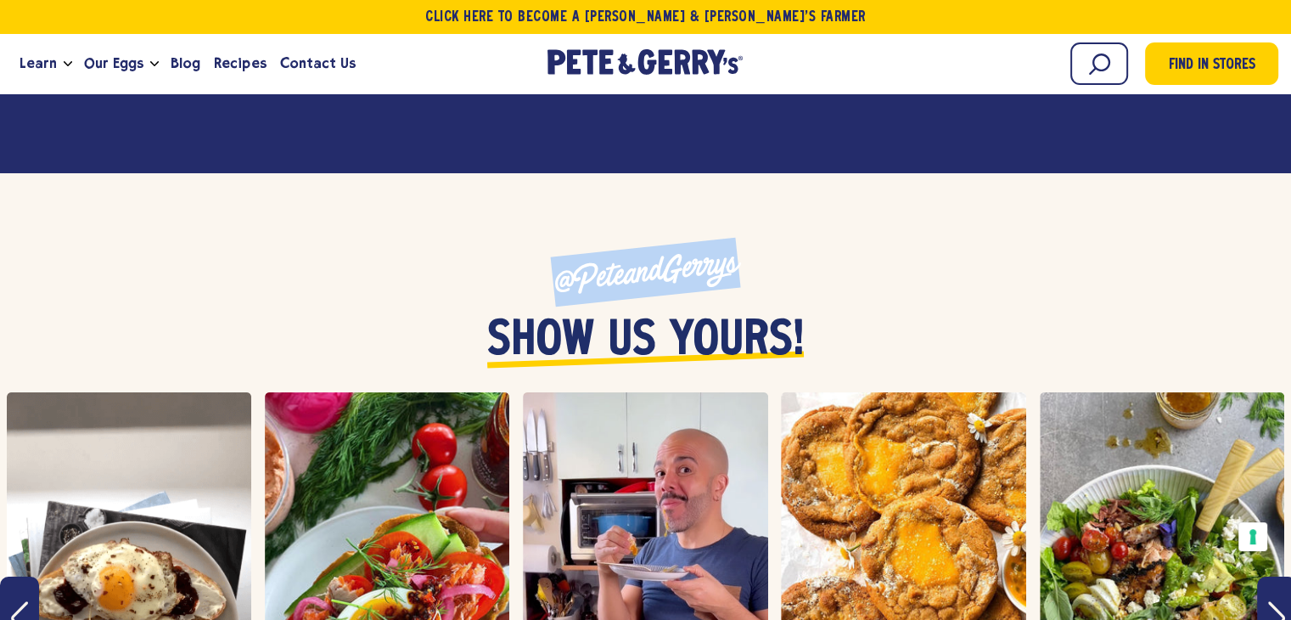
click at [700, 242] on p "@PeteandGerrys" at bounding box center [646, 271] width 1074 height 149
click at [783, 254] on div "@PeteandGerrys" at bounding box center [646, 272] width 1076 height 37
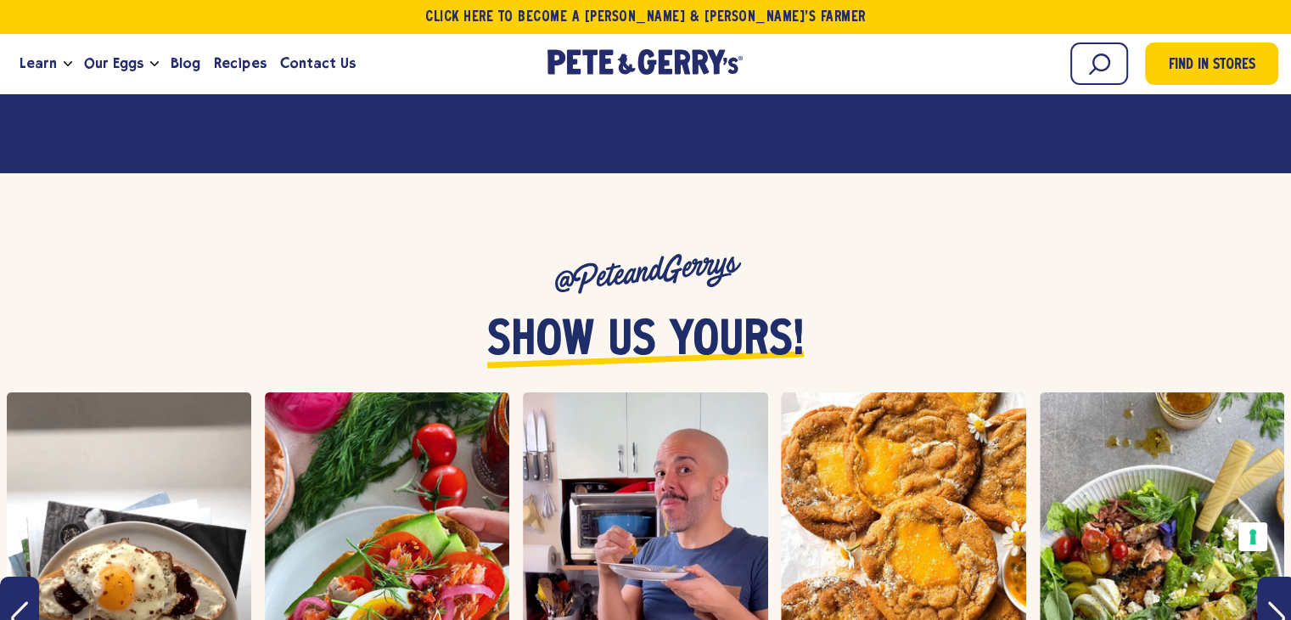
click at [668, 225] on p "@PeteandGerrys" at bounding box center [646, 271] width 1074 height 149
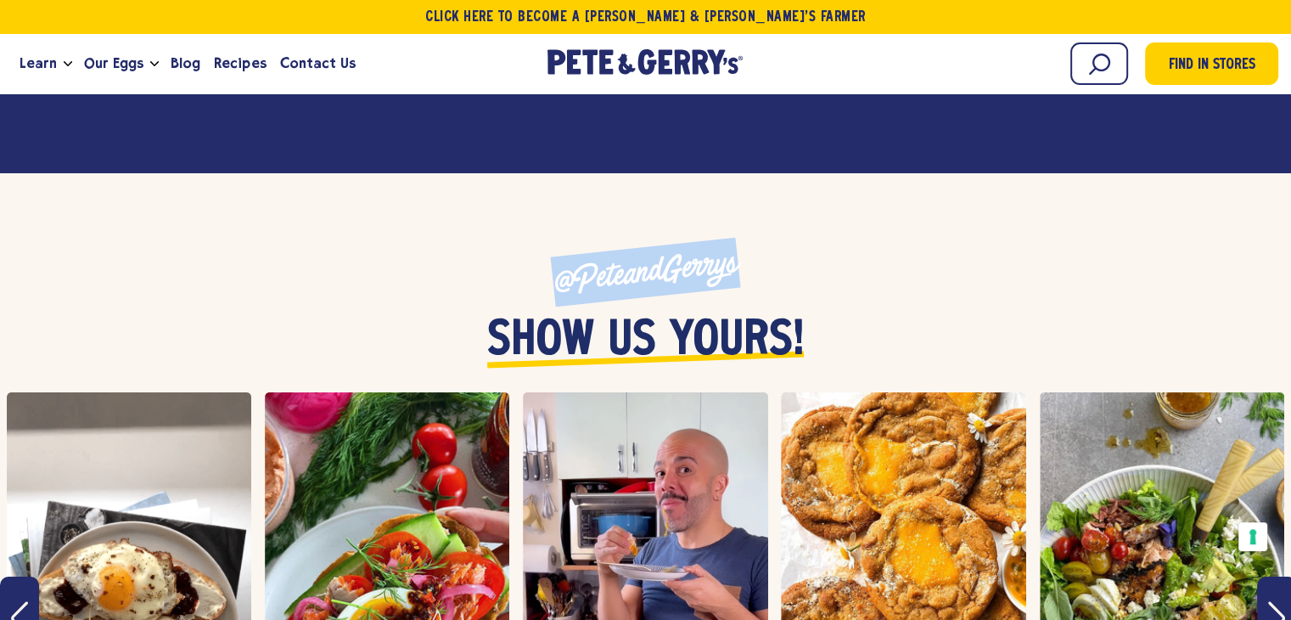
click at [668, 225] on p "@PeteandGerrys" at bounding box center [646, 271] width 1074 height 149
click at [726, 221] on p "@PeteandGerrys" at bounding box center [646, 271] width 1074 height 149
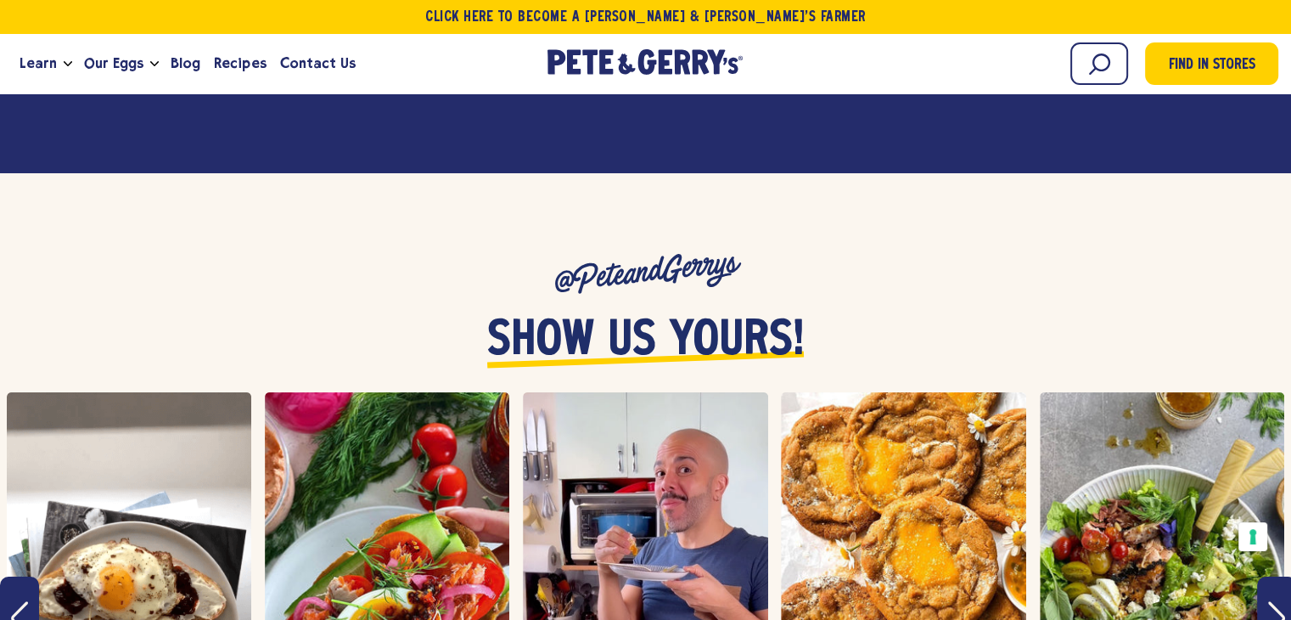
click at [726, 221] on p "@PeteandGerrys" at bounding box center [646, 271] width 1074 height 149
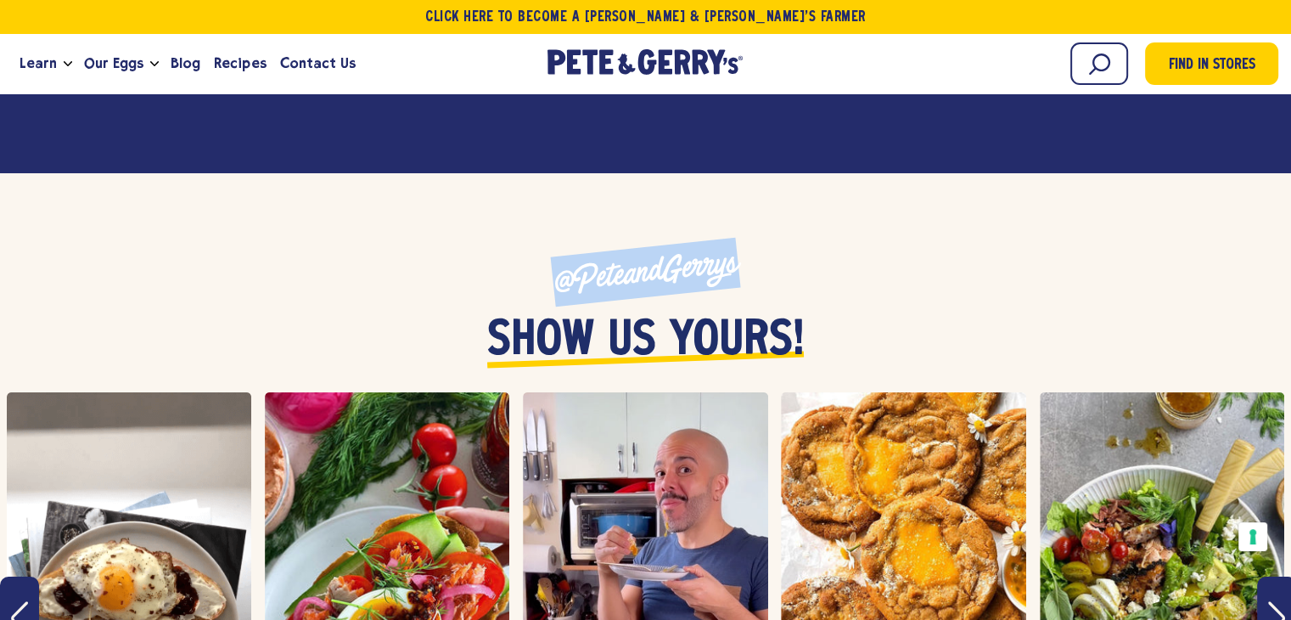
click at [726, 221] on p "@PeteandGerrys" at bounding box center [646, 271] width 1074 height 149
drag, startPoint x: 759, startPoint y: 217, endPoint x: 744, endPoint y: 222, distance: 16.1
click at [760, 217] on p "@PeteandGerrys" at bounding box center [646, 271] width 1074 height 149
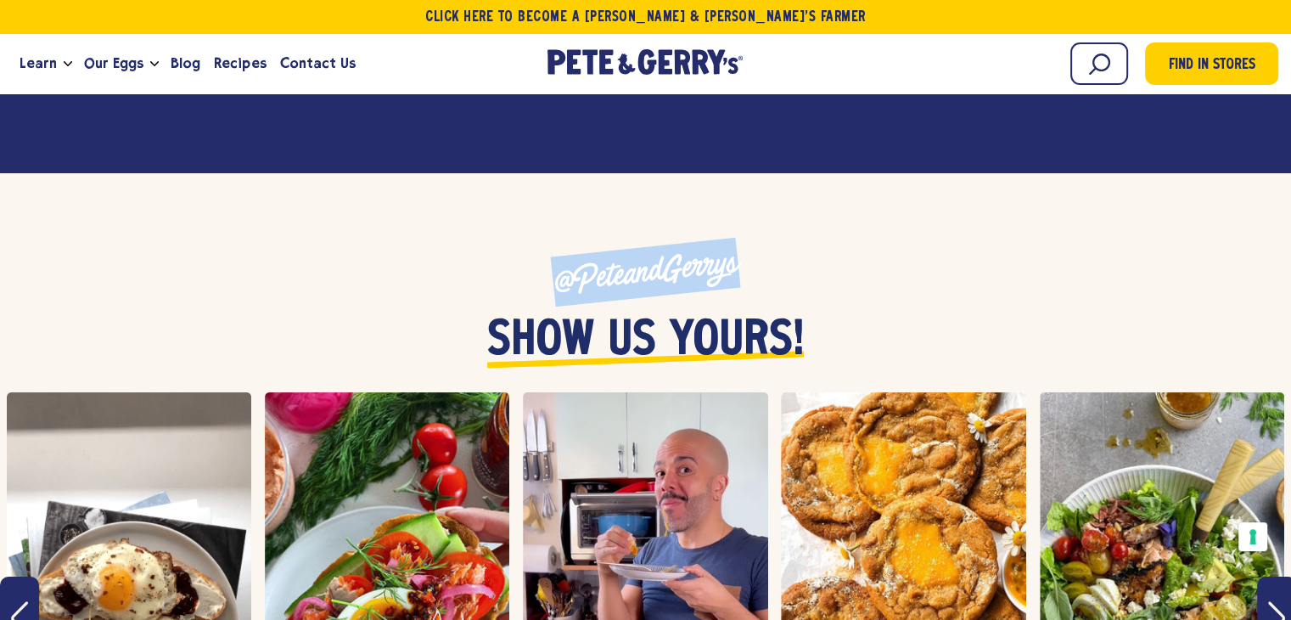
click at [708, 230] on p "@PeteandGerrys" at bounding box center [646, 271] width 1074 height 149
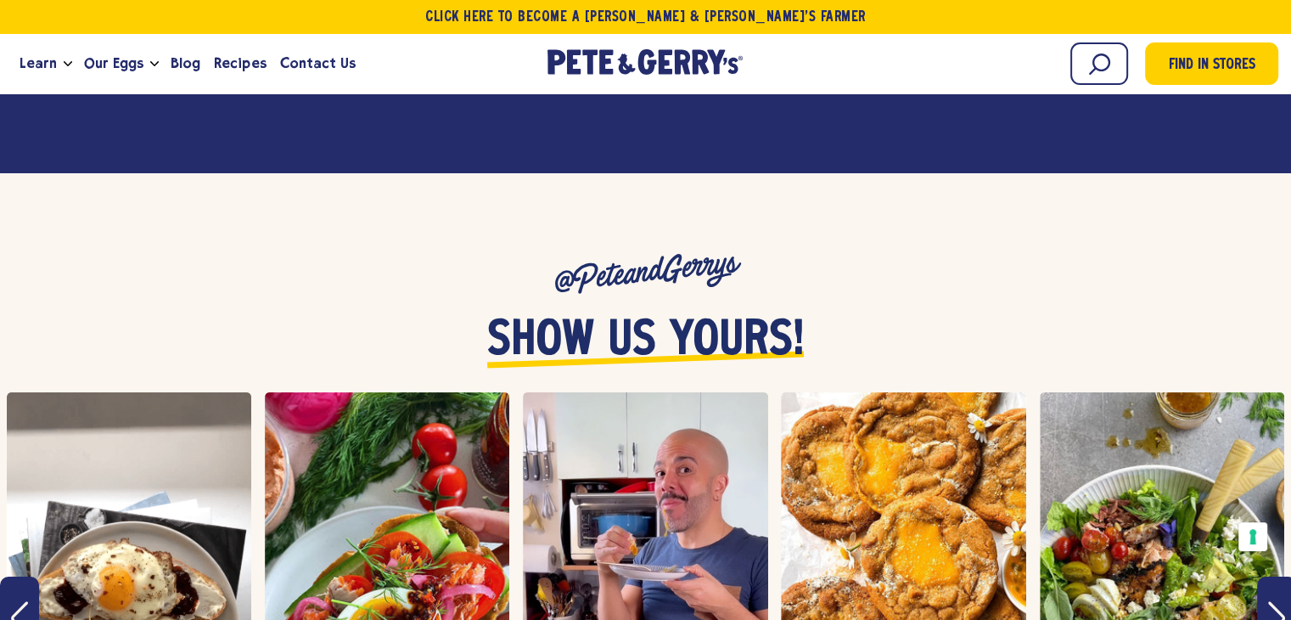
click at [756, 216] on p "@PeteandGerrys" at bounding box center [646, 271] width 1074 height 149
click at [710, 220] on p "@PeteandGerrys" at bounding box center [646, 271] width 1074 height 149
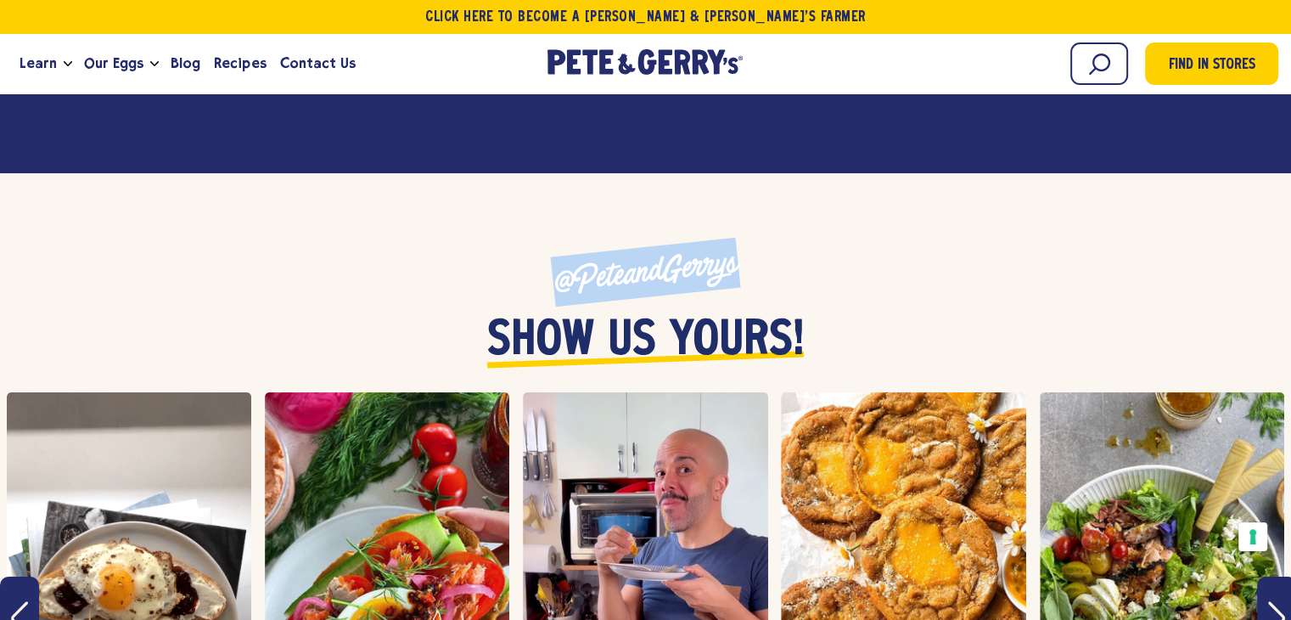
click at [710, 220] on p "@PeteandGerrys" at bounding box center [646, 271] width 1074 height 149
click at [776, 222] on p "@PeteandGerrys" at bounding box center [646, 271] width 1074 height 149
